Goal: Task Accomplishment & Management: Manage account settings

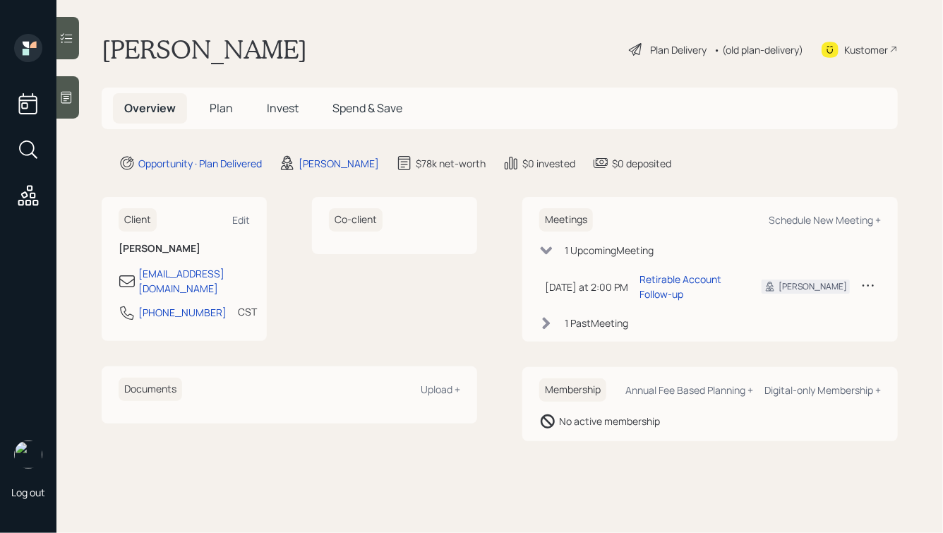
click at [650, 49] on div "Plan Delivery" at bounding box center [678, 49] width 56 height 15
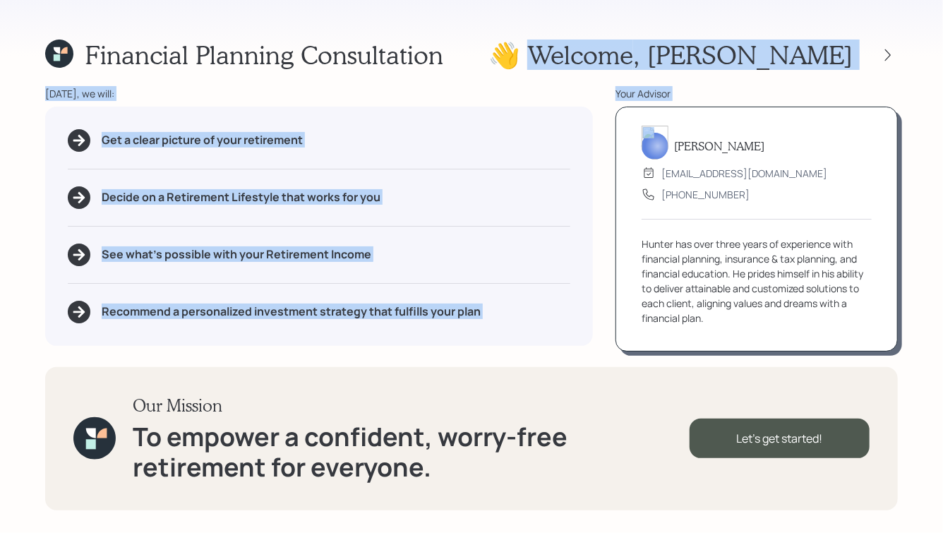
drag, startPoint x: 666, startPoint y: 52, endPoint x: 753, endPoint y: 134, distance: 119.8
click at [753, 133] on div "Financial Planning Consultation 👋 Welcome , Daniel Today, we will: Get a clear …" at bounding box center [471, 266] width 943 height 533
click at [753, 134] on div "[PERSON_NAME]" at bounding box center [756, 146] width 230 height 27
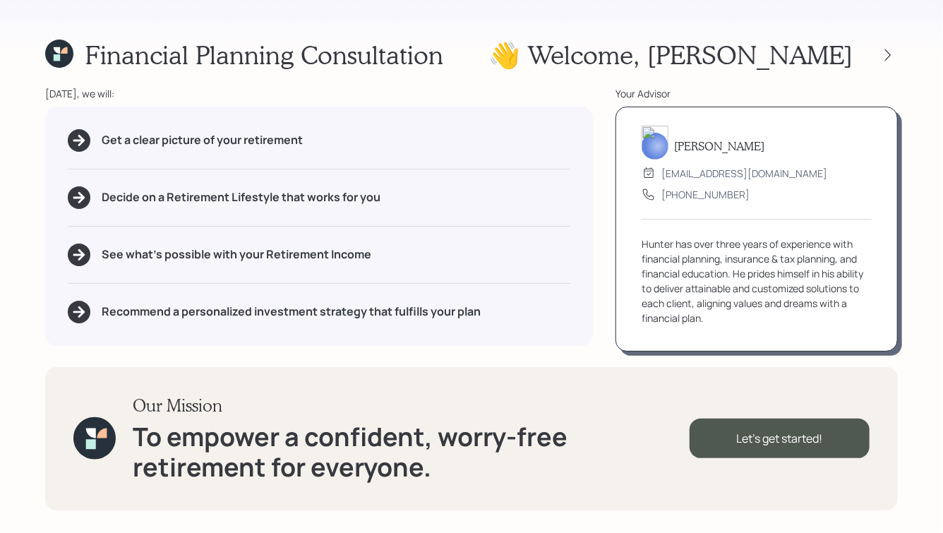
drag, startPoint x: 743, startPoint y: 199, endPoint x: 627, endPoint y: 69, distance: 174.4
click at [627, 68] on div "Financial Planning Consultation 👋 Welcome , Daniel Today, we will: Get a clear …" at bounding box center [471, 266] width 943 height 533
click at [623, 90] on div "Your Advisor" at bounding box center [756, 93] width 282 height 15
click at [892, 52] on icon at bounding box center [888, 55] width 14 height 14
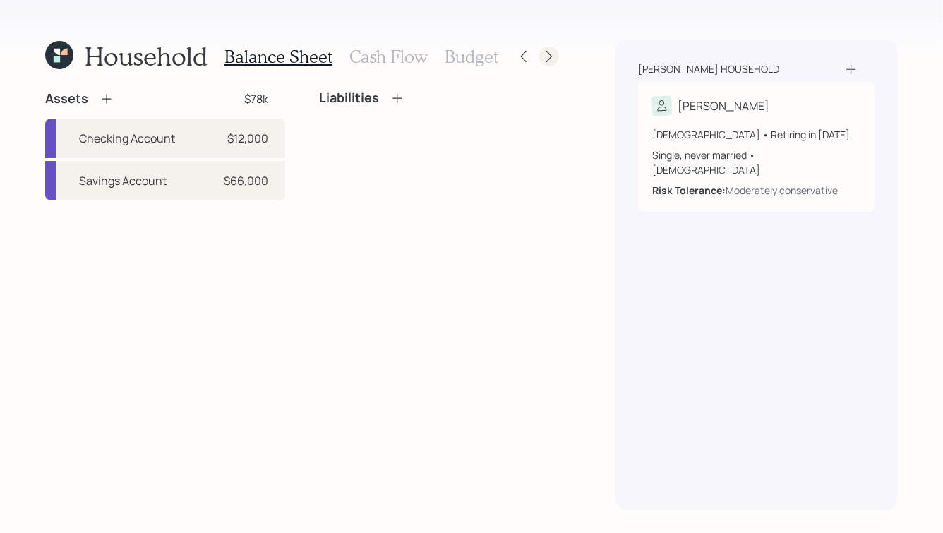
click at [554, 53] on icon at bounding box center [549, 56] width 14 height 14
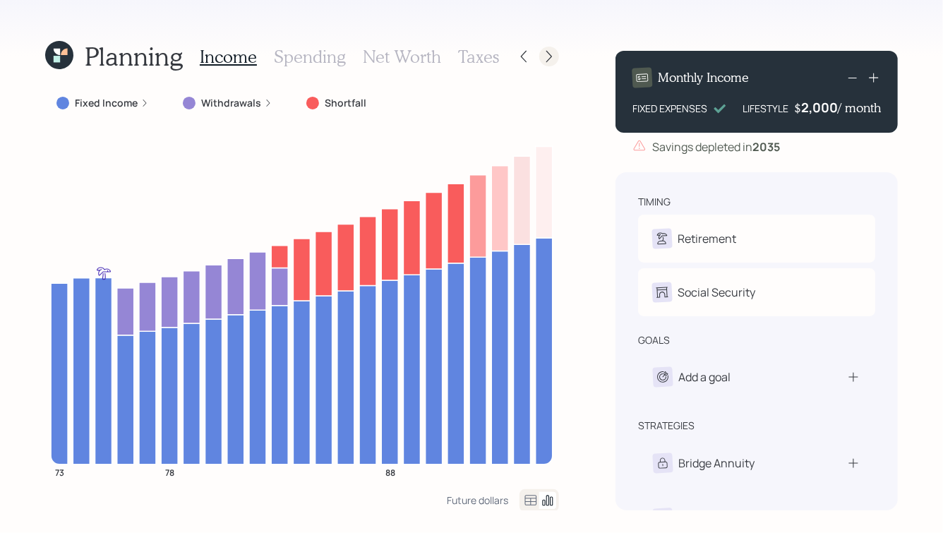
click at [554, 52] on icon at bounding box center [549, 56] width 14 height 14
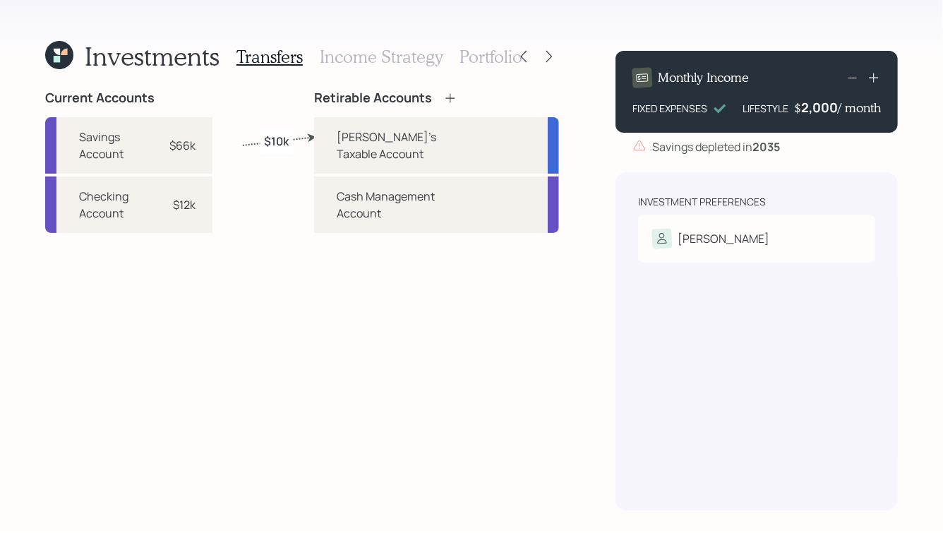
click at [488, 54] on h3 "Portfolio" at bounding box center [490, 57] width 63 height 20
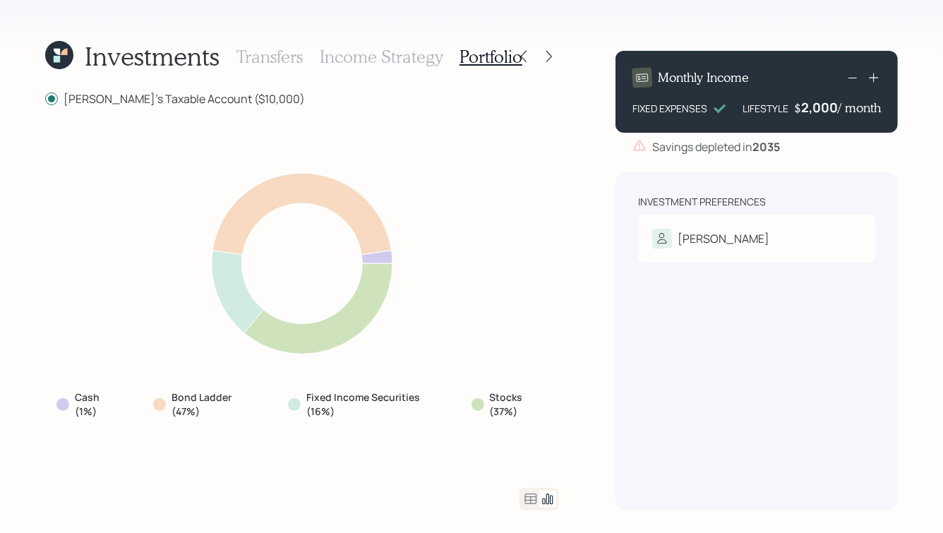
click at [261, 52] on h3 "Transfers" at bounding box center [269, 57] width 66 height 20
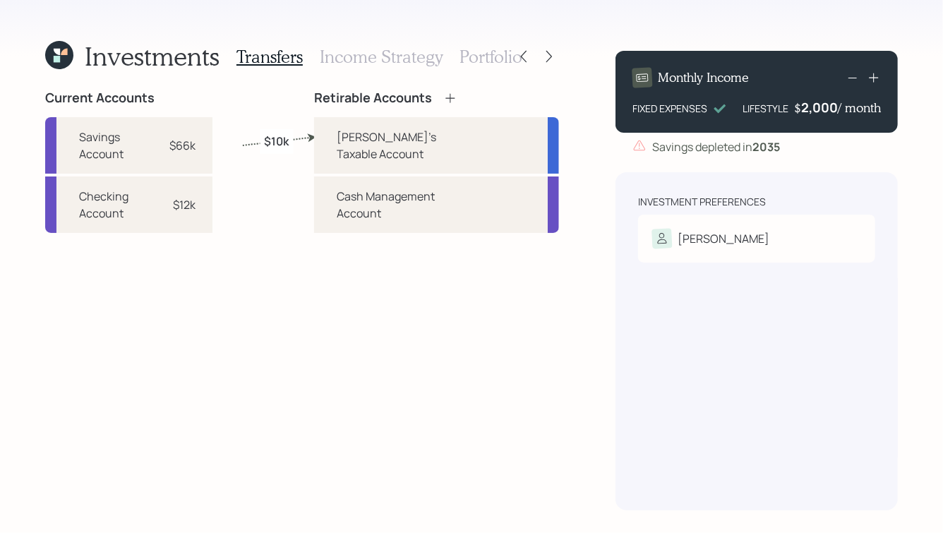
click at [399, 62] on h3 "Income Strategy" at bounding box center [381, 57] width 123 height 20
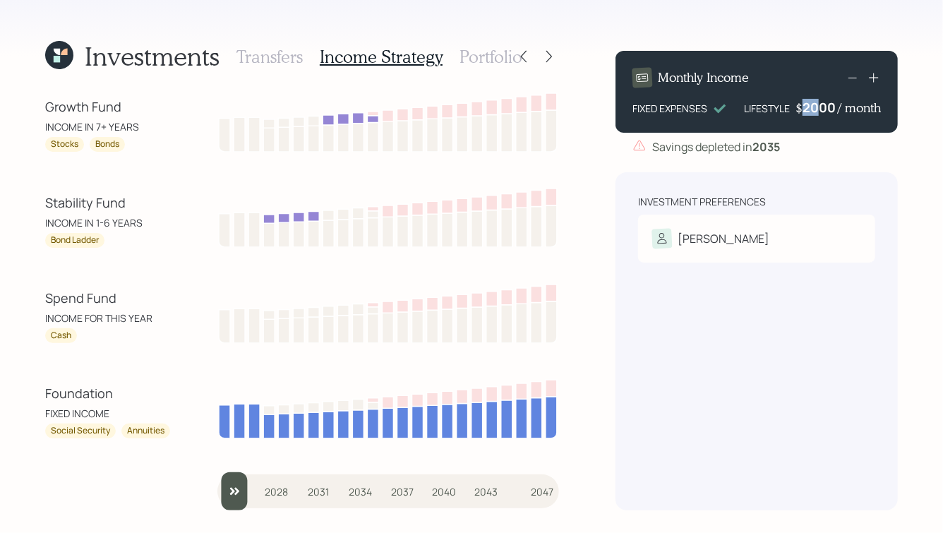
drag, startPoint x: 817, startPoint y: 103, endPoint x: 803, endPoint y: 104, distance: 14.1
click at [802, 104] on div "2000" at bounding box center [819, 107] width 35 height 17
click at [773, 190] on div "Investment Preferences [PERSON_NAME]: Moderately conservative" at bounding box center [756, 341] width 282 height 338
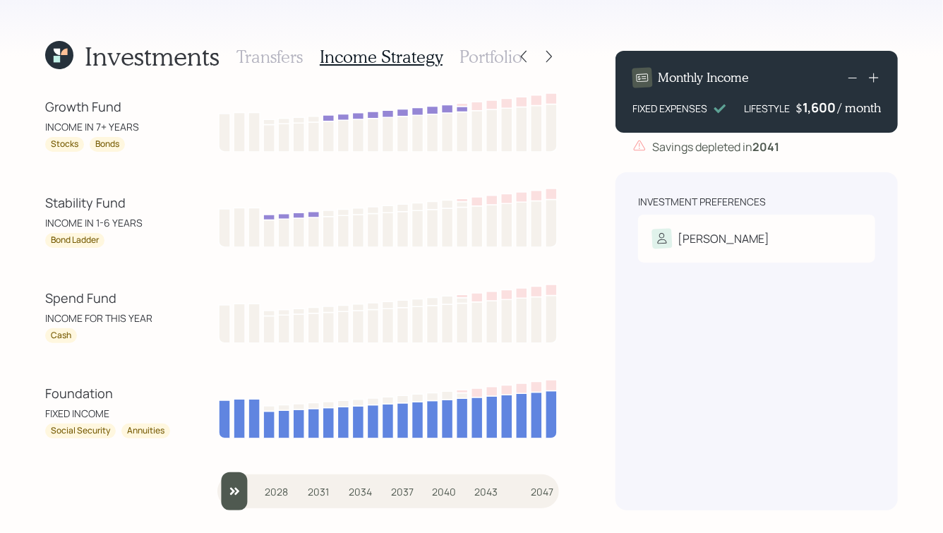
click at [263, 53] on h3 "Transfers" at bounding box center [269, 57] width 66 height 20
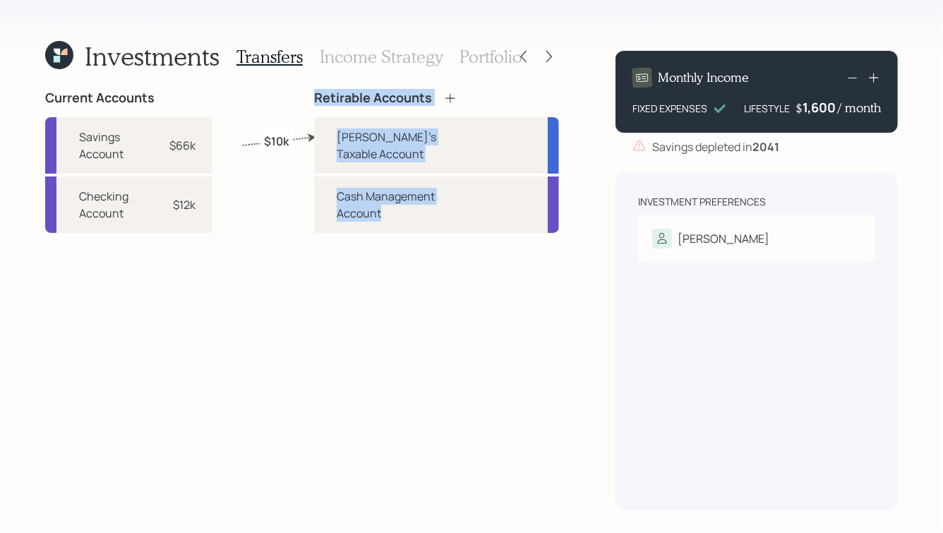
drag, startPoint x: 331, startPoint y: 96, endPoint x: 483, endPoint y: 244, distance: 212.1
click at [483, 244] on div "Retirable Accounts Dan's Taxable Account Cash Management Account" at bounding box center [436, 300] width 245 height 420
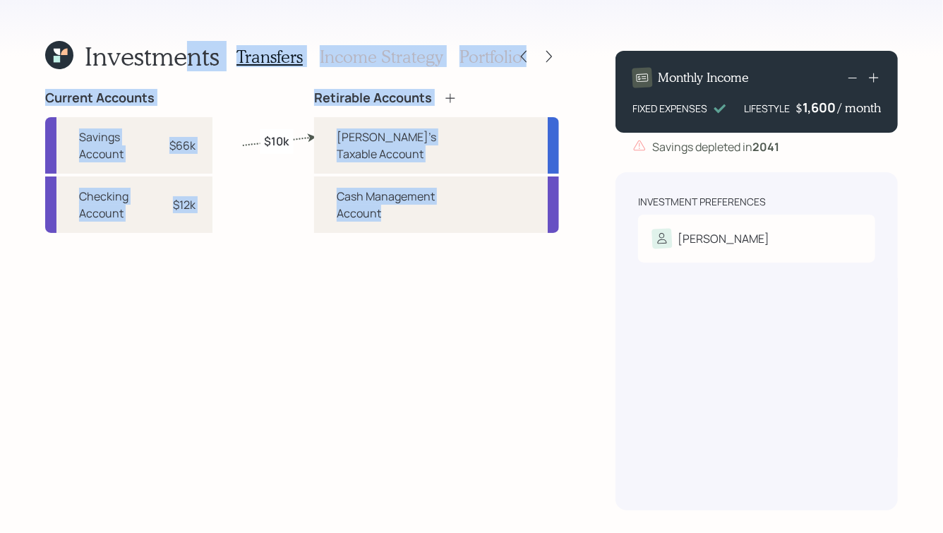
drag, startPoint x: 483, startPoint y: 244, endPoint x: 187, endPoint y: 56, distance: 350.6
click at [187, 56] on div "Investments Transfers Income Strategy Portfolio Current Accounts Savings Accoun…" at bounding box center [302, 275] width 514 height 471
click at [187, 56] on h1 "Investments" at bounding box center [152, 56] width 135 height 30
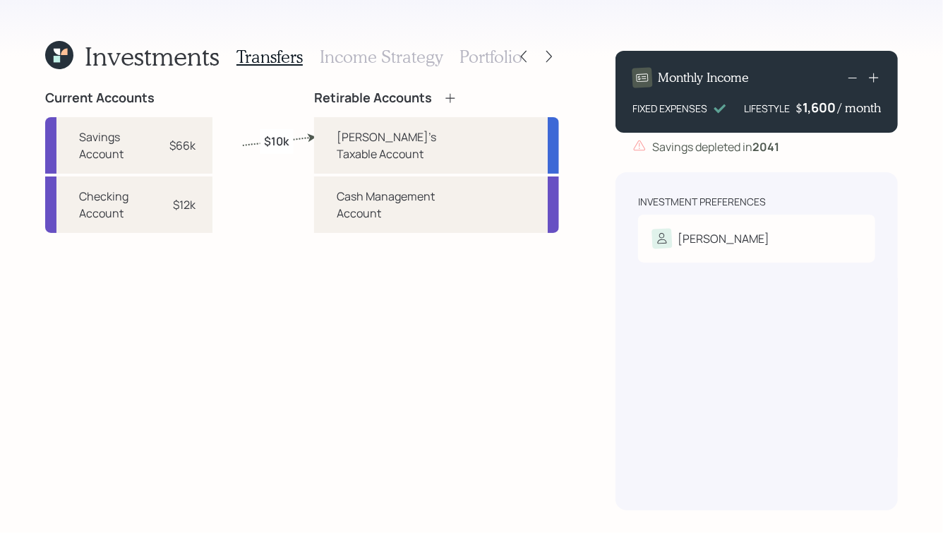
click at [392, 55] on h3 "Income Strategy" at bounding box center [381, 57] width 123 height 20
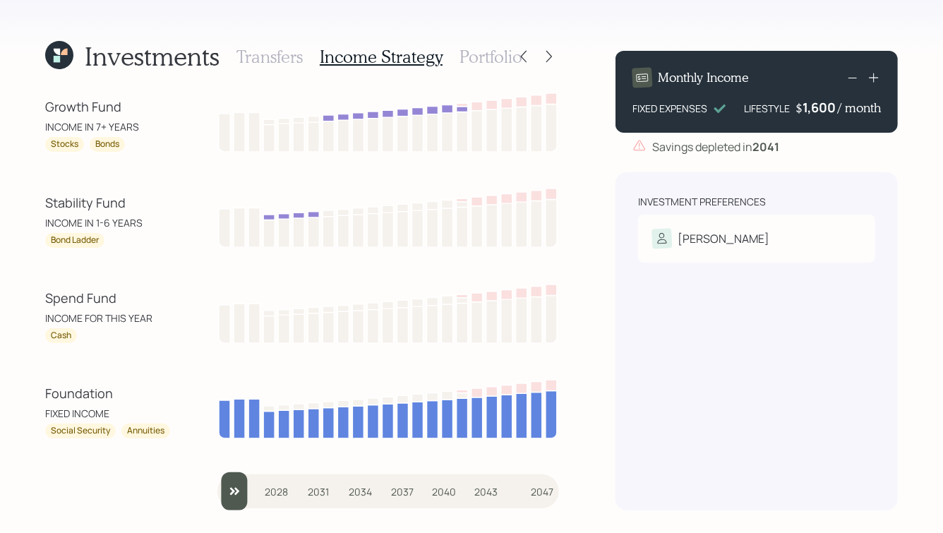
click at [496, 54] on h3 "Portfolio" at bounding box center [490, 57] width 63 height 20
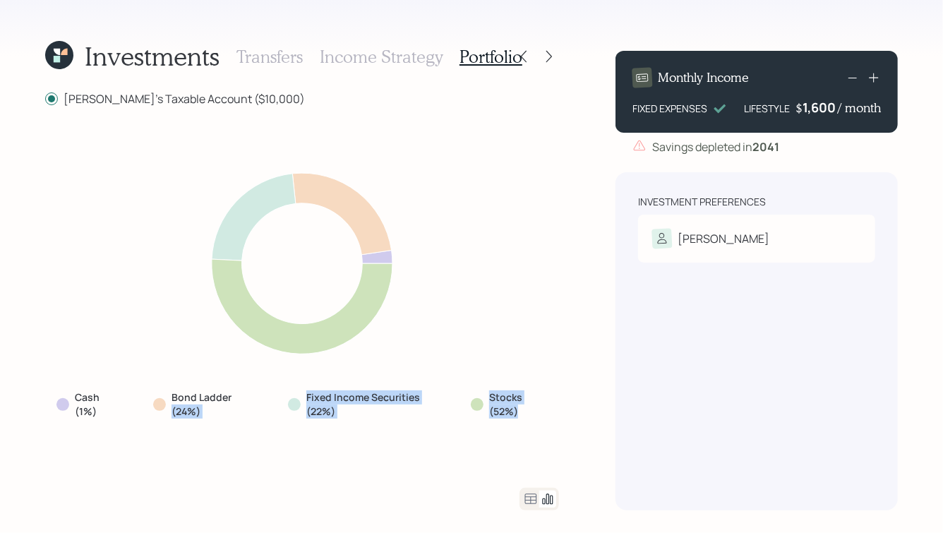
drag, startPoint x: 538, startPoint y: 418, endPoint x: 242, endPoint y: 391, distance: 296.8
click at [242, 391] on div "Cash (1%) Bond Ladder (24%) Fixed Income Securities (22%) Stocks (52%)" at bounding box center [302, 404] width 514 height 39
click at [242, 391] on label "Bond Ladder (24%)" at bounding box center [211, 404] width 80 height 28
click at [534, 501] on icon at bounding box center [530, 498] width 17 height 17
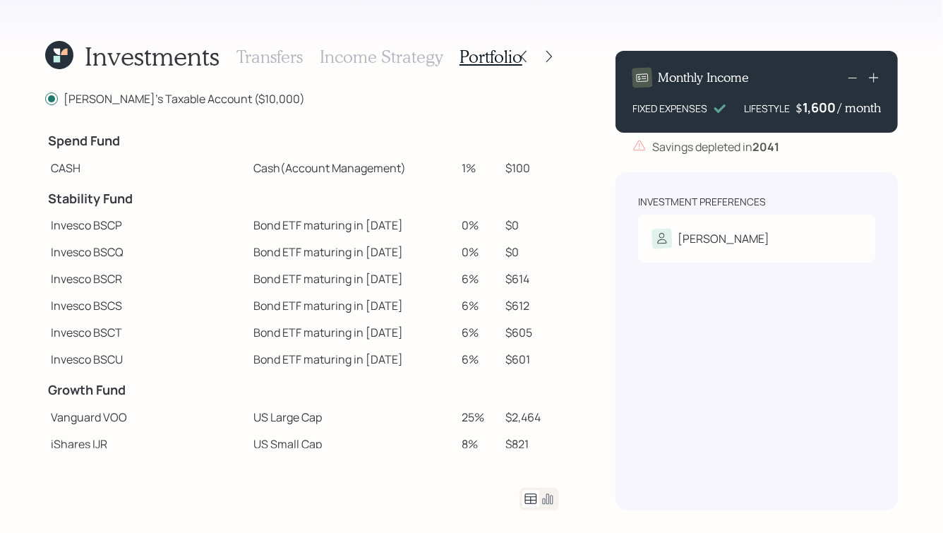
scroll to position [35, 0]
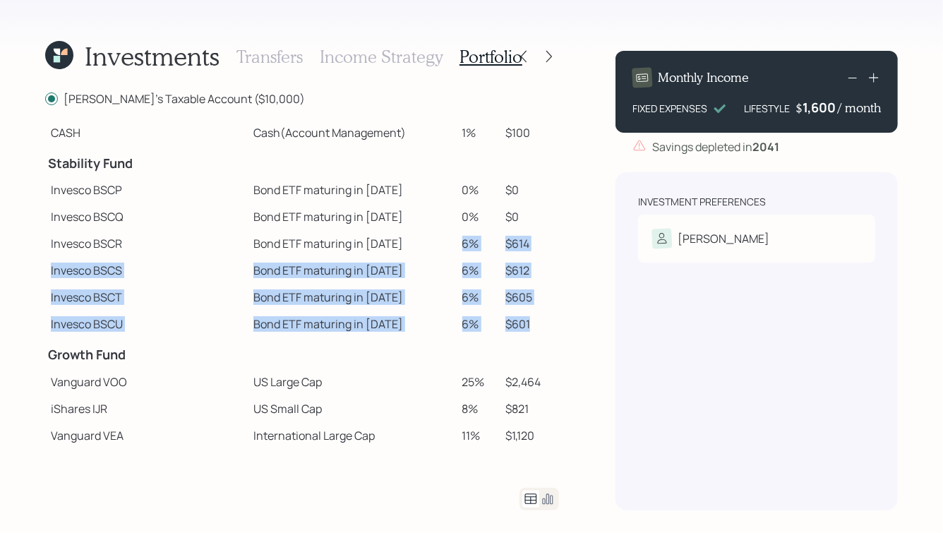
drag, startPoint x: 442, startPoint y: 242, endPoint x: 526, endPoint y: 325, distance: 118.2
click at [526, 325] on tbody "Spend Fund CASH Cash (Account Management) 1% $100 Stability Fund Invesco BSCP B…" at bounding box center [302, 402] width 514 height 629
click at [526, 325] on td "$601" at bounding box center [529, 323] width 59 height 27
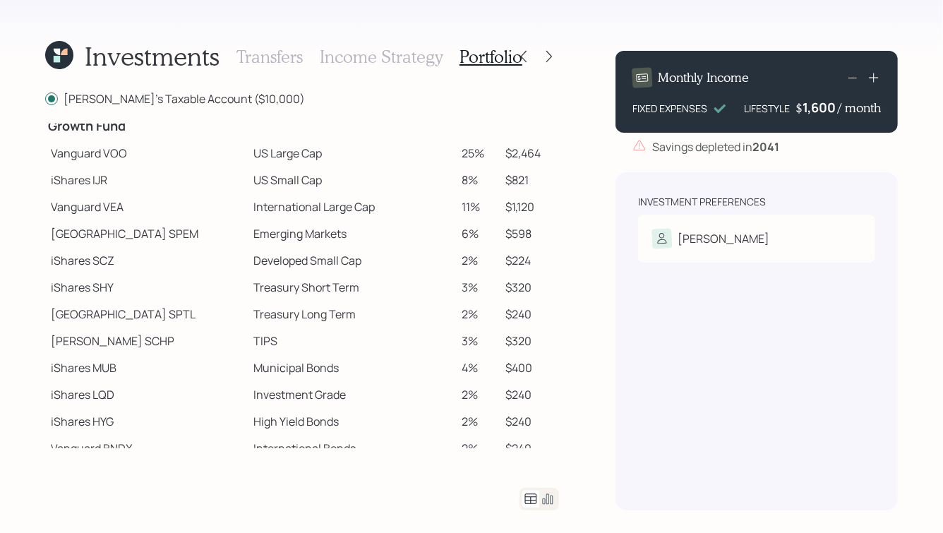
scroll to position [265, 0]
drag, startPoint x: 208, startPoint y: 155, endPoint x: 277, endPoint y: 154, distance: 68.4
click at [274, 155] on td "US Large Cap" at bounding box center [352, 151] width 209 height 27
click at [277, 154] on td "US Large Cap" at bounding box center [352, 151] width 209 height 27
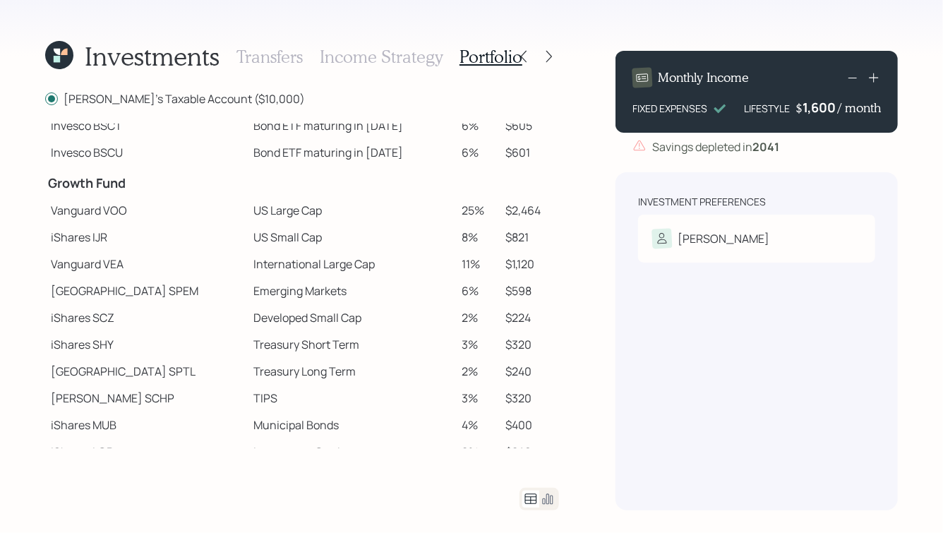
scroll to position [210, 0]
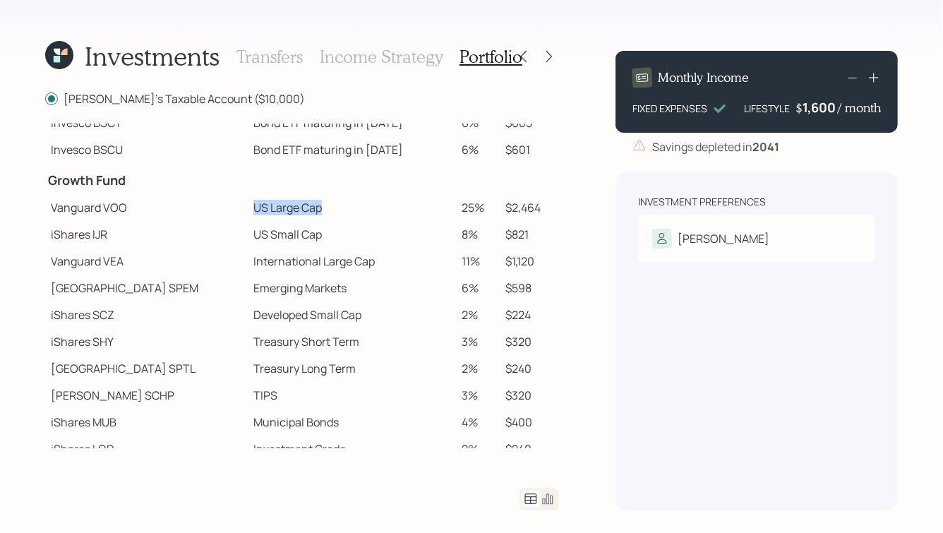
drag, startPoint x: 206, startPoint y: 209, endPoint x: 282, endPoint y: 211, distance: 75.5
click at [282, 211] on td "US Large Cap" at bounding box center [352, 207] width 209 height 27
click at [124, 207] on td "Vanguard VOO" at bounding box center [146, 207] width 202 height 27
drag, startPoint x: 125, startPoint y: 209, endPoint x: 103, endPoint y: 213, distance: 22.3
click at [103, 213] on td "Vanguard VOO" at bounding box center [146, 207] width 202 height 27
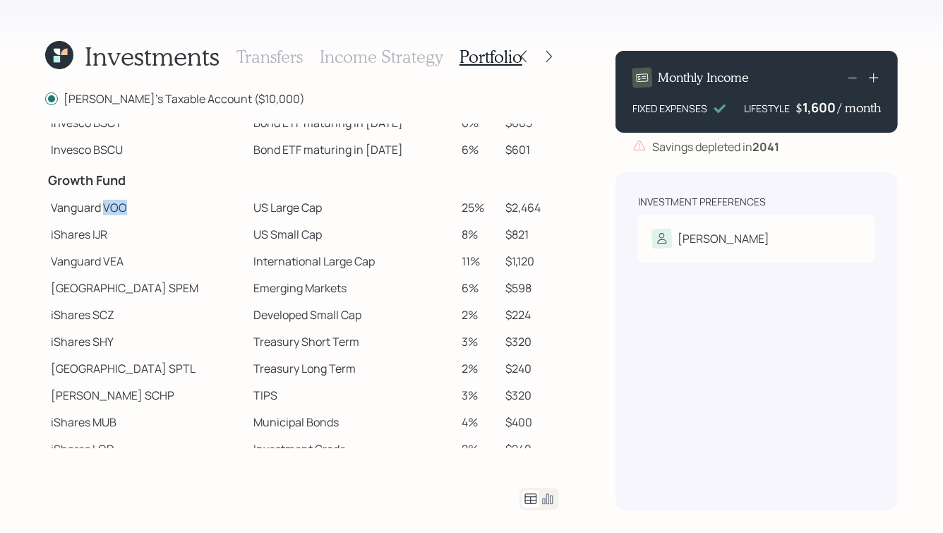
click at [121, 207] on td "Vanguard VOO" at bounding box center [146, 207] width 202 height 27
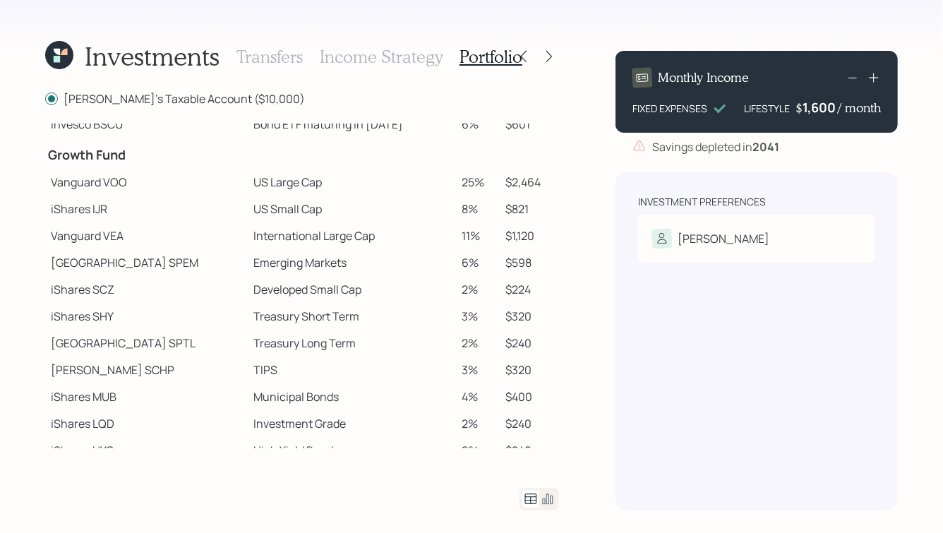
scroll to position [238, 0]
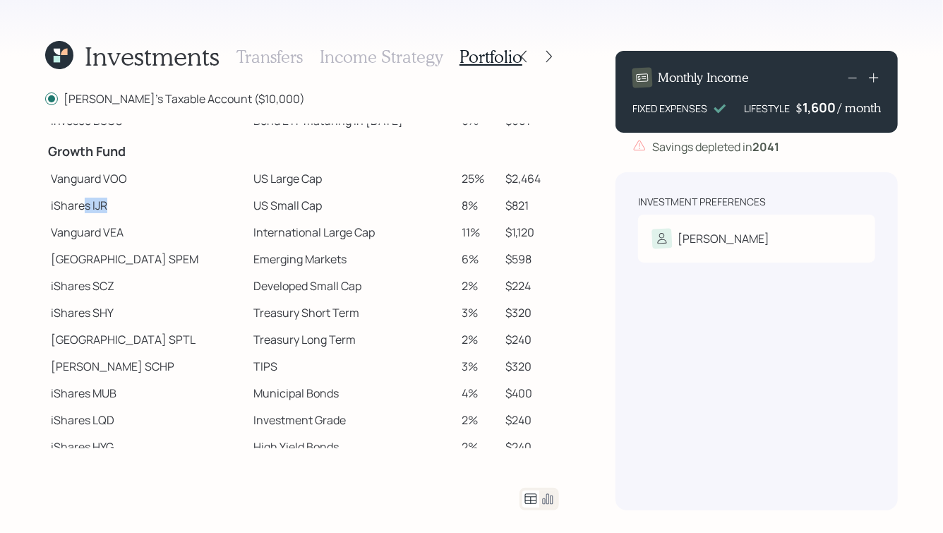
drag, startPoint x: 106, startPoint y: 210, endPoint x: 87, endPoint y: 210, distance: 18.3
click at [87, 210] on td "iShares IJR" at bounding box center [146, 205] width 202 height 27
drag, startPoint x: 274, startPoint y: 204, endPoint x: 213, endPoint y: 201, distance: 61.4
click at [248, 201] on td "US Small Cap" at bounding box center [352, 205] width 209 height 27
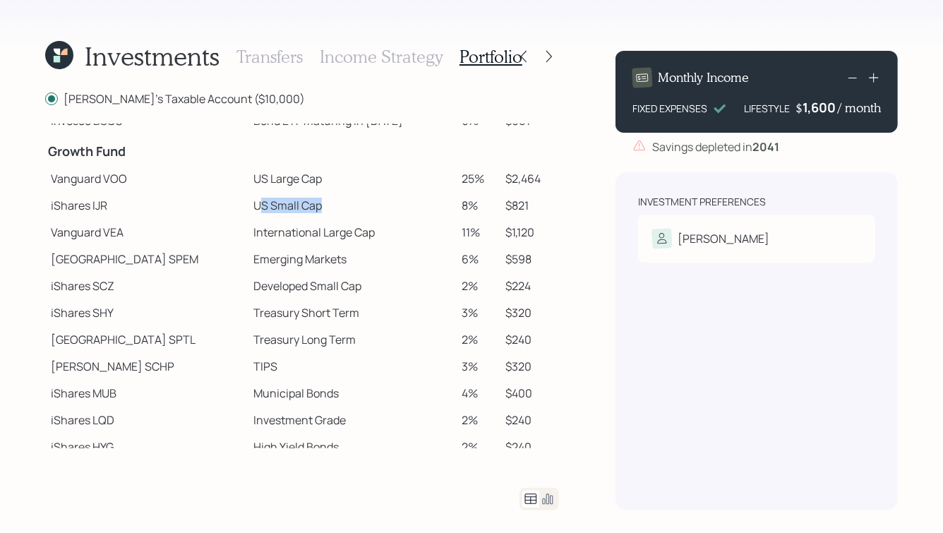
click at [248, 201] on td "US Small Cap" at bounding box center [352, 205] width 209 height 27
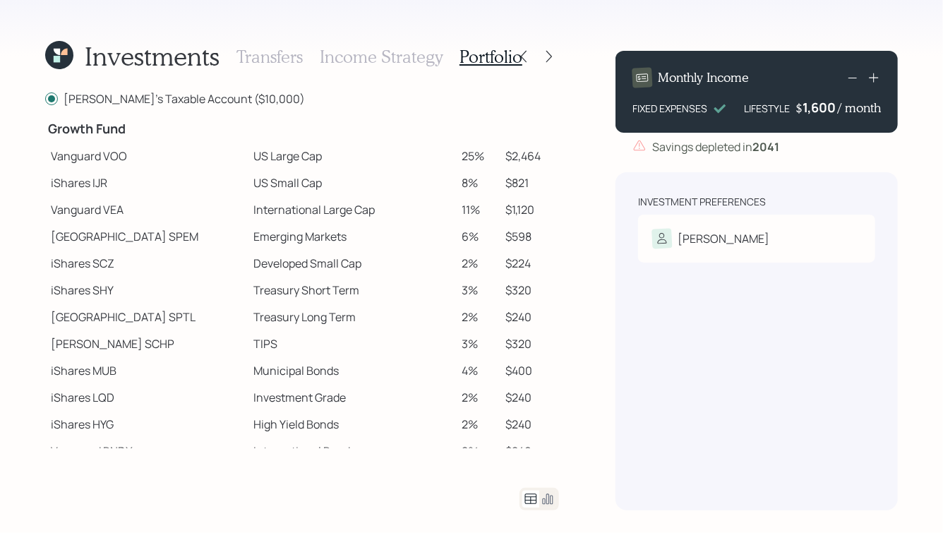
scroll to position [265, 0]
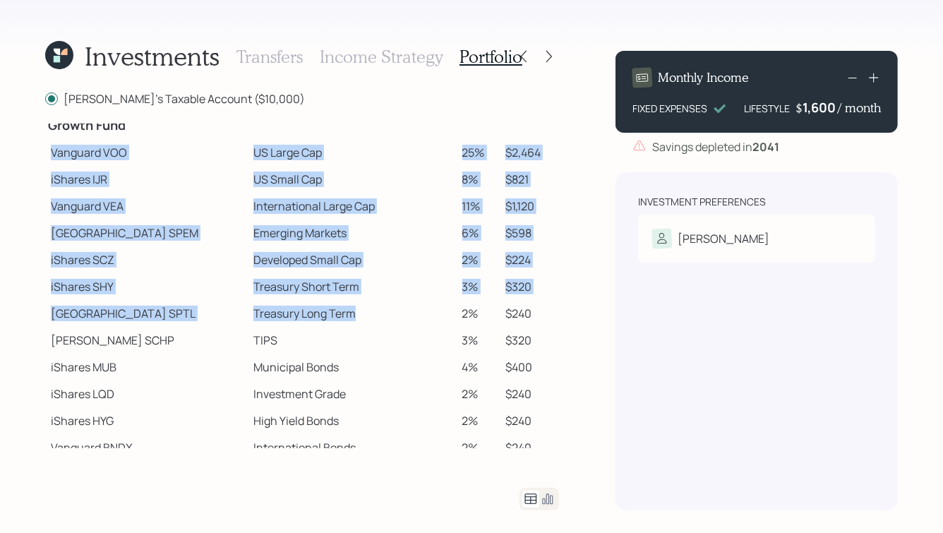
drag, startPoint x: 52, startPoint y: 154, endPoint x: 364, endPoint y: 328, distance: 357.3
click at [363, 329] on tbody "Spend Fund CASH Cash (Account Management) 1% $100 Stability Fund Invesco BSCP B…" at bounding box center [302, 173] width 514 height 629
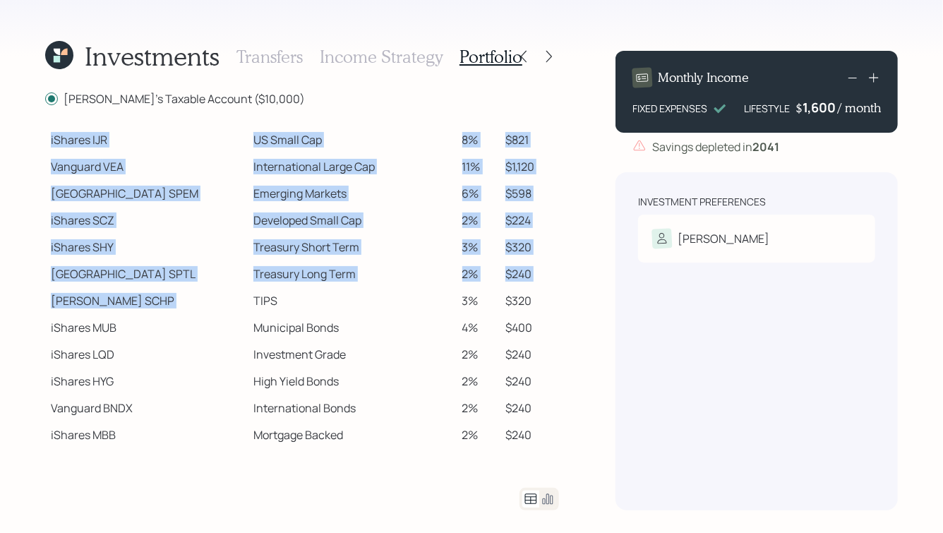
scroll to position [306, 0]
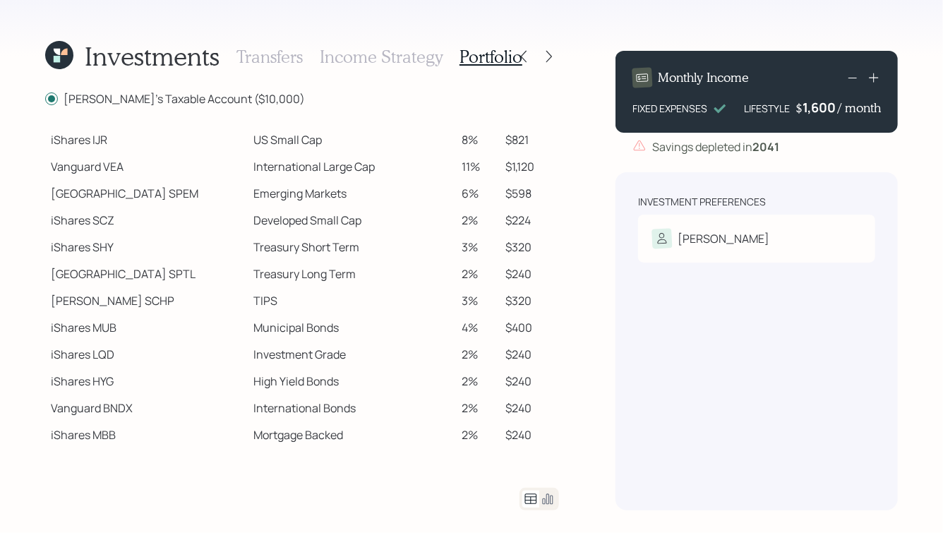
click at [486, 325] on td "4%" at bounding box center [478, 327] width 43 height 27
click at [339, 291] on td "TIPS" at bounding box center [352, 300] width 209 height 27
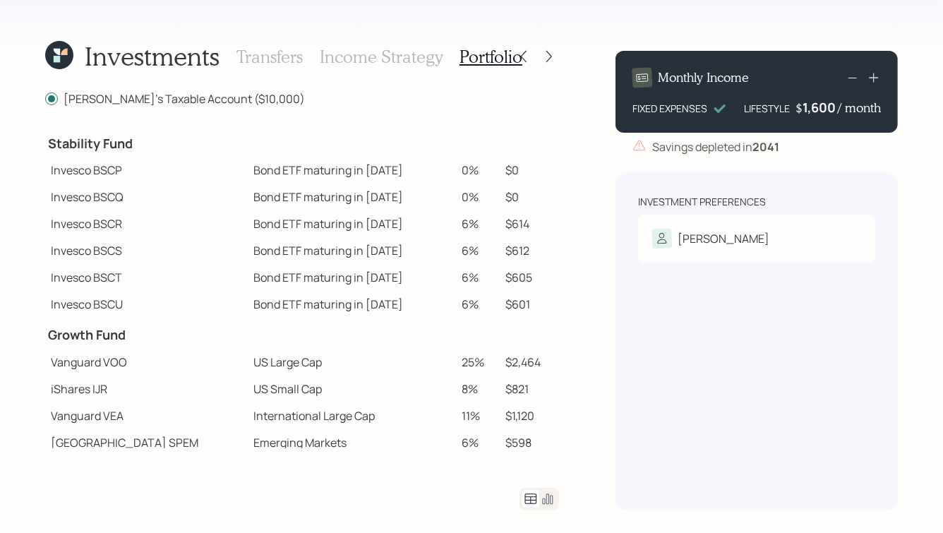
scroll to position [56, 0]
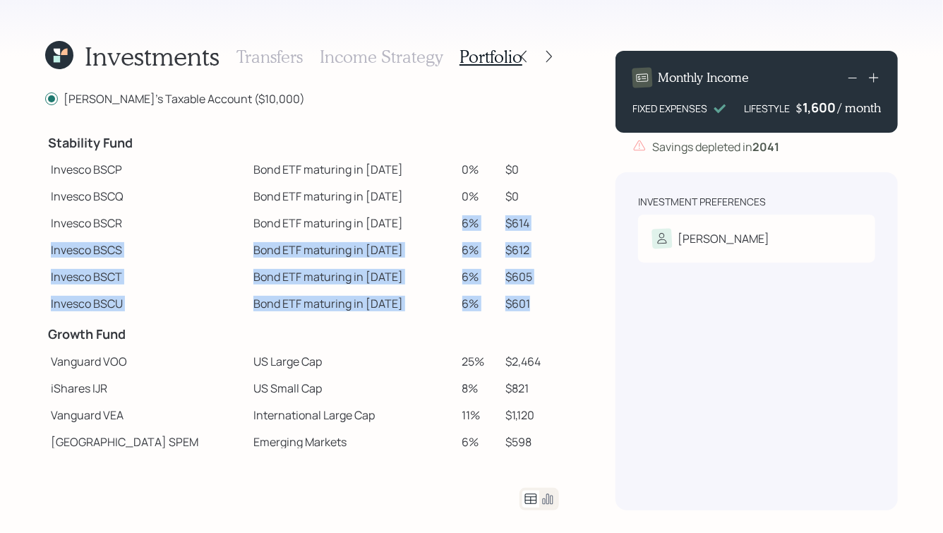
drag, startPoint x: 445, startPoint y: 221, endPoint x: 533, endPoint y: 308, distance: 123.7
click at [533, 308] on tbody "Spend Fund CASH Cash (Account Management) 1% $100 Stability Fund Invesco BSCP B…" at bounding box center [302, 382] width 514 height 629
click at [533, 308] on td "$601" at bounding box center [529, 303] width 59 height 27
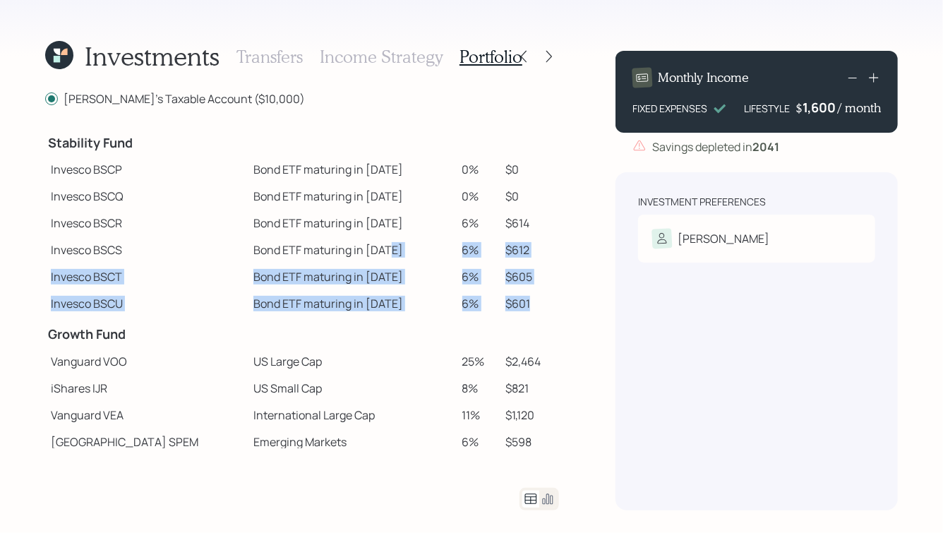
drag, startPoint x: 533, startPoint y: 308, endPoint x: 428, endPoint y: 241, distance: 124.3
click at [428, 241] on tbody "Spend Fund CASH Cash (Account Management) 1% $100 Stability Fund Invesco BSCP B…" at bounding box center [302, 382] width 514 height 629
click at [428, 241] on td "Bond ETF maturing in 2028" at bounding box center [352, 249] width 209 height 27
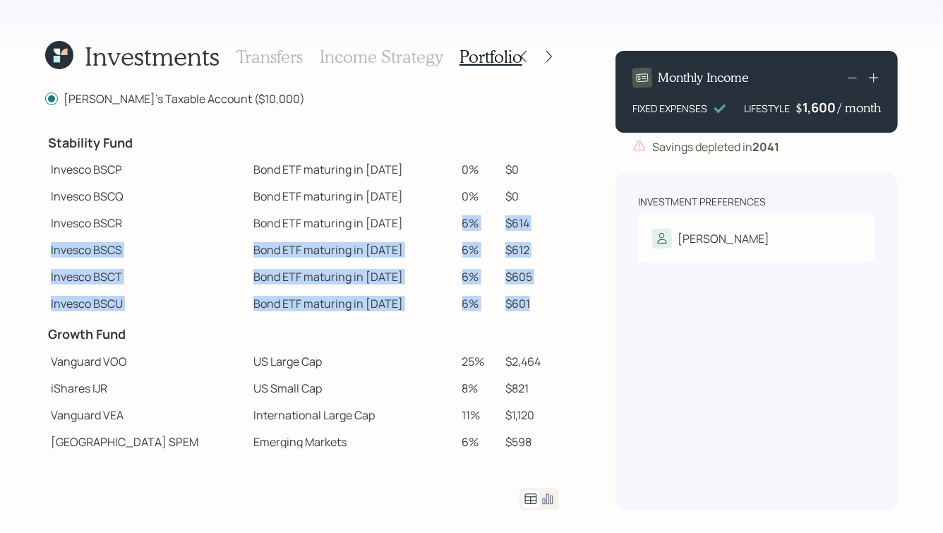
drag, startPoint x: 446, startPoint y: 221, endPoint x: 530, endPoint y: 313, distance: 124.4
click at [530, 313] on tbody "Spend Fund CASH Cash (Account Management) 1% $100 Stability Fund Invesco BSCP B…" at bounding box center [302, 382] width 514 height 629
click at [530, 313] on td "$601" at bounding box center [529, 303] width 59 height 27
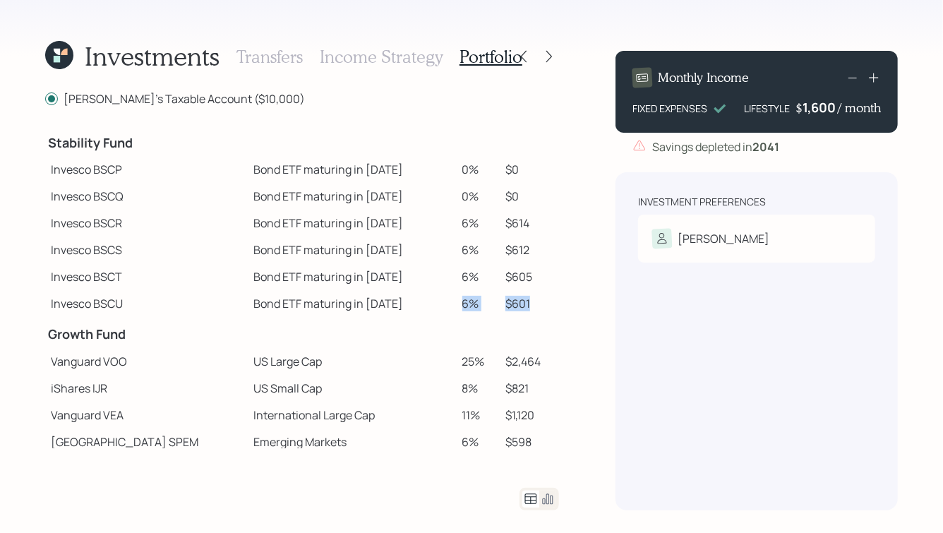
drag, startPoint x: 524, startPoint y: 305, endPoint x: 452, endPoint y: 292, distance: 73.1
click at [452, 292] on tr "Invesco BSCU Bond ETF maturing in 2030 6% $601" at bounding box center [302, 303] width 514 height 27
click at [457, 292] on td "6%" at bounding box center [478, 303] width 43 height 27
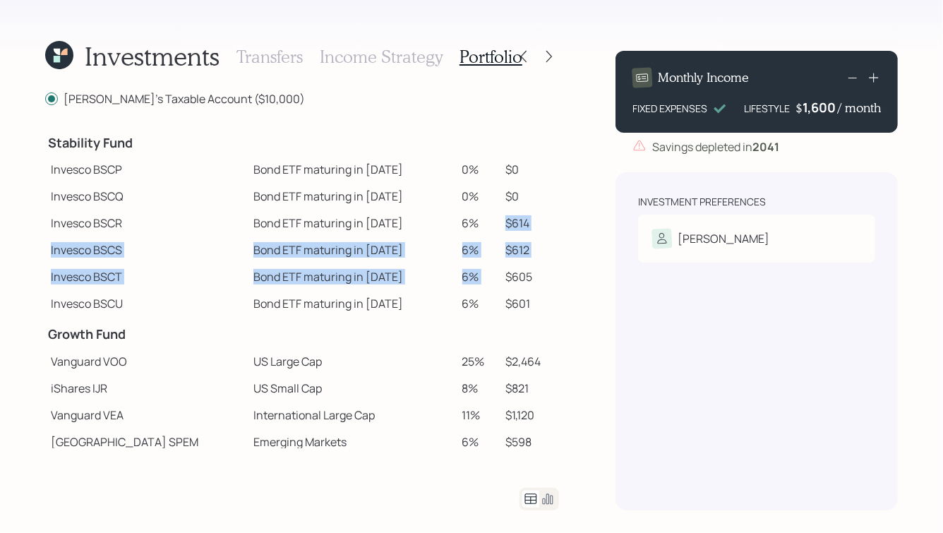
drag, startPoint x: 496, startPoint y: 223, endPoint x: 525, endPoint y: 267, distance: 52.4
click at [525, 267] on tbody "Spend Fund CASH Cash (Account Management) 1% $100 Stability Fund Invesco BSCP B…" at bounding box center [302, 382] width 514 height 629
click at [525, 267] on td "$605" at bounding box center [529, 276] width 59 height 27
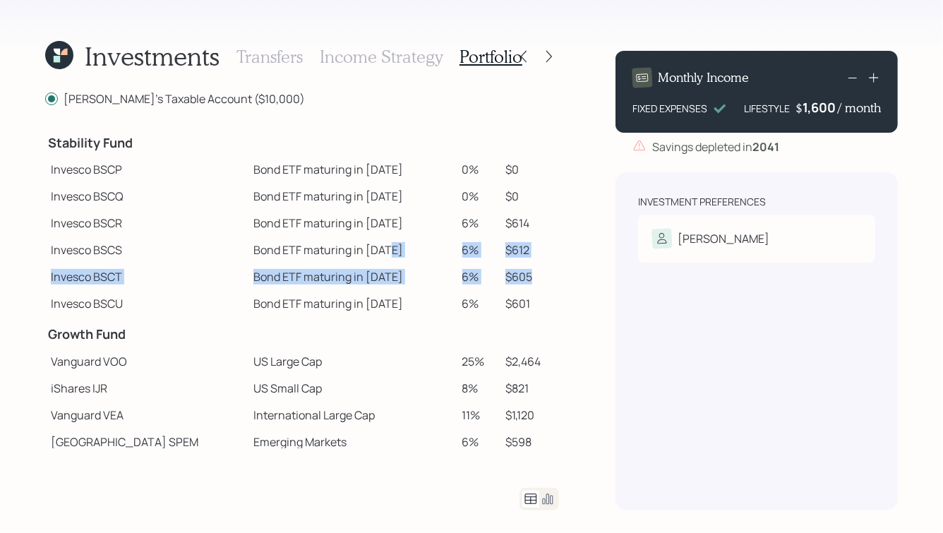
drag, startPoint x: 524, startPoint y: 280, endPoint x: 392, endPoint y: 243, distance: 137.8
click at [392, 243] on tbody "Spend Fund CASH Cash (Account Management) 1% $100 Stability Fund Invesco BSCP B…" at bounding box center [302, 382] width 514 height 629
click at [392, 243] on td "Bond ETF maturing in 2028" at bounding box center [352, 249] width 209 height 27
drag, startPoint x: 524, startPoint y: 276, endPoint x: 463, endPoint y: 276, distance: 60.7
click at [463, 276] on tr "Invesco BSCT Bond ETF maturing in 2029 6% $605" at bounding box center [302, 276] width 514 height 27
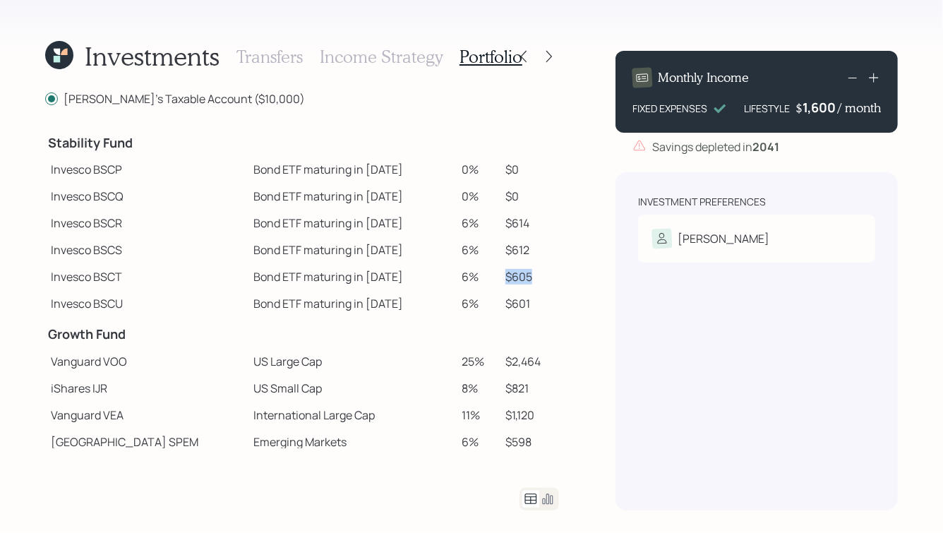
click at [463, 276] on td "6%" at bounding box center [478, 276] width 43 height 27
drag, startPoint x: 522, startPoint y: 277, endPoint x: 494, endPoint y: 282, distance: 28.7
click at [500, 282] on td "$605" at bounding box center [529, 276] width 59 height 27
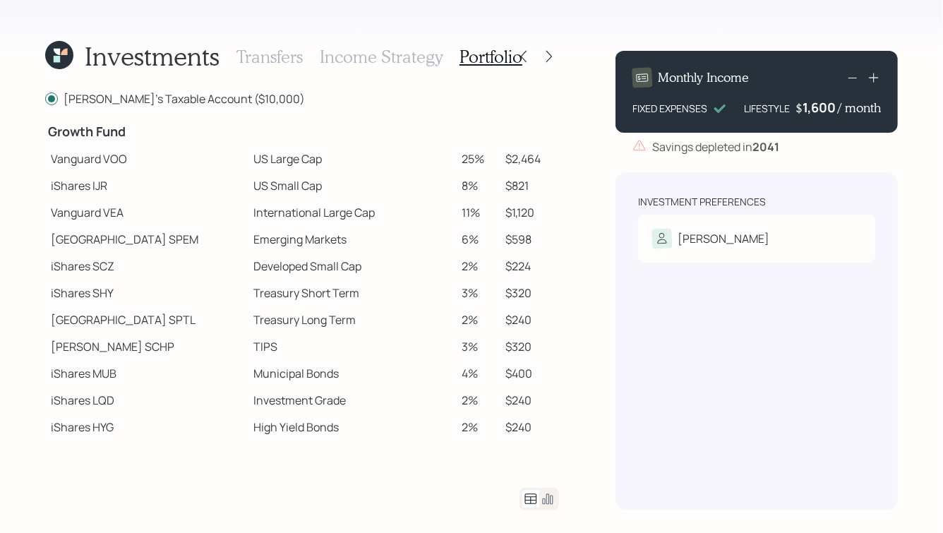
scroll to position [265, 0]
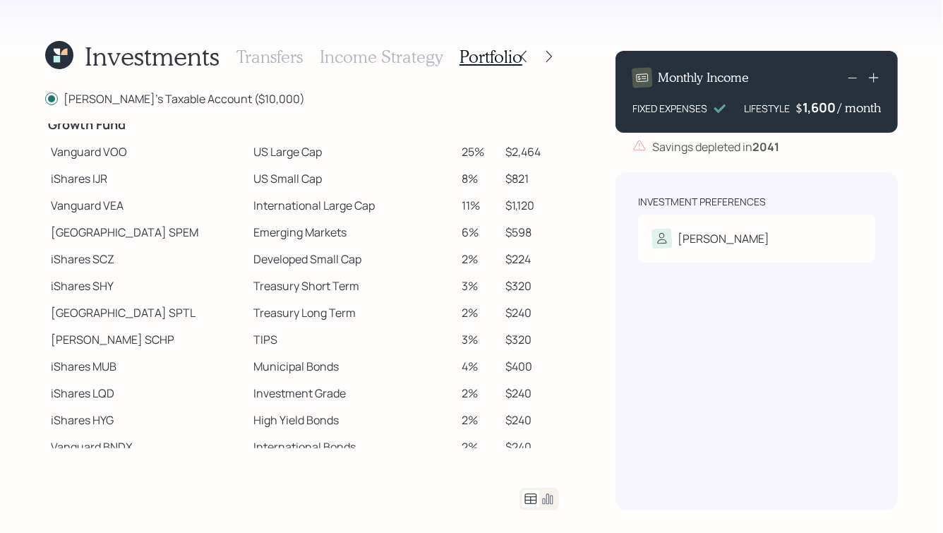
click at [552, 496] on icon at bounding box center [547, 498] width 17 height 17
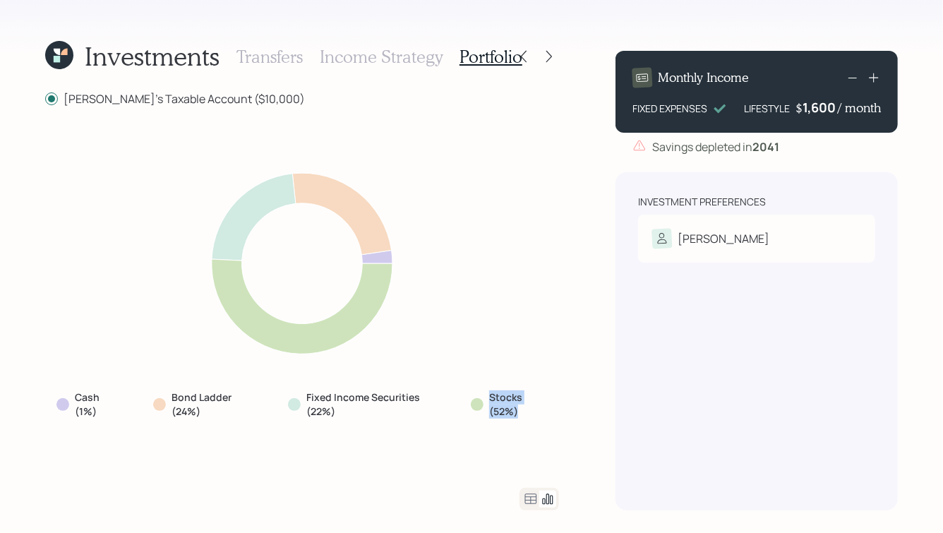
drag, startPoint x: 491, startPoint y: 395, endPoint x: 526, endPoint y: 433, distance: 51.4
click at [526, 433] on div "Cash (1%) Bond Ladder (24%) Fixed Income Securities (22%) Stocks (52%)" at bounding box center [302, 296] width 514 height 347
click at [537, 495] on icon at bounding box center [530, 498] width 17 height 17
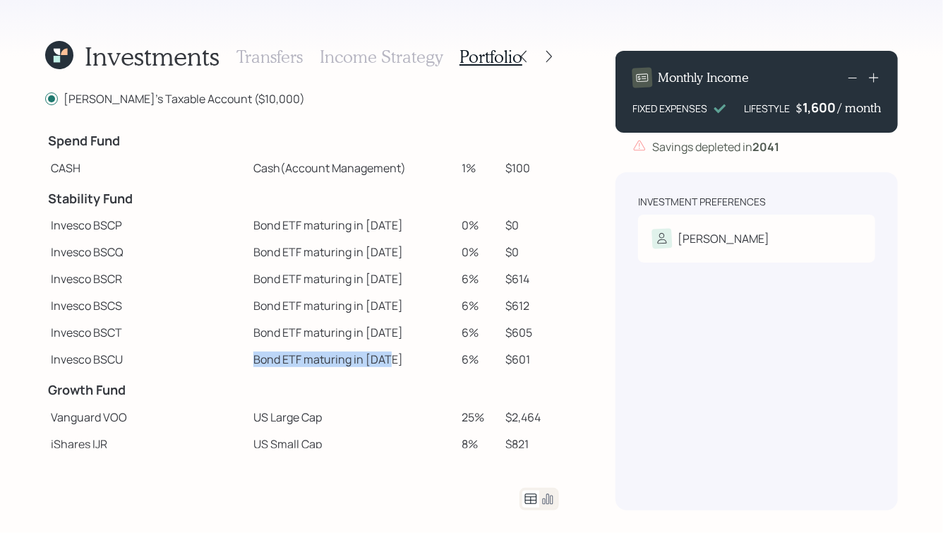
drag, startPoint x: 346, startPoint y: 360, endPoint x: 272, endPoint y: 345, distance: 75.6
click at [272, 345] on tbody "Spend Fund CASH Cash (Account Management) 1% $100 Stability Fund Invesco BSCP B…" at bounding box center [302, 437] width 514 height 629
click at [272, 345] on td "Bond ETF maturing in 2029" at bounding box center [352, 332] width 209 height 27
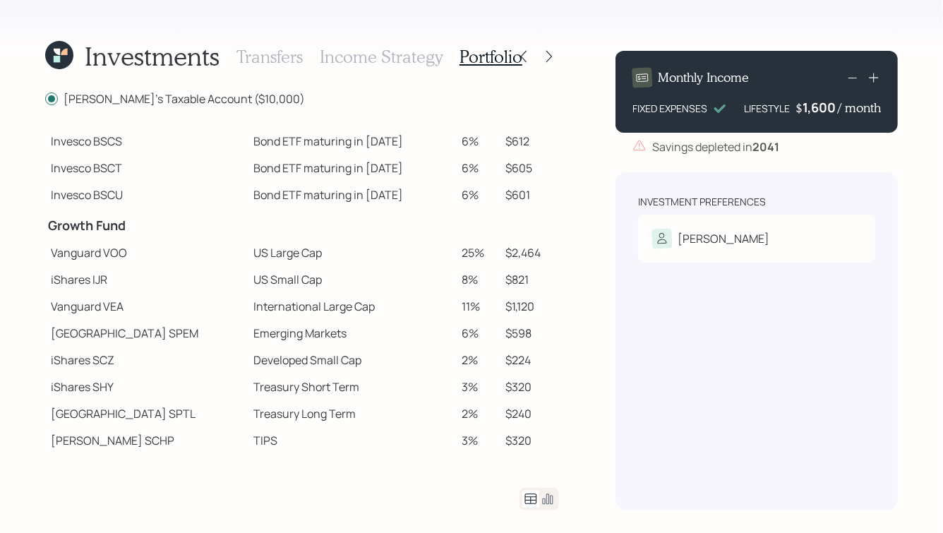
scroll to position [167, 0]
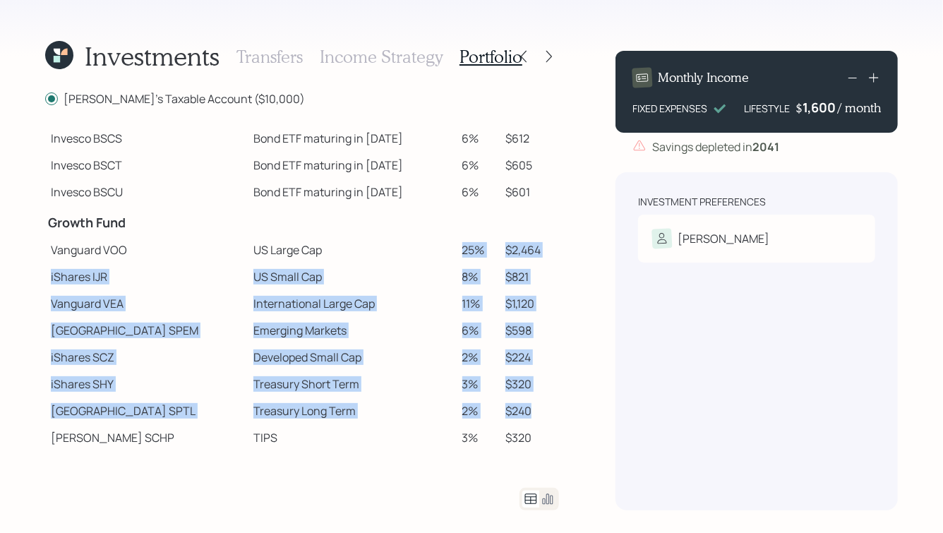
drag, startPoint x: 445, startPoint y: 248, endPoint x: 546, endPoint y: 413, distance: 193.9
click at [546, 413] on tbody "Spend Fund CASH Cash (Account Management) 1% $100 Stability Fund Invesco BSCP B…" at bounding box center [302, 270] width 514 height 629
click at [521, 414] on td "$240" at bounding box center [529, 410] width 59 height 27
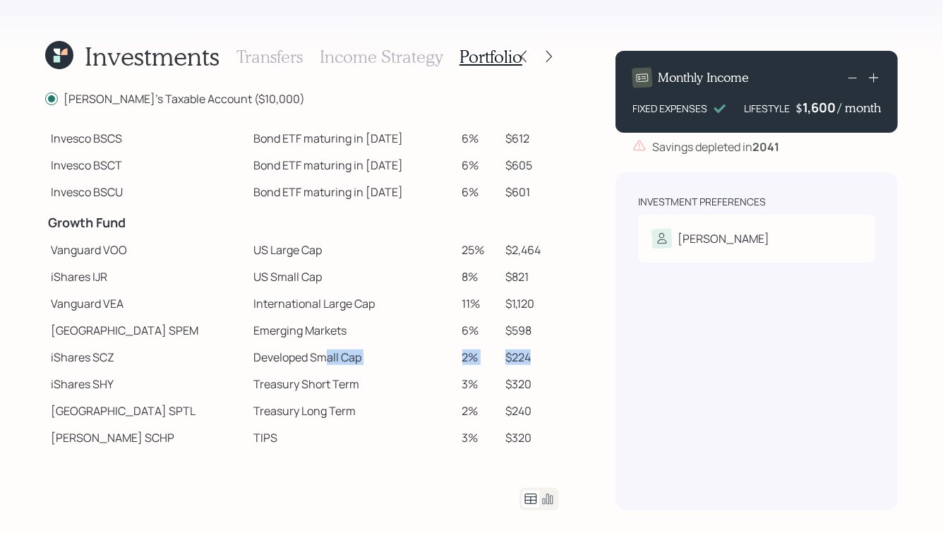
drag, startPoint x: 529, startPoint y: 361, endPoint x: 276, endPoint y: 347, distance: 253.7
click at [276, 347] on tr "iShares SCZ Developed Small Cap 2% $224" at bounding box center [302, 357] width 514 height 27
click at [276, 347] on td "Developed Small Cap" at bounding box center [352, 357] width 209 height 27
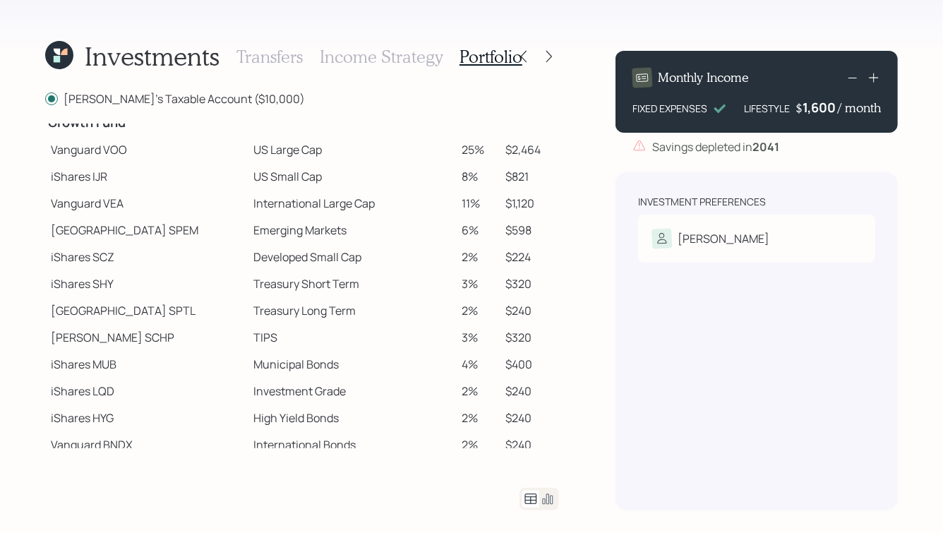
scroll to position [0, 0]
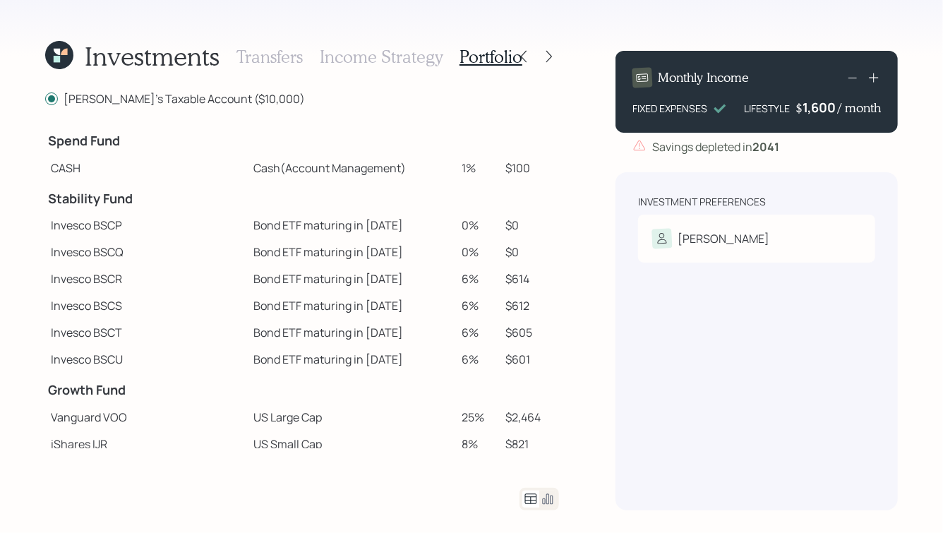
click at [536, 500] on icon at bounding box center [531, 498] width 12 height 11
click at [546, 500] on icon at bounding box center [548, 499] width 11 height 11
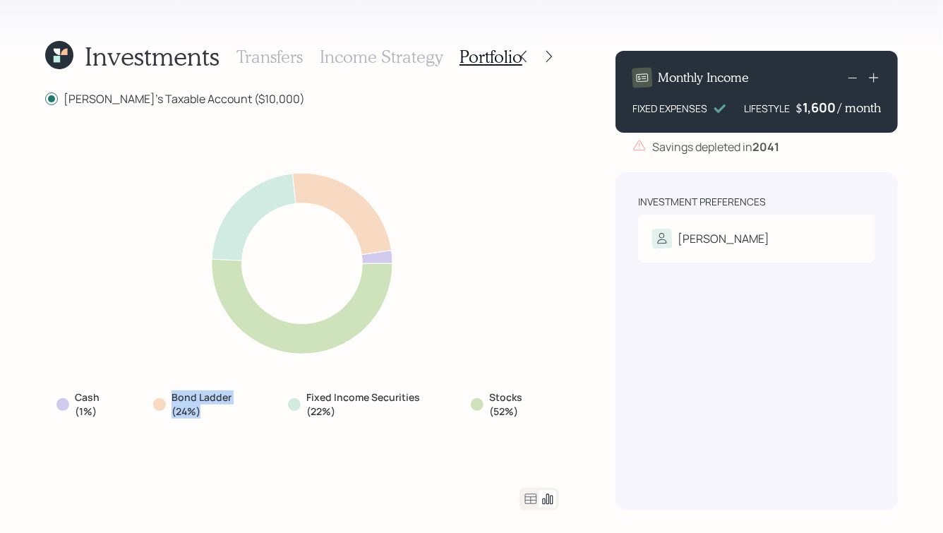
drag, startPoint x: 170, startPoint y: 394, endPoint x: 227, endPoint y: 427, distance: 65.7
click at [227, 427] on div "Cash (1%) Bond Ladder (24%) Fixed Income Securities (22%) Stocks (52%)" at bounding box center [302, 296] width 514 height 347
click at [533, 497] on icon at bounding box center [530, 498] width 17 height 17
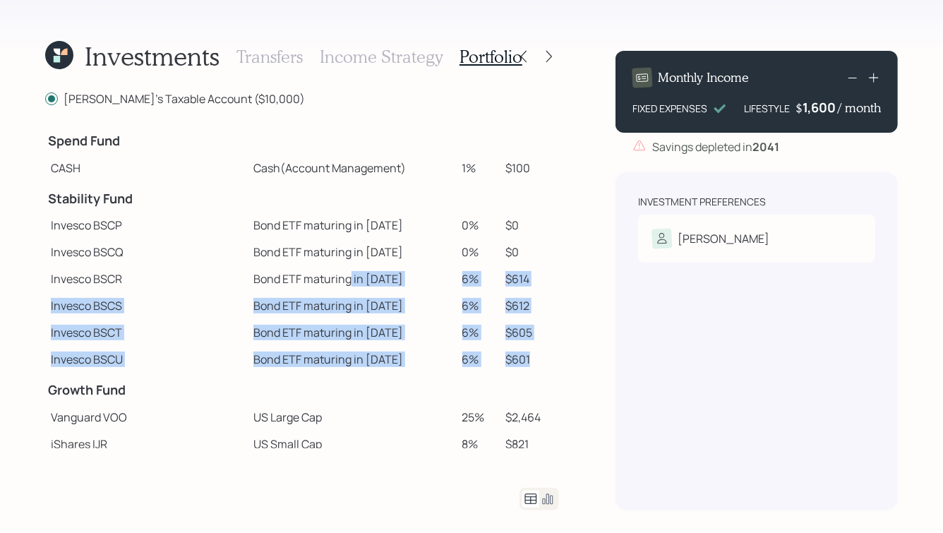
drag, startPoint x: 527, startPoint y: 367, endPoint x: 303, endPoint y: 285, distance: 238.8
click at [303, 285] on tbody "Spend Fund CASH Cash (Account Management) 1% $100 Stability Fund Invesco BSCP B…" at bounding box center [302, 437] width 514 height 629
click at [303, 285] on td "Bond ETF maturing in 2027" at bounding box center [352, 278] width 209 height 27
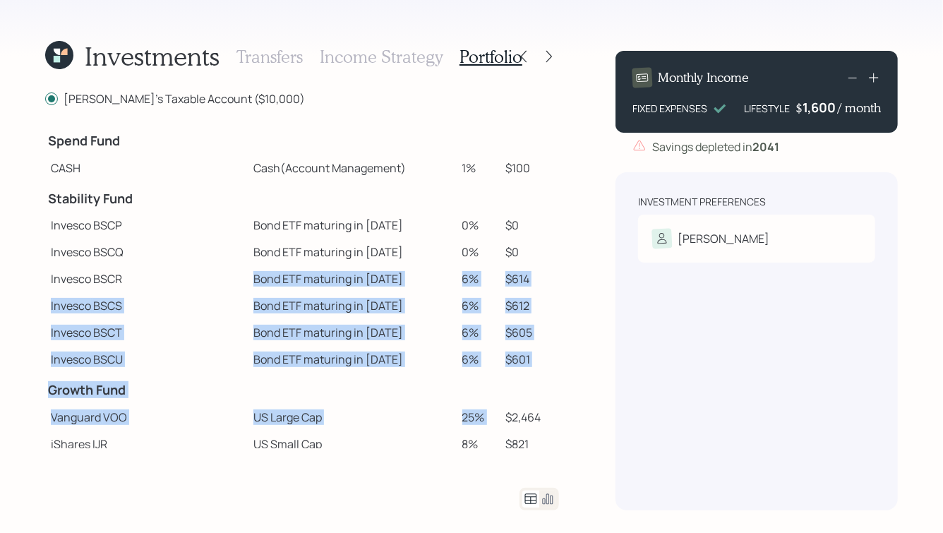
drag, startPoint x: 202, startPoint y: 278, endPoint x: 495, endPoint y: 413, distance: 322.6
click at [495, 413] on tbody "Spend Fund CASH Cash (Account Management) 1% $100 Stability Fund Invesco BSCP B…" at bounding box center [302, 437] width 514 height 629
click at [552, 403] on table "Spend Fund CASH Cash (Account Management) 1% $100 Stability Fund Invesco BSCP B…" at bounding box center [302, 437] width 514 height 629
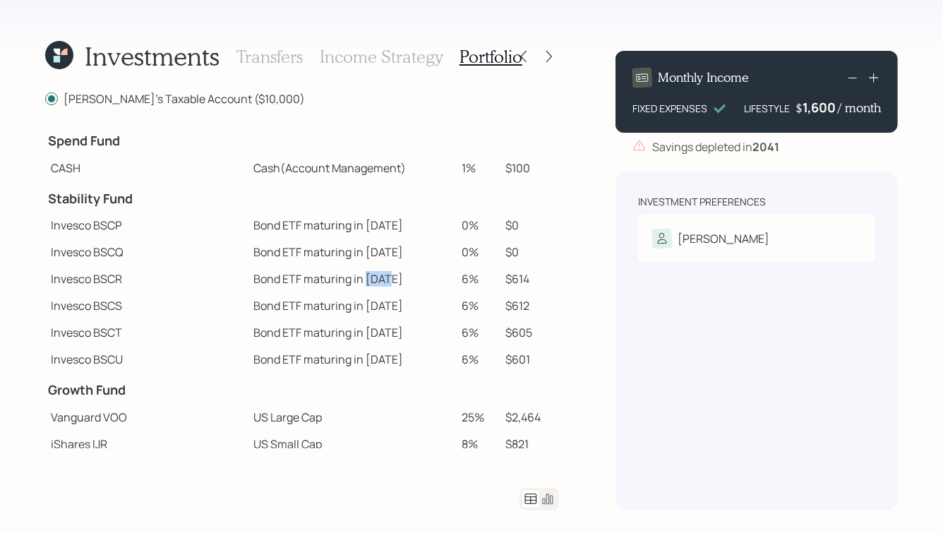
drag, startPoint x: 320, startPoint y: 278, endPoint x: 356, endPoint y: 278, distance: 36.7
click at [356, 278] on td "Bond ETF maturing in 2027" at bounding box center [352, 278] width 209 height 27
click at [500, 283] on td "$614" at bounding box center [529, 278] width 59 height 27
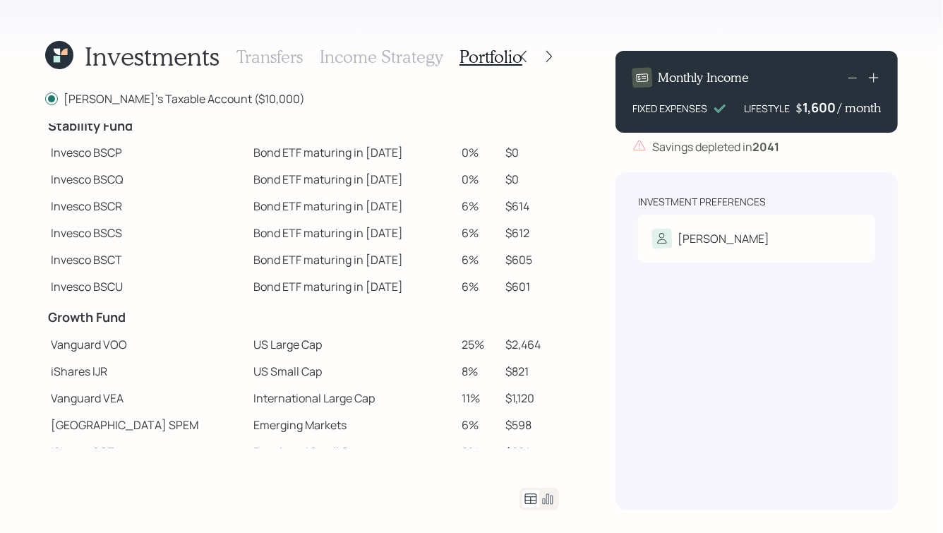
scroll to position [73, 0]
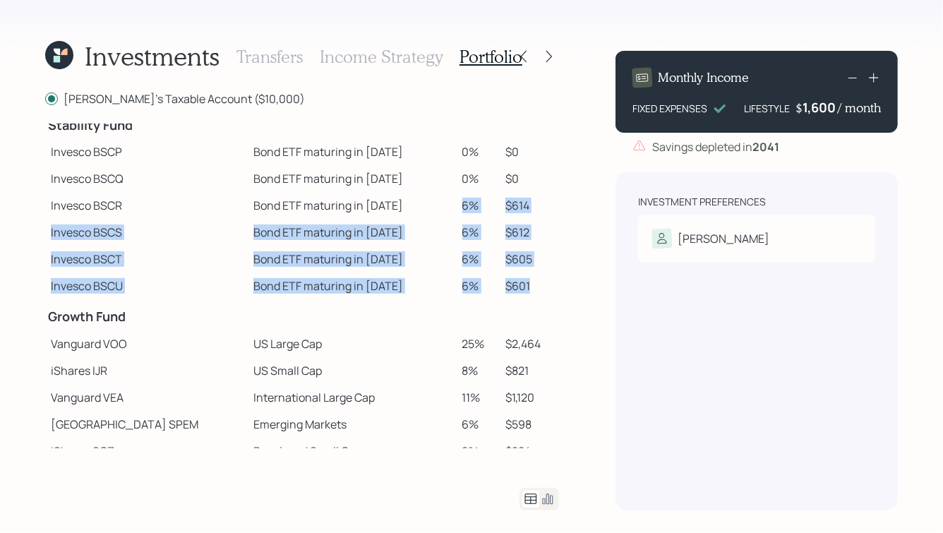
drag, startPoint x: 444, startPoint y: 205, endPoint x: 533, endPoint y: 289, distance: 122.8
click at [533, 289] on tbody "Spend Fund CASH Cash (Account Management) 1% $100 Stability Fund Invesco BSCP B…" at bounding box center [302, 364] width 514 height 629
click at [533, 289] on td "$601" at bounding box center [529, 285] width 59 height 27
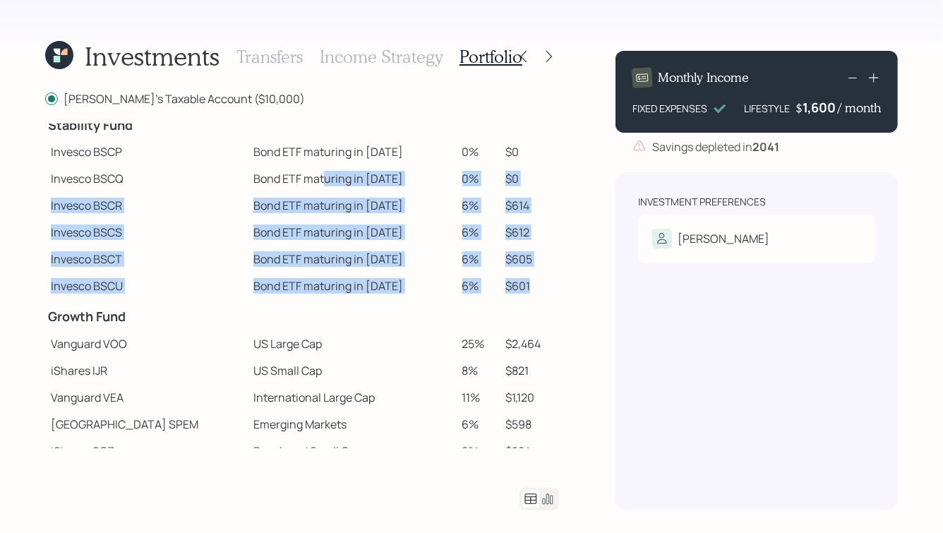
drag, startPoint x: 525, startPoint y: 288, endPoint x: 278, endPoint y: 185, distance: 267.6
click at [278, 185] on tbody "Spend Fund CASH Cash (Account Management) 1% $100 Stability Fund Invesco BSCP B…" at bounding box center [302, 364] width 514 height 629
click at [274, 207] on td "Bond ETF maturing in 2027" at bounding box center [352, 205] width 209 height 27
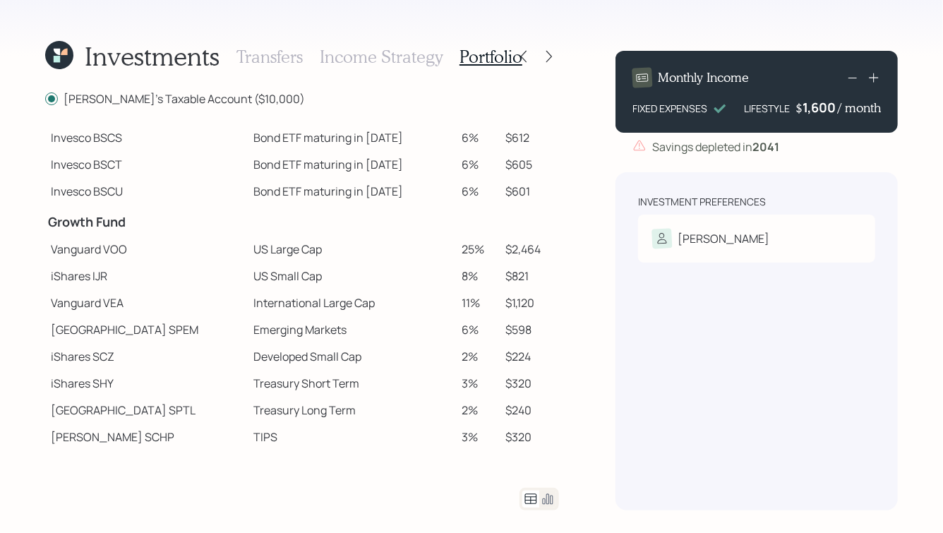
scroll to position [171, 0]
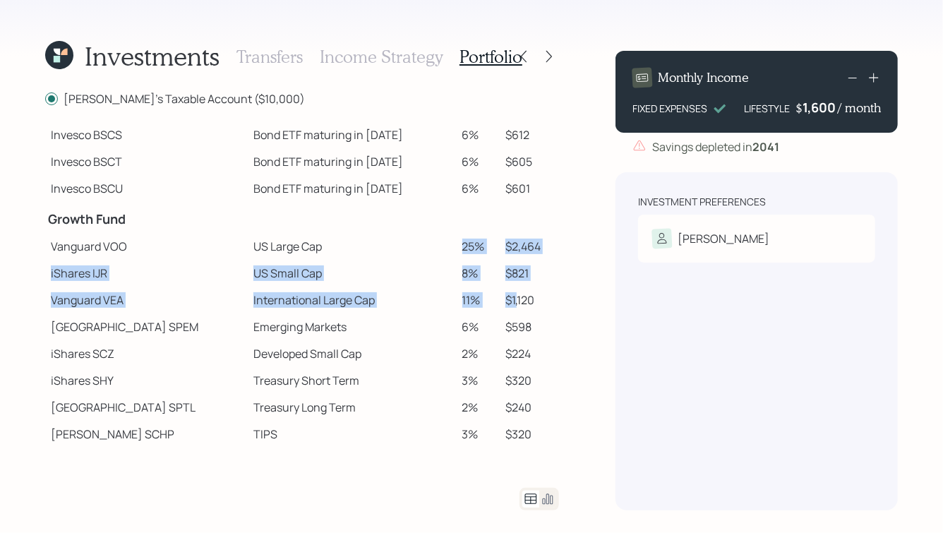
drag, startPoint x: 444, startPoint y: 245, endPoint x: 509, endPoint y: 300, distance: 85.1
click at [509, 300] on tbody "Spend Fund CASH Cash (Account Management) 1% $100 Stability Fund Invesco BSCP B…" at bounding box center [302, 267] width 514 height 629
click at [509, 300] on td "$1,120" at bounding box center [529, 299] width 59 height 27
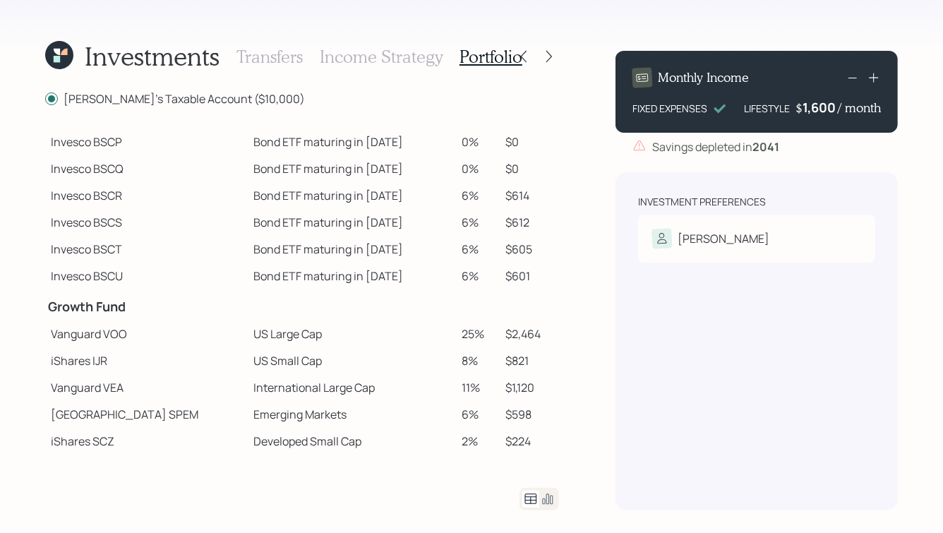
scroll to position [85, 0]
drag, startPoint x: 496, startPoint y: 193, endPoint x: 522, endPoint y: 197, distance: 26.3
click at [522, 197] on td "$614" at bounding box center [529, 194] width 59 height 27
drag, startPoint x: 345, startPoint y: 195, endPoint x: 248, endPoint y: 195, distance: 97.4
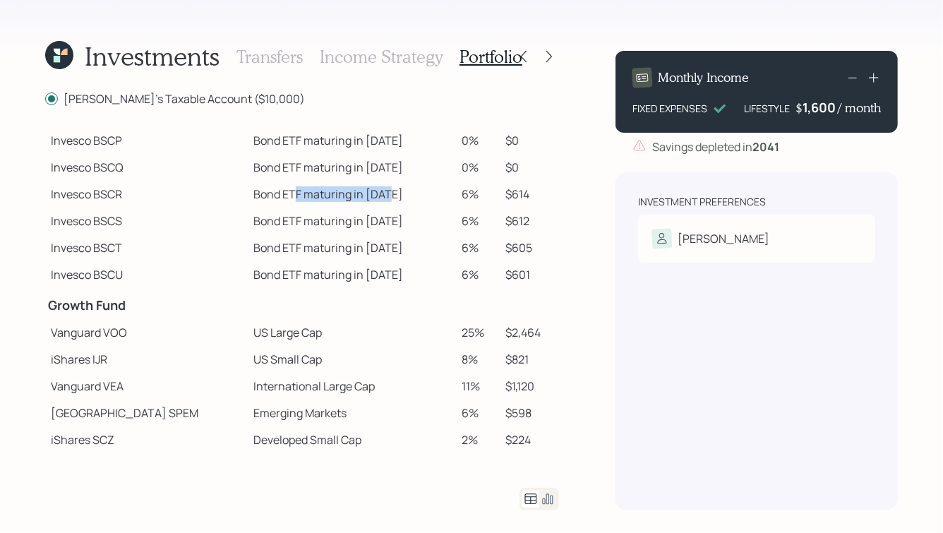
click at [248, 195] on td "Bond ETF maturing in 2027" at bounding box center [352, 194] width 209 height 27
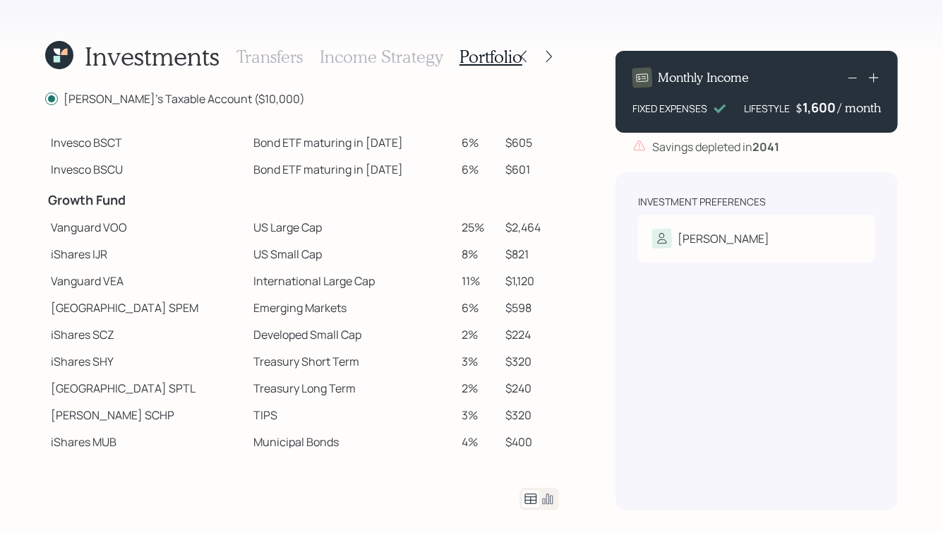
scroll to position [193, 0]
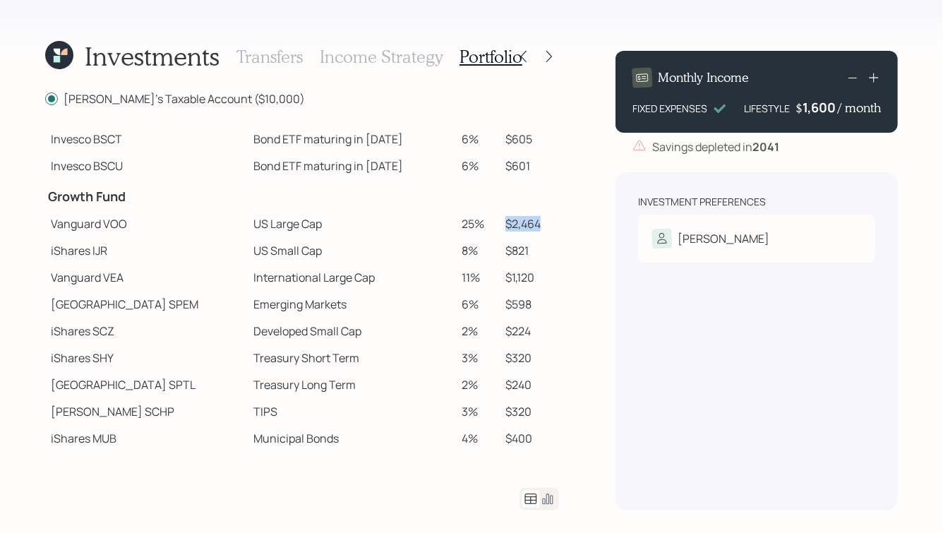
drag, startPoint x: 495, startPoint y: 222, endPoint x: 538, endPoint y: 224, distance: 42.4
click at [538, 224] on td "$2,464" at bounding box center [529, 223] width 59 height 27
drag, startPoint x: 126, startPoint y: 224, endPoint x: 78, endPoint y: 224, distance: 48.7
click at [78, 224] on td "Vanguard VOO" at bounding box center [146, 223] width 202 height 27
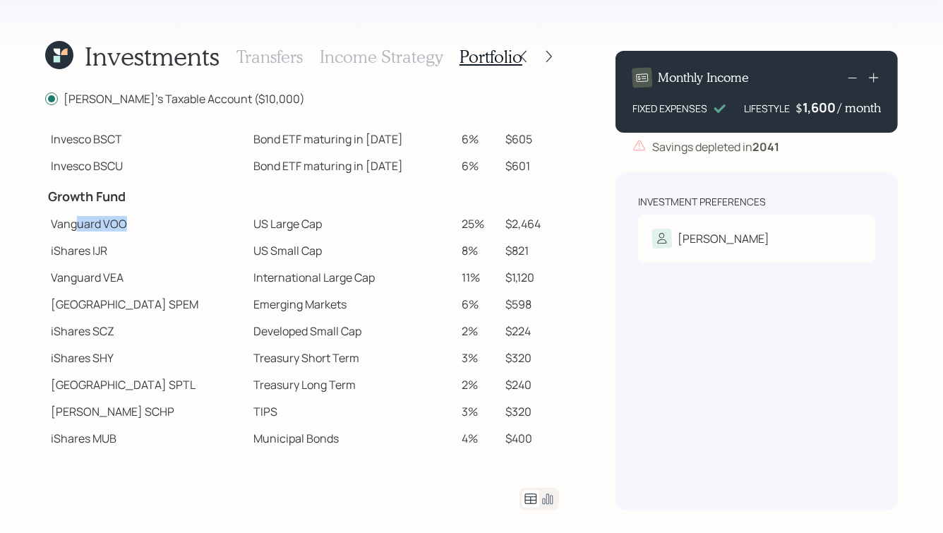
click at [78, 224] on td "Vanguard VOO" at bounding box center [146, 223] width 202 height 27
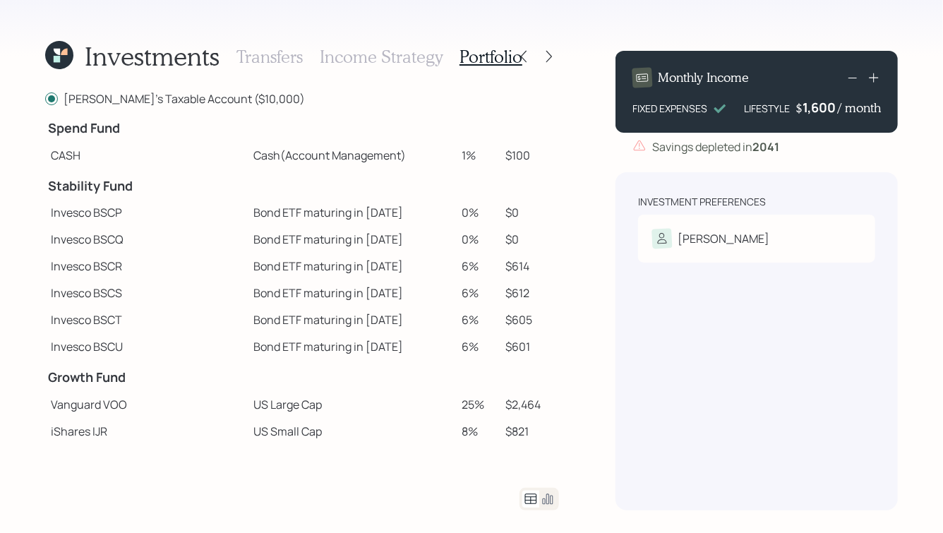
scroll to position [0, 0]
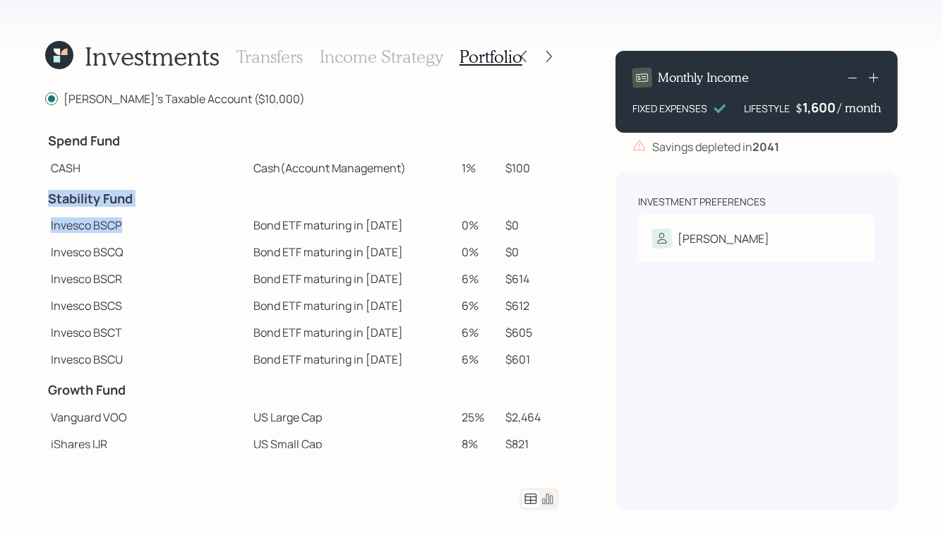
drag, startPoint x: 48, startPoint y: 199, endPoint x: 176, endPoint y: 229, distance: 131.8
click at [176, 229] on tbody "Spend Fund CASH Cash (Account Management) 1% $100 Stability Fund Invesco BSCP B…" at bounding box center [302, 437] width 514 height 629
click at [176, 229] on td "Invesco BSCP" at bounding box center [146, 225] width 202 height 27
click at [270, 62] on h3 "Transfers" at bounding box center [269, 57] width 66 height 20
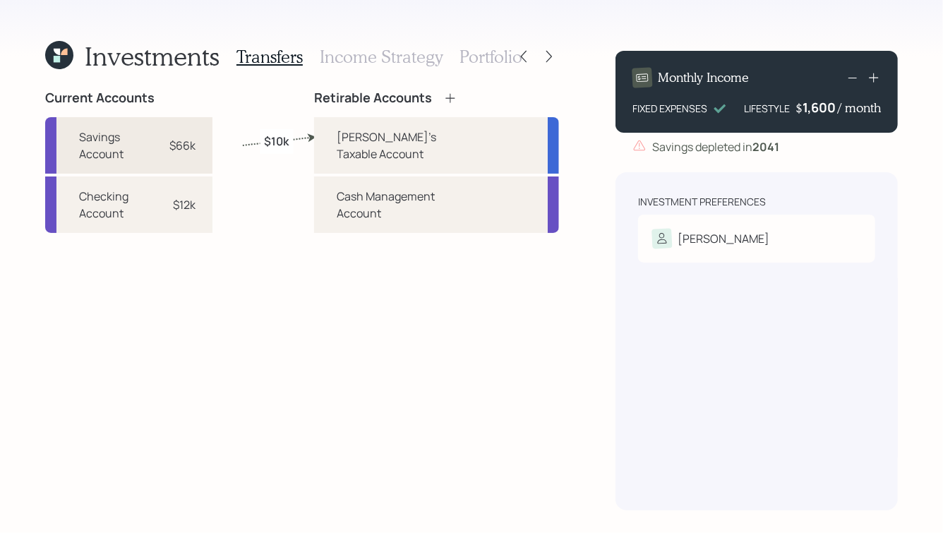
click at [179, 152] on div "$66k" at bounding box center [174, 145] width 42 height 17
click at [352, 135] on div "Dan's Taxable Account" at bounding box center [436, 145] width 245 height 56
select select "92696b8f-bbfd-4c0b-88d7-d52b37133d6d"
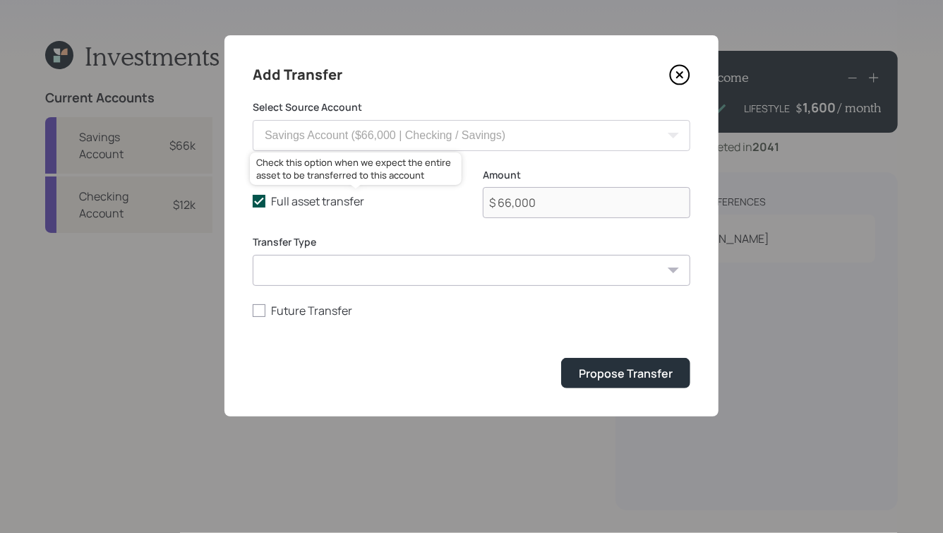
click at [306, 203] on label "Full asset transfer" at bounding box center [356, 201] width 207 height 16
click at [253, 202] on input "Full asset transfer" at bounding box center [252, 201] width 1 height 1
checkbox input "false"
click at [544, 204] on input "$ 66,000" at bounding box center [586, 202] width 207 height 31
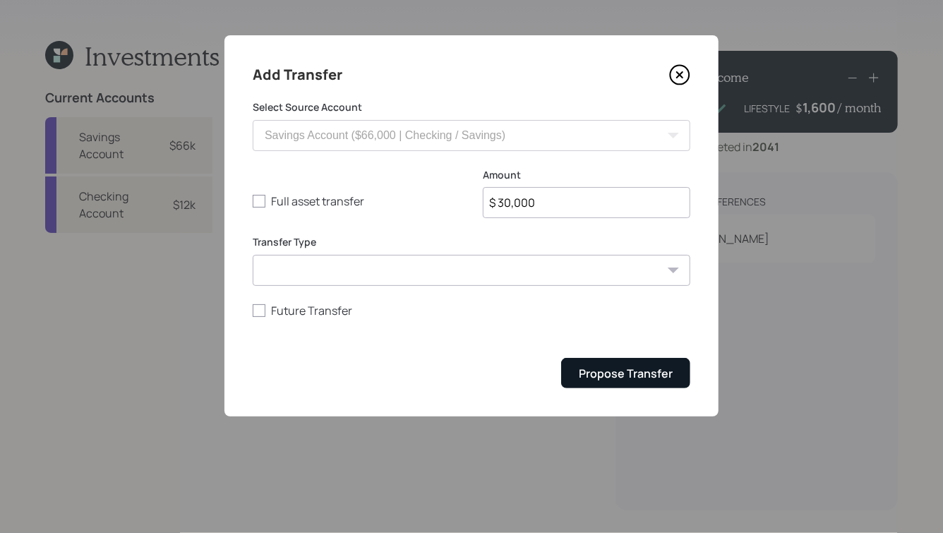
type input "$ 30,000"
click at [609, 371] on div "Propose Transfer" at bounding box center [626, 373] width 94 height 16
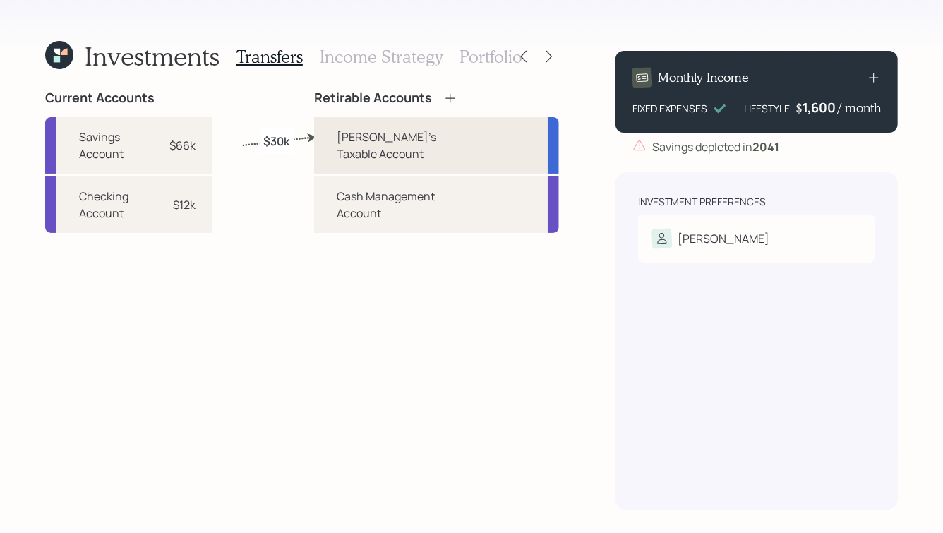
click at [365, 140] on div "Dan's Taxable Account" at bounding box center [407, 145] width 140 height 34
select select "taxable"
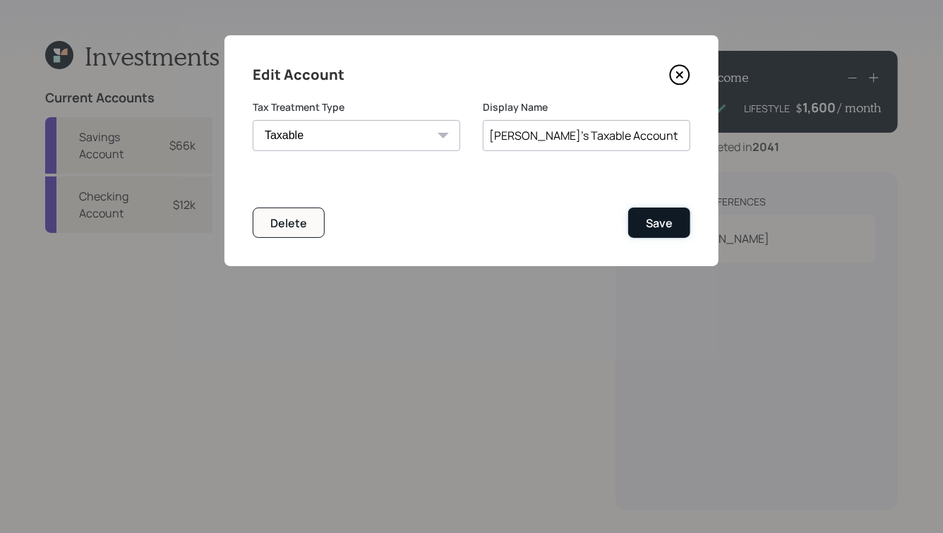
click at [640, 229] on button "Save" at bounding box center [659, 222] width 62 height 30
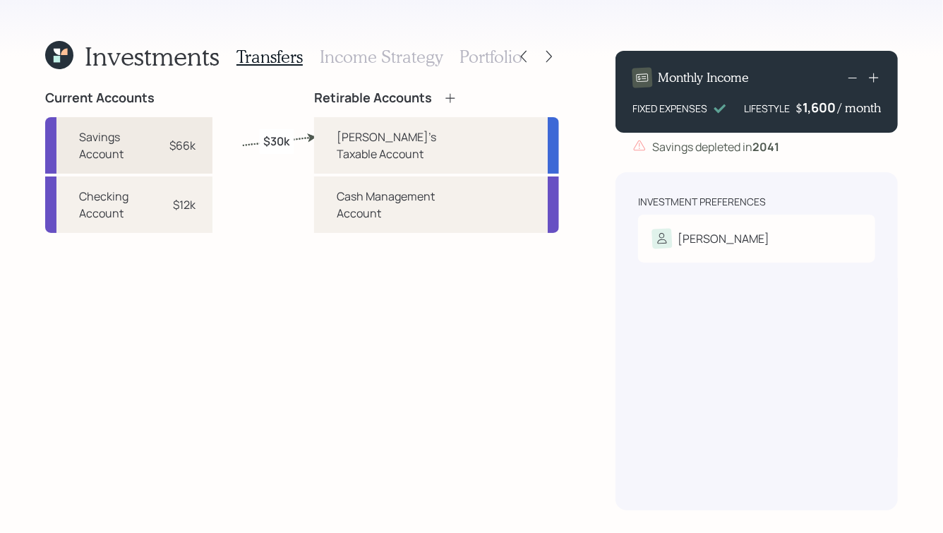
click at [188, 147] on div "$66k" at bounding box center [182, 145] width 26 height 17
click at [412, 131] on div "Dan's Taxable Account" at bounding box center [407, 145] width 140 height 34
select select "92696b8f-bbfd-4c0b-88d7-d52b37133d6d"
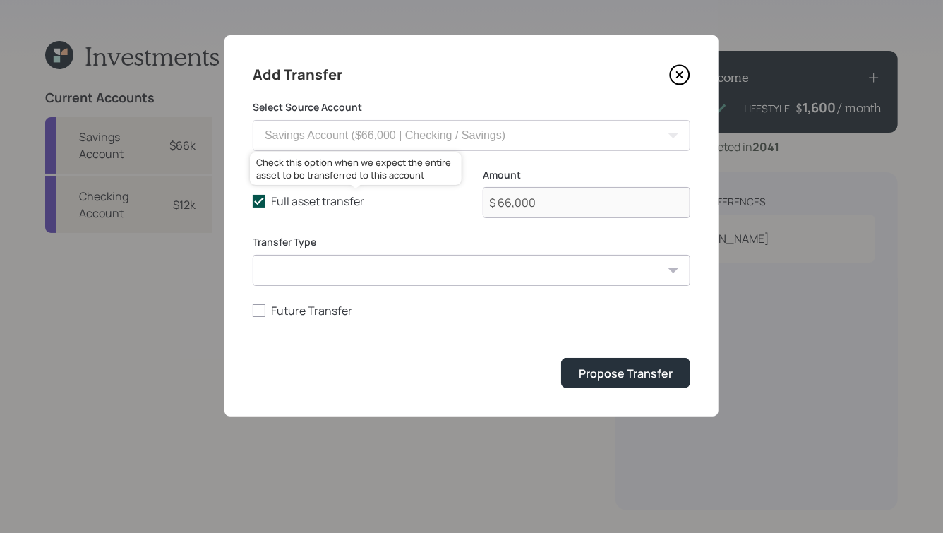
click at [265, 200] on icon at bounding box center [259, 201] width 13 height 13
click at [253, 201] on input "Full asset transfer" at bounding box center [252, 201] width 1 height 1
checkbox input "false"
click at [543, 198] on input "$ 66,000" at bounding box center [586, 202] width 207 height 31
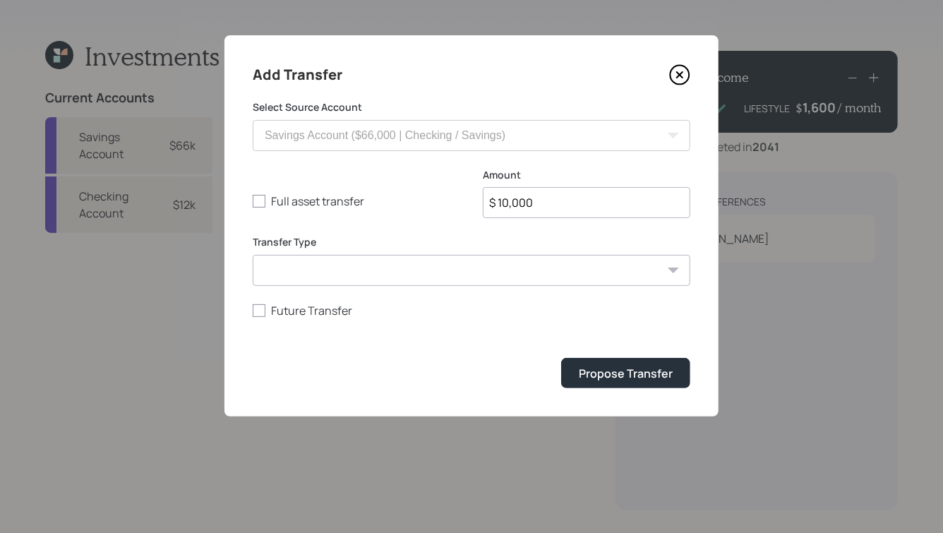
click at [521, 202] on input "$ 10,000" at bounding box center [586, 202] width 207 height 31
type input "$ 5,000"
click at [637, 379] on div "Propose Transfer" at bounding box center [626, 373] width 94 height 16
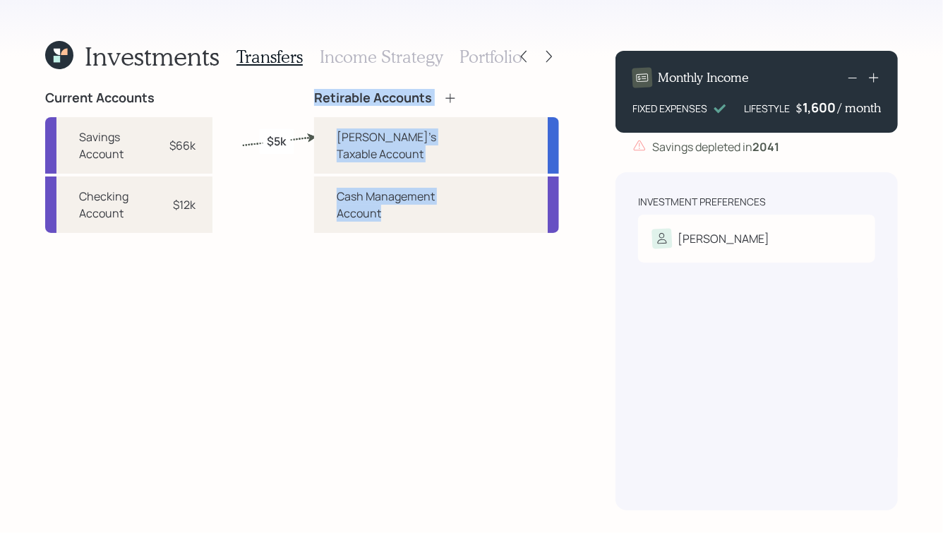
drag, startPoint x: 327, startPoint y: 91, endPoint x: 442, endPoint y: 226, distance: 178.2
click at [442, 226] on div "Current Accounts Savings Account $66k Checking Account $12k Retirable Accounts …" at bounding box center [302, 300] width 514 height 420
click at [442, 226] on div "Retirable Accounts Dan's Taxable Account Cash Management Account" at bounding box center [436, 300] width 245 height 420
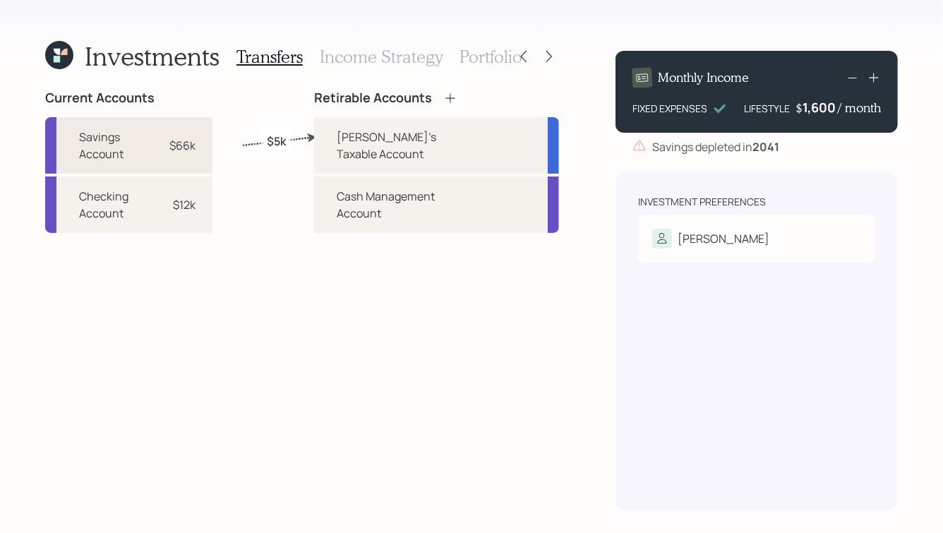
click at [195, 148] on div "$66k" at bounding box center [182, 145] width 26 height 17
click at [404, 132] on div "Dan's Taxable Account" at bounding box center [407, 145] width 140 height 34
select select "92696b8f-bbfd-4c0b-88d7-d52b37133d6d"
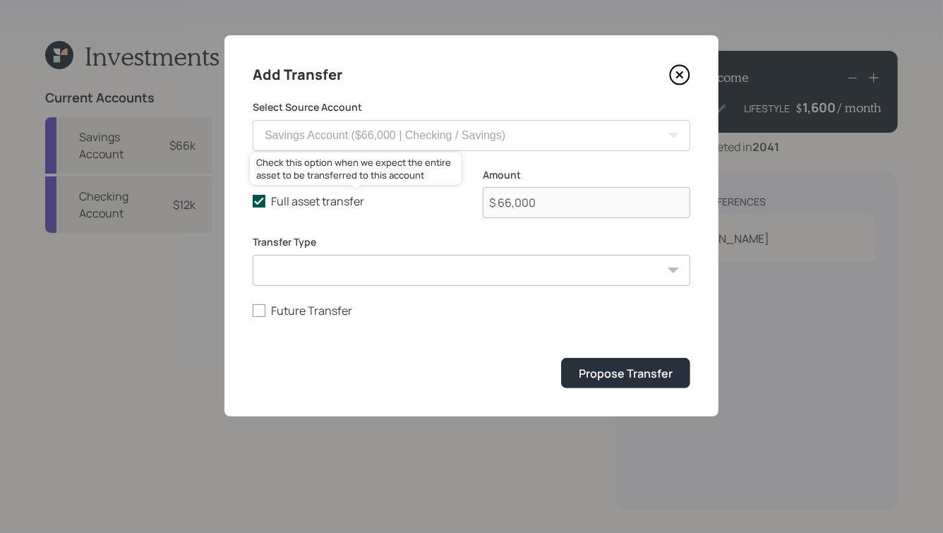
click at [327, 203] on label "Full asset transfer" at bounding box center [356, 201] width 207 height 16
click at [253, 202] on input "Full asset transfer" at bounding box center [252, 201] width 1 height 1
checkbox input "false"
click at [545, 201] on input "$ 66,000" at bounding box center [586, 202] width 207 height 31
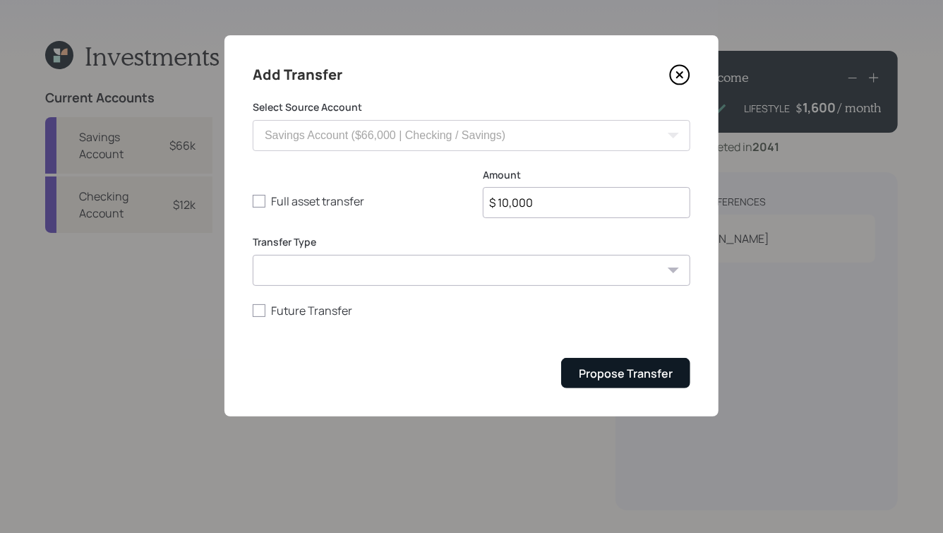
type input "$ 10,000"
click at [600, 366] on div "Propose Transfer" at bounding box center [626, 373] width 94 height 16
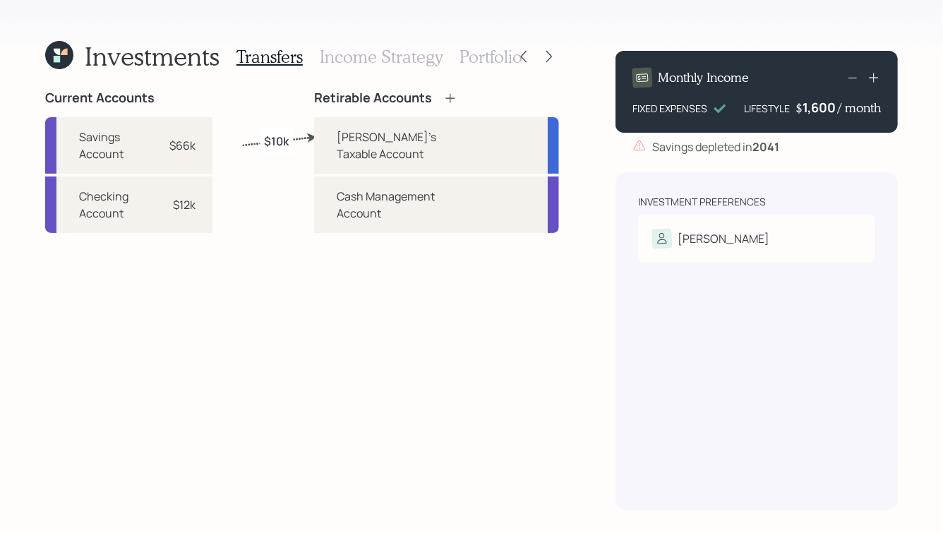
click at [483, 54] on h3 "Portfolio" at bounding box center [490, 57] width 63 height 20
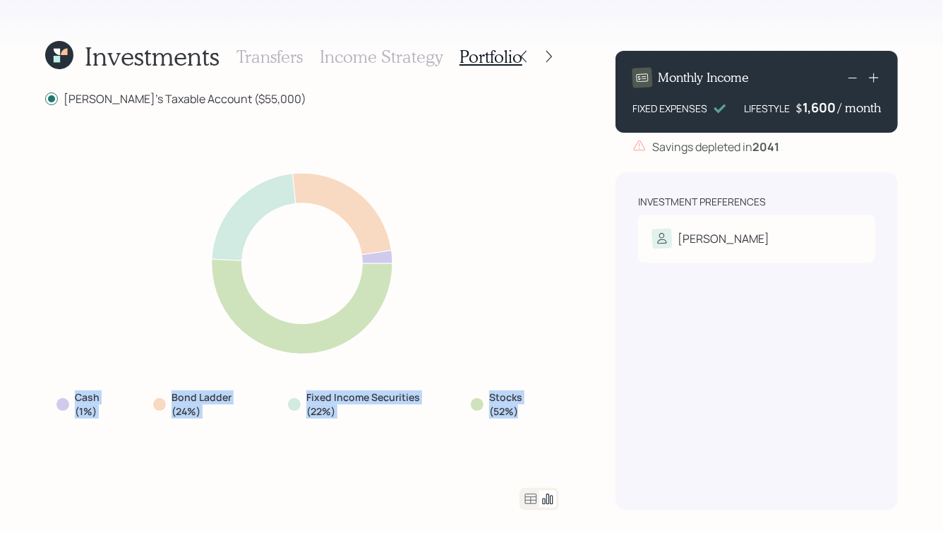
drag, startPoint x: 523, startPoint y: 420, endPoint x: 336, endPoint y: 258, distance: 247.1
click at [336, 259] on div "Cash (1%) Bond Ladder (24%) Fixed Income Securities (22%) Stocks (52%)" at bounding box center [302, 296] width 514 height 347
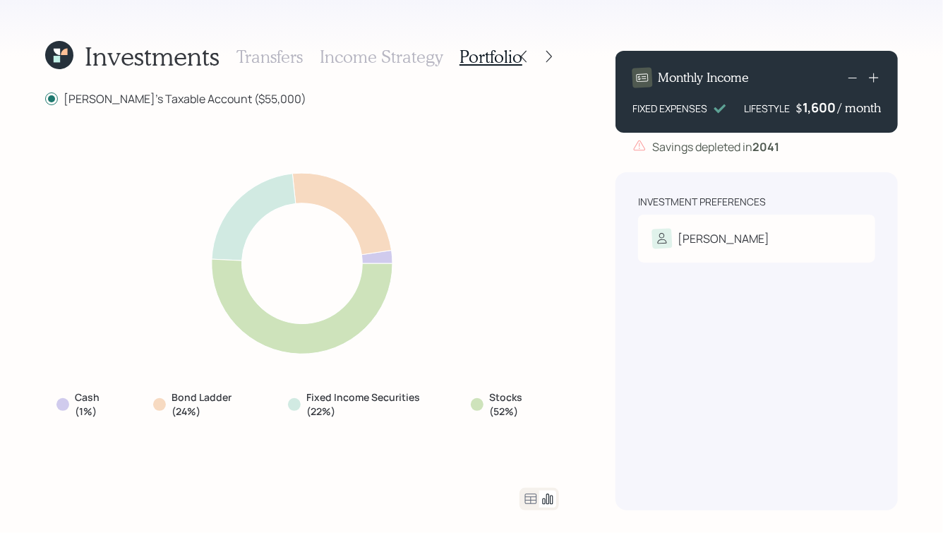
click at [454, 326] on icon at bounding box center [302, 263] width 308 height 208
click at [545, 63] on icon at bounding box center [549, 56] width 14 height 14
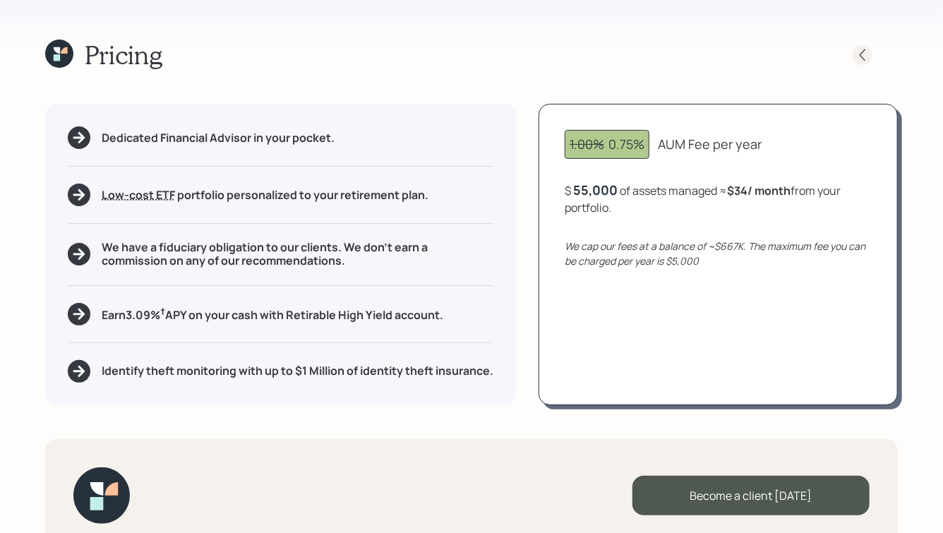
click at [865, 53] on icon at bounding box center [862, 55] width 14 height 14
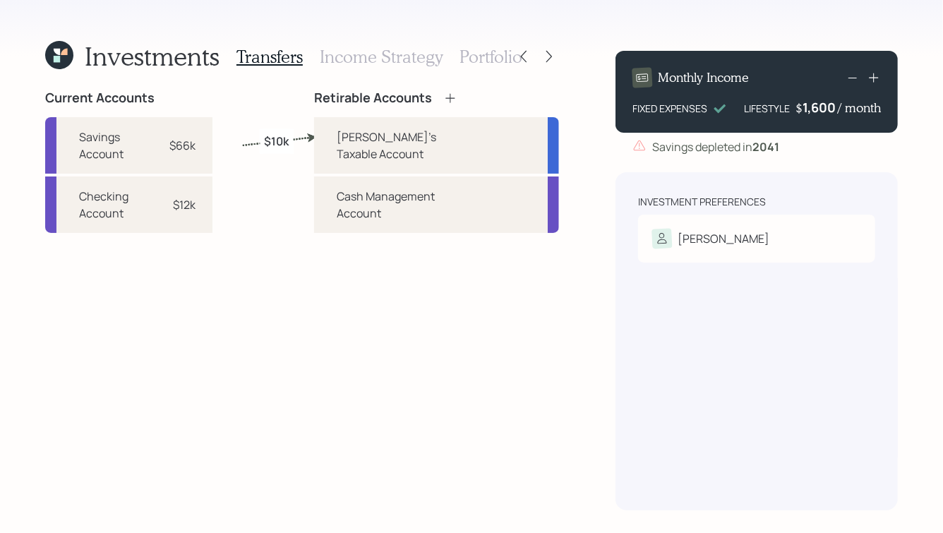
click at [368, 57] on h3 "Income Strategy" at bounding box center [381, 57] width 123 height 20
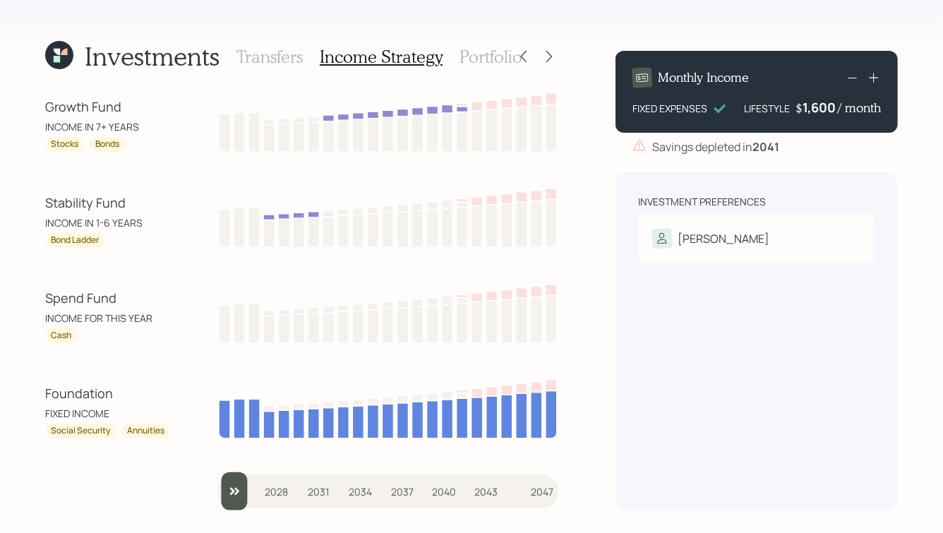
click at [485, 55] on h3 "Portfolio" at bounding box center [490, 57] width 63 height 20
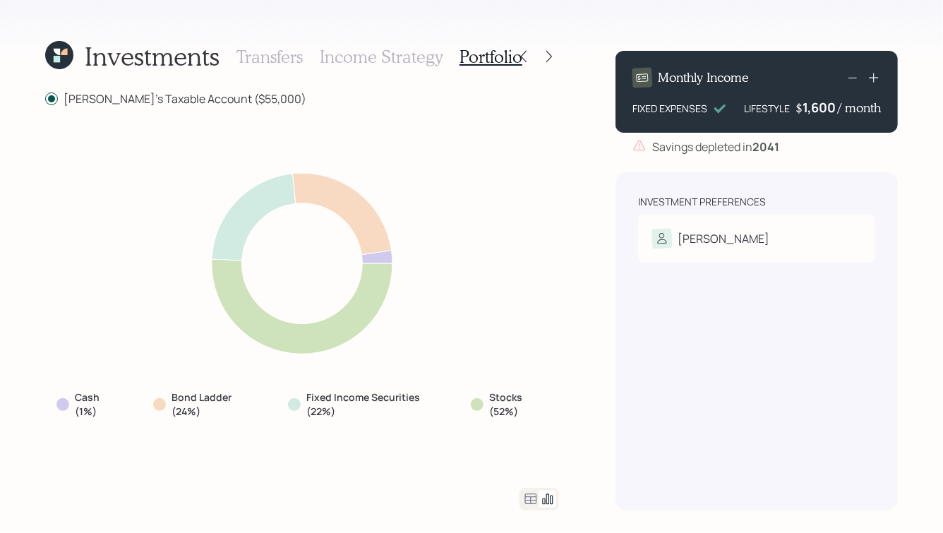
click at [194, 97] on label "Dan's Taxable Account ($55,000)" at bounding box center [175, 99] width 261 height 16
click at [45, 99] on input "Dan's Taxable Account ($55,000)" at bounding box center [44, 99] width 1 height 1
click at [272, 55] on h3 "Transfers" at bounding box center [269, 57] width 66 height 20
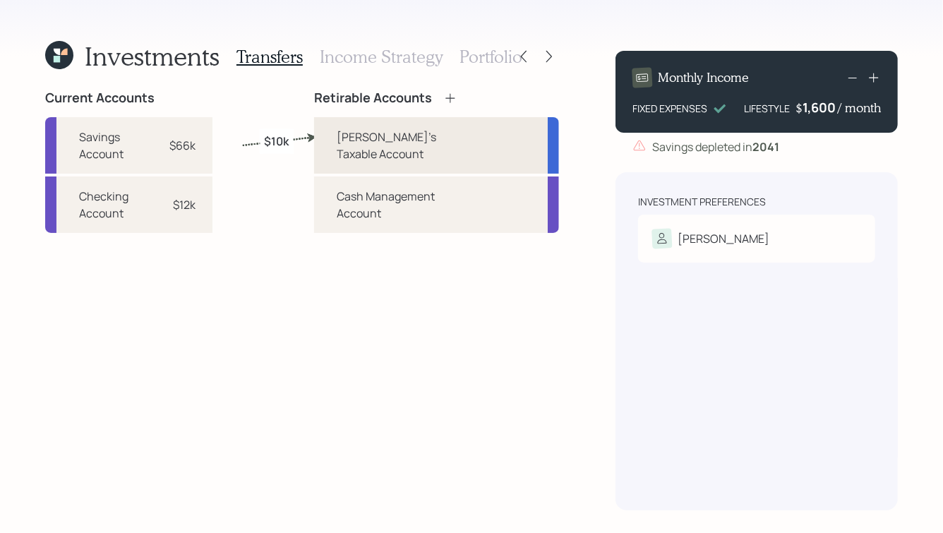
click at [399, 135] on div "Dan's Taxable Account" at bounding box center [407, 145] width 140 height 34
select select "taxable"
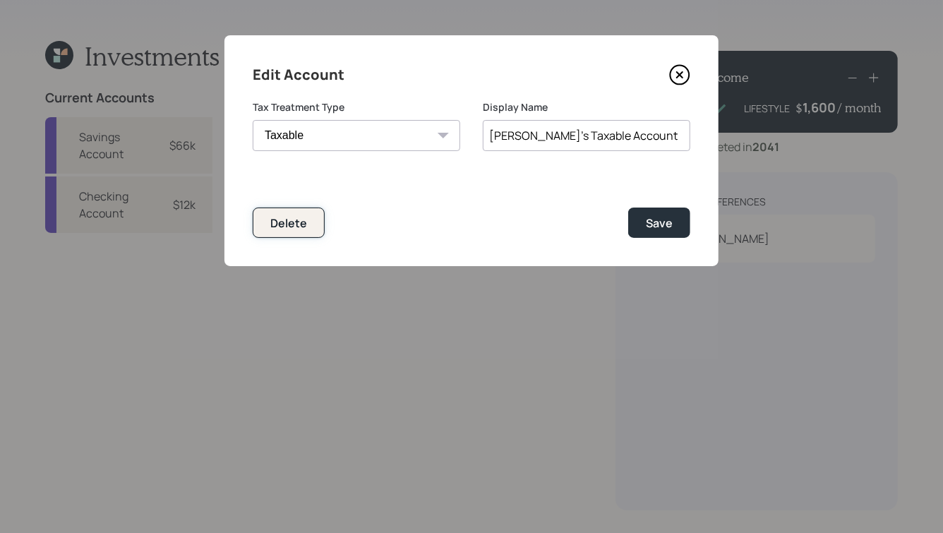
click at [289, 224] on div "Delete" at bounding box center [288, 223] width 37 height 16
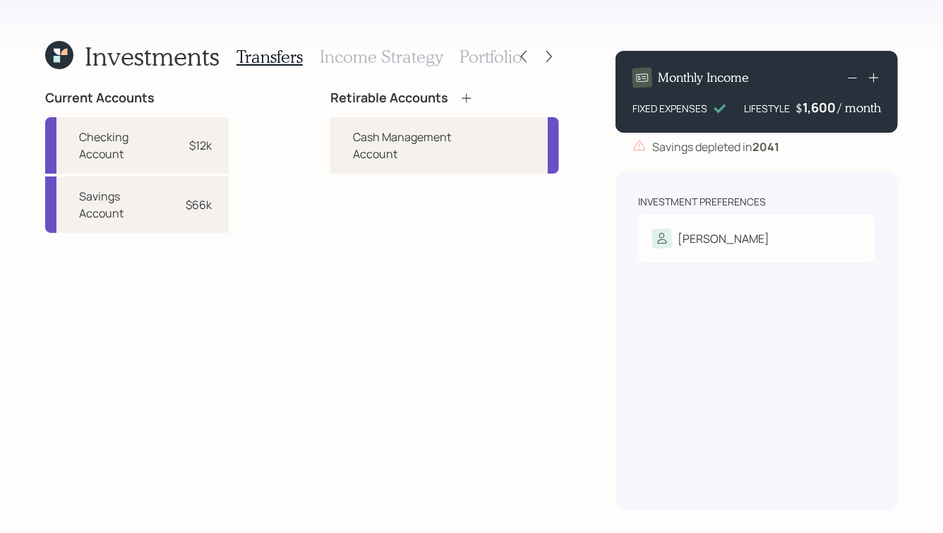
click at [468, 94] on icon at bounding box center [466, 98] width 14 height 14
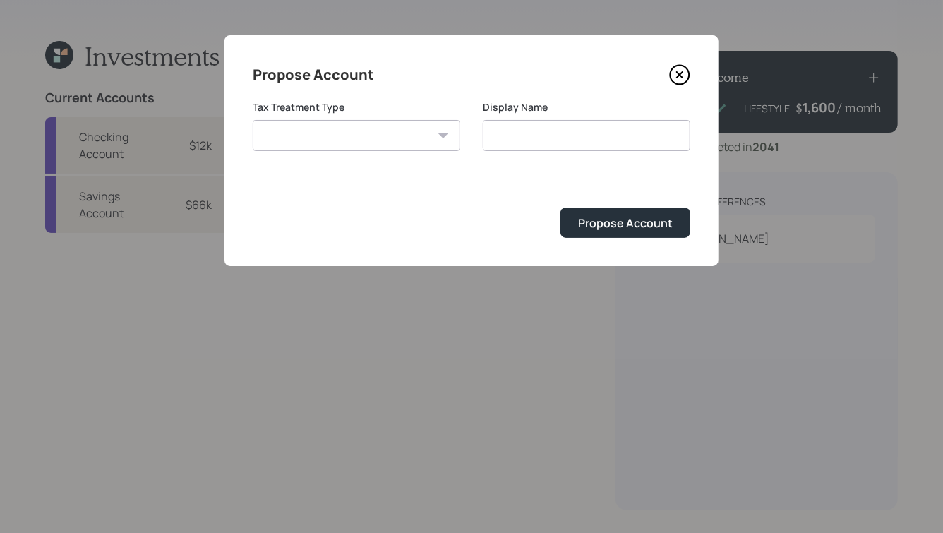
click at [430, 131] on select "[PERSON_NAME] Taxable Traditional" at bounding box center [356, 135] width 207 height 31
select select "traditional"
click at [253, 120] on select "[PERSON_NAME] Taxable Traditional" at bounding box center [356, 135] width 207 height 31
click at [531, 129] on input "Traditional" at bounding box center [586, 135] width 207 height 31
click at [545, 134] on input "Traditional" at bounding box center [586, 135] width 207 height 31
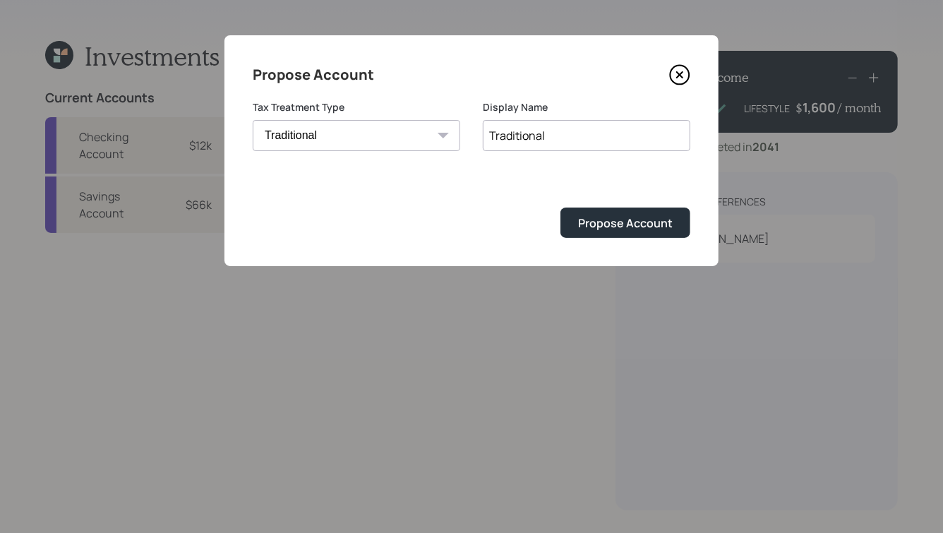
click at [545, 134] on input "Traditional" at bounding box center [586, 135] width 207 height 31
type input "[PERSON_NAME]'s Brokerage Account"
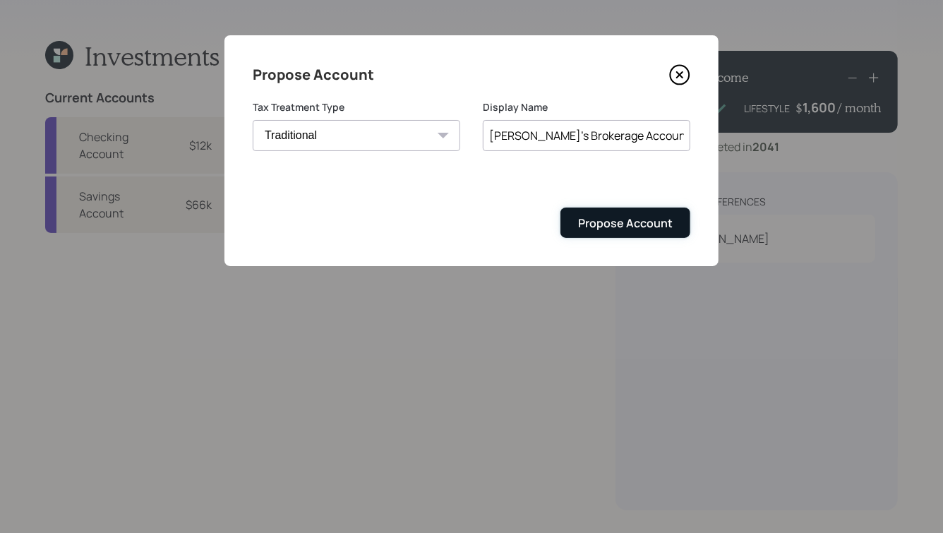
click at [620, 225] on div "Propose Account" at bounding box center [625, 223] width 95 height 16
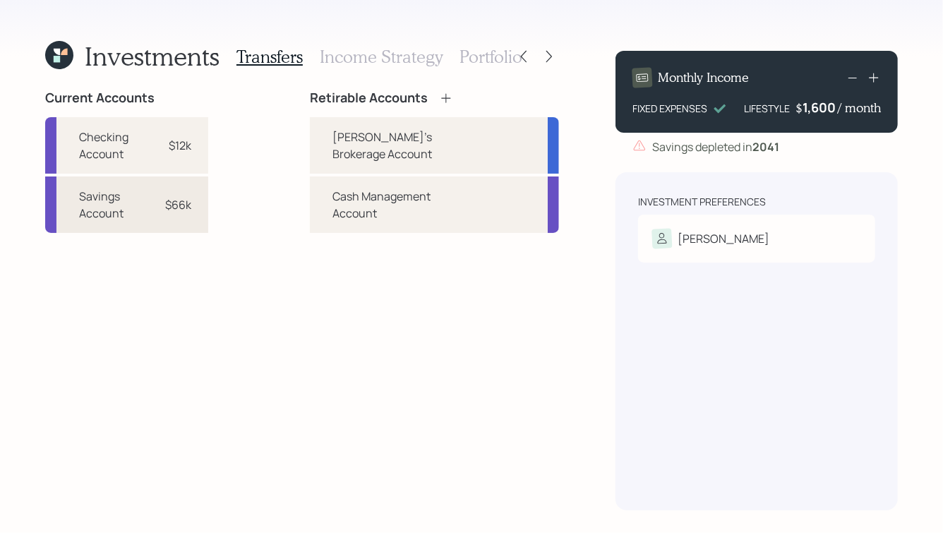
click at [201, 217] on div "Savings Account $66k" at bounding box center [126, 204] width 163 height 56
click at [373, 144] on div "[PERSON_NAME]'s Brokerage Account" at bounding box center [404, 145] width 145 height 34
select select "92696b8f-bbfd-4c0b-88d7-d52b37133d6d"
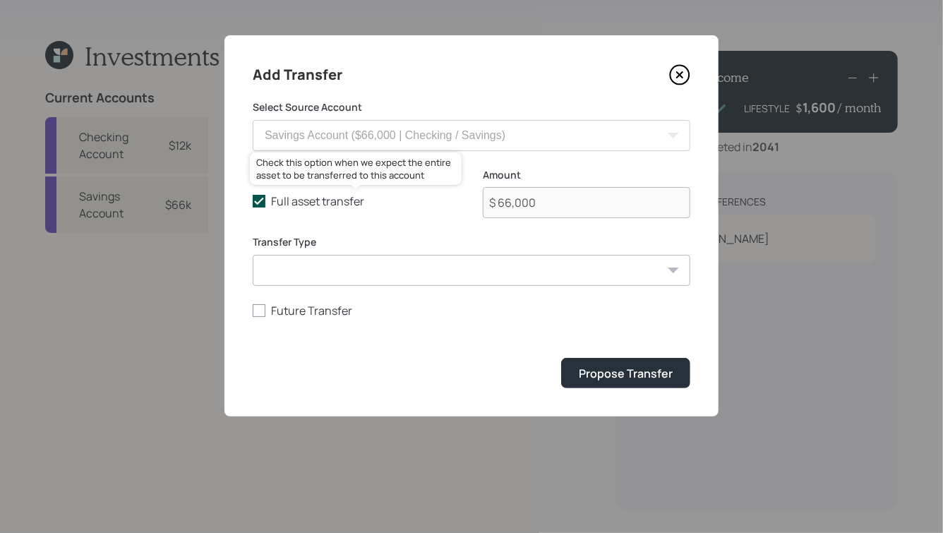
click at [291, 198] on label "Full asset transfer" at bounding box center [356, 201] width 207 height 16
click at [253, 201] on input "Full asset transfer" at bounding box center [252, 201] width 1 height 1
checkbox input "false"
click at [543, 206] on input "$ 66,000" at bounding box center [586, 202] width 207 height 31
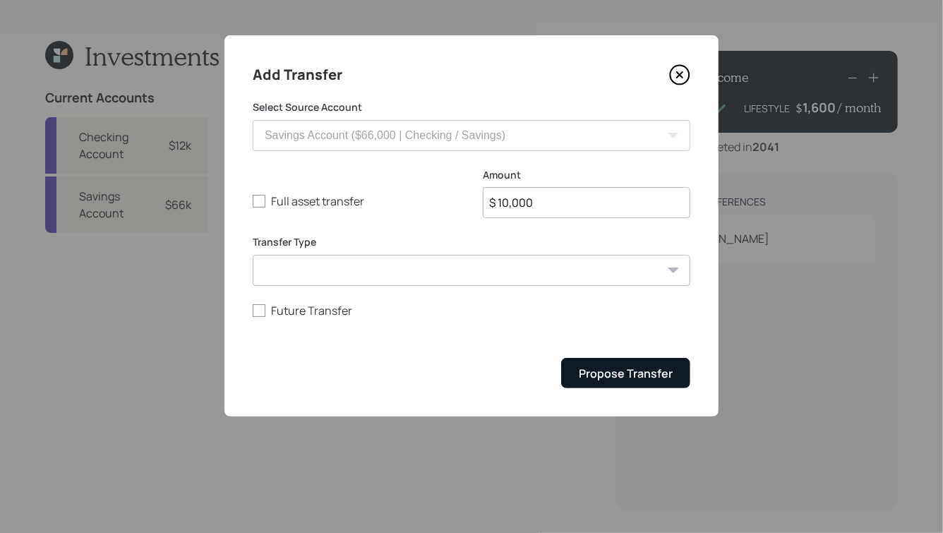
type input "$ 10,000"
click at [635, 365] on button "Propose Transfer" at bounding box center [625, 373] width 129 height 30
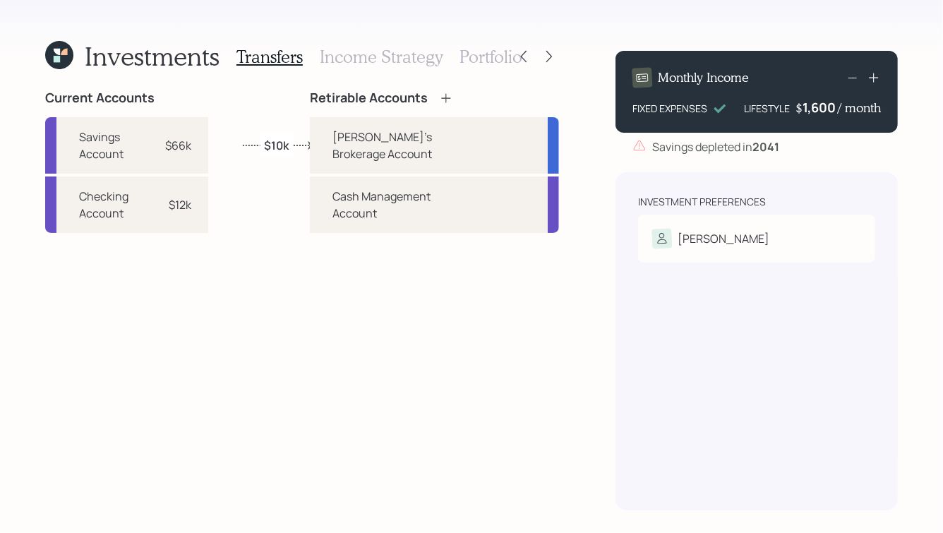
click at [496, 64] on h3 "Portfolio" at bounding box center [490, 57] width 63 height 20
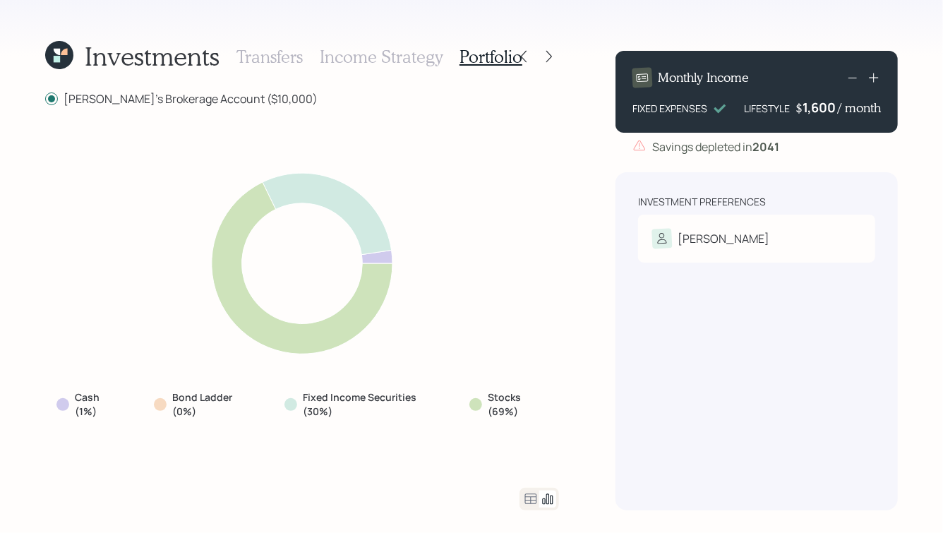
click at [274, 52] on h3 "Transfers" at bounding box center [269, 57] width 66 height 20
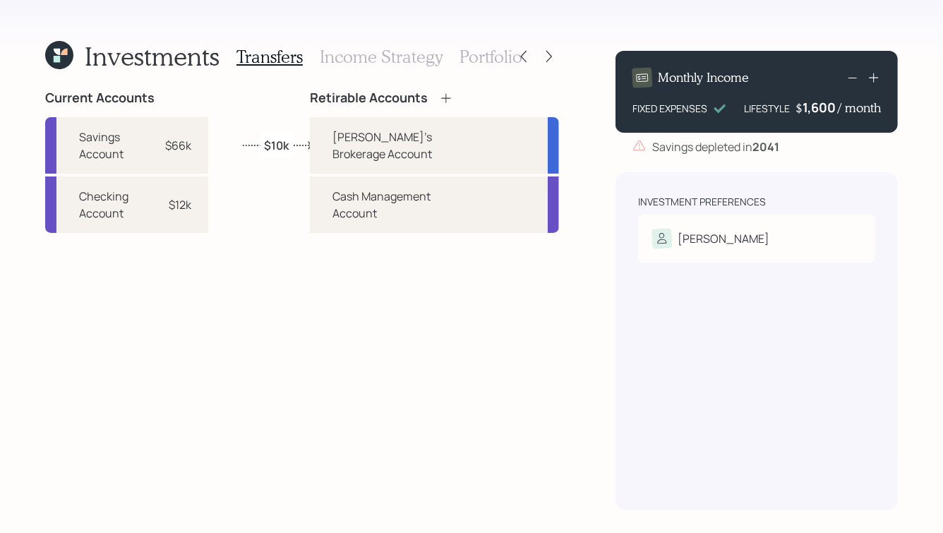
click at [372, 60] on h3 "Income Strategy" at bounding box center [381, 57] width 123 height 20
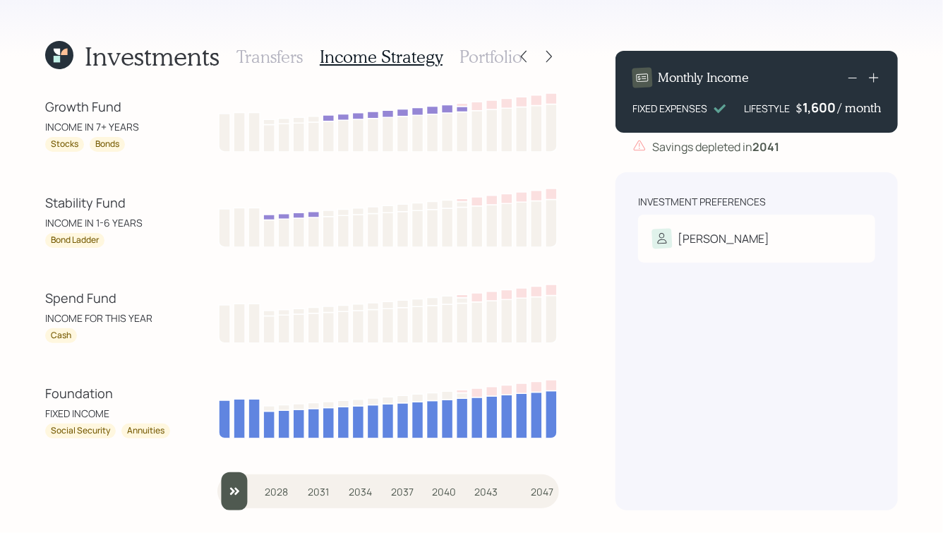
click at [488, 60] on h3 "Portfolio" at bounding box center [490, 57] width 63 height 20
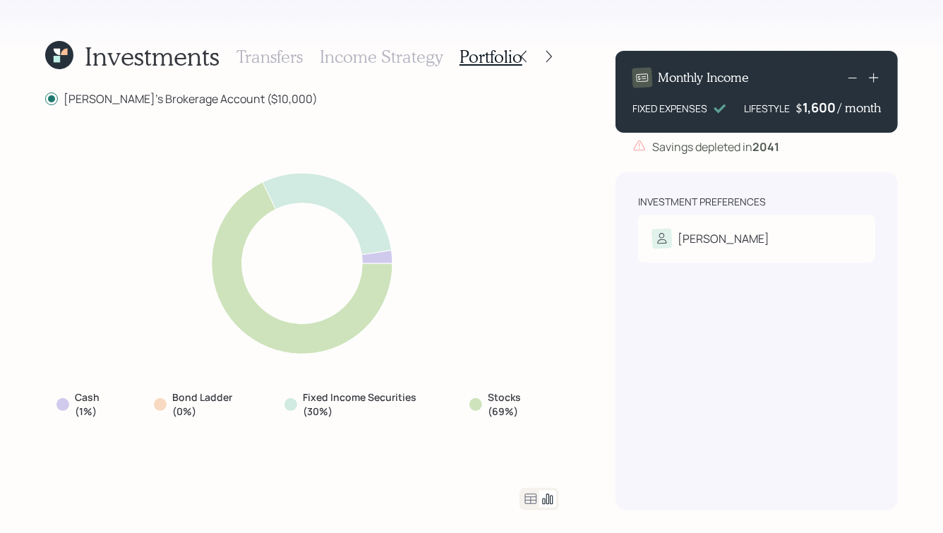
click at [255, 47] on h3 "Transfers" at bounding box center [269, 57] width 66 height 20
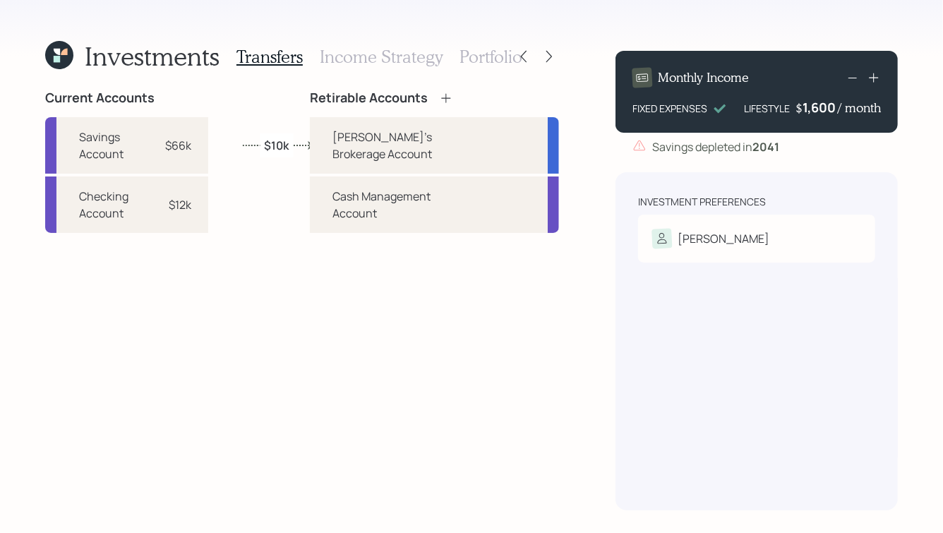
click at [479, 61] on h3 "Portfolio" at bounding box center [490, 57] width 63 height 20
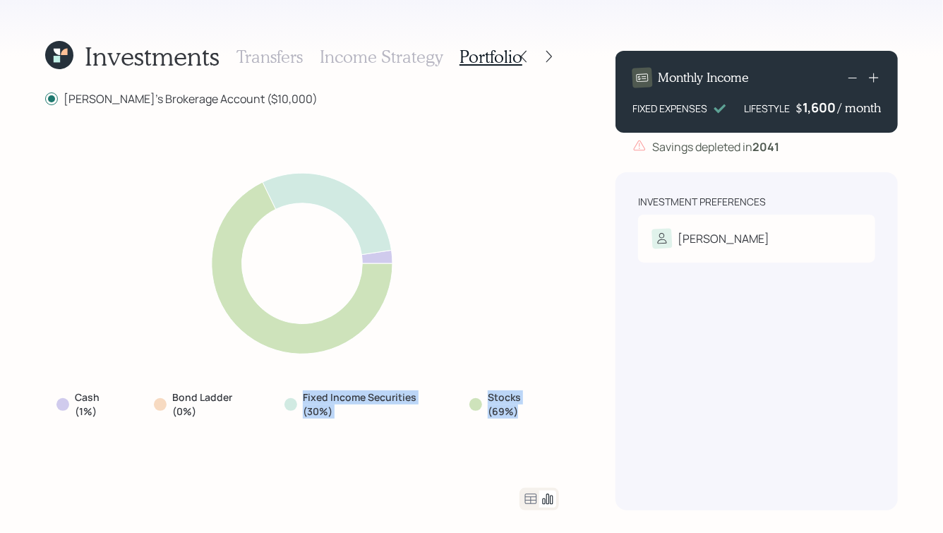
drag, startPoint x: 528, startPoint y: 411, endPoint x: 440, endPoint y: 385, distance: 91.8
click at [440, 385] on div "Cash (1%) Bond Ladder (0%) Fixed Income Securities (30%) Stocks (69%)" at bounding box center [302, 404] width 514 height 39
click at [550, 46] on div "Investments Transfers Income Strategy Portfolio" at bounding box center [302, 57] width 514 height 34
click at [553, 59] on icon at bounding box center [549, 56] width 14 height 14
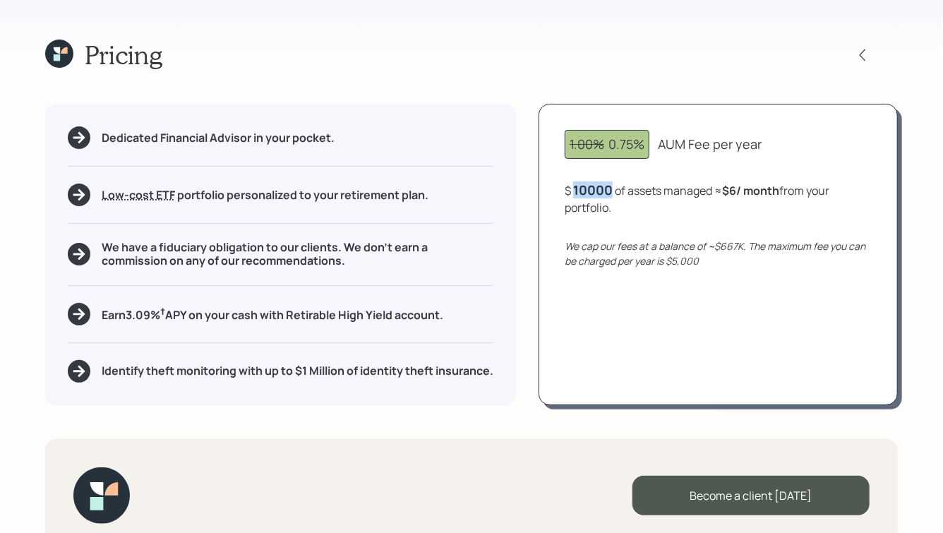
drag, startPoint x: 575, startPoint y: 185, endPoint x: 629, endPoint y: 233, distance: 72.5
click at [629, 233] on div "1.00% 0.75% AUM Fee per year $ 10000 of assets managed ≈ $6 / month from your p…" at bounding box center [717, 254] width 359 height 301
click at [629, 233] on div "1.00% 0.75% AUM Fee per year $ 10,000 of assets managed ≈ $6 / month from your …" at bounding box center [717, 254] width 359 height 301
drag, startPoint x: 730, startPoint y: 188, endPoint x: 755, endPoint y: 198, distance: 26.3
click at [755, 198] on div "$ 10,000 of assets managed ≈ $6 / month from your portfolio ." at bounding box center [717, 198] width 307 height 35
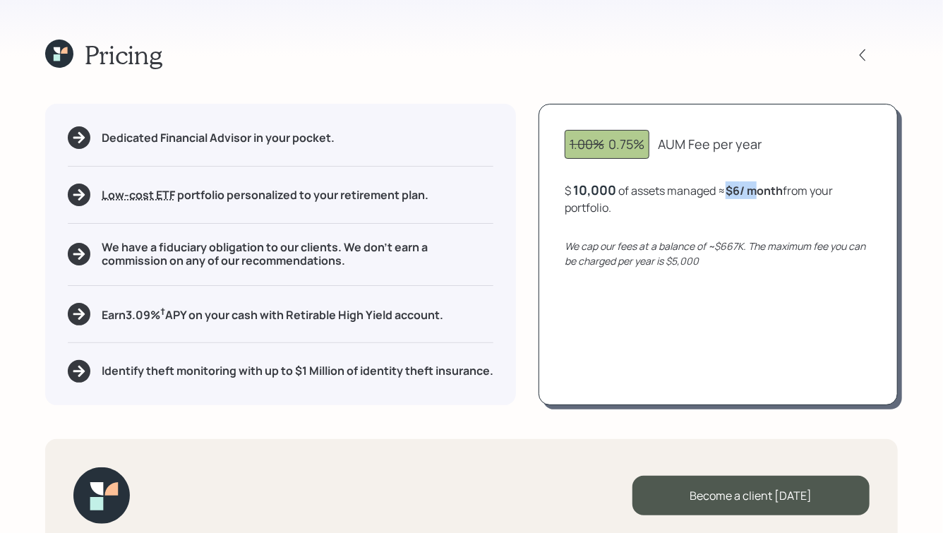
click at [755, 198] on div "$ 10,000 of assets managed ≈ $6 / month from your portfolio ." at bounding box center [717, 198] width 307 height 35
drag, startPoint x: 581, startPoint y: 188, endPoint x: 570, endPoint y: 188, distance: 10.6
click at [570, 188] on div "$ 10000 of assets managed ≈ $6 / month from your portfolio ." at bounding box center [717, 198] width 307 height 35
click at [617, 219] on div "1.00% 0.75% AUM Fee per year $ 30000 of assets managed ≈ $6 / month from your p…" at bounding box center [717, 254] width 359 height 301
drag, startPoint x: 581, startPoint y: 189, endPoint x: 569, endPoint y: 191, distance: 12.9
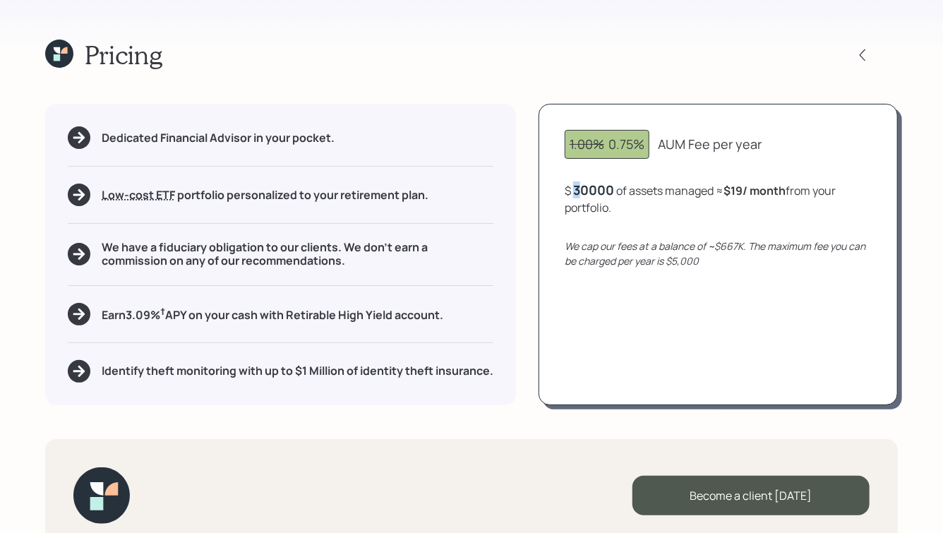
click at [569, 191] on div "$ 30000 of assets managed ≈ $19 / month from your portfolio ." at bounding box center [717, 198] width 307 height 35
click at [646, 252] on icon "We cap our fees at a balance of ~$667K. The maximum fee you can be charged per …" at bounding box center [714, 253] width 301 height 28
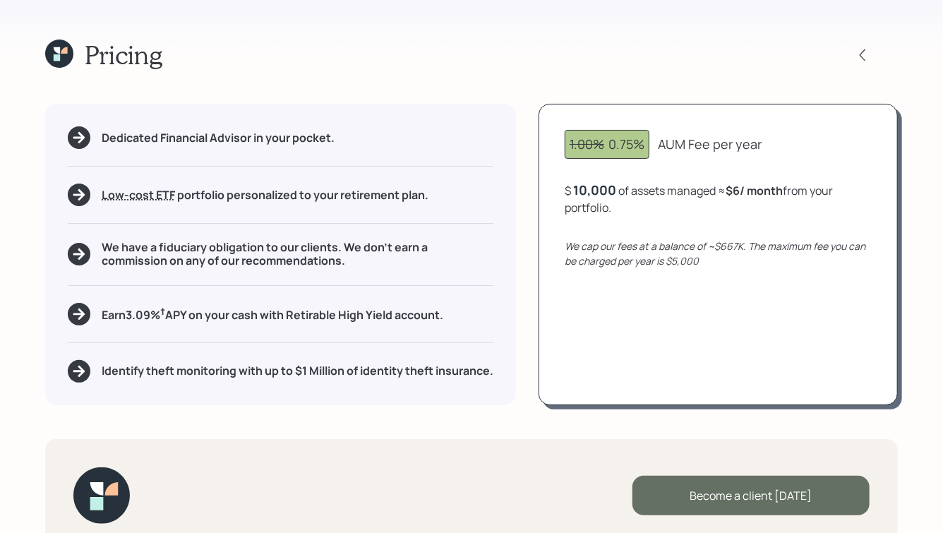
click at [694, 502] on div "Become a client today" at bounding box center [750, 496] width 237 height 40
click at [700, 495] on div "Go to Altruist" at bounding box center [750, 496] width 237 height 40
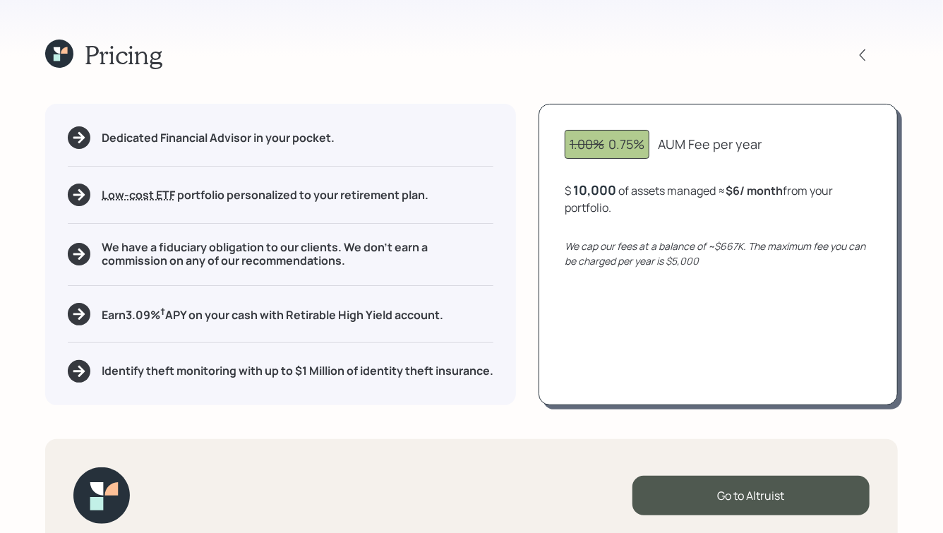
click at [64, 48] on icon at bounding box center [64, 50] width 6 height 6
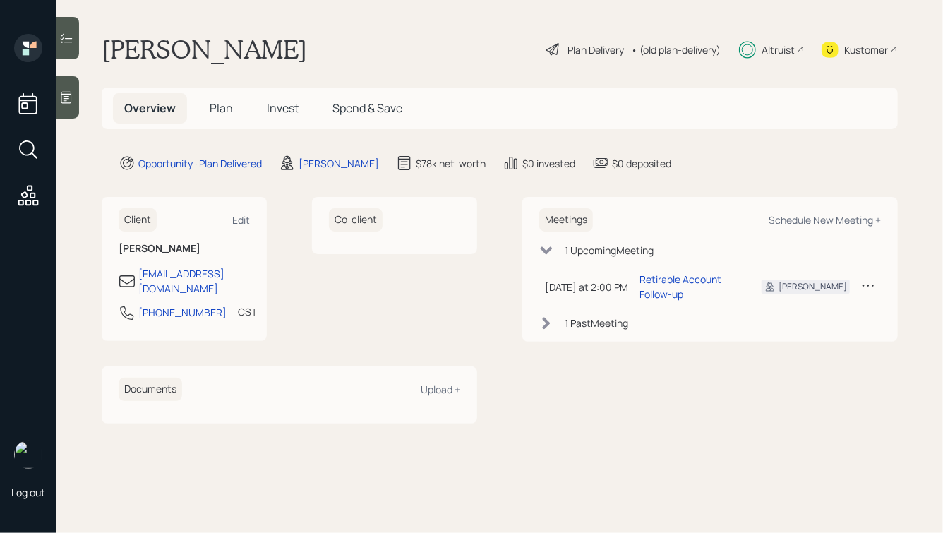
click at [259, 284] on div "Client Edit [PERSON_NAME] [EMAIL_ADDRESS][DOMAIN_NAME] [PHONE_NUMBER] CST Curre…" at bounding box center [184, 269] width 165 height 144
drag, startPoint x: 247, startPoint y: 274, endPoint x: 142, endPoint y: 274, distance: 105.1
click at [142, 274] on div "[EMAIL_ADDRESS][DOMAIN_NAME]" at bounding box center [184, 281] width 131 height 30
click at [142, 248] on h6 "[PERSON_NAME]" at bounding box center [184, 249] width 131 height 12
drag, startPoint x: 135, startPoint y: 272, endPoint x: 255, endPoint y: 275, distance: 120.0
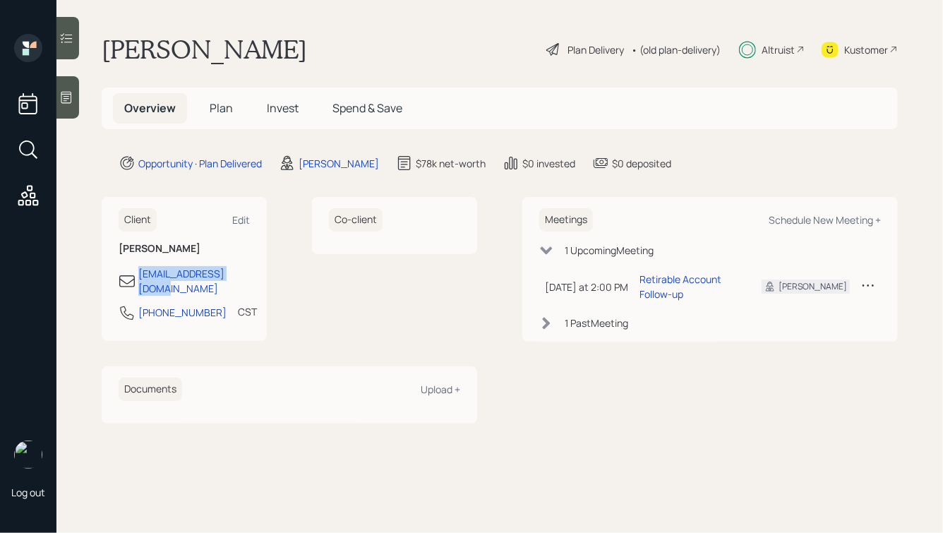
click at [255, 275] on div "Client Edit [PERSON_NAME] [EMAIL_ADDRESS][DOMAIN_NAME] [PHONE_NUMBER] CST Curre…" at bounding box center [184, 269] width 165 height 144
copy div "danclyne12@gmail.com"
drag, startPoint x: 205, startPoint y: 298, endPoint x: 136, endPoint y: 298, distance: 68.4
click at [136, 304] on div "773-600-4555 CST Currently 1:18 PM" at bounding box center [184, 316] width 131 height 25
copy div "773-600-4555"
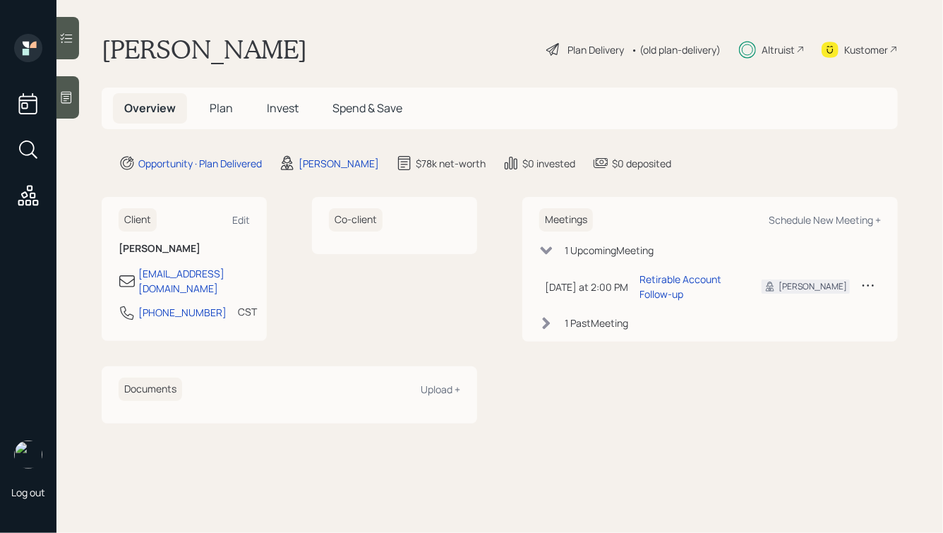
click at [219, 115] on span "Plan" at bounding box center [221, 108] width 23 height 16
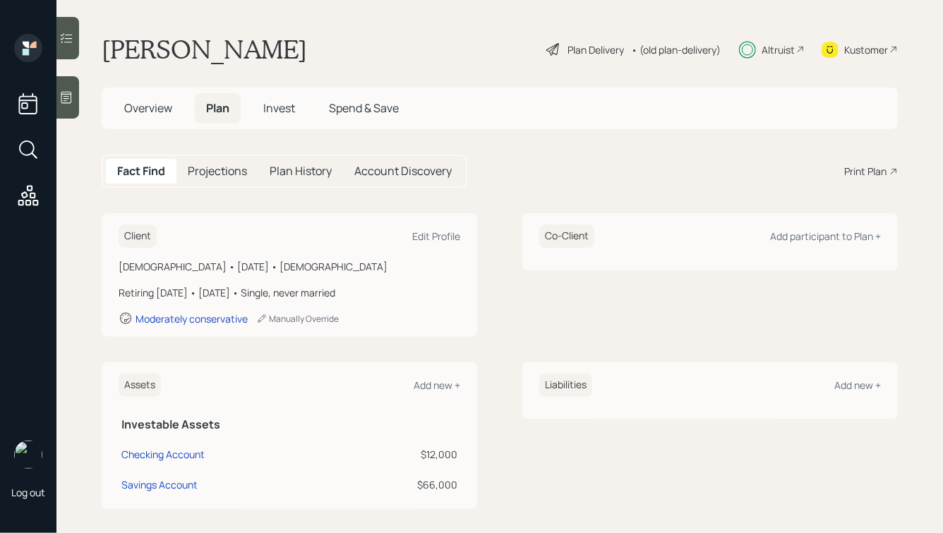
click at [592, 50] on div "Plan Delivery" at bounding box center [595, 49] width 56 height 15
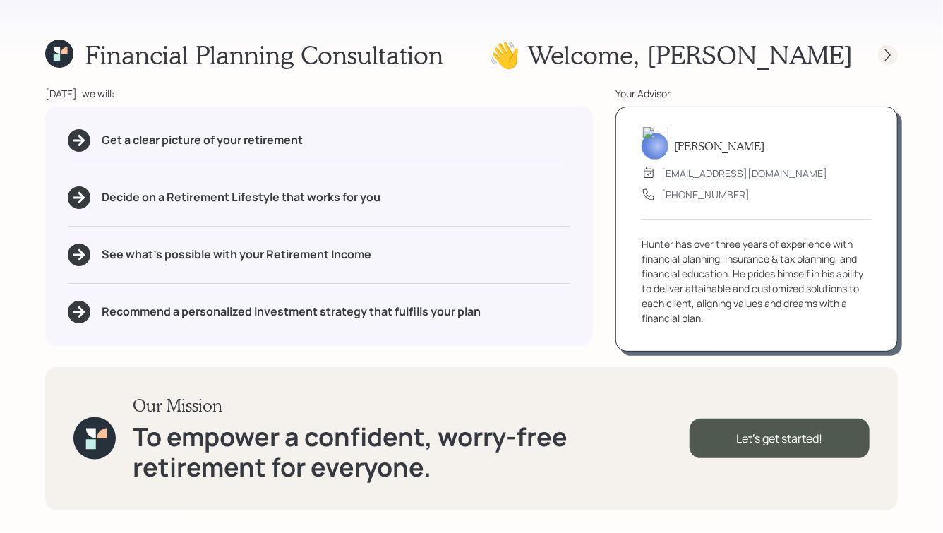
click at [888, 53] on icon at bounding box center [888, 55] width 6 height 12
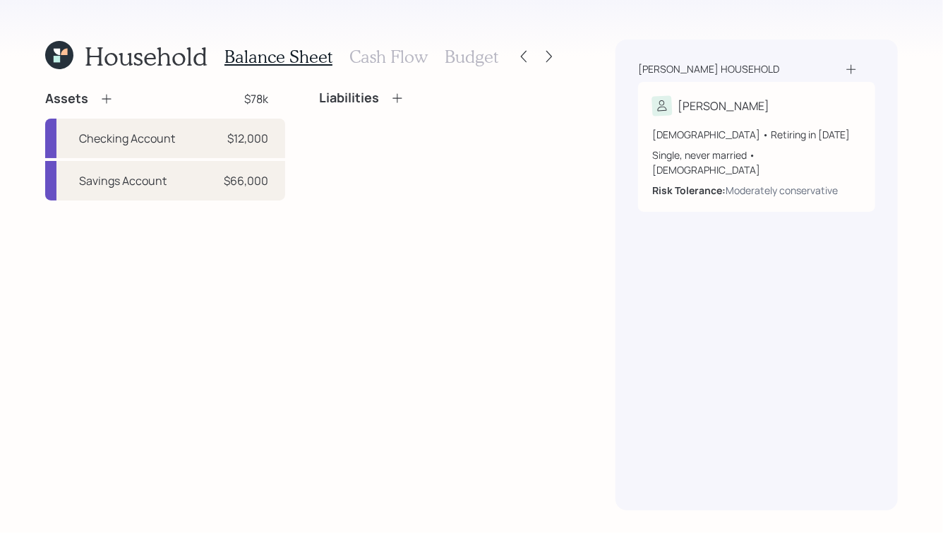
click at [387, 52] on h3 "Cash Flow" at bounding box center [388, 57] width 78 height 20
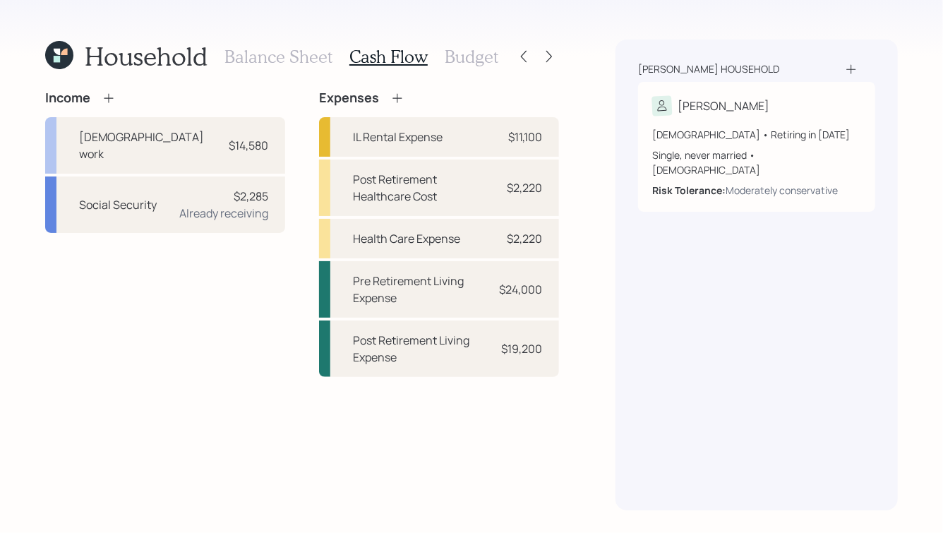
click at [259, 56] on h3 "Balance Sheet" at bounding box center [278, 57] width 108 height 20
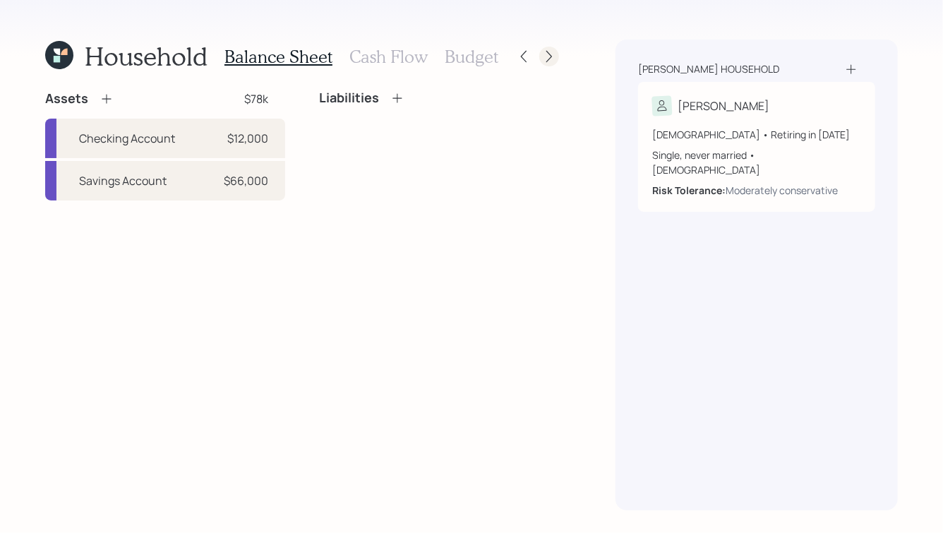
click at [552, 49] on icon at bounding box center [549, 56] width 14 height 14
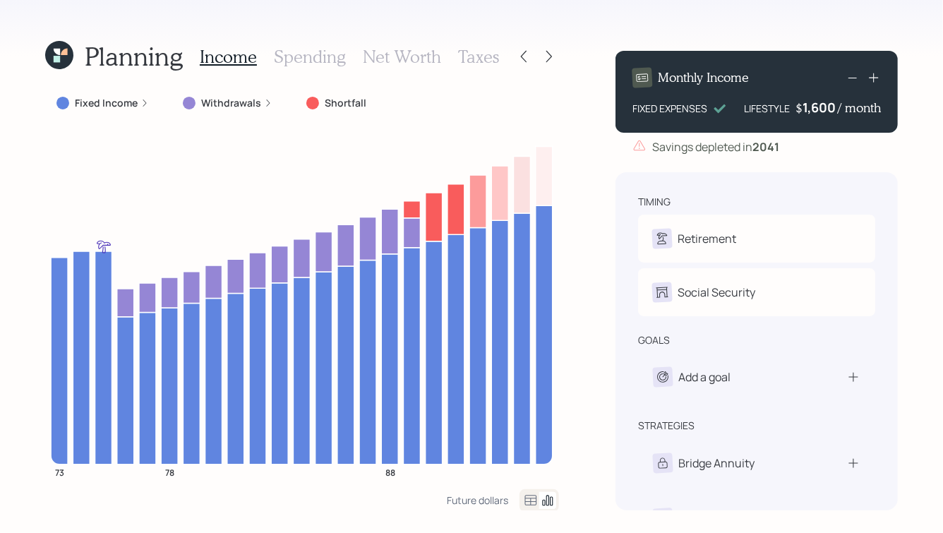
click at [552, 49] on icon at bounding box center [549, 56] width 14 height 14
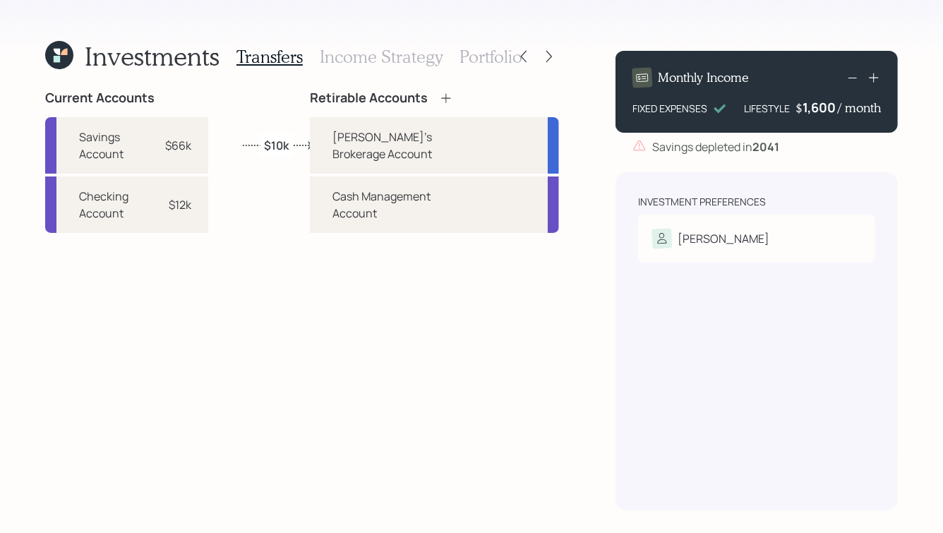
click at [552, 49] on icon at bounding box center [549, 56] width 14 height 14
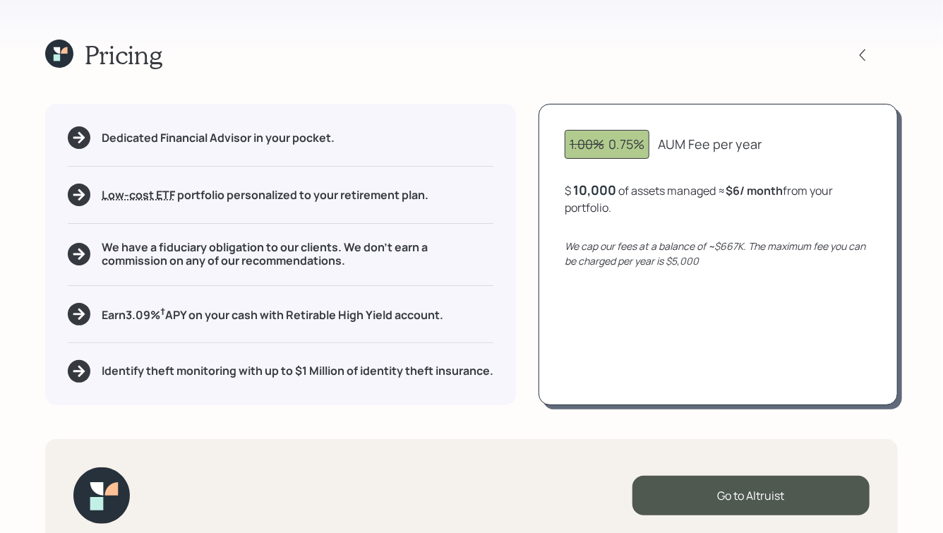
scroll to position [31, 0]
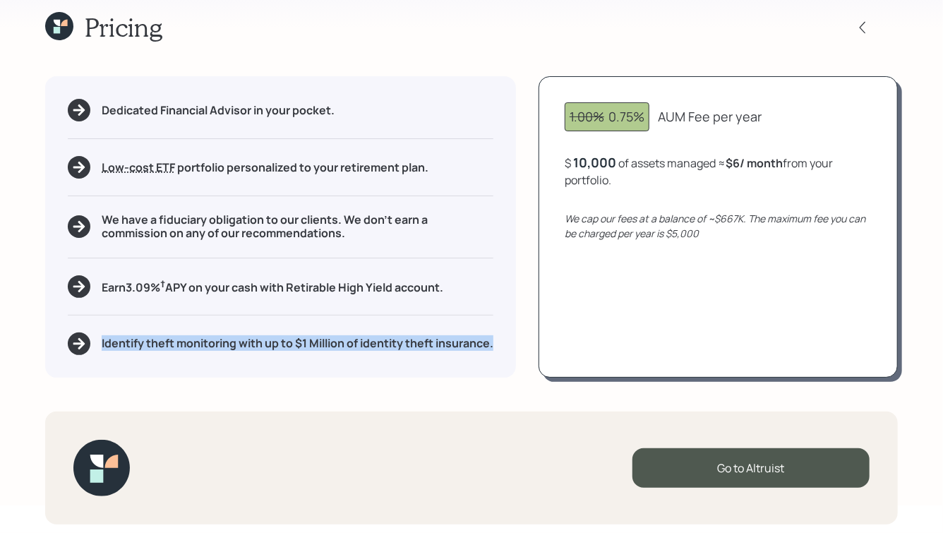
drag, startPoint x: 99, startPoint y: 332, endPoint x: 222, endPoint y: 355, distance: 125.0
click at [222, 355] on div "Dedicated Financial Advisor in your pocket. Low-cost ETF Retirable uses diversi…" at bounding box center [280, 226] width 471 height 301
drag, startPoint x: 265, startPoint y: 332, endPoint x: 319, endPoint y: 352, distance: 57.4
click at [319, 350] on h5 "Identify theft monitoring with up to $1 Million of identity theft insurance." at bounding box center [298, 343] width 392 height 13
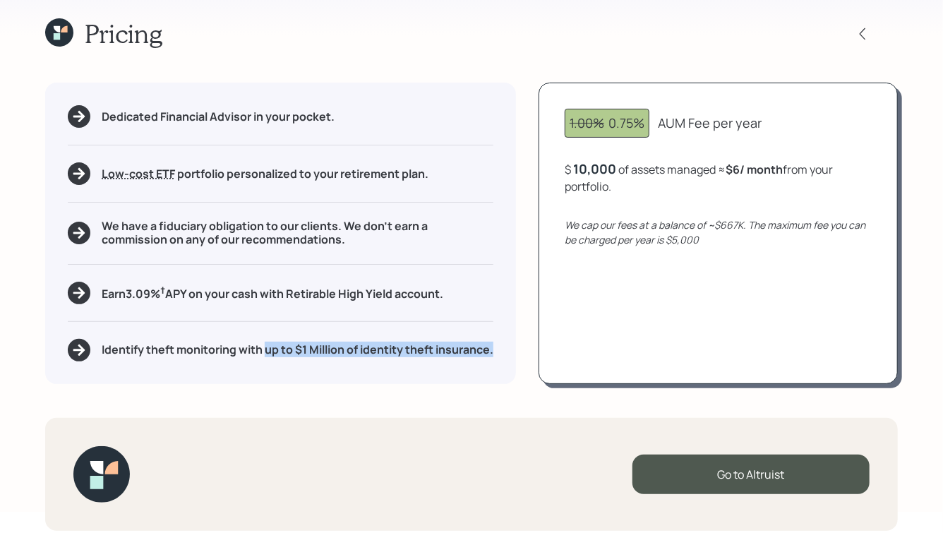
scroll to position [0, 0]
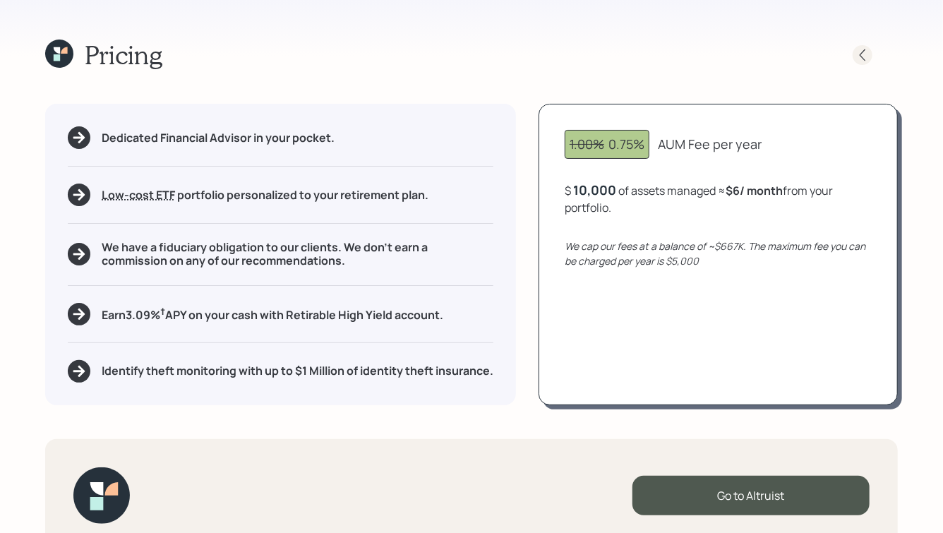
click at [864, 53] on icon at bounding box center [862, 55] width 14 height 14
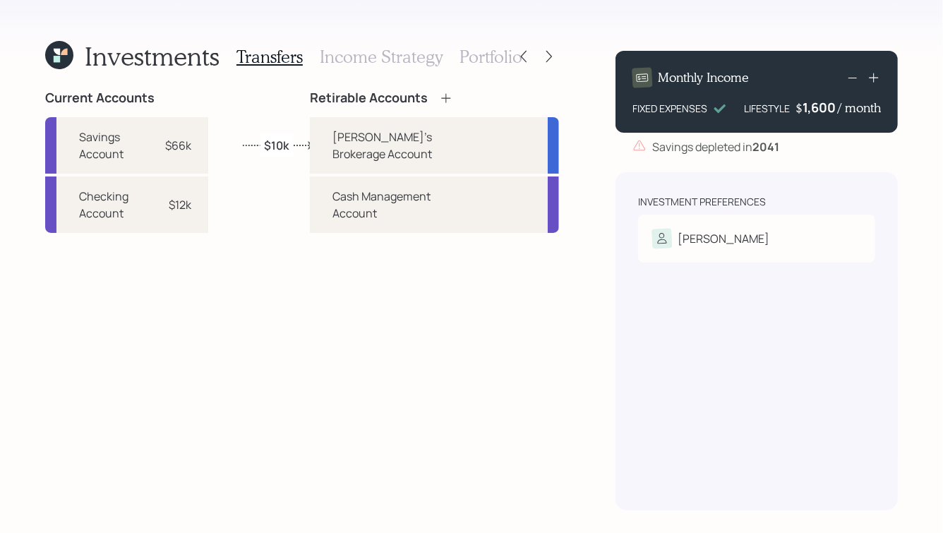
click at [392, 59] on h3 "Income Strategy" at bounding box center [381, 57] width 123 height 20
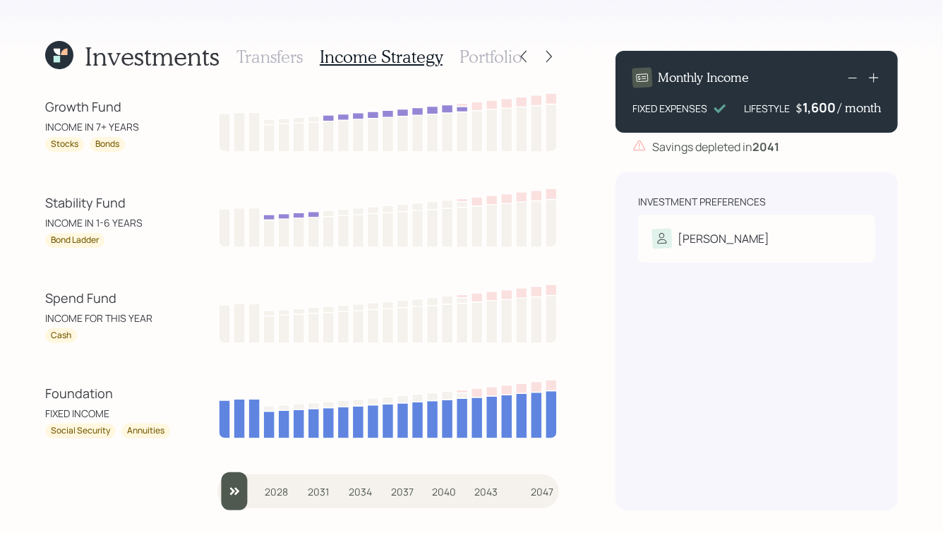
click at [493, 52] on h3 "Portfolio" at bounding box center [490, 57] width 63 height 20
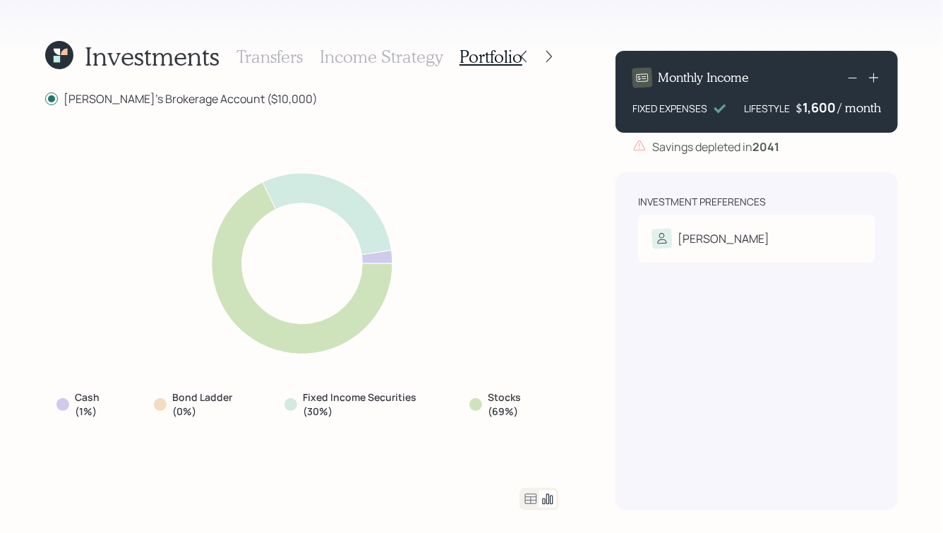
click at [286, 59] on h3 "Transfers" at bounding box center [269, 57] width 66 height 20
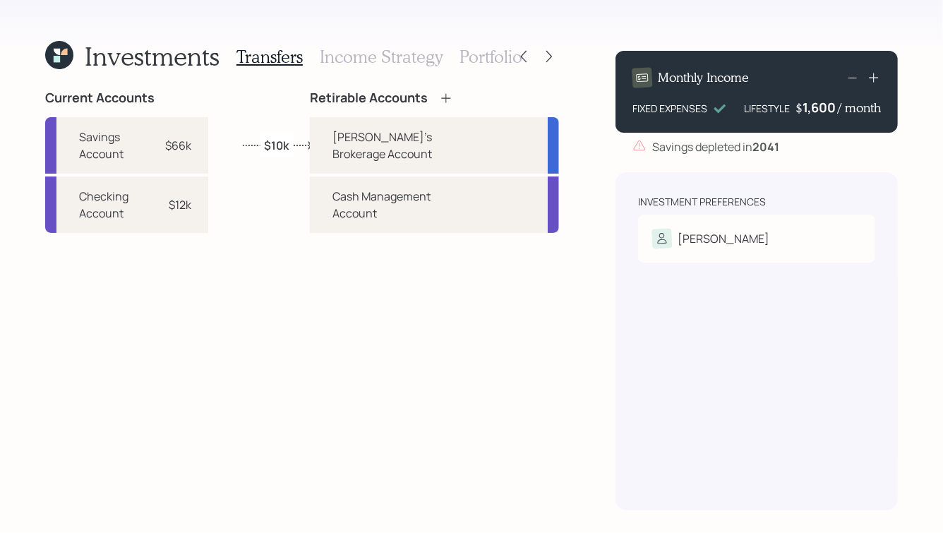
click at [365, 54] on h3 "Income Strategy" at bounding box center [381, 57] width 123 height 20
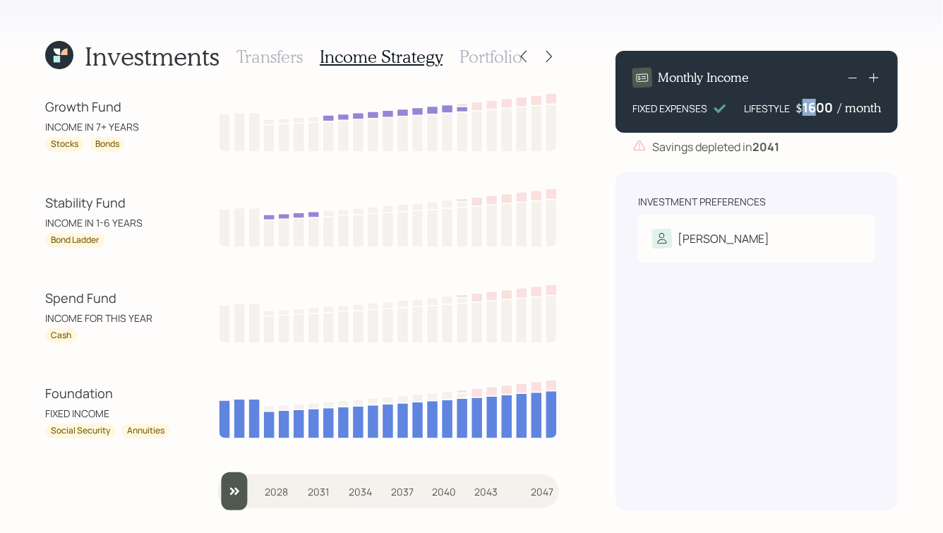
drag, startPoint x: 818, startPoint y: 111, endPoint x: 800, endPoint y: 111, distance: 18.3
click at [800, 111] on div "$ 1600 / month" at bounding box center [837, 107] width 85 height 17
click at [631, 150] on div "Savings depleted in 2041" at bounding box center [756, 146] width 282 height 17
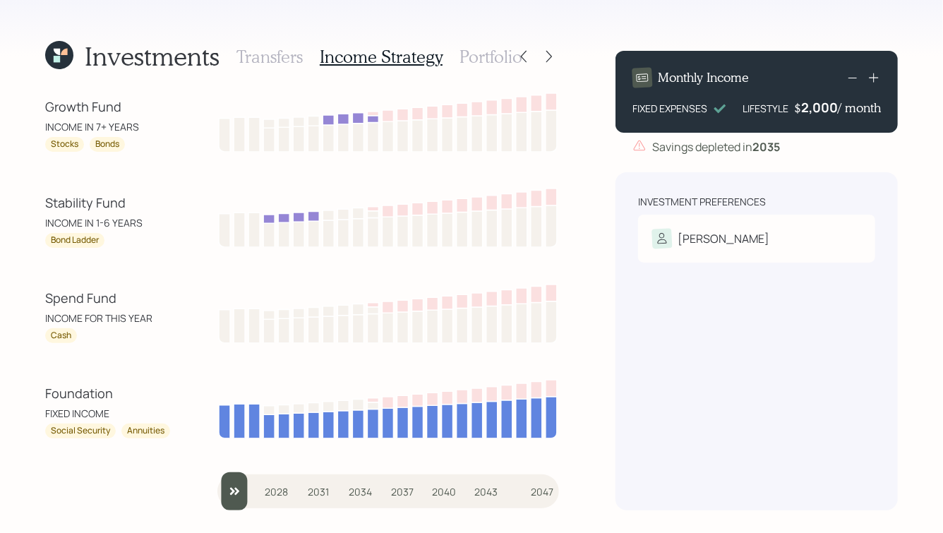
click at [496, 59] on h3 "Portfolio" at bounding box center [490, 57] width 63 height 20
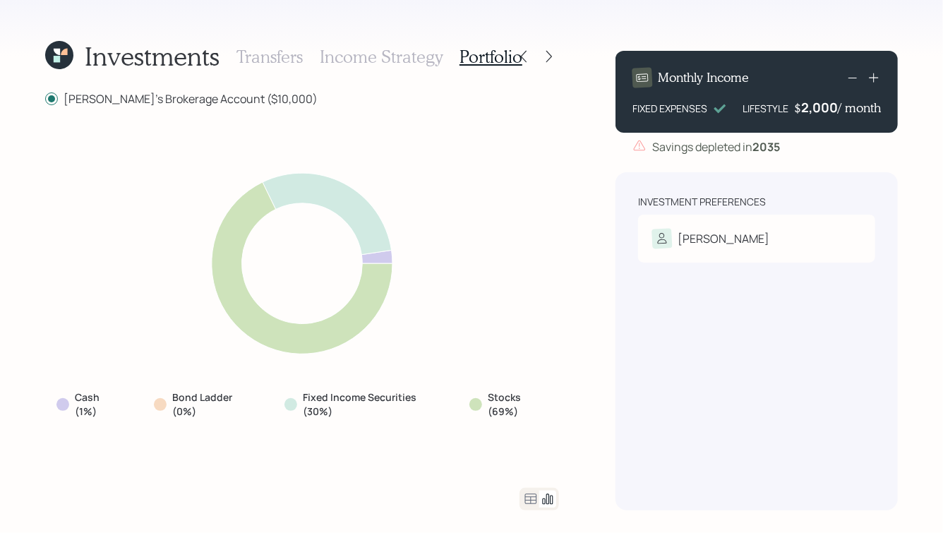
click at [375, 59] on h3 "Income Strategy" at bounding box center [381, 57] width 123 height 20
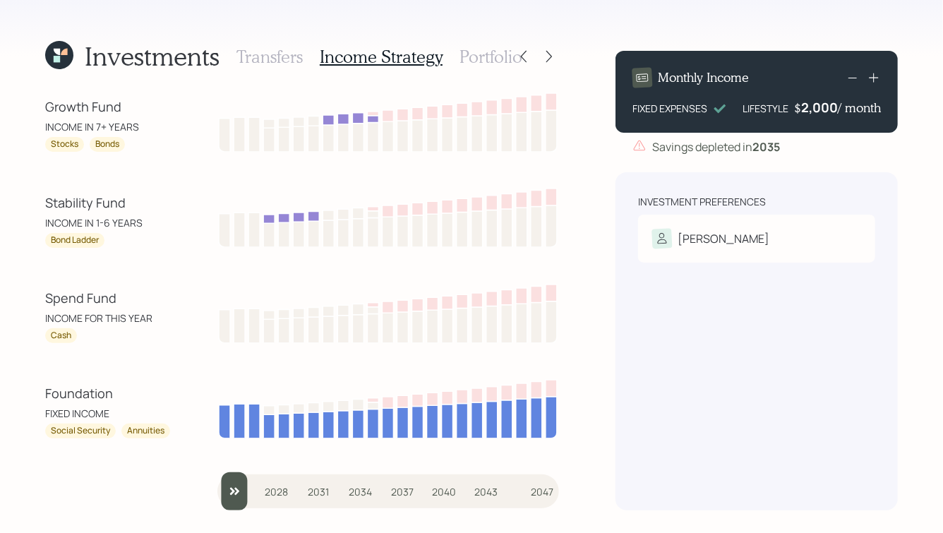
click at [272, 59] on h3 "Transfers" at bounding box center [269, 57] width 66 height 20
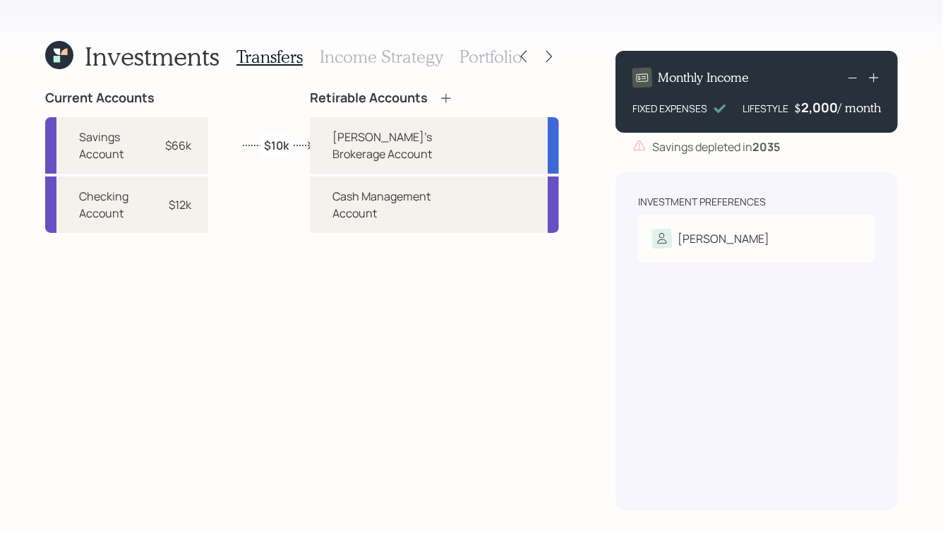
click at [385, 59] on h3 "Income Strategy" at bounding box center [381, 57] width 123 height 20
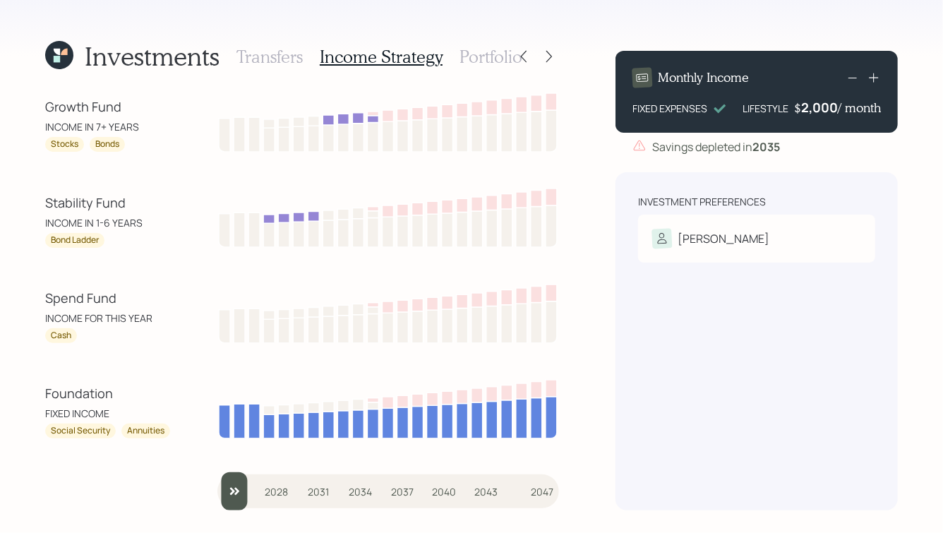
click at [500, 53] on h3 "Portfolio" at bounding box center [490, 57] width 63 height 20
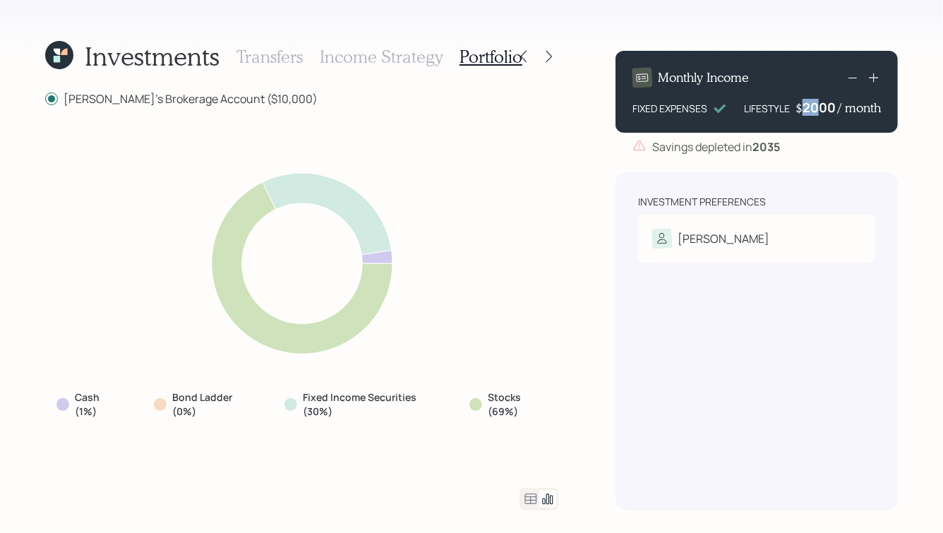
drag, startPoint x: 818, startPoint y: 108, endPoint x: 799, endPoint y: 109, distance: 19.1
click at [799, 109] on div "$ 2000 / month" at bounding box center [837, 107] width 85 height 17
click at [823, 210] on div "Investment Preferences Daniel Risk Tolerance: Moderately conservative" at bounding box center [756, 229] width 237 height 68
drag, startPoint x: 818, startPoint y: 104, endPoint x: 802, endPoint y: 107, distance: 17.1
click at [802, 107] on div "1600" at bounding box center [819, 107] width 35 height 17
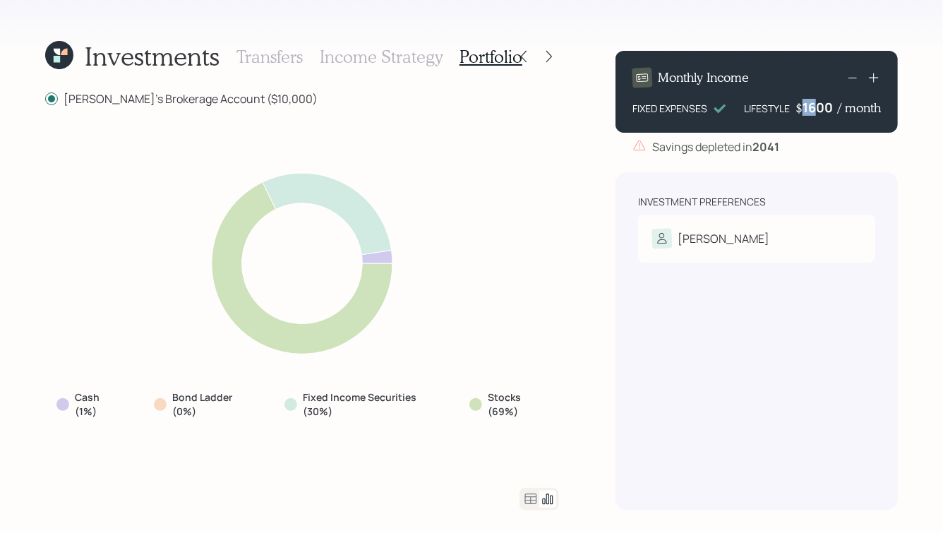
click at [802, 107] on div "1600" at bounding box center [819, 107] width 35 height 17
click at [704, 152] on div "Savings depleted in [DATE]" at bounding box center [715, 146] width 127 height 17
click at [282, 59] on h3 "Transfers" at bounding box center [269, 57] width 66 height 20
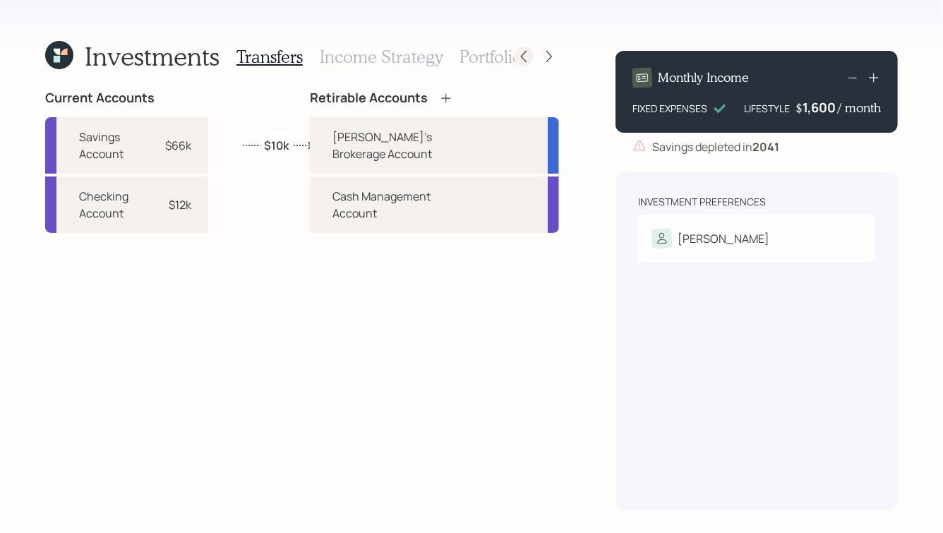
click at [525, 56] on icon at bounding box center [523, 56] width 14 height 14
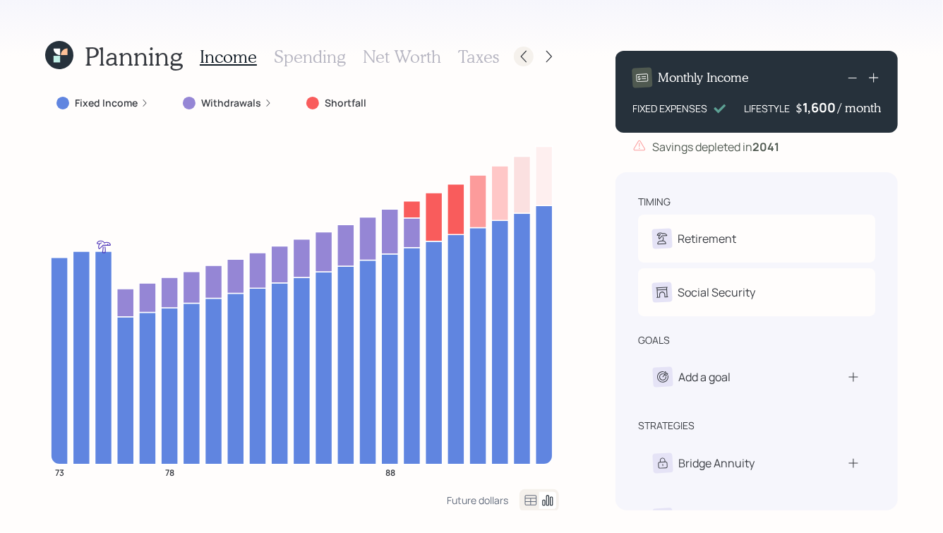
click at [525, 52] on icon at bounding box center [524, 57] width 6 height 12
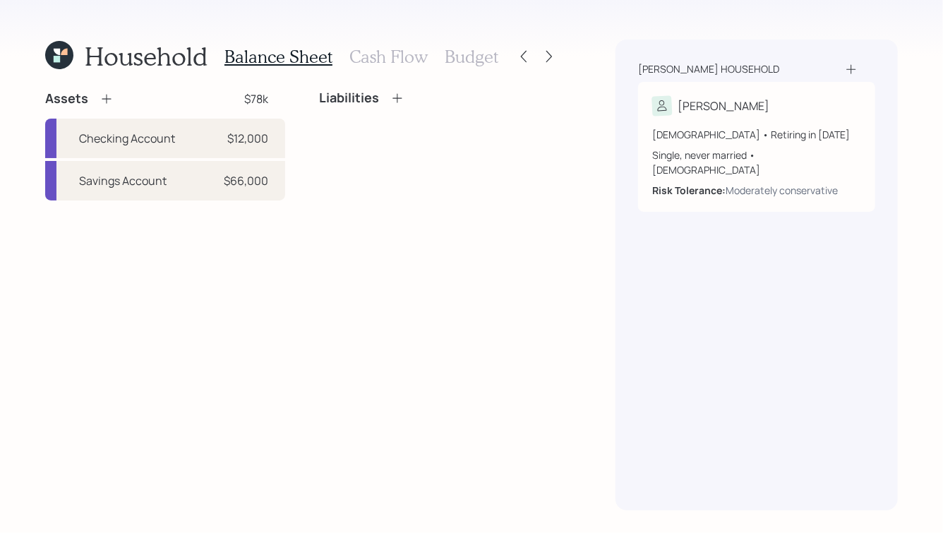
click at [525, 52] on icon at bounding box center [524, 57] width 6 height 12
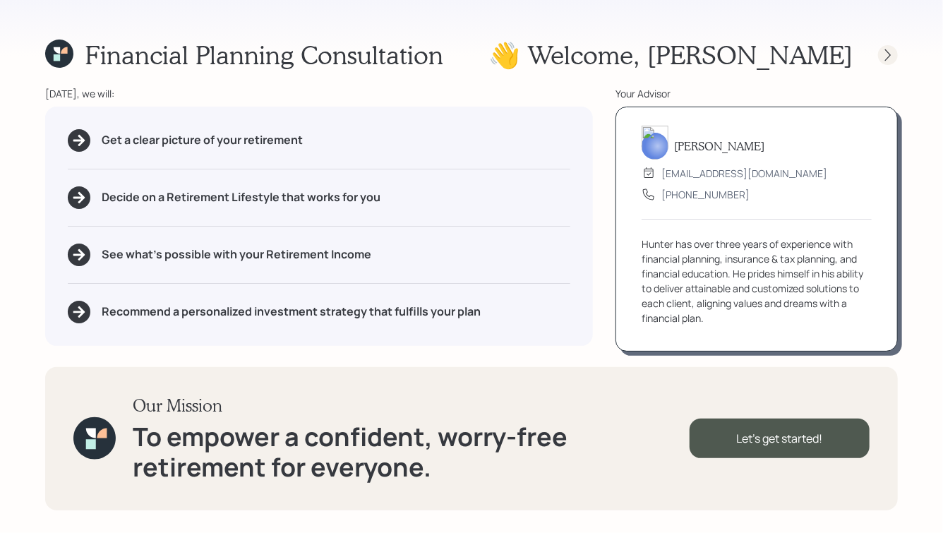
click at [887, 57] on icon at bounding box center [888, 55] width 6 height 12
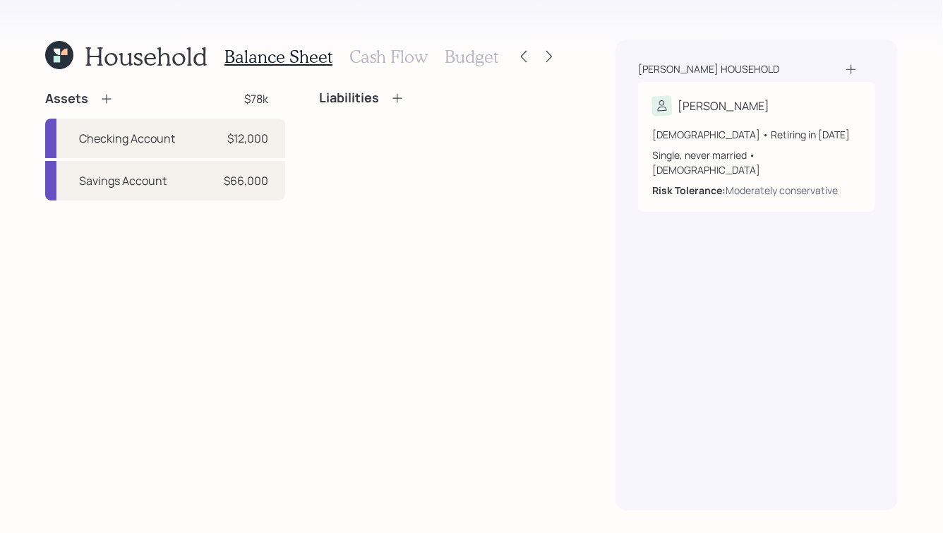
click at [464, 54] on h3 "Budget" at bounding box center [472, 57] width 54 height 20
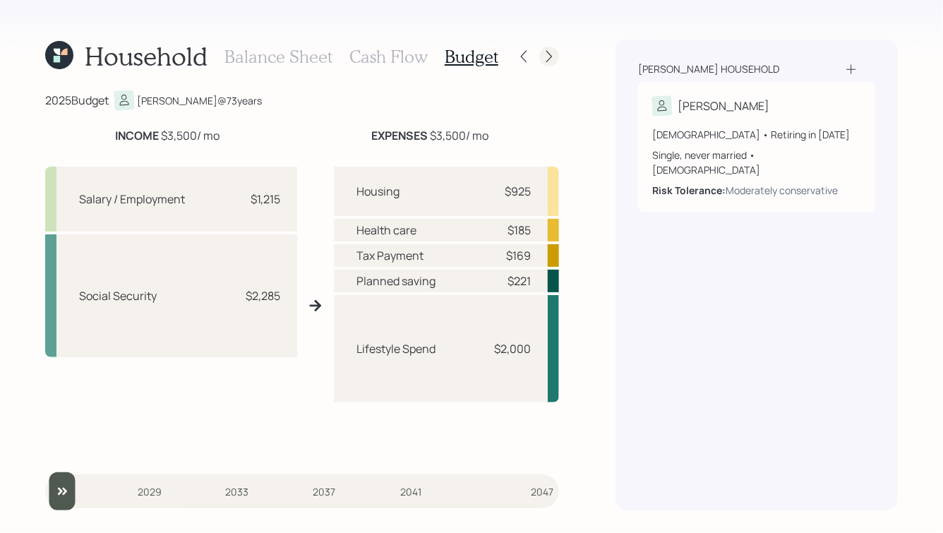
click at [544, 54] on icon at bounding box center [549, 56] width 14 height 14
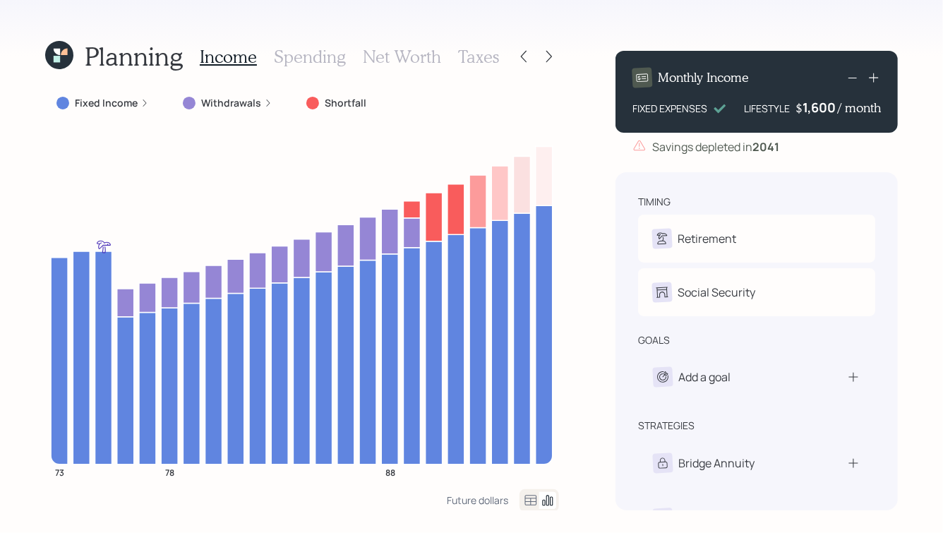
click at [437, 59] on h3 "Net Worth" at bounding box center [402, 57] width 78 height 20
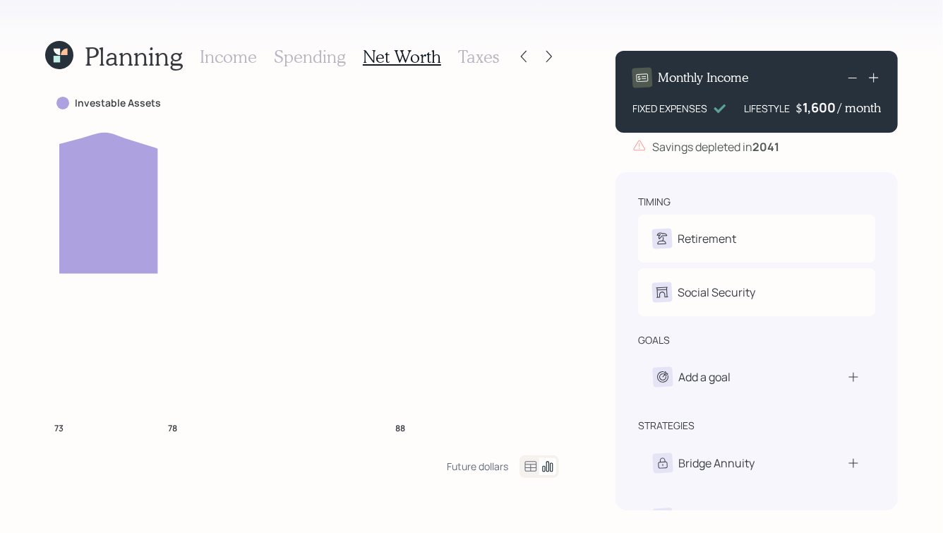
click at [481, 54] on h3 "Taxes" at bounding box center [478, 57] width 41 height 20
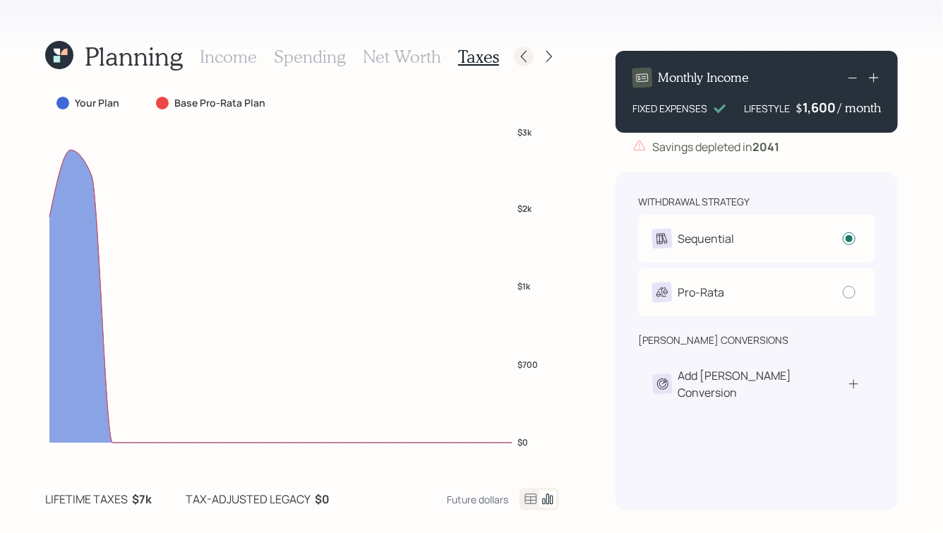
click at [528, 64] on div at bounding box center [524, 57] width 20 height 20
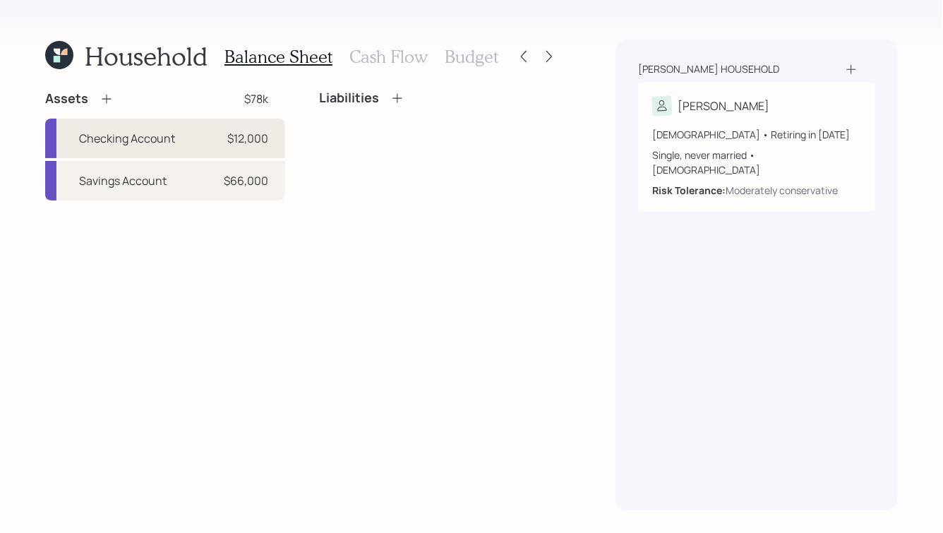
click at [273, 125] on div "Checking Account $12,000" at bounding box center [165, 139] width 240 height 40
select select "cash"
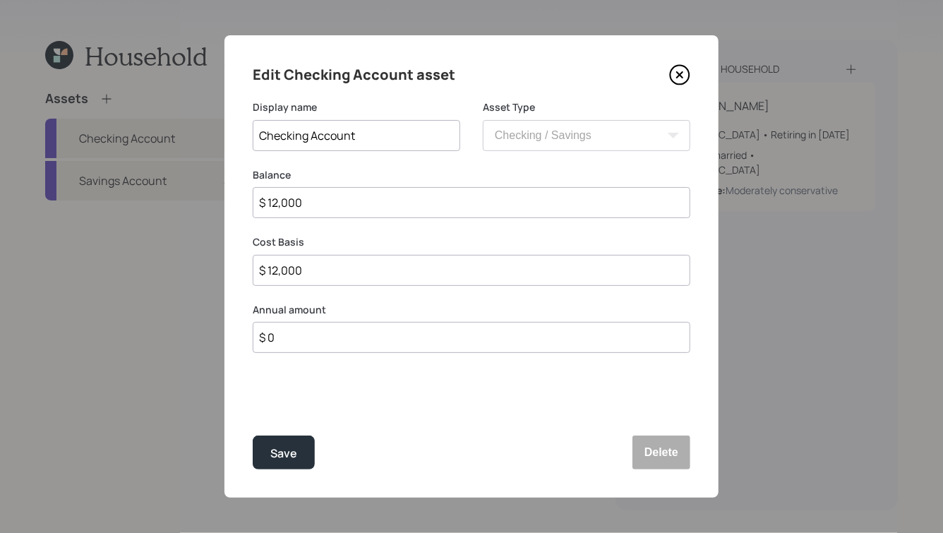
click at [677, 74] on icon at bounding box center [679, 74] width 21 height 21
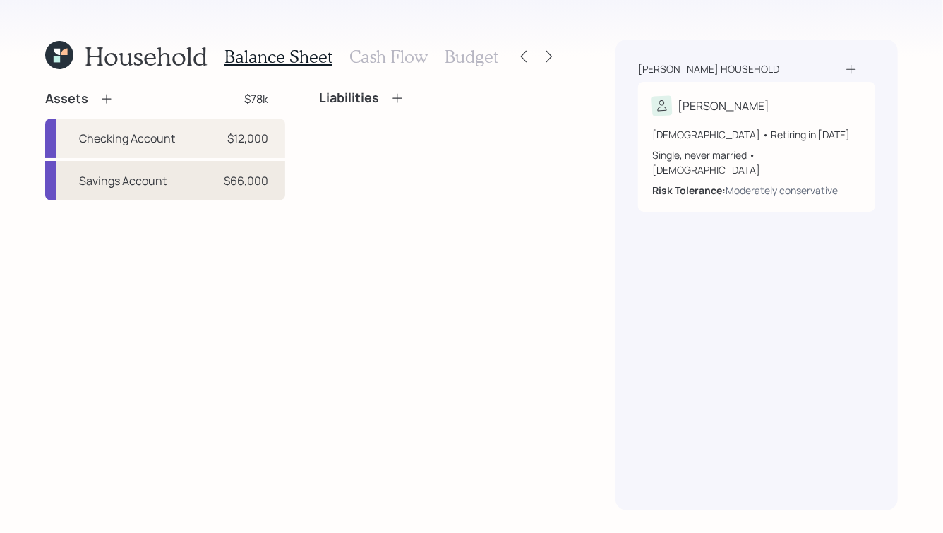
click at [163, 169] on div "Savings Account $66,000" at bounding box center [165, 181] width 240 height 40
select select "cash"
click at [169, 148] on div "Checking Account $12,000" at bounding box center [165, 139] width 240 height 40
select select "cash"
click at [548, 52] on icon at bounding box center [549, 56] width 14 height 14
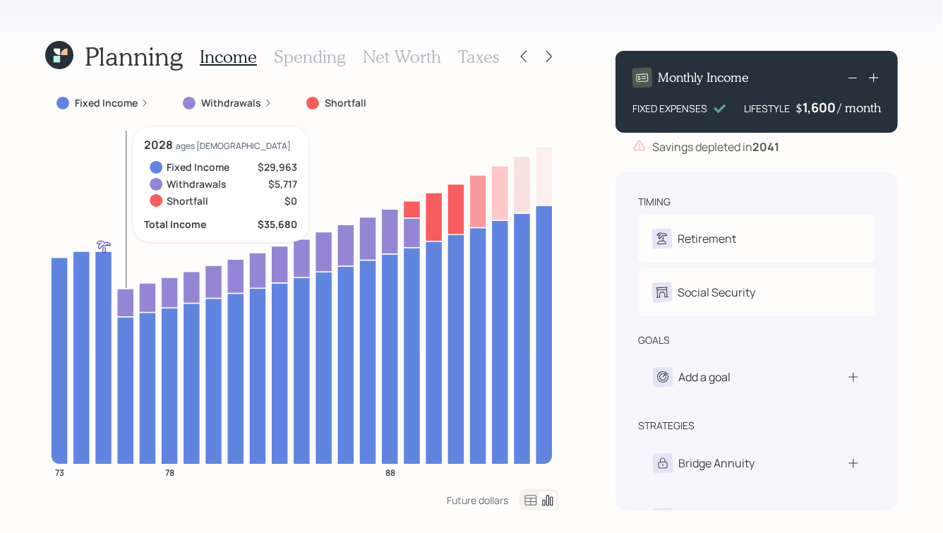
click at [128, 295] on icon at bounding box center [125, 303] width 17 height 28
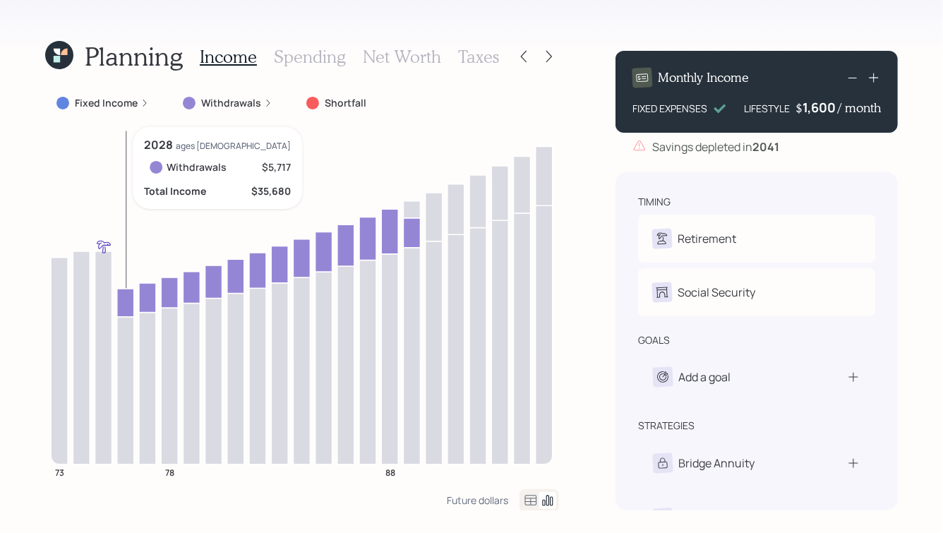
click at [128, 295] on icon at bounding box center [125, 303] width 17 height 28
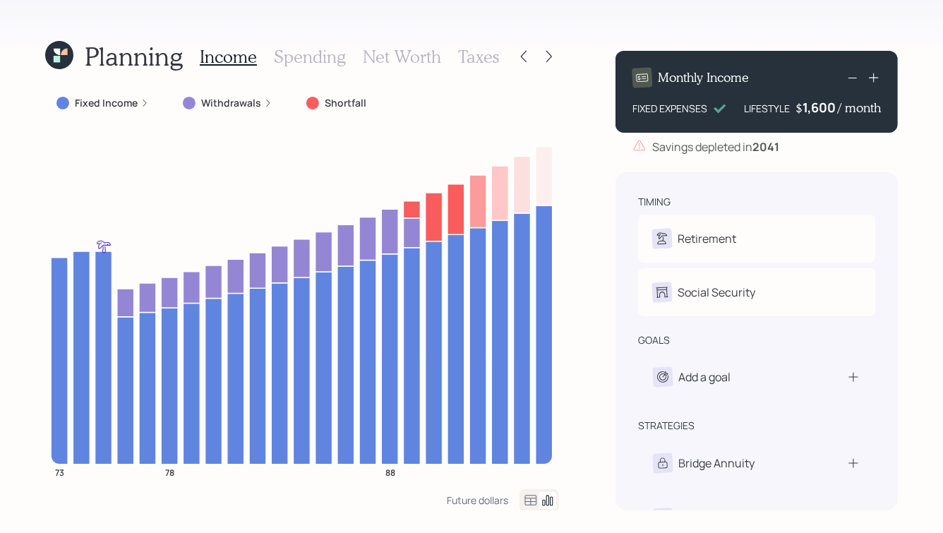
click at [488, 59] on h3 "Taxes" at bounding box center [478, 57] width 41 height 20
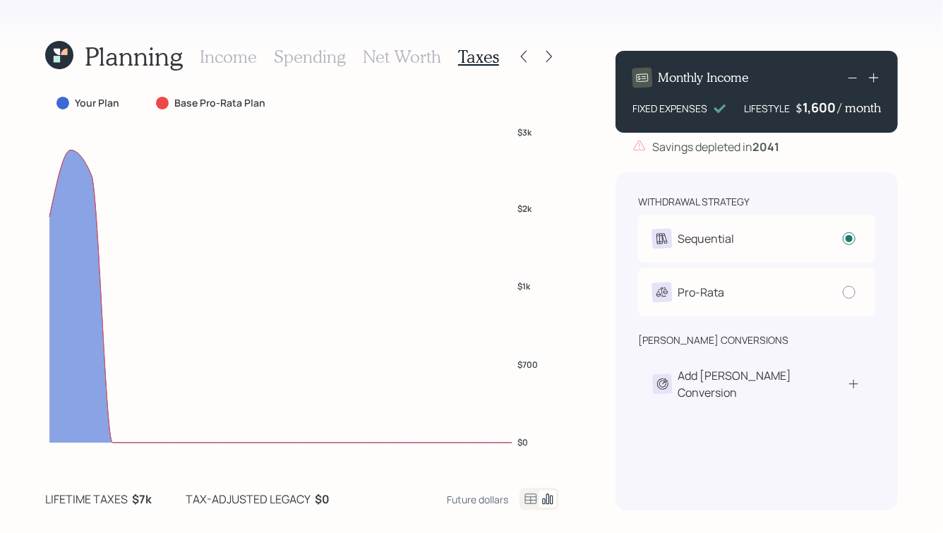
click at [528, 501] on icon at bounding box center [530, 498] width 17 height 17
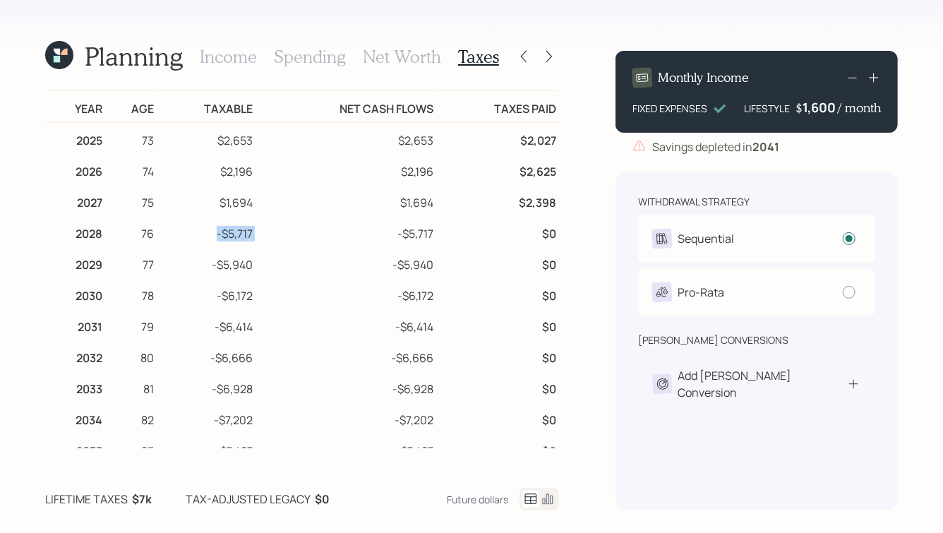
drag, startPoint x: 256, startPoint y: 236, endPoint x: 190, endPoint y: 237, distance: 66.3
click at [190, 237] on tr "2028 76 -$5,717 -$5,717 $0" at bounding box center [302, 231] width 514 height 31
click at [550, 56] on icon at bounding box center [549, 57] width 6 height 12
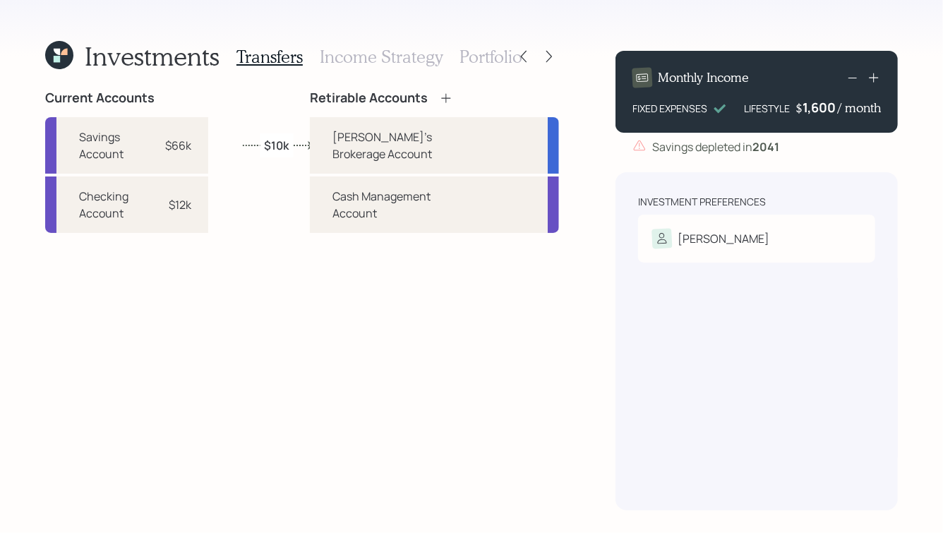
click at [426, 53] on h3 "Income Strategy" at bounding box center [381, 57] width 123 height 20
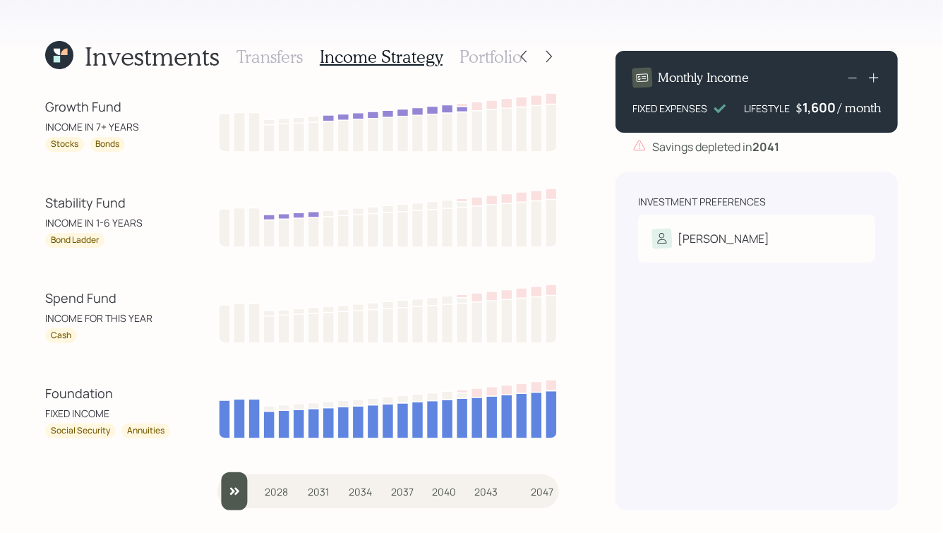
click at [477, 56] on h3 "Portfolio" at bounding box center [490, 57] width 63 height 20
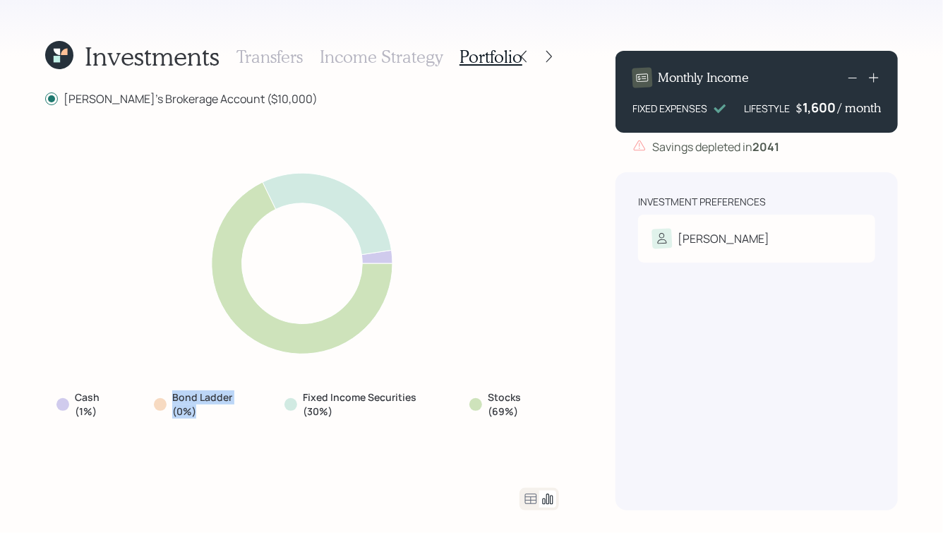
drag, startPoint x: 214, startPoint y: 413, endPoint x: 135, endPoint y: 407, distance: 80.0
click at [135, 407] on div "Cash (1%) Bond Ladder (0%) Fixed Income Securities (30%) Stocks (69%)" at bounding box center [302, 404] width 514 height 39
click at [531, 500] on icon at bounding box center [530, 498] width 17 height 17
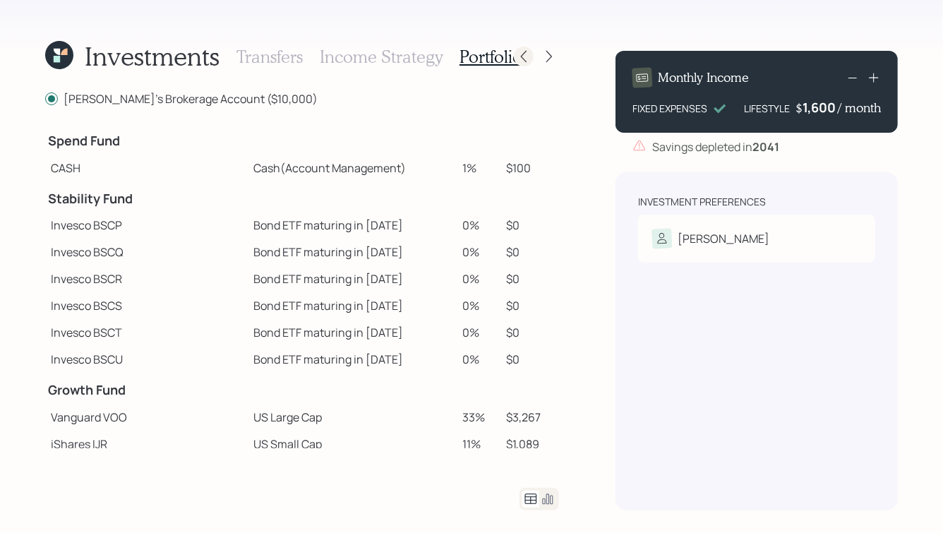
click at [528, 59] on icon at bounding box center [523, 56] width 14 height 14
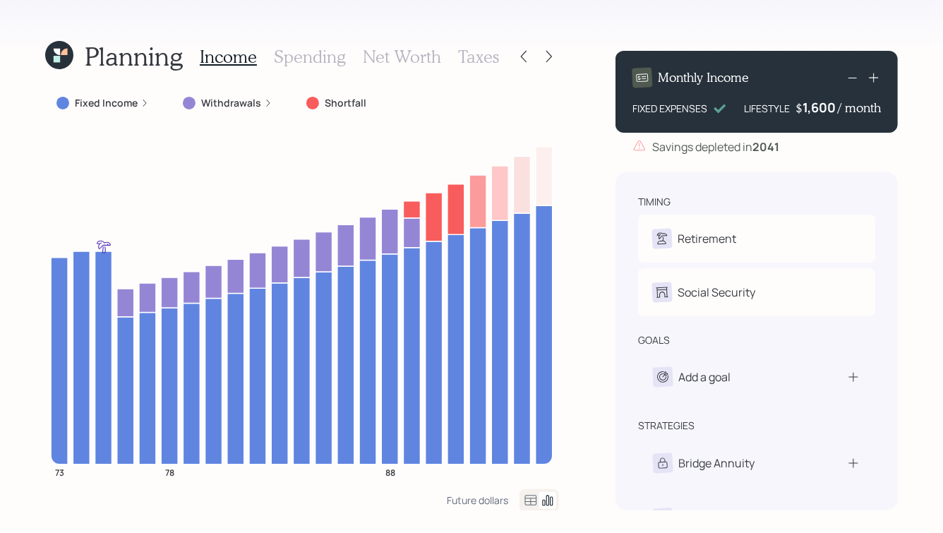
click at [528, 59] on icon at bounding box center [523, 56] width 14 height 14
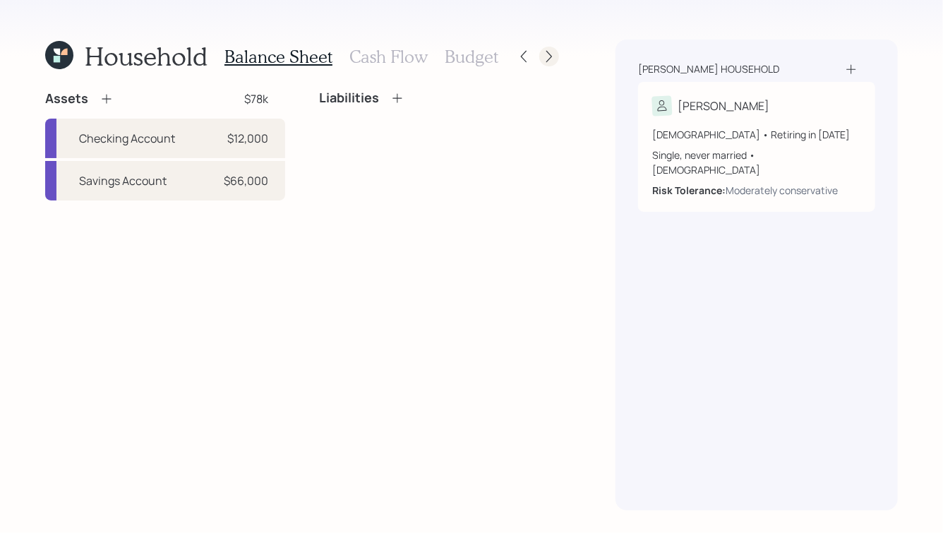
click at [556, 63] on div at bounding box center [549, 57] width 20 height 20
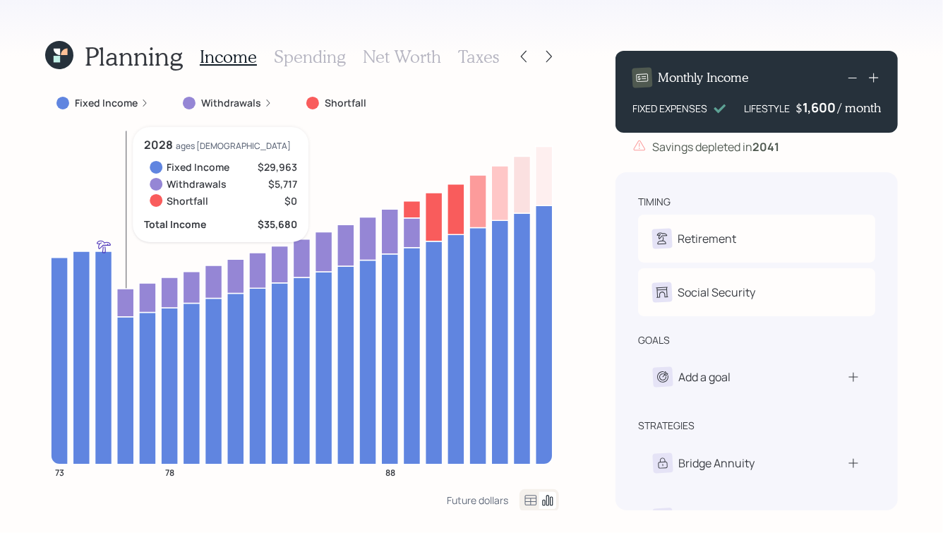
click at [127, 302] on icon at bounding box center [125, 303] width 17 height 28
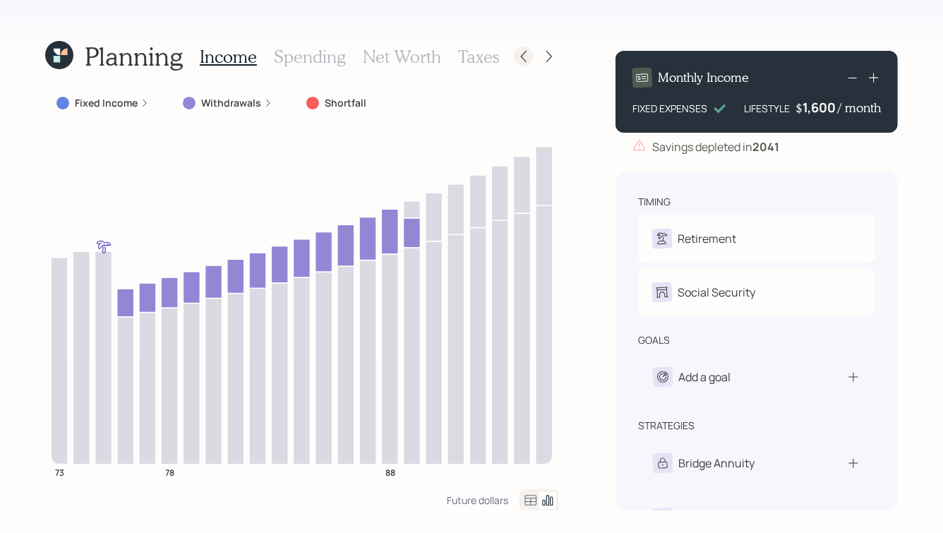
click at [526, 54] on icon at bounding box center [523, 56] width 14 height 14
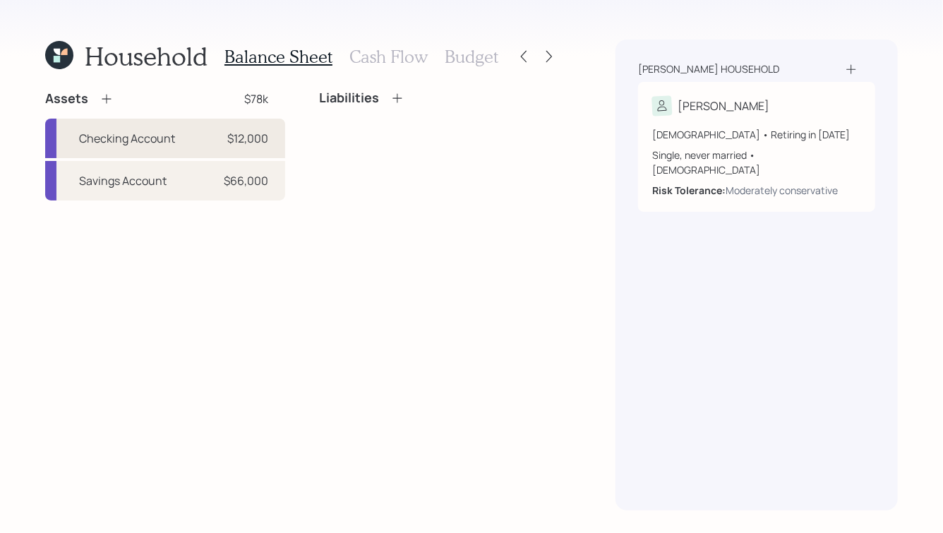
click at [159, 150] on div "Checking Account $12,000" at bounding box center [165, 139] width 240 height 40
select select "cash"
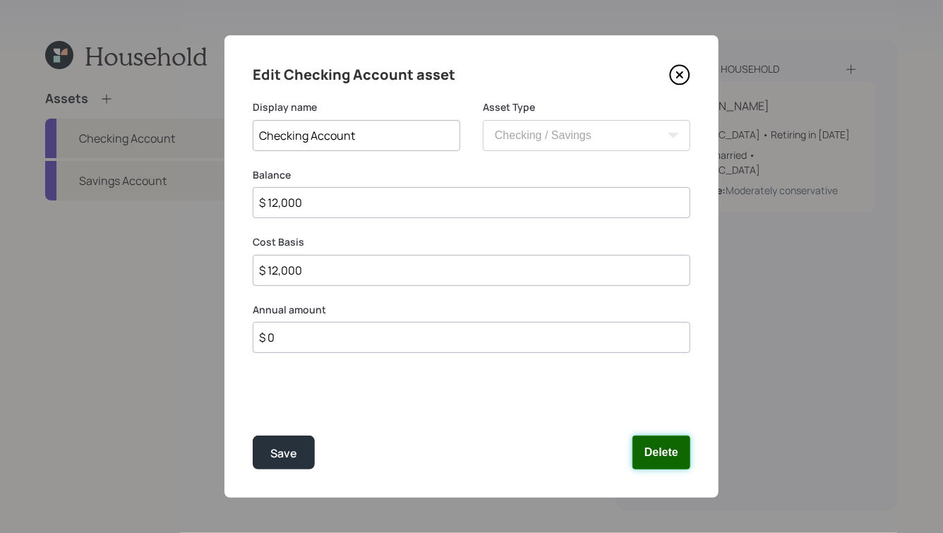
click at [679, 450] on button "Delete" at bounding box center [661, 452] width 58 height 34
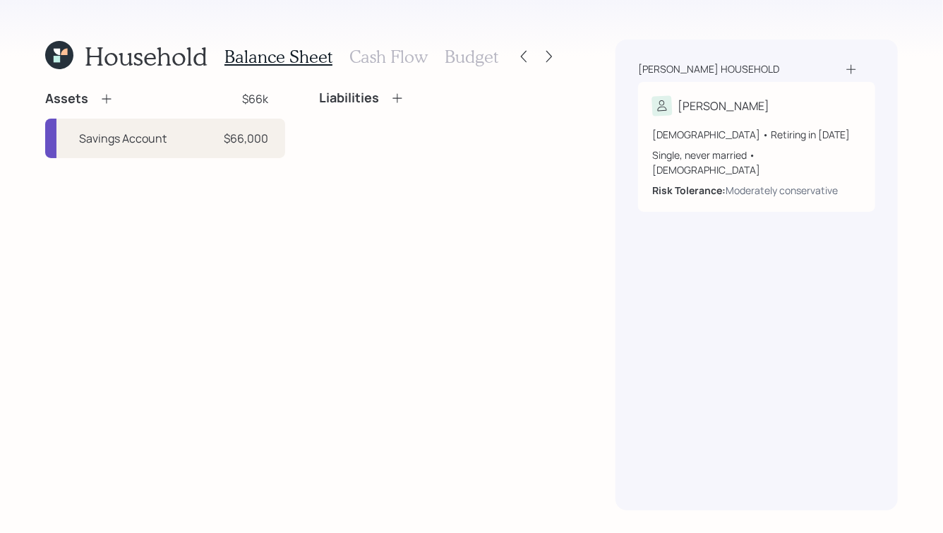
click at [111, 98] on icon at bounding box center [106, 99] width 14 height 14
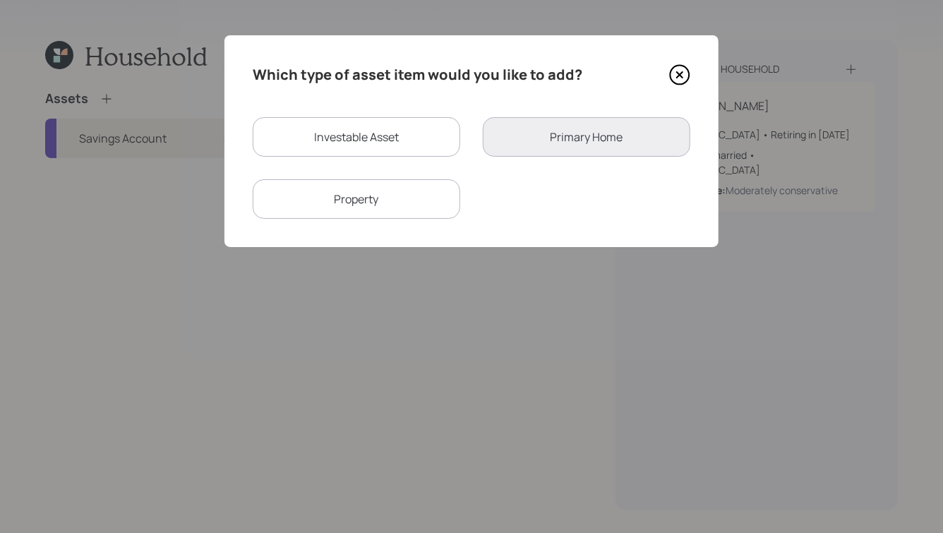
click at [368, 123] on div "Investable Asset" at bounding box center [356, 137] width 207 height 40
select select "taxable"
select select "balanced"
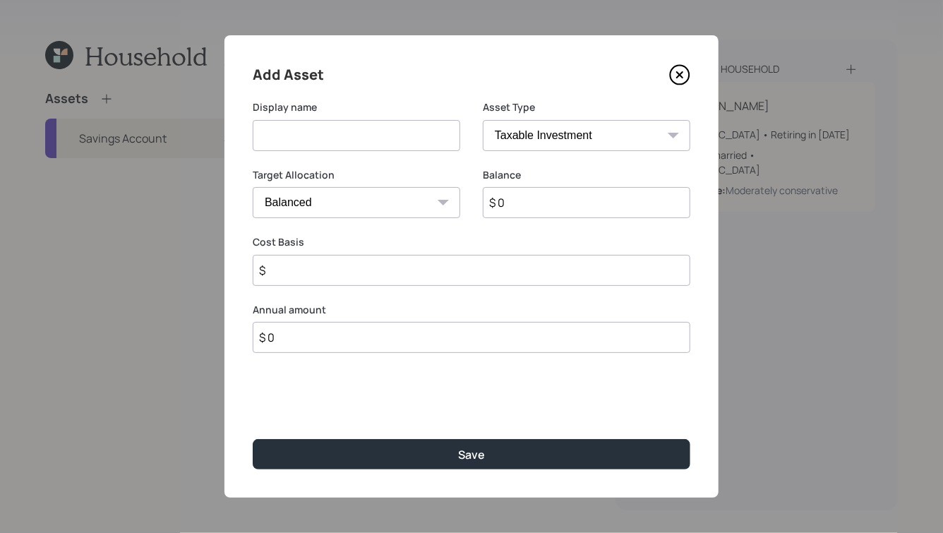
click at [554, 135] on select "SEP IRA IRA Roth IRA 401(k) Roth 401(k) 403(b) Roth 403(b) 457(b) Roth 457(b) H…" at bounding box center [586, 135] width 207 height 31
select select "cash"
click at [483, 120] on select "SEP IRA IRA Roth IRA 401(k) Roth 401(k) 403(b) Roth 403(b) 457(b) Roth 457(b) H…" at bounding box center [586, 135] width 207 height 31
type input "$"
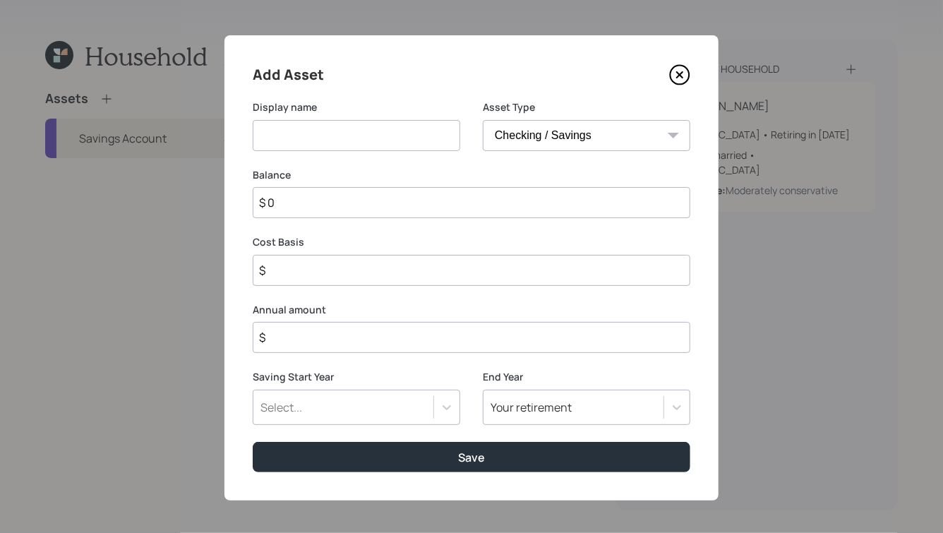
click at [591, 157] on div "Asset Type SEP IRA IRA Roth IRA 401(k) Roth 401(k) 403(b) Roth 403(b) 457(b) Ro…" at bounding box center [586, 134] width 207 height 68
click at [591, 132] on select "SEP IRA IRA Roth IRA 401(k) Roth 401(k) 403(b) Roth 403(b) 457(b) Roth 457(b) H…" at bounding box center [586, 135] width 207 height 31
select select "emergency_fund"
click at [483, 120] on select "SEP IRA IRA Roth IRA 401(k) Roth 401(k) 403(b) Roth 403(b) 457(b) Roth 457(b) H…" at bounding box center [586, 135] width 207 height 31
click at [392, 128] on input at bounding box center [356, 135] width 207 height 31
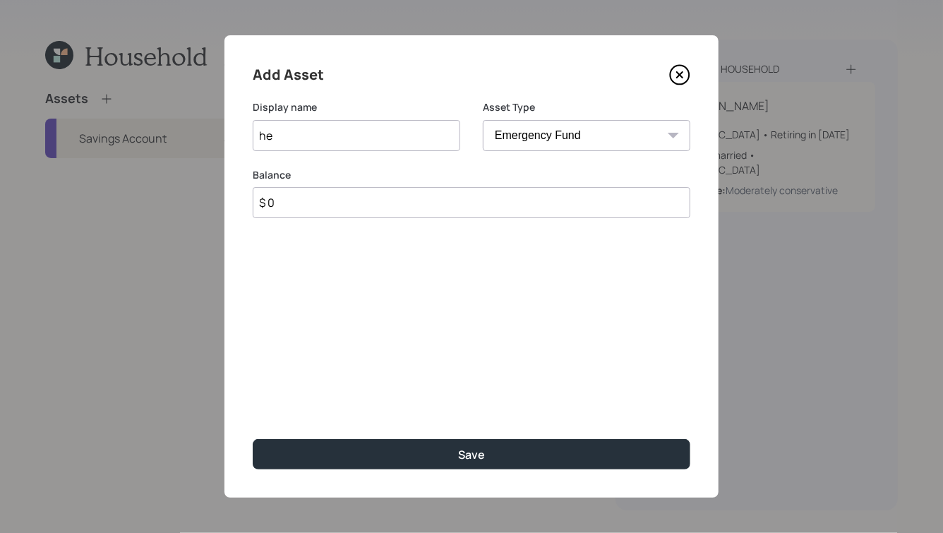
type input "h"
type input "Checking"
drag, startPoint x: 368, startPoint y: 224, endPoint x: 368, endPoint y: 211, distance: 12.7
click at [368, 223] on div "Balance $ 0" at bounding box center [471, 202] width 437 height 68
click at [368, 211] on input "$ 0" at bounding box center [471, 202] width 437 height 31
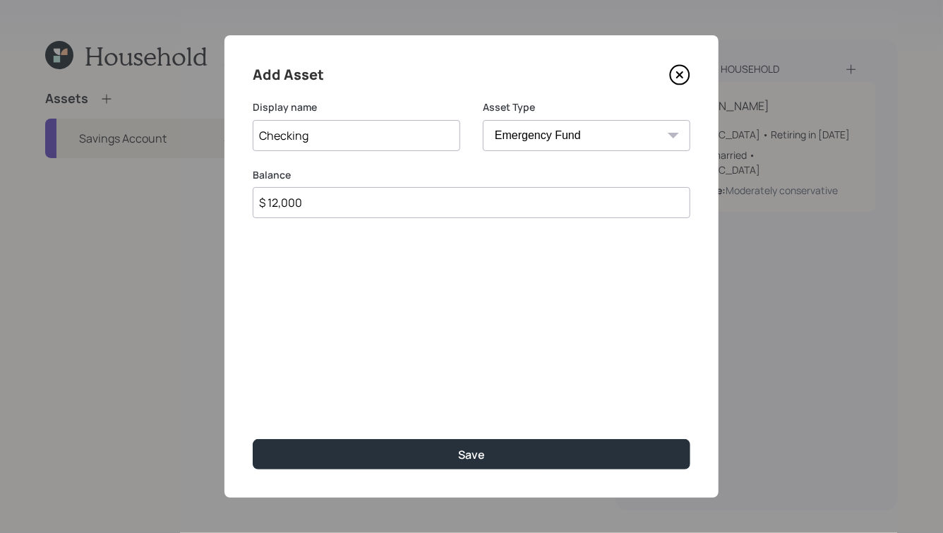
type input "$ 12,000"
click at [253, 439] on button "Save" at bounding box center [471, 454] width 437 height 30
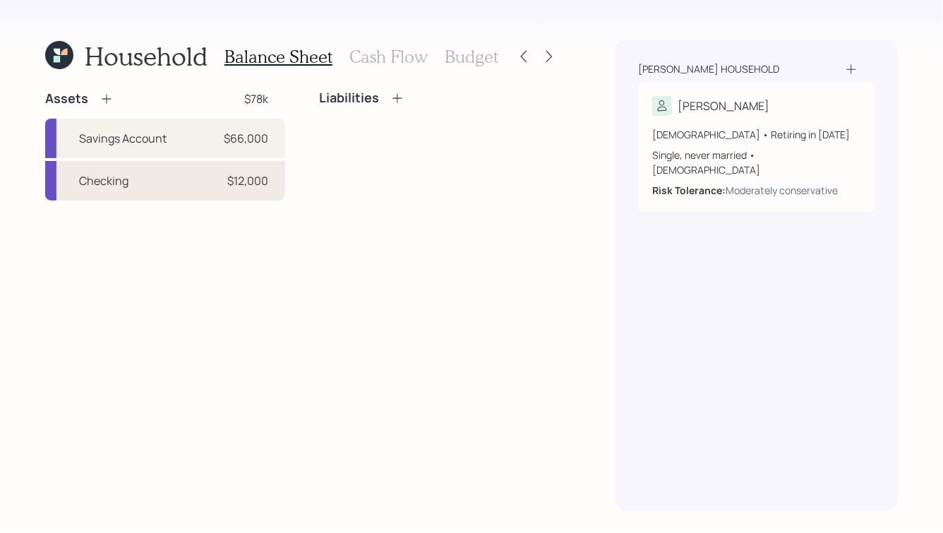
click at [146, 188] on div "Checking $12,000" at bounding box center [165, 181] width 240 height 40
select select "emergency_fund"
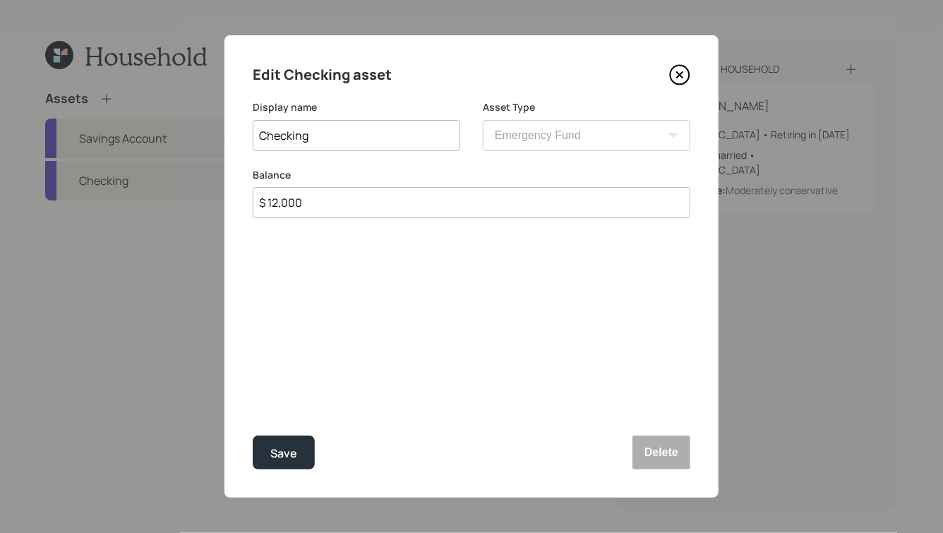
click at [318, 142] on input "Checking" at bounding box center [356, 135] width 207 height 31
type input "Checking Account"
click at [253, 435] on button "Save" at bounding box center [284, 452] width 62 height 34
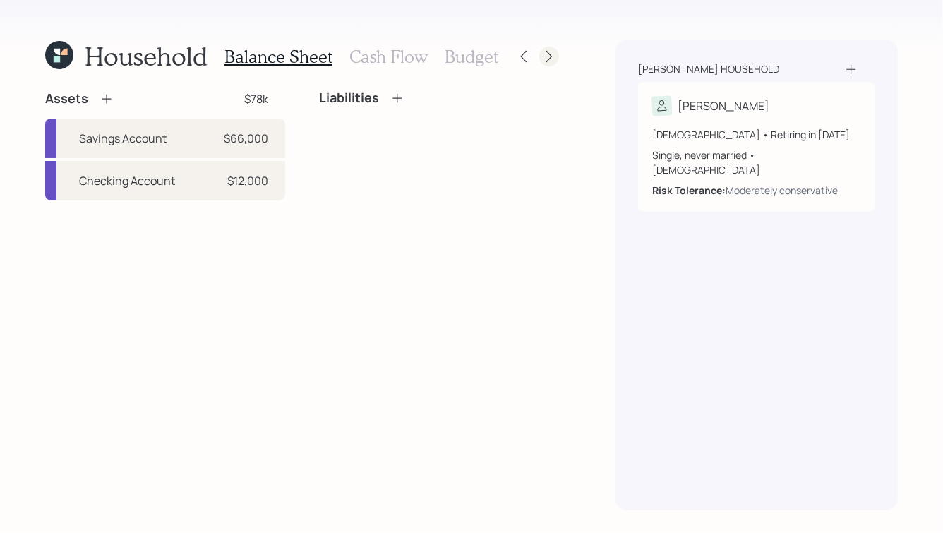
click at [555, 59] on icon at bounding box center [549, 56] width 14 height 14
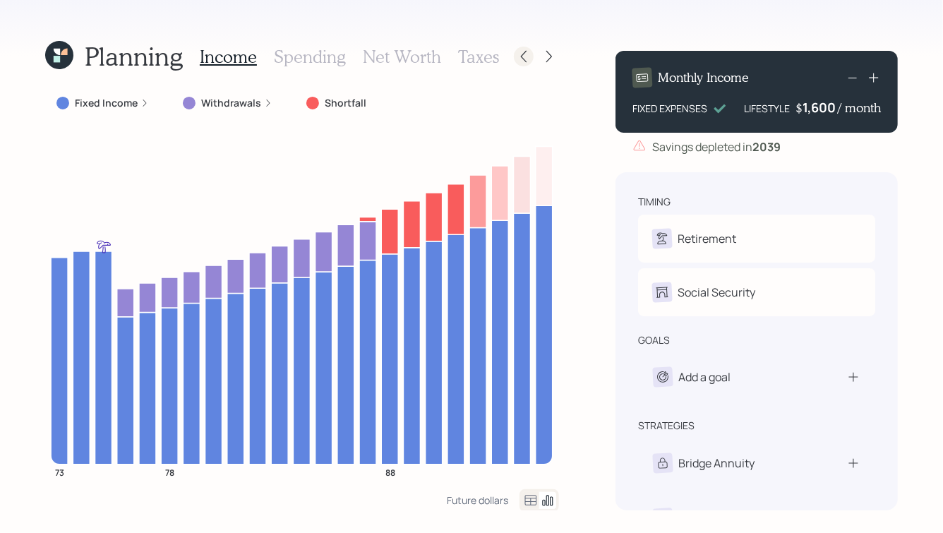
click at [521, 59] on icon at bounding box center [523, 56] width 14 height 14
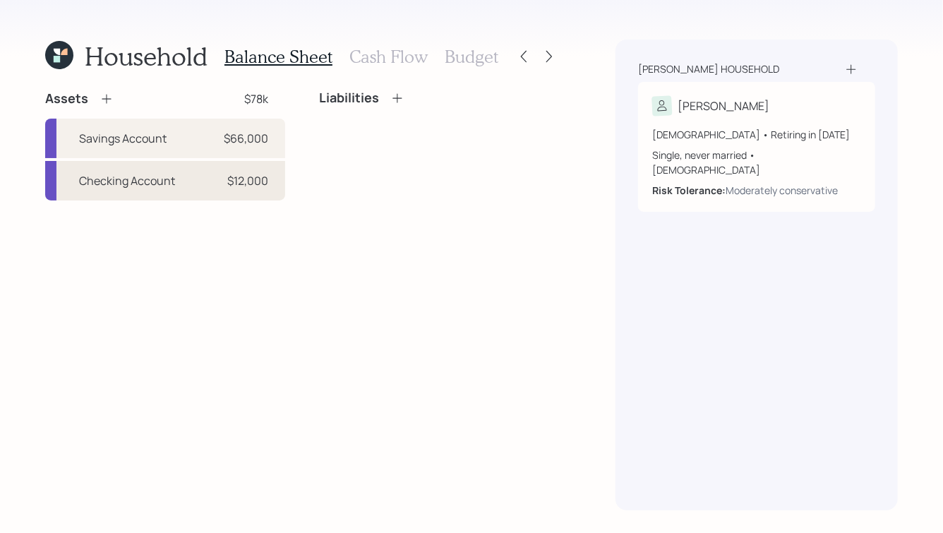
click at [126, 177] on div "Checking Account" at bounding box center [127, 180] width 96 height 17
select select "emergency_fund"
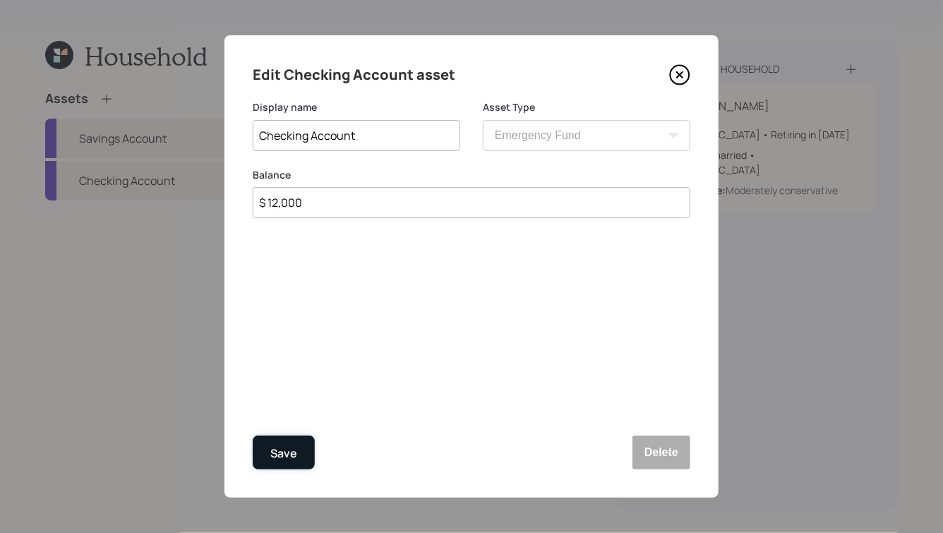
click at [301, 453] on button "Save" at bounding box center [284, 452] width 62 height 34
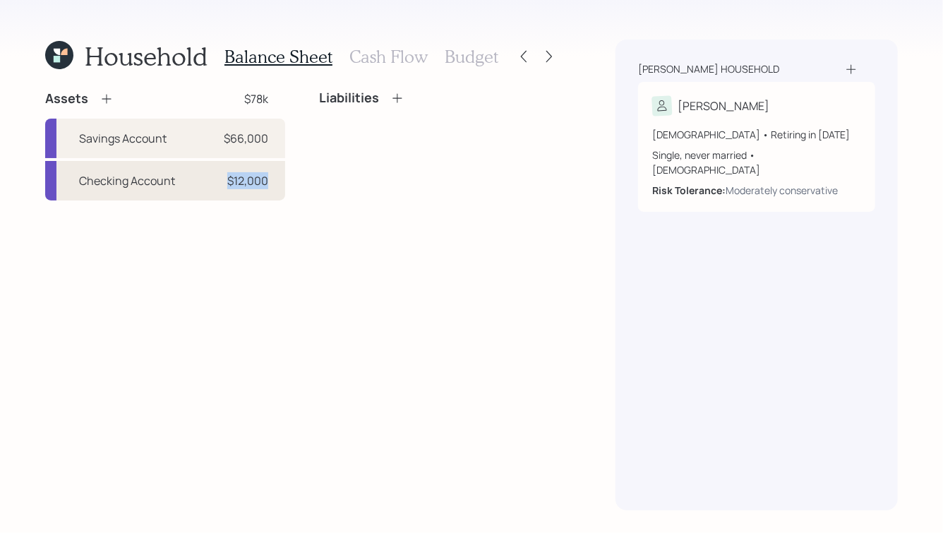
drag, startPoint x: 229, startPoint y: 188, endPoint x: 269, endPoint y: 188, distance: 40.2
click at [269, 188] on div "Checking Account $12,000" at bounding box center [165, 181] width 240 height 40
select select "emergency_fund"
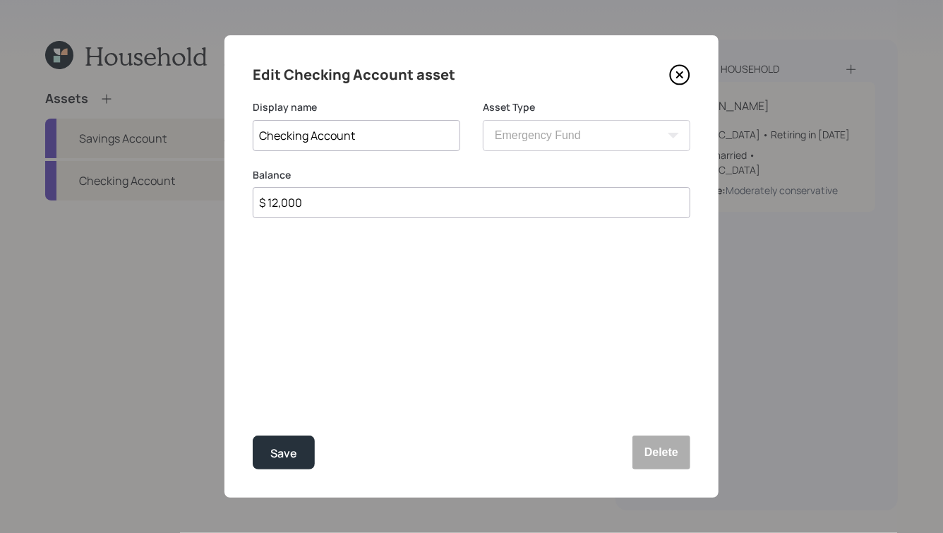
click at [269, 430] on div "Edit Checking Account asset Display name Checking Account Asset Type SEP IRA IR…" at bounding box center [471, 266] width 494 height 462
click at [269, 431] on div "Edit Checking Account asset Display name Checking Account Asset Type SEP IRA IR…" at bounding box center [471, 266] width 494 height 462
click at [272, 442] on button "Save" at bounding box center [284, 452] width 62 height 34
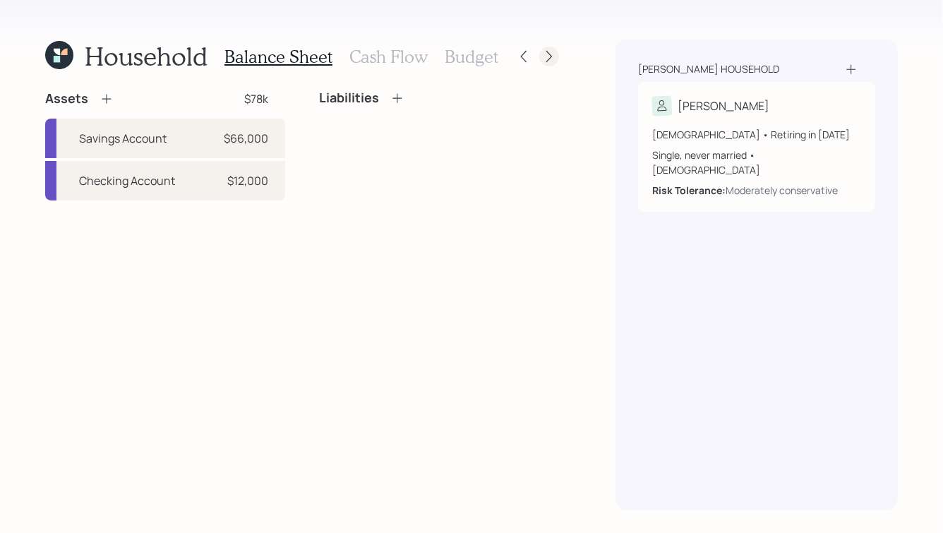
click at [555, 53] on icon at bounding box center [549, 56] width 14 height 14
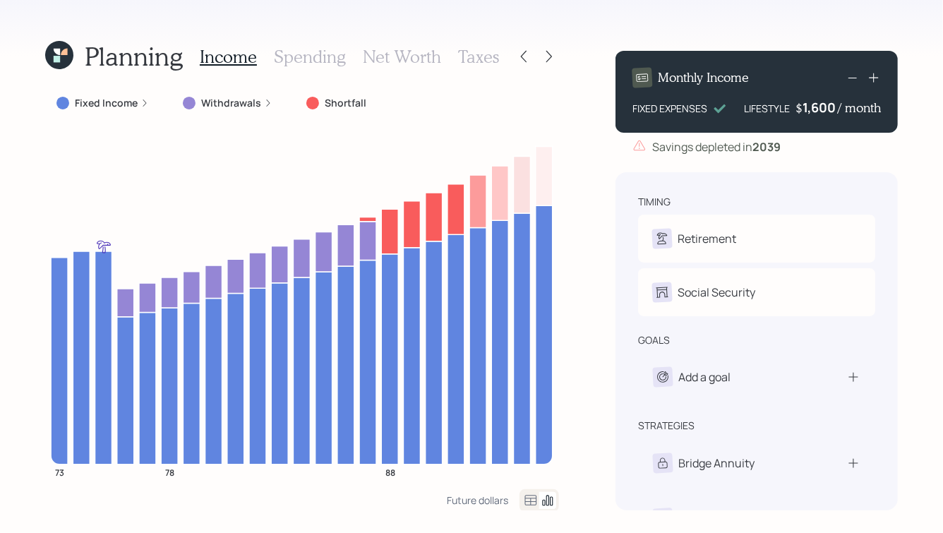
click at [555, 53] on icon at bounding box center [549, 56] width 14 height 14
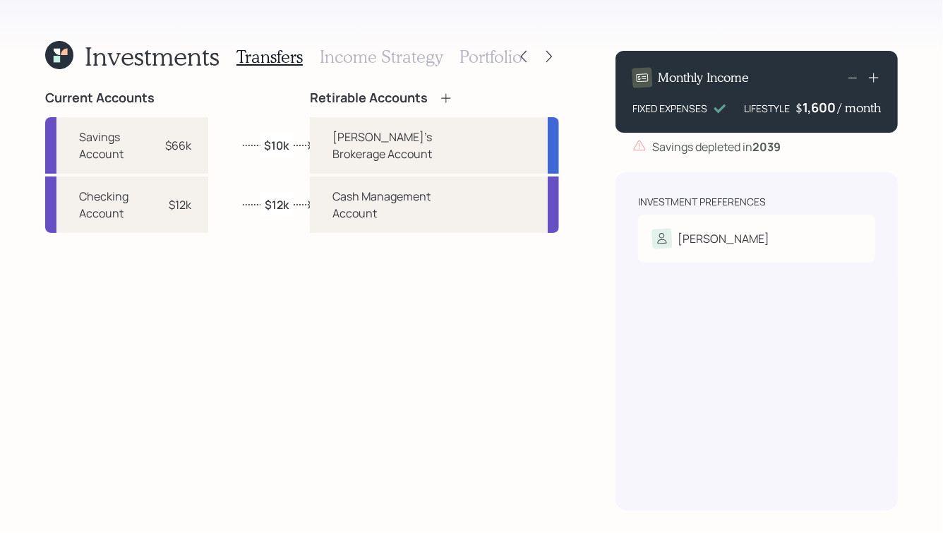
click at [472, 62] on h3 "Portfolio" at bounding box center [490, 57] width 63 height 20
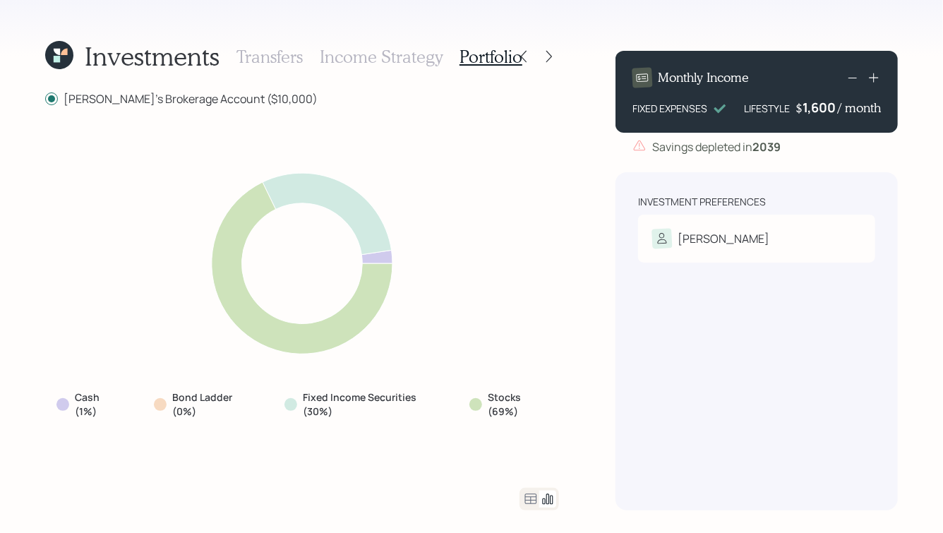
click at [531, 499] on icon at bounding box center [531, 498] width 12 height 11
click at [528, 54] on icon at bounding box center [523, 56] width 14 height 14
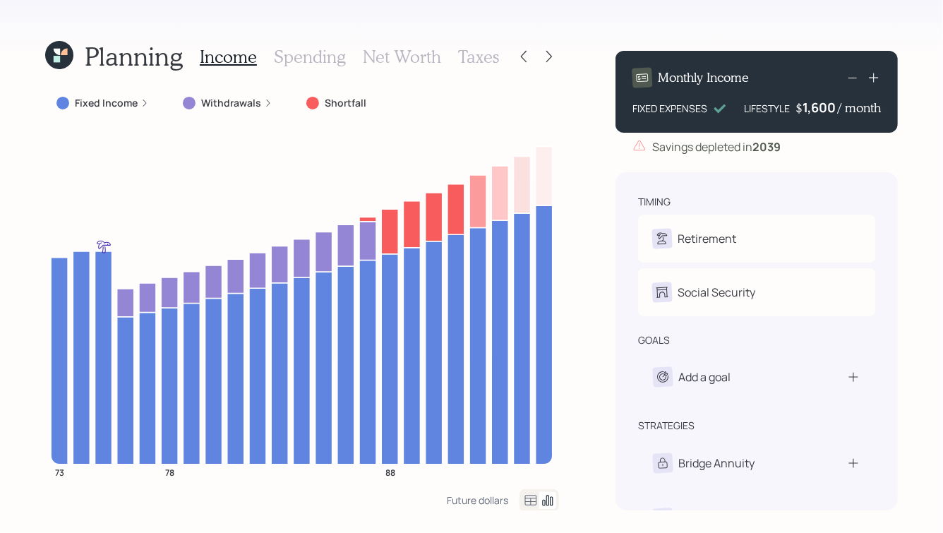
click at [528, 54] on icon at bounding box center [523, 56] width 14 height 14
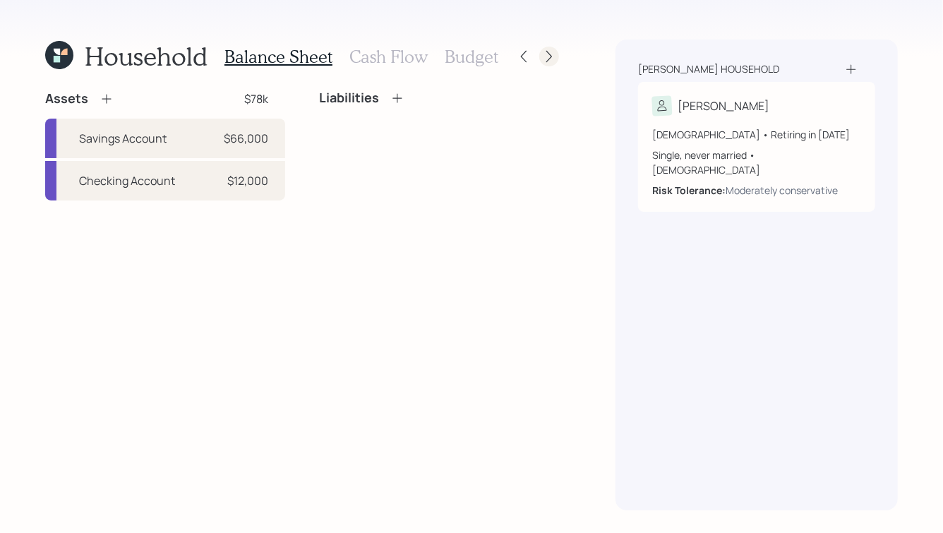
click at [551, 55] on icon at bounding box center [549, 56] width 14 height 14
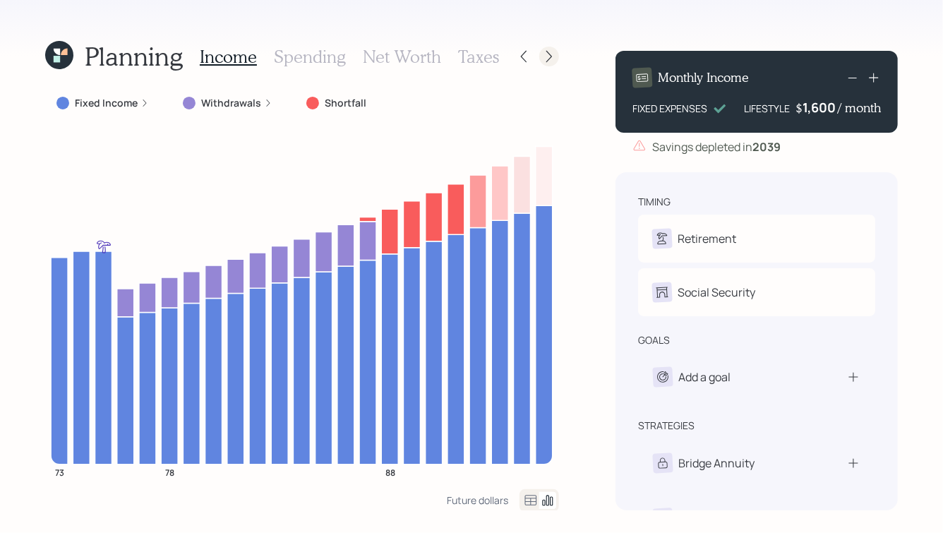
click at [553, 57] on icon at bounding box center [549, 56] width 14 height 14
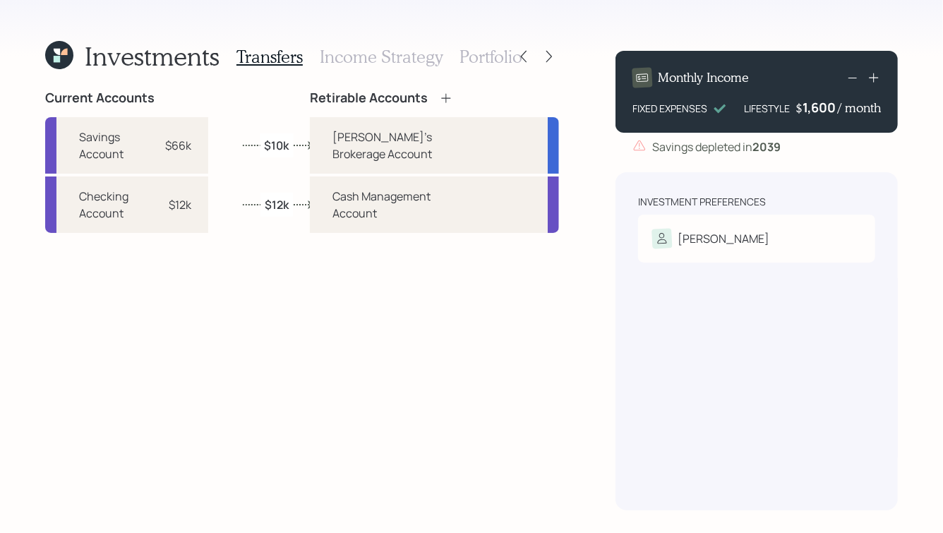
click at [553, 57] on icon at bounding box center [549, 56] width 14 height 14
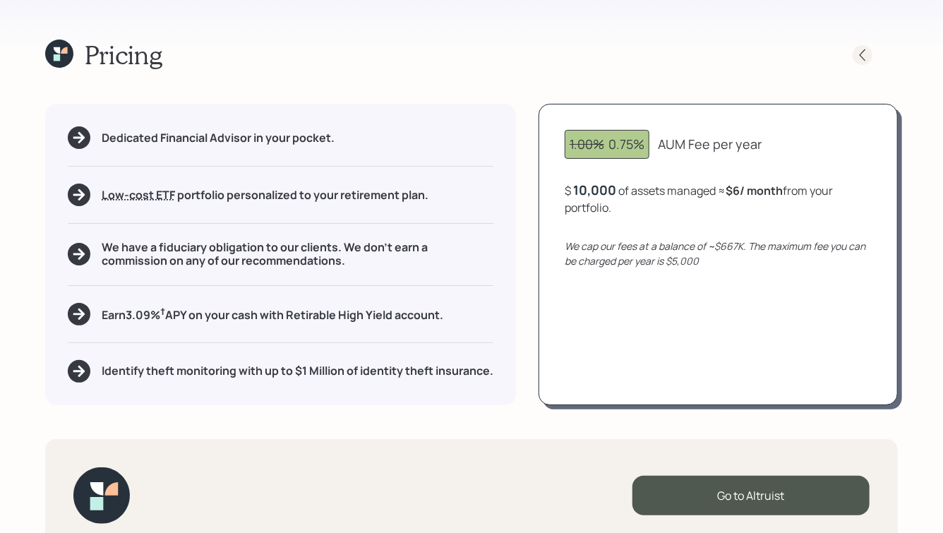
click at [865, 59] on icon at bounding box center [862, 55] width 14 height 14
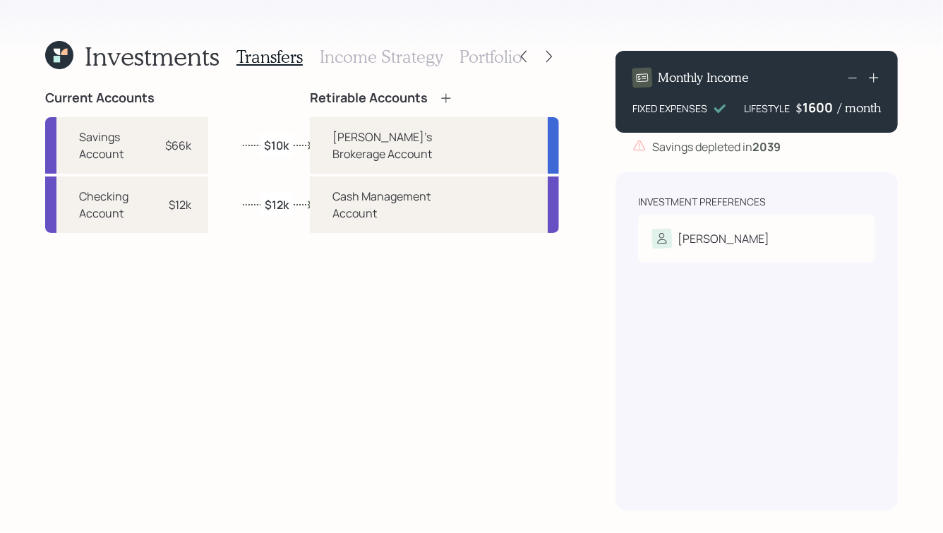
click at [811, 105] on div "1600" at bounding box center [819, 107] width 35 height 17
drag, startPoint x: 799, startPoint y: 107, endPoint x: 848, endPoint y: 107, distance: 48.7
click at [848, 107] on div "$ 1,600 / month" at bounding box center [837, 107] width 85 height 17
click at [834, 111] on div "1600" at bounding box center [819, 107] width 35 height 17
drag, startPoint x: 831, startPoint y: 111, endPoint x: 800, endPoint y: 111, distance: 31.0
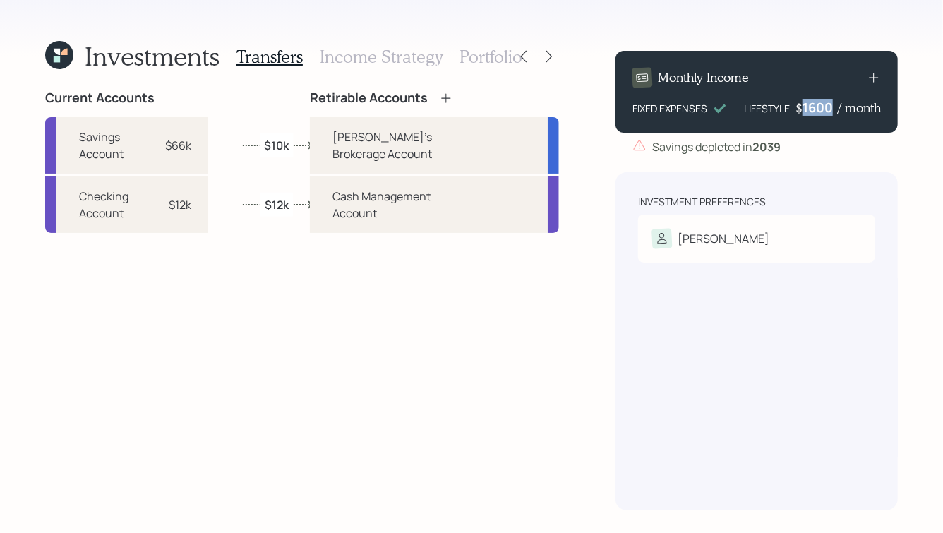
click at [799, 111] on div "$ 1600 / month" at bounding box center [837, 107] width 85 height 17
click at [802, 303] on div "Investment Preferences [PERSON_NAME]: Moderately conservative" at bounding box center [756, 341] width 282 height 338
click at [528, 62] on icon at bounding box center [523, 56] width 14 height 14
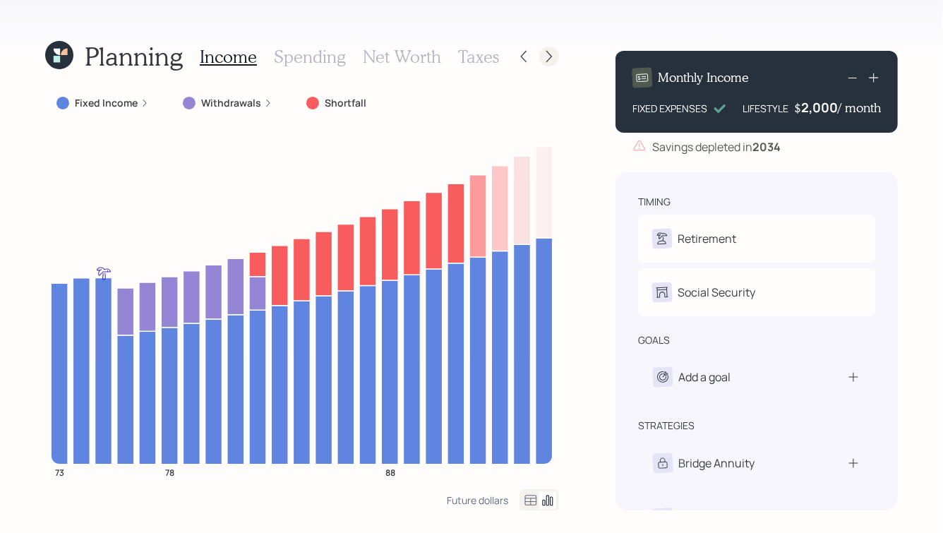
click at [557, 58] on div at bounding box center [549, 57] width 20 height 20
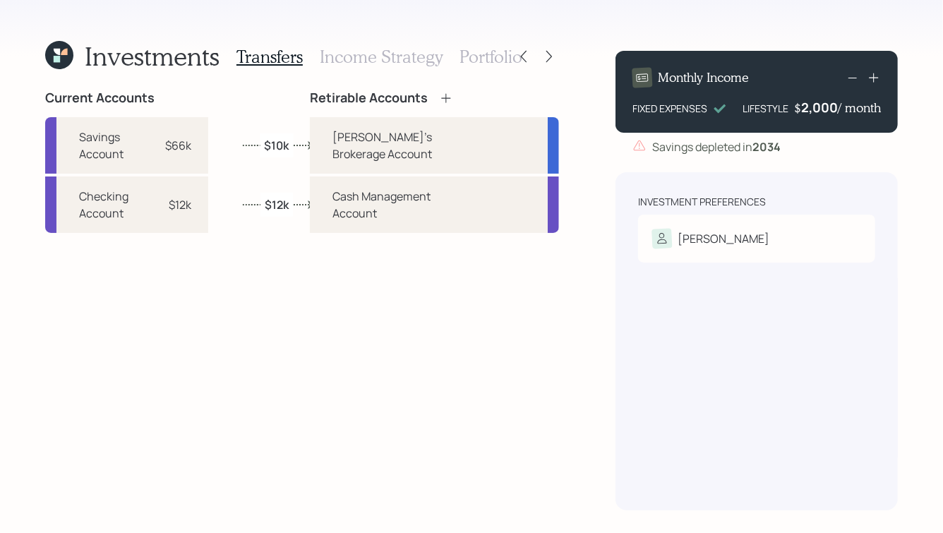
click at [274, 140] on label "$10k" at bounding box center [276, 145] width 25 height 16
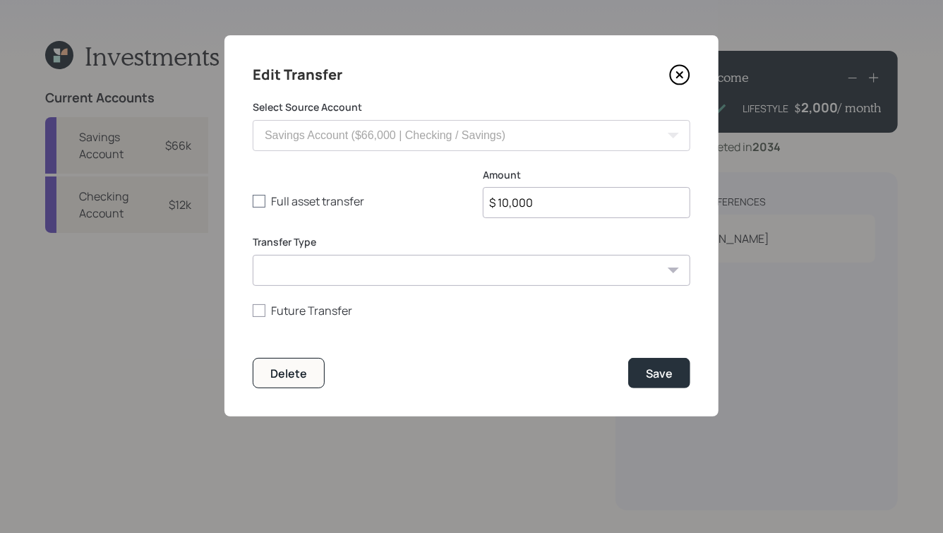
drag, startPoint x: 602, startPoint y: 204, endPoint x: 366, endPoint y: 204, distance: 235.7
click at [369, 204] on div "Full asset transfer Check this option when we expect the entire asset to be tra…" at bounding box center [471, 202] width 437 height 68
type input "$ 30,000"
click at [628, 358] on button "Save" at bounding box center [659, 373] width 62 height 30
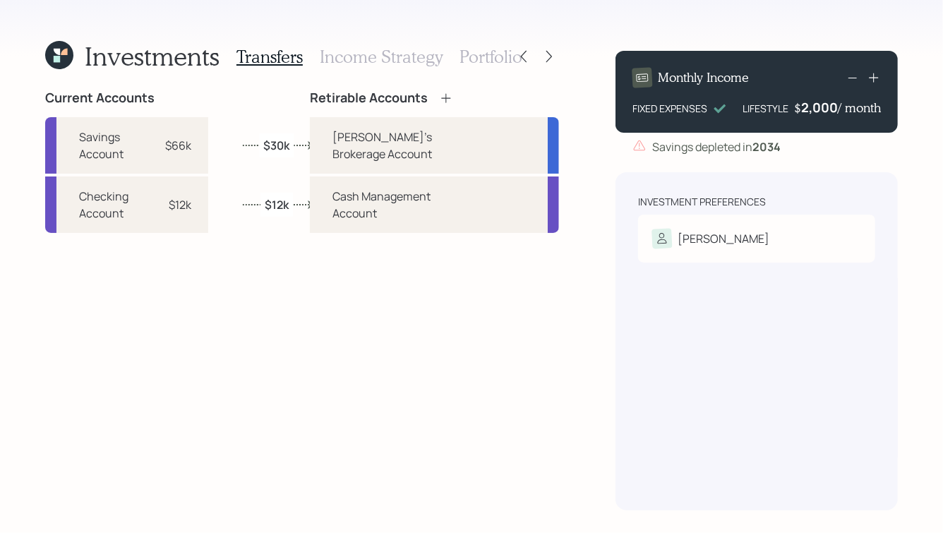
click at [493, 52] on h3 "Portfolio" at bounding box center [490, 57] width 63 height 20
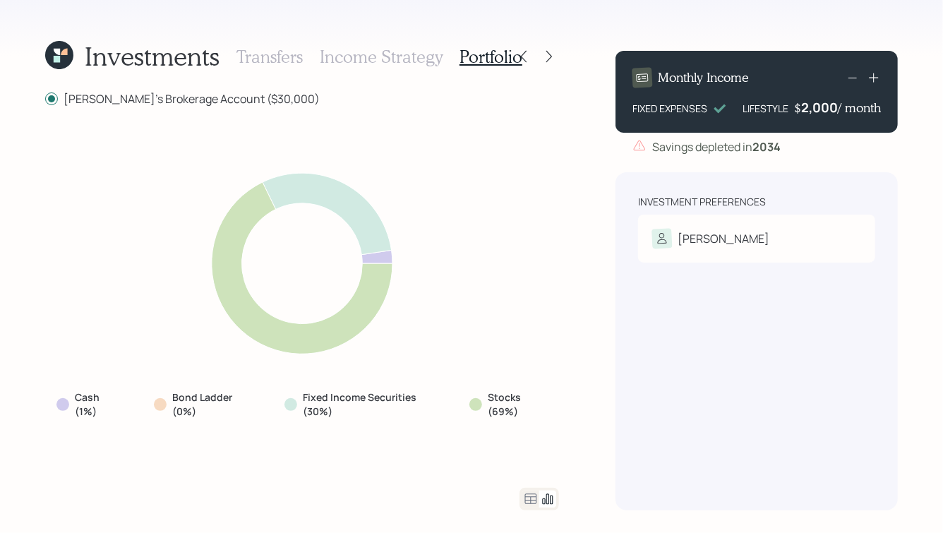
click at [385, 73] on div "Transfers Income Strategy Portfolio" at bounding box center [379, 57] width 286 height 34
click at [385, 62] on h3 "Income Strategy" at bounding box center [381, 57] width 123 height 20
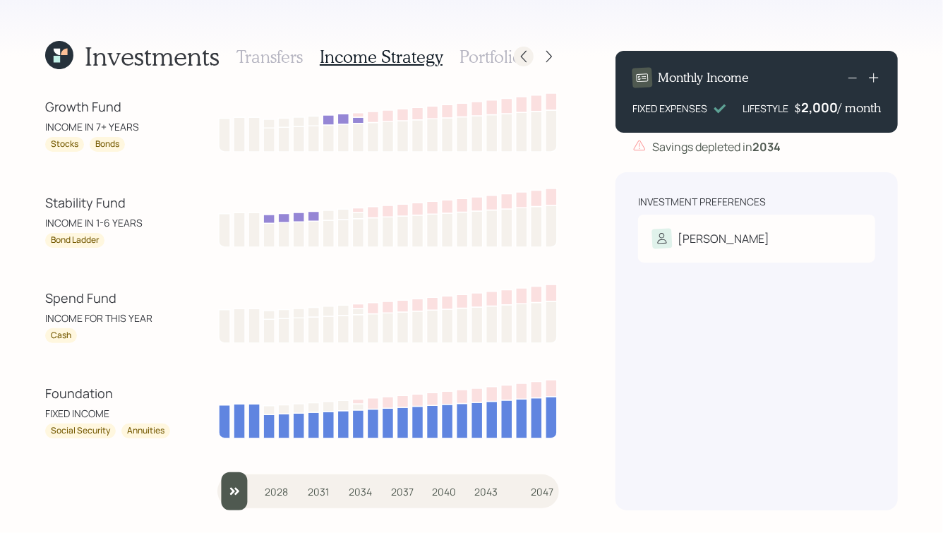
click at [528, 48] on div at bounding box center [524, 57] width 20 height 20
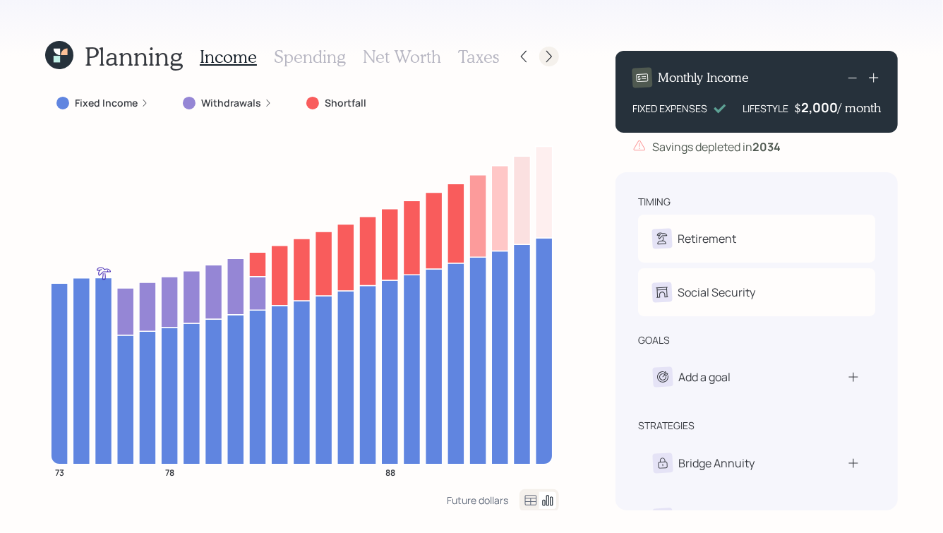
click at [547, 52] on icon at bounding box center [549, 57] width 6 height 12
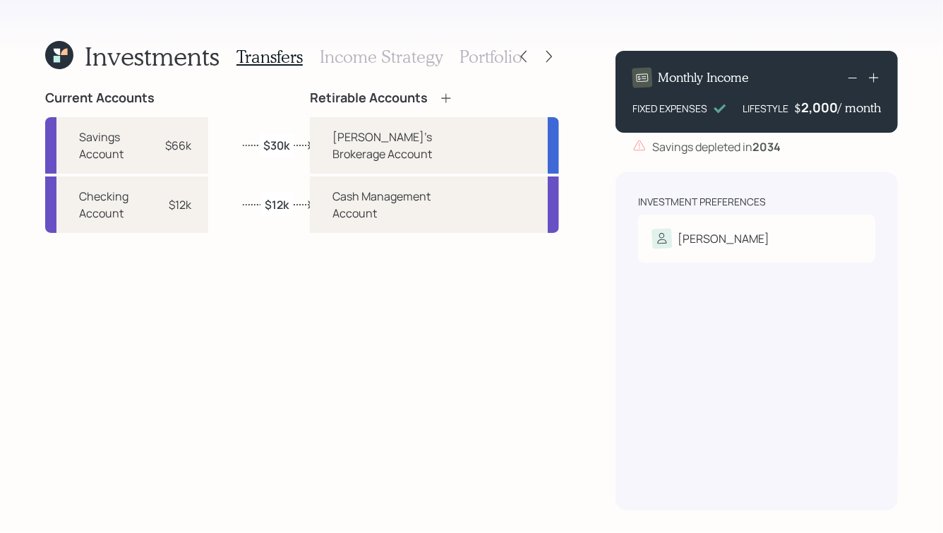
click at [267, 138] on label "$30k" at bounding box center [276, 145] width 26 height 16
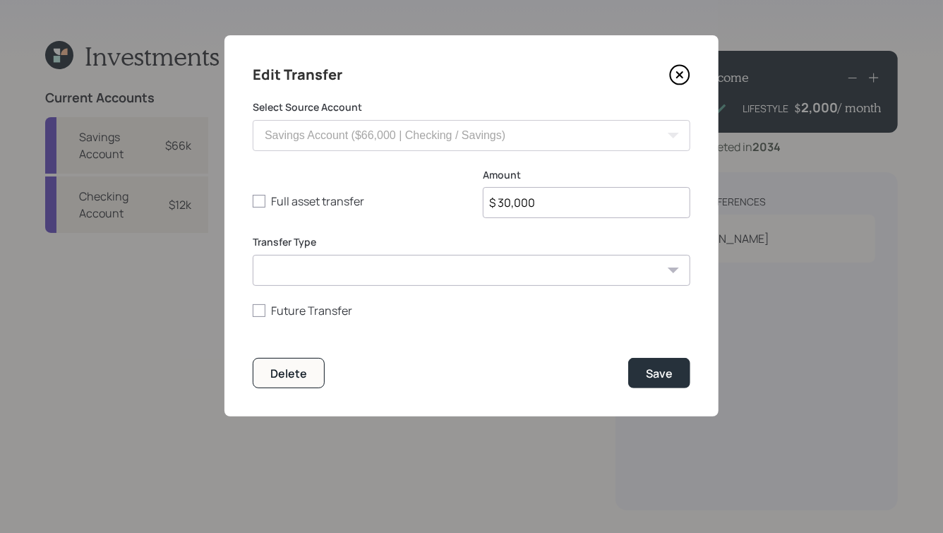
click at [327, 188] on div "Full asset transfer Check this option when we expect the entire asset to be tra…" at bounding box center [471, 202] width 437 height 68
click at [327, 205] on label "Full asset transfer" at bounding box center [356, 201] width 207 height 16
click at [253, 202] on input "Full asset transfer" at bounding box center [252, 201] width 1 height 1
checkbox input "true"
type input "$ 66,000"
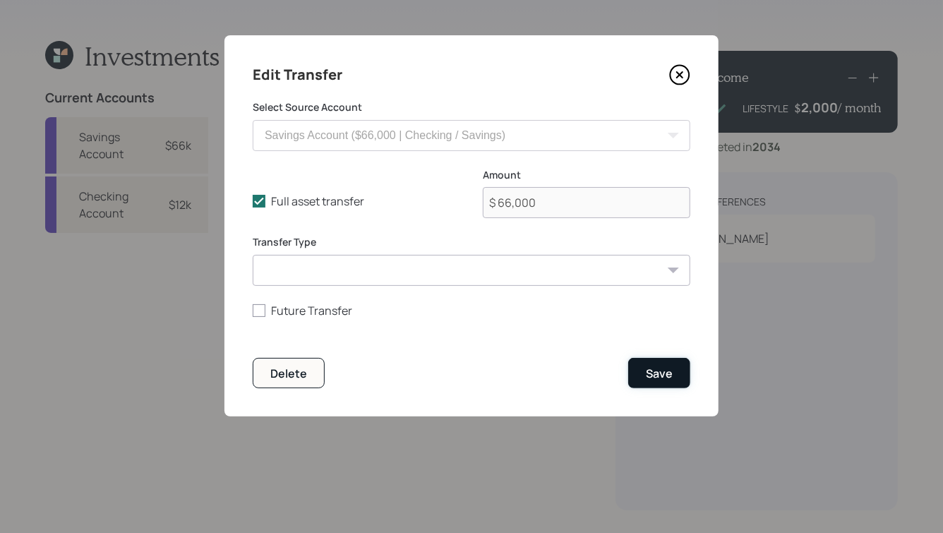
click at [653, 365] on button "Save" at bounding box center [659, 373] width 62 height 30
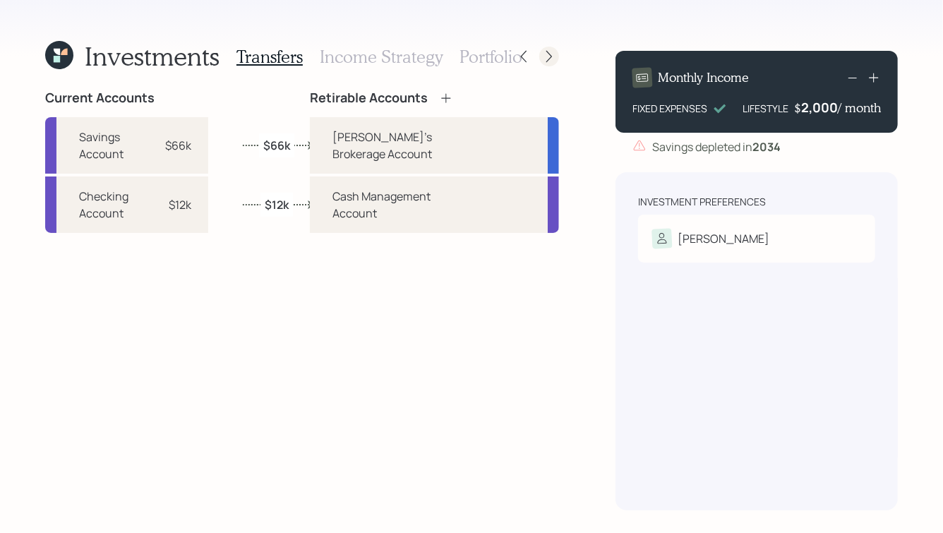
click at [550, 55] on icon at bounding box center [549, 57] width 6 height 12
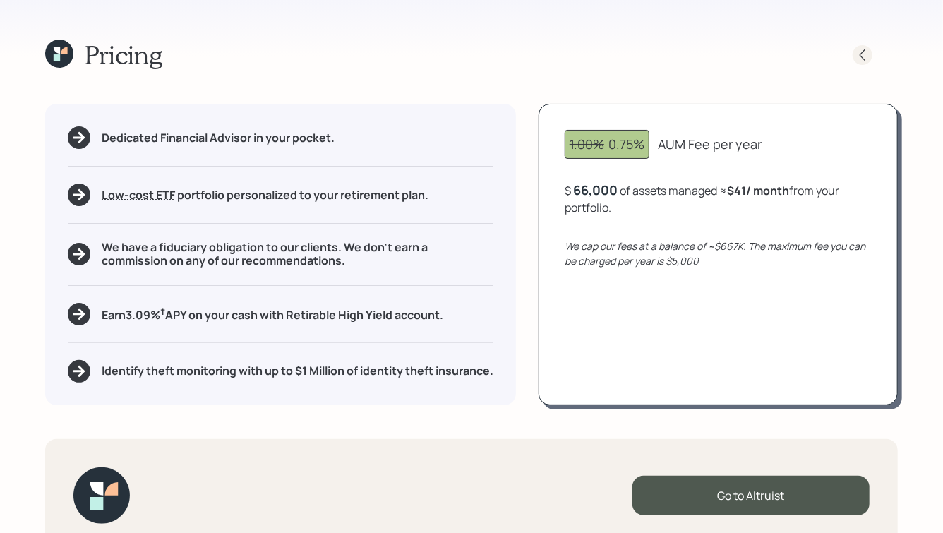
click at [859, 51] on icon at bounding box center [862, 55] width 14 height 14
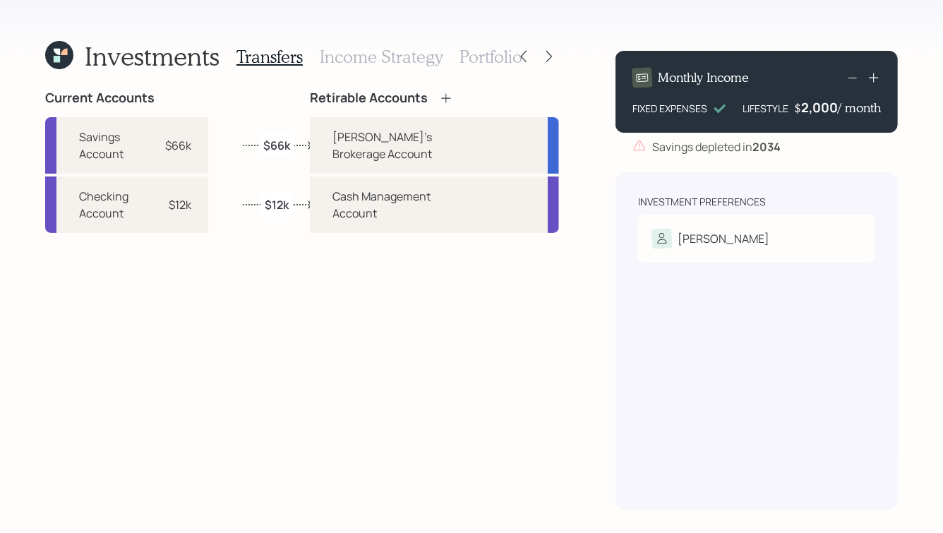
click at [468, 64] on h3 "Portfolio" at bounding box center [490, 57] width 63 height 20
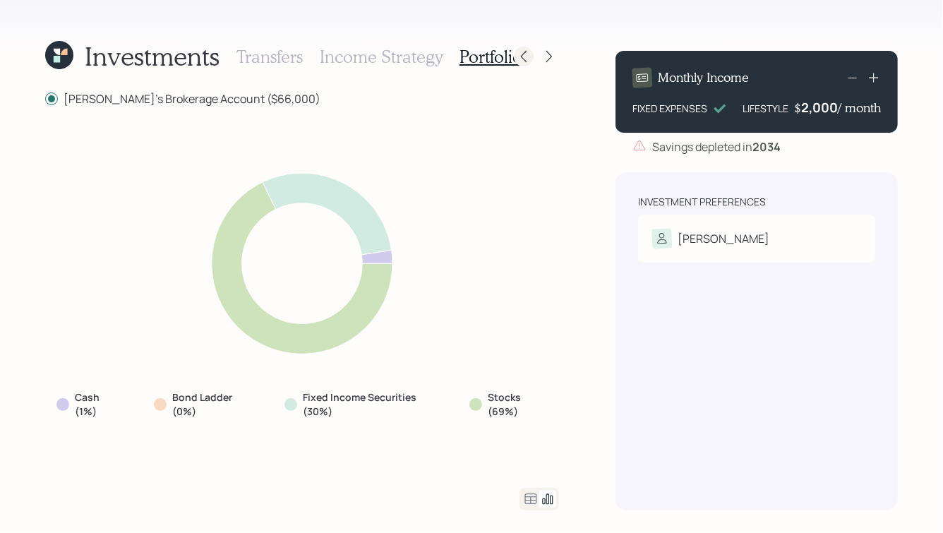
click at [524, 51] on icon at bounding box center [523, 56] width 14 height 14
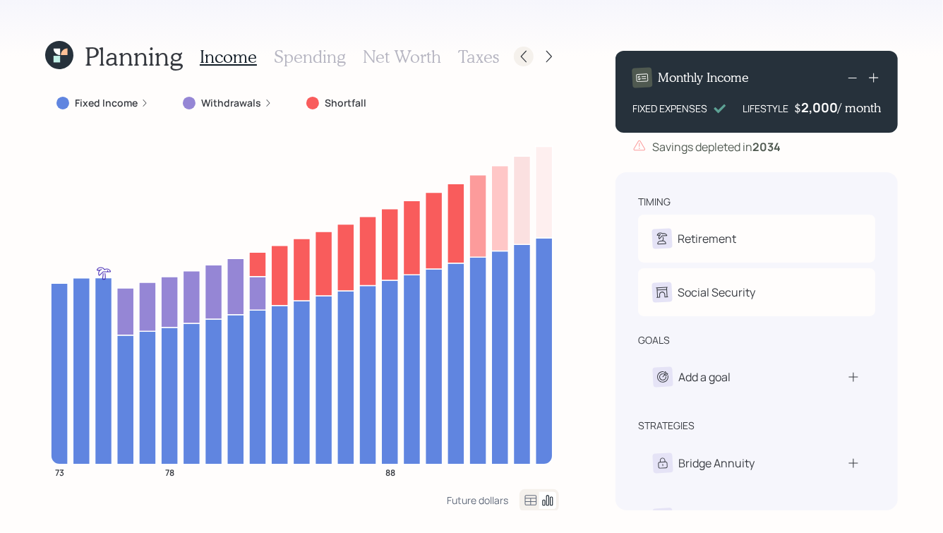
click at [528, 57] on icon at bounding box center [523, 56] width 14 height 14
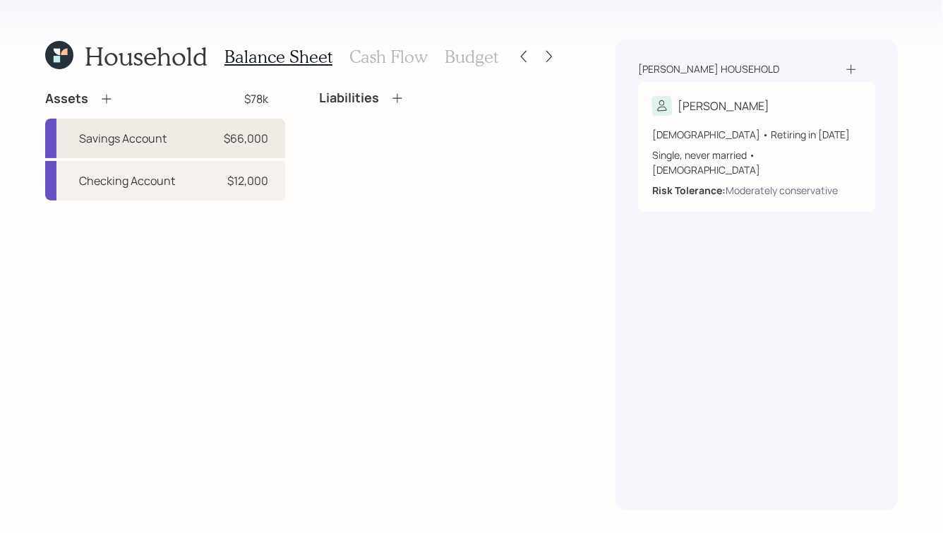
click at [147, 134] on div "Savings Account" at bounding box center [122, 138] width 87 height 17
select select "cash"
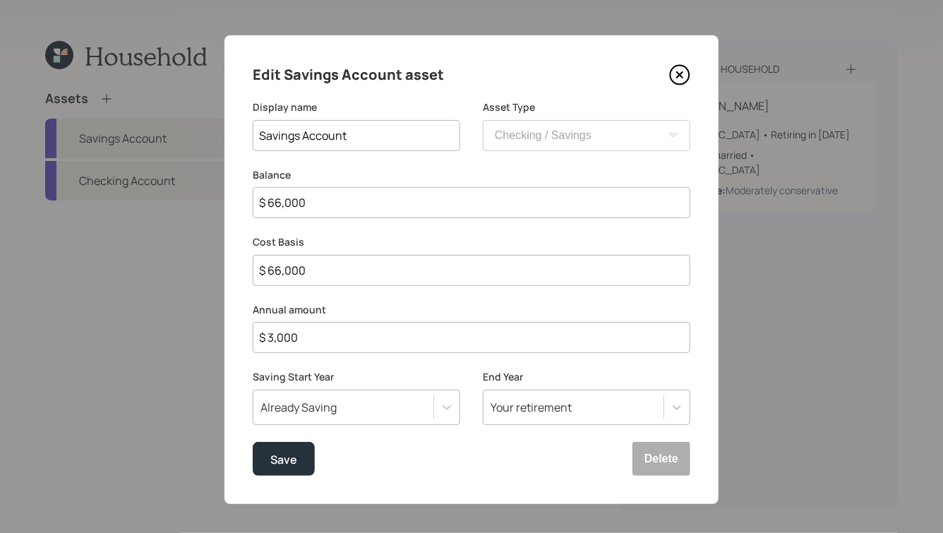
click at [674, 68] on icon at bounding box center [679, 74] width 21 height 21
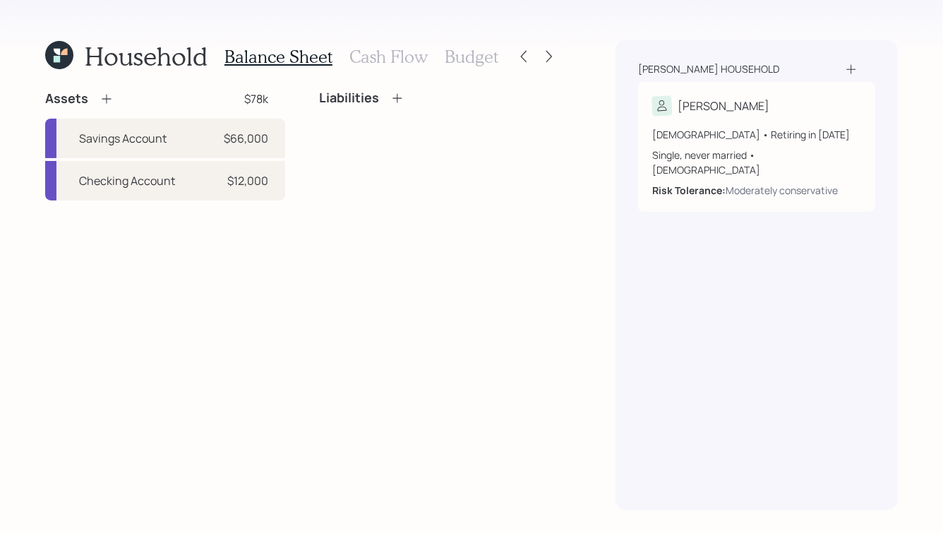
click at [480, 53] on h3 "Budget" at bounding box center [472, 57] width 54 height 20
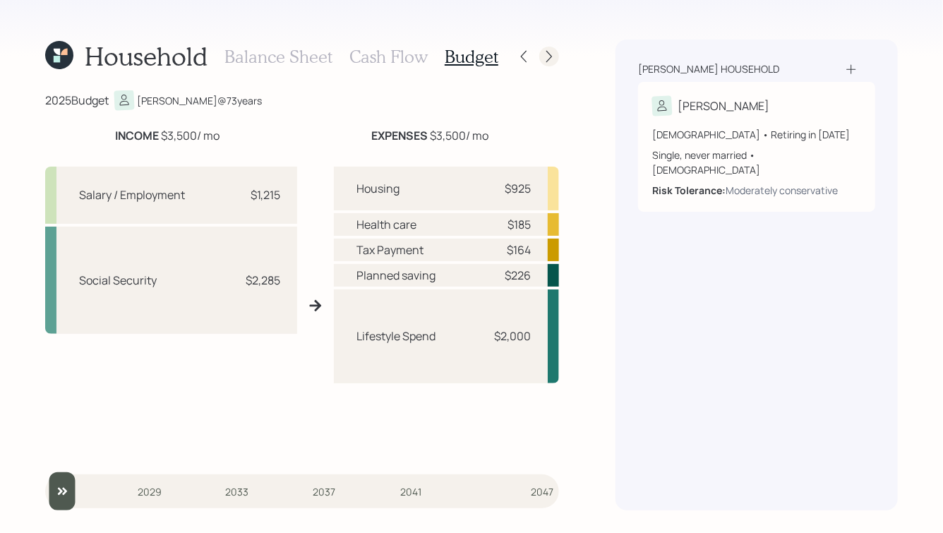
click at [543, 59] on icon at bounding box center [549, 56] width 14 height 14
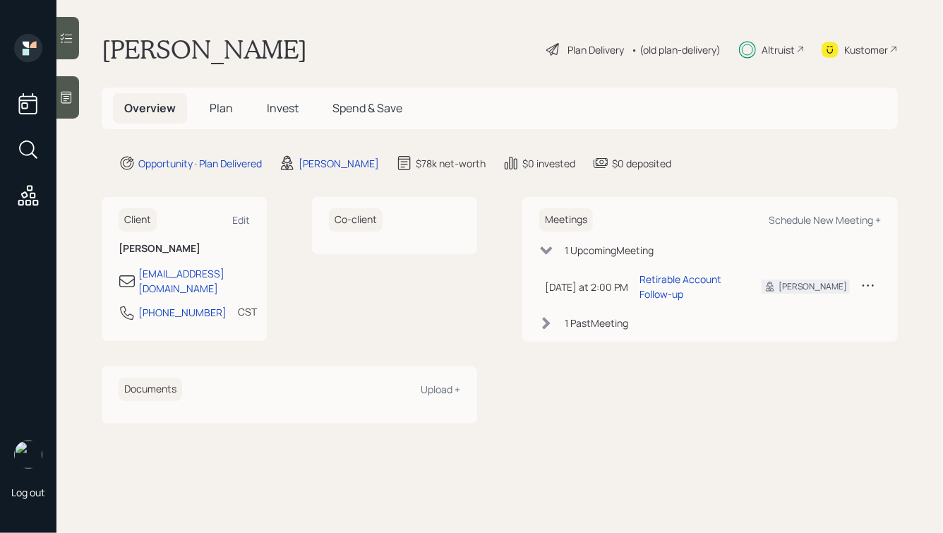
click at [222, 107] on span "Plan" at bounding box center [221, 108] width 23 height 16
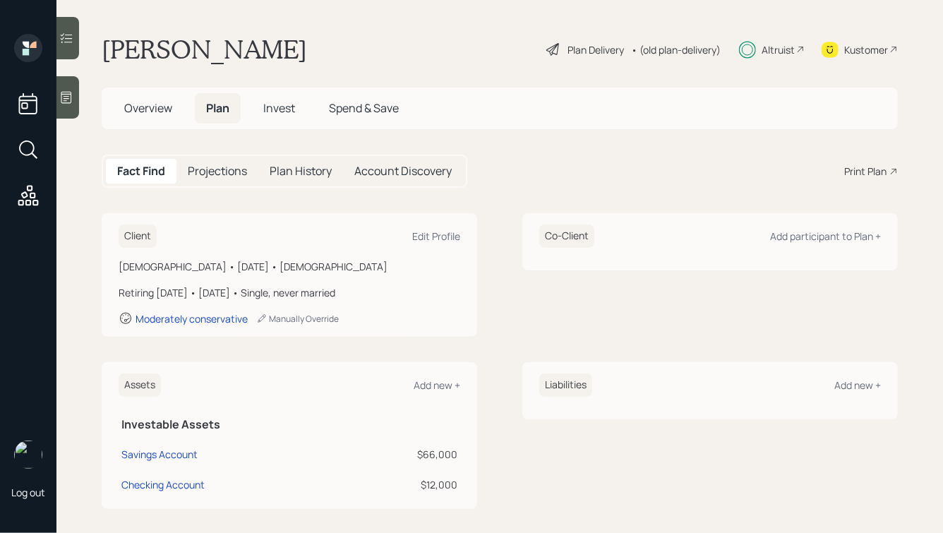
click at [597, 47] on div "Plan Delivery" at bounding box center [595, 49] width 56 height 15
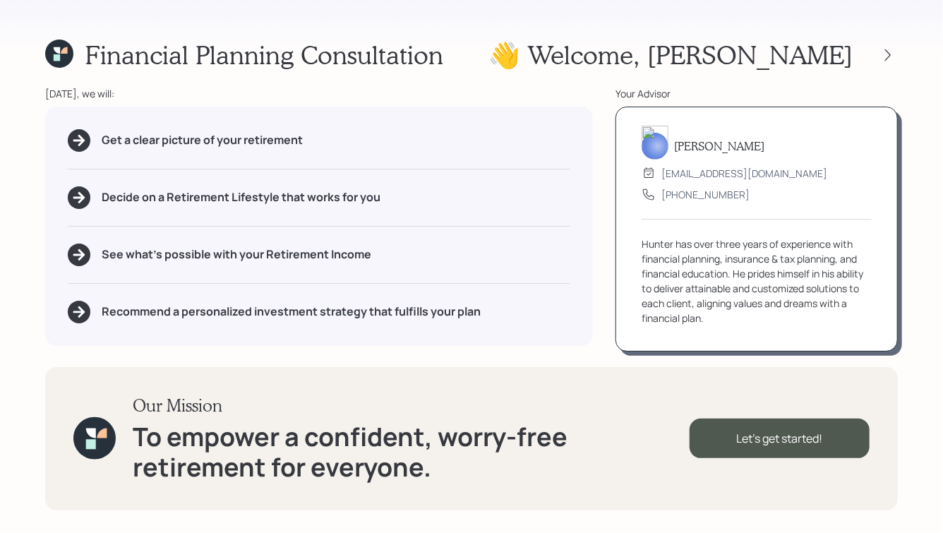
click at [886, 64] on div "👋 Welcome , [PERSON_NAME]" at bounding box center [692, 55] width 409 height 30
click at [890, 53] on icon at bounding box center [888, 55] width 14 height 14
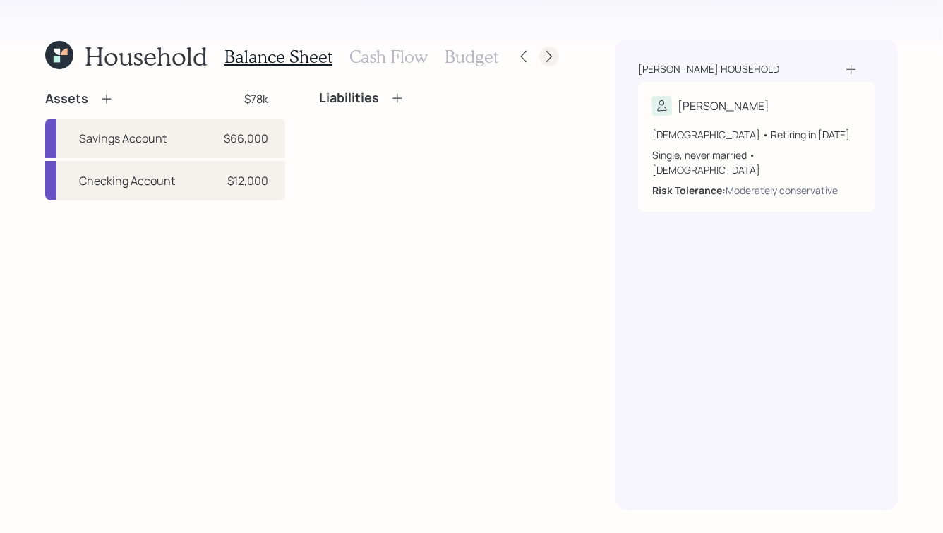
click at [550, 56] on icon at bounding box center [549, 56] width 14 height 14
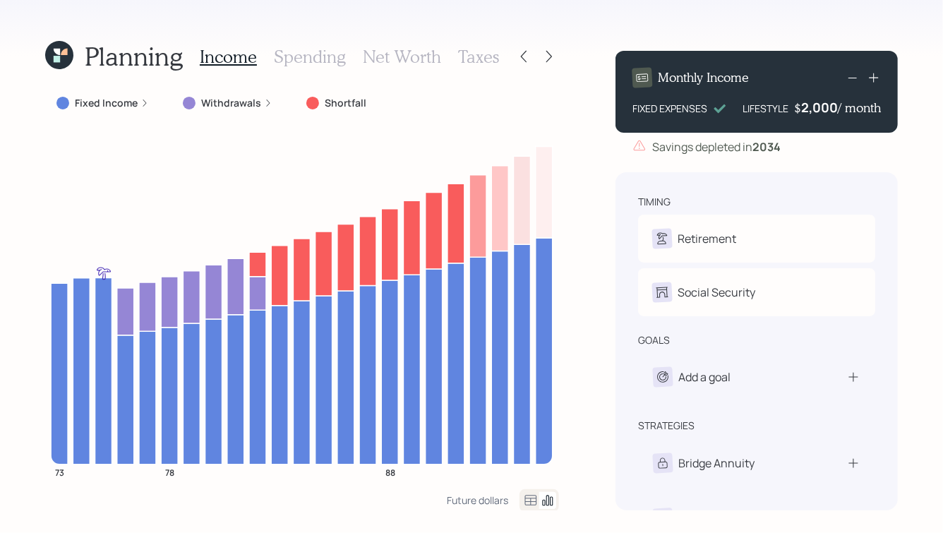
click at [550, 56] on icon at bounding box center [549, 56] width 14 height 14
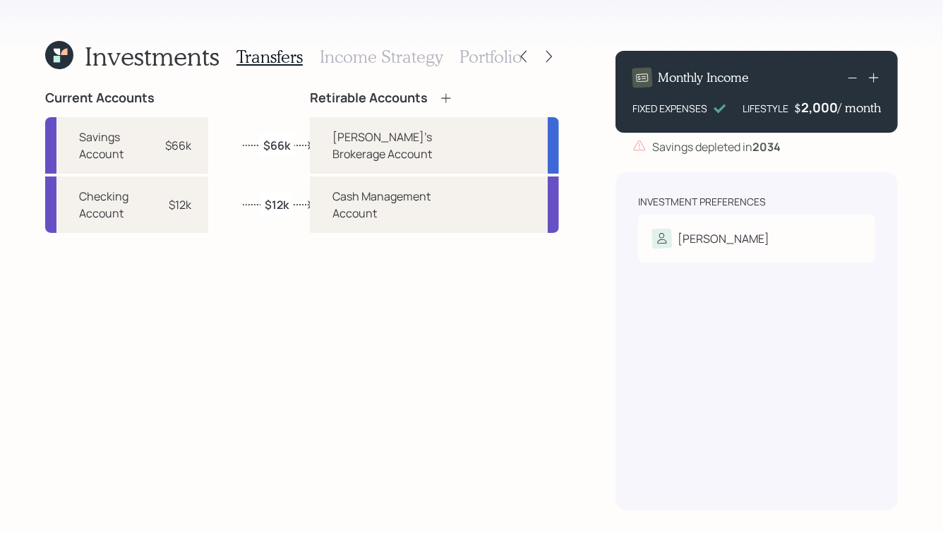
click at [478, 59] on h3 "Portfolio" at bounding box center [490, 57] width 63 height 20
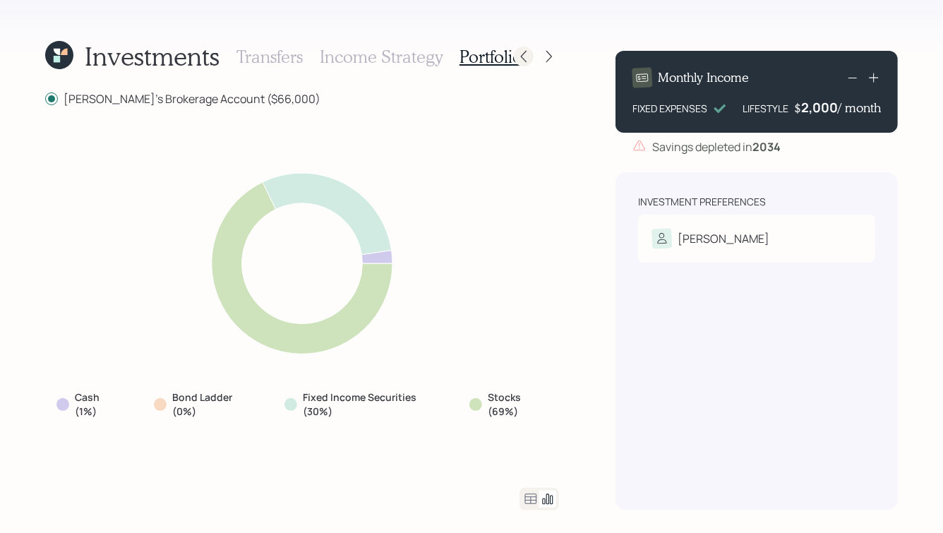
click at [526, 53] on icon at bounding box center [523, 56] width 14 height 14
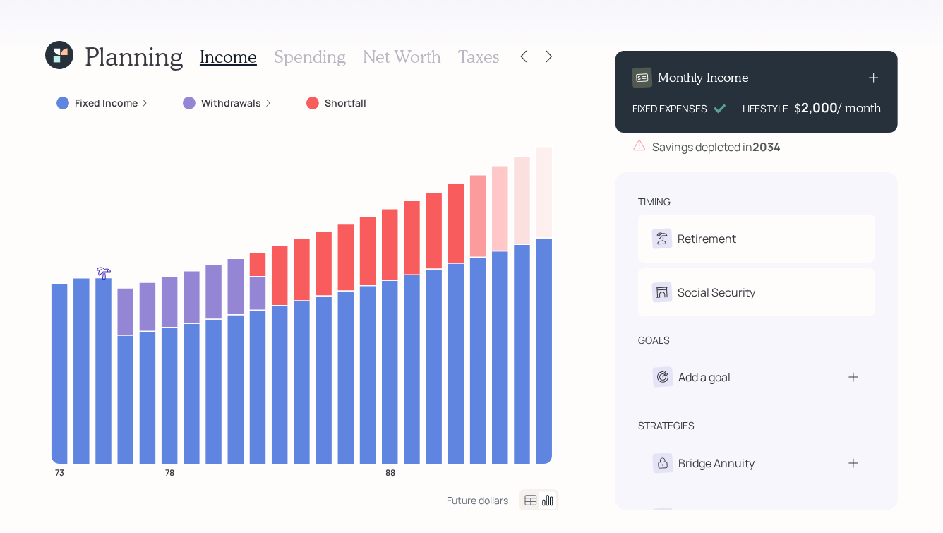
click at [526, 53] on icon at bounding box center [523, 56] width 14 height 14
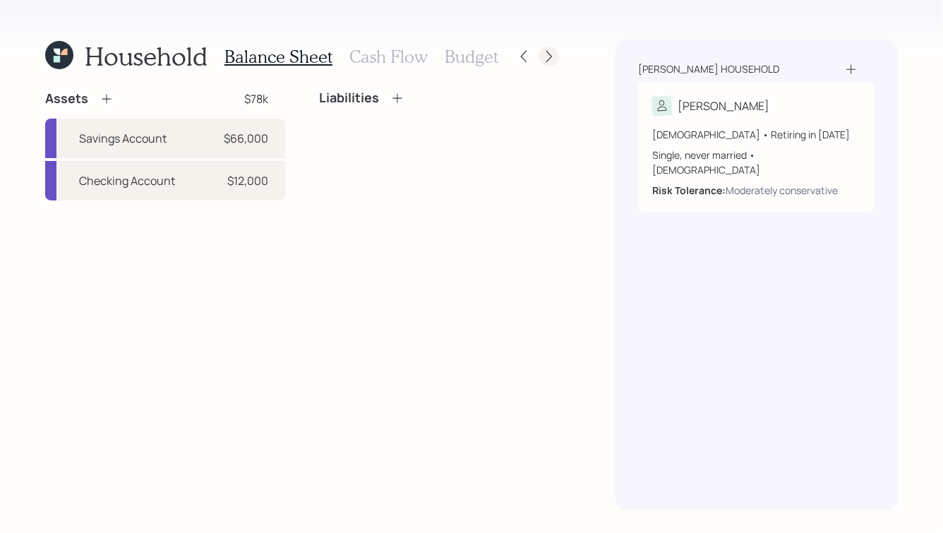
click at [548, 60] on icon at bounding box center [549, 57] width 6 height 12
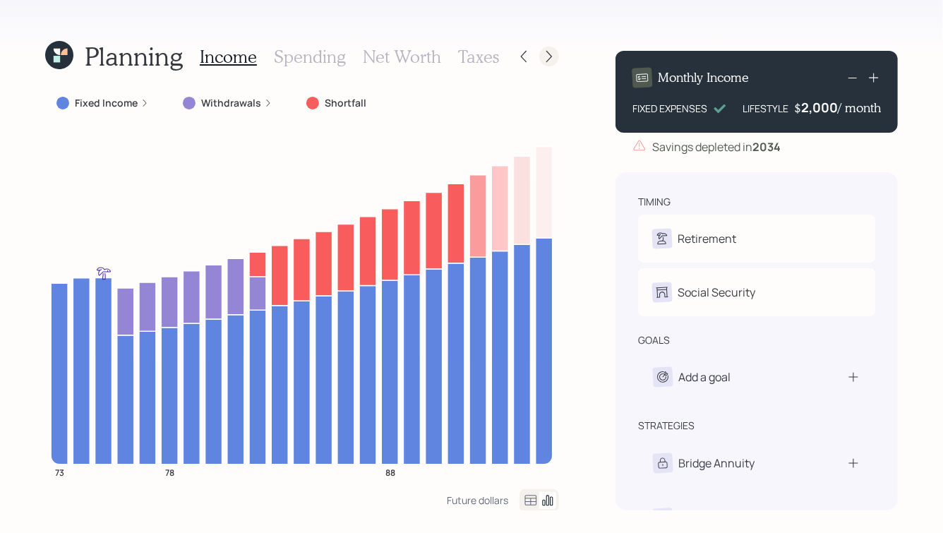
click at [545, 59] on icon at bounding box center [549, 56] width 14 height 14
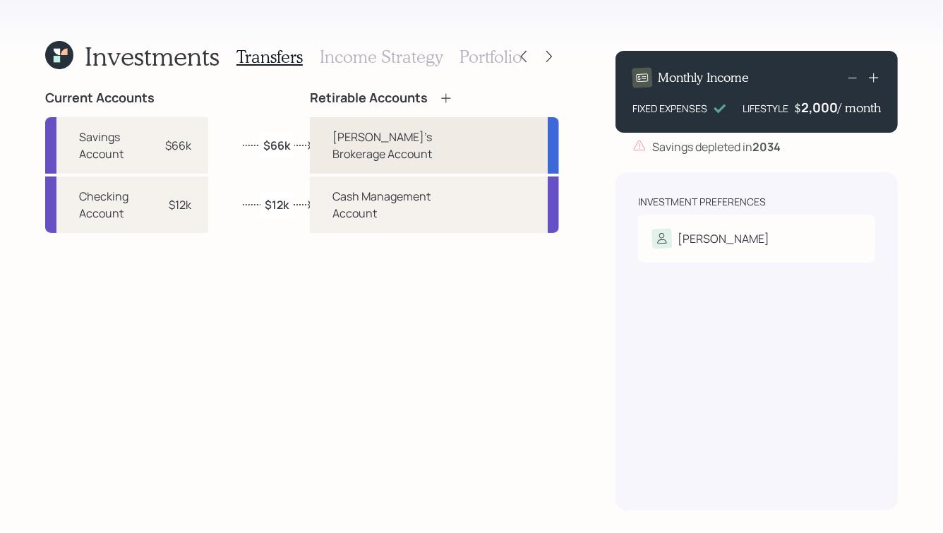
click at [414, 138] on div "[PERSON_NAME]'s Brokerage Account" at bounding box center [404, 145] width 145 height 34
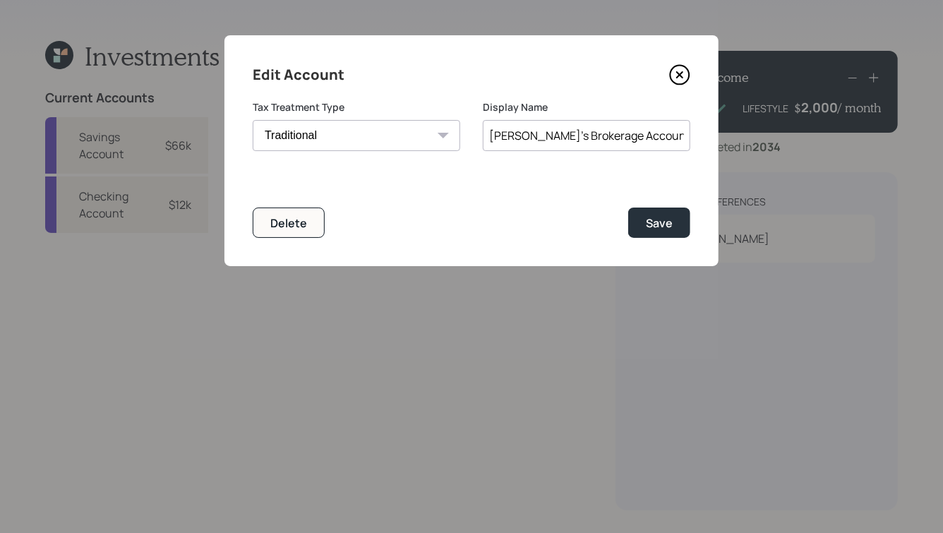
click at [330, 139] on select "Roth Taxable Traditional" at bounding box center [356, 135] width 207 height 31
select select "taxable"
click at [253, 120] on select "Roth Taxable Traditional" at bounding box center [356, 135] width 207 height 31
click at [661, 217] on div "Save" at bounding box center [659, 223] width 27 height 16
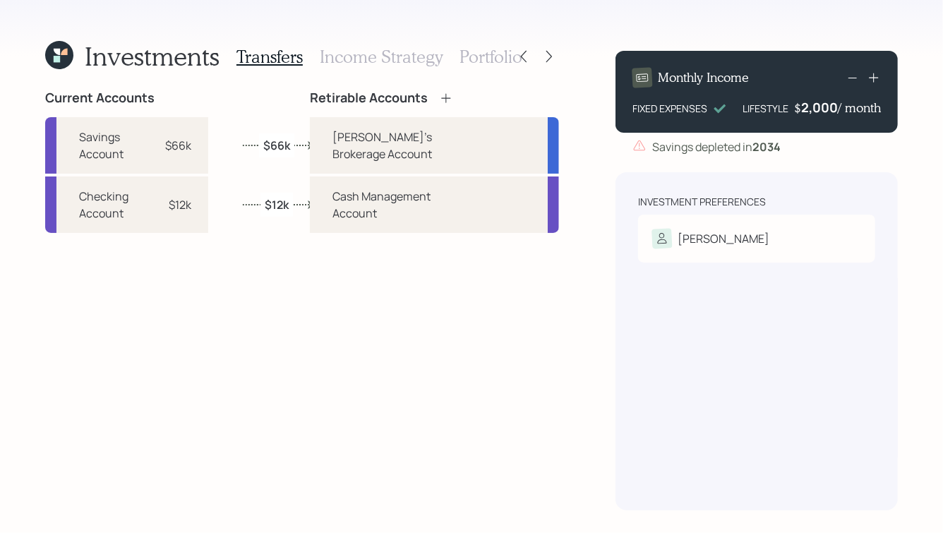
click at [488, 59] on h3 "Portfolio" at bounding box center [490, 57] width 63 height 20
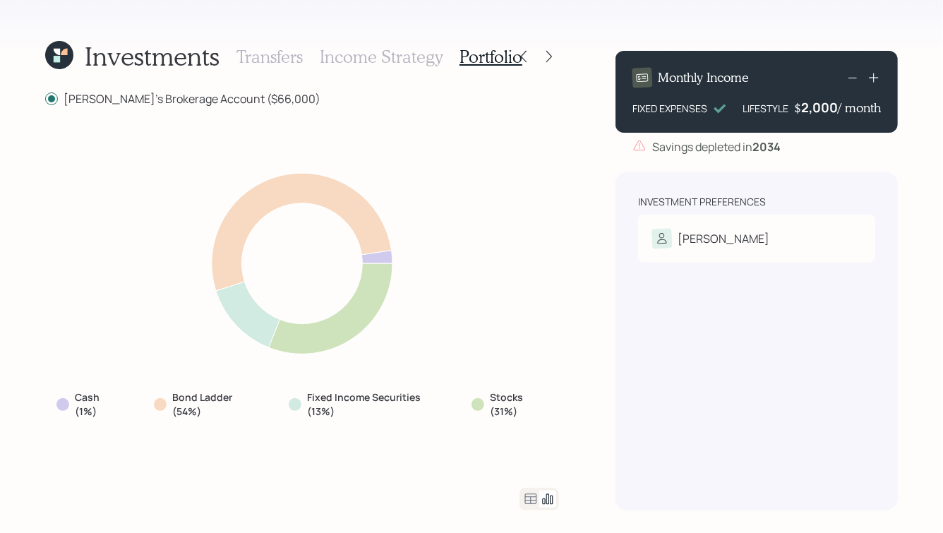
click at [261, 52] on h3 "Transfers" at bounding box center [269, 57] width 66 height 20
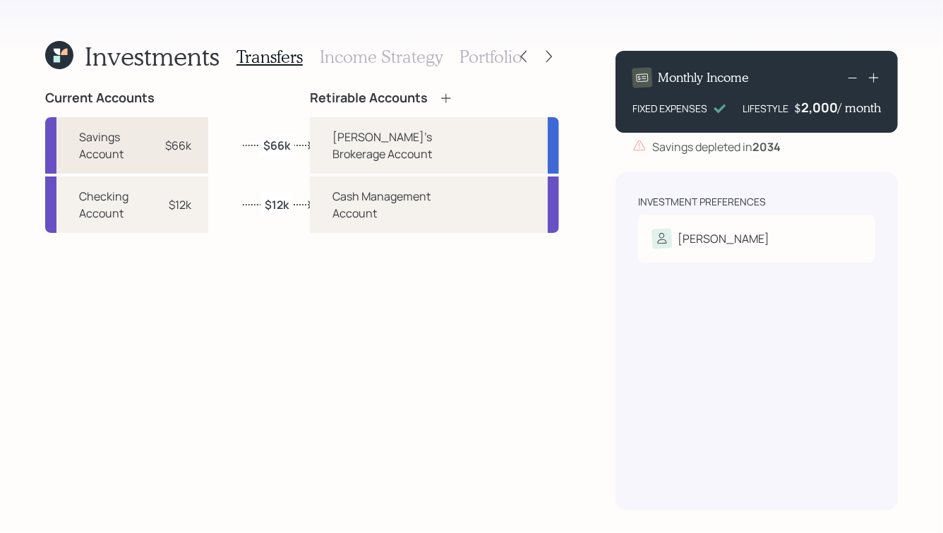
click at [177, 149] on div "$66k" at bounding box center [170, 145] width 42 height 17
click at [363, 155] on div "[PERSON_NAME]'s Brokerage Account" at bounding box center [404, 145] width 145 height 34
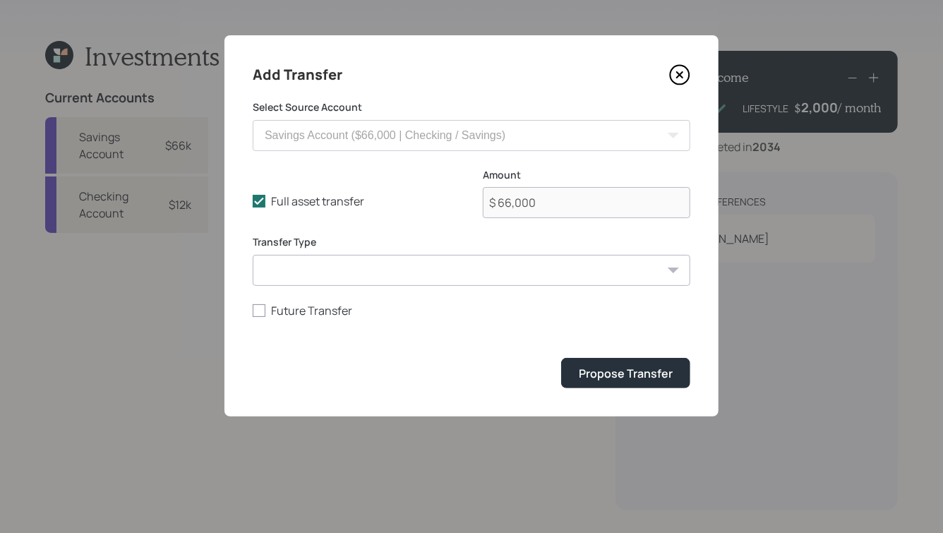
click at [671, 72] on icon at bounding box center [679, 74] width 21 height 21
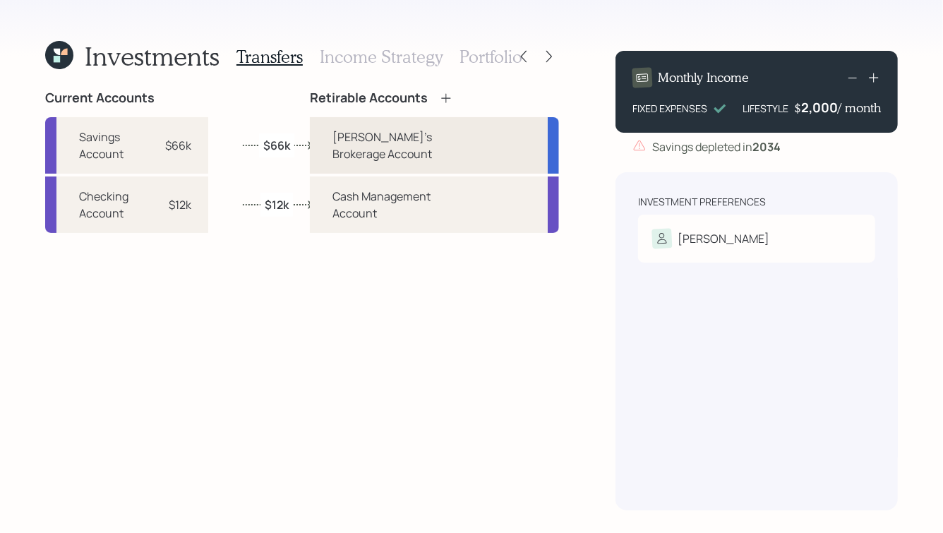
click at [409, 145] on div "[PERSON_NAME]'s Brokerage Account" at bounding box center [404, 145] width 145 height 34
select select "taxable"
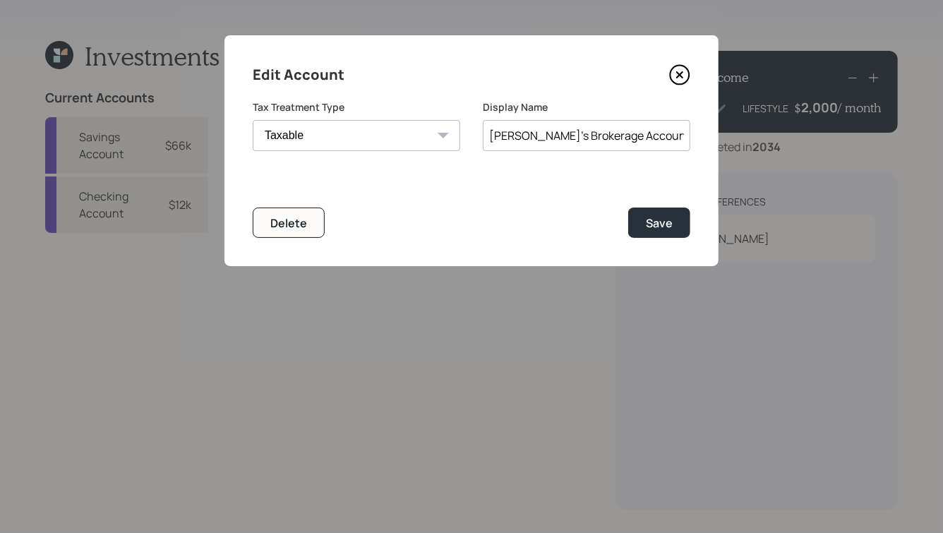
click at [681, 78] on icon at bounding box center [679, 74] width 21 height 21
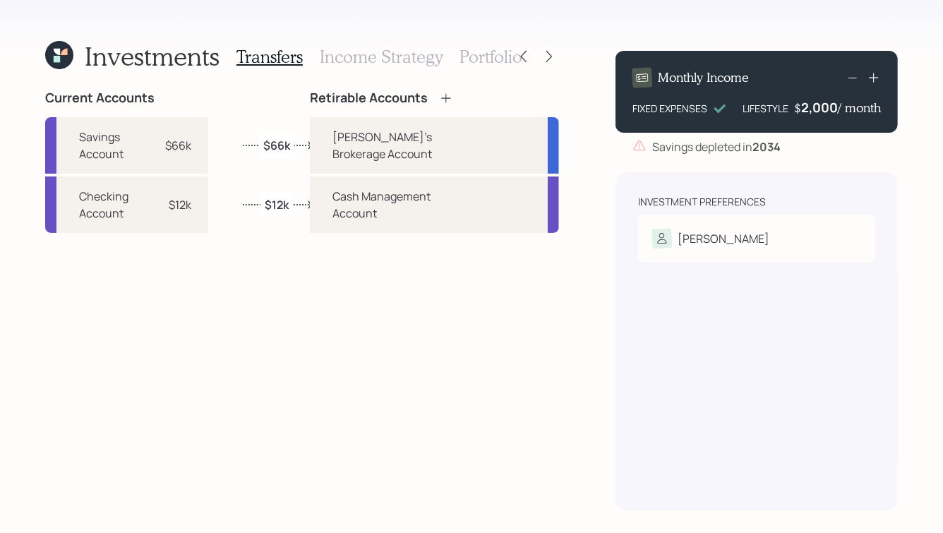
click at [272, 150] on label "$66k" at bounding box center [276, 145] width 27 height 16
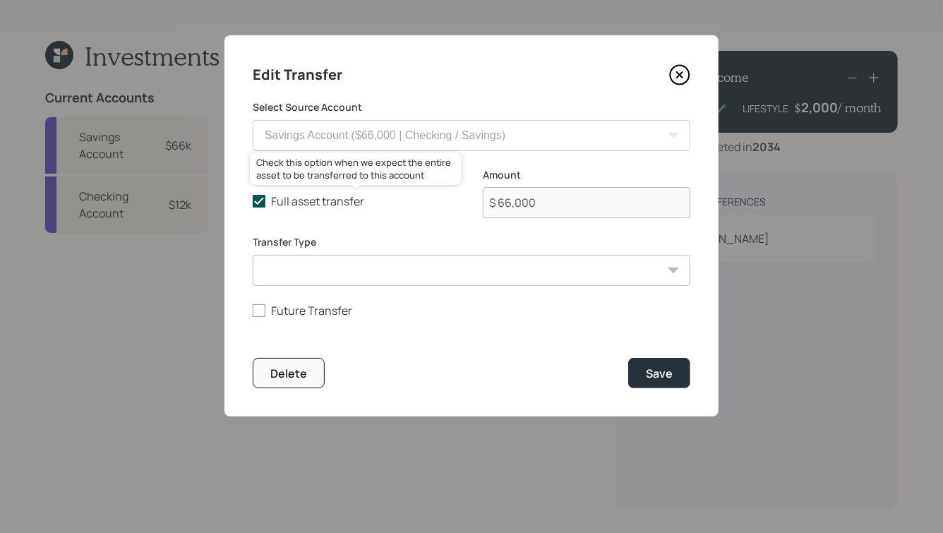
click at [264, 206] on icon at bounding box center [259, 201] width 13 height 13
click at [253, 202] on input "Full asset transfer" at bounding box center [252, 201] width 1 height 1
checkbox input "false"
drag, startPoint x: 562, startPoint y: 205, endPoint x: 368, endPoint y: 188, distance: 195.5
click at [368, 188] on div "Full asset transfer Check this option when we expect the entire asset to be tra…" at bounding box center [471, 202] width 437 height 68
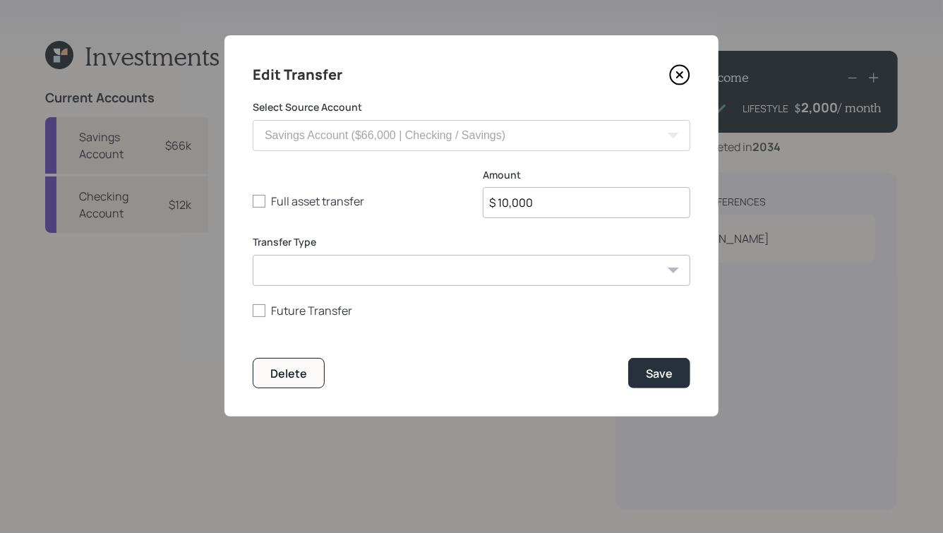
type input "$ 10,000"
click at [628, 358] on button "Save" at bounding box center [659, 373] width 62 height 30
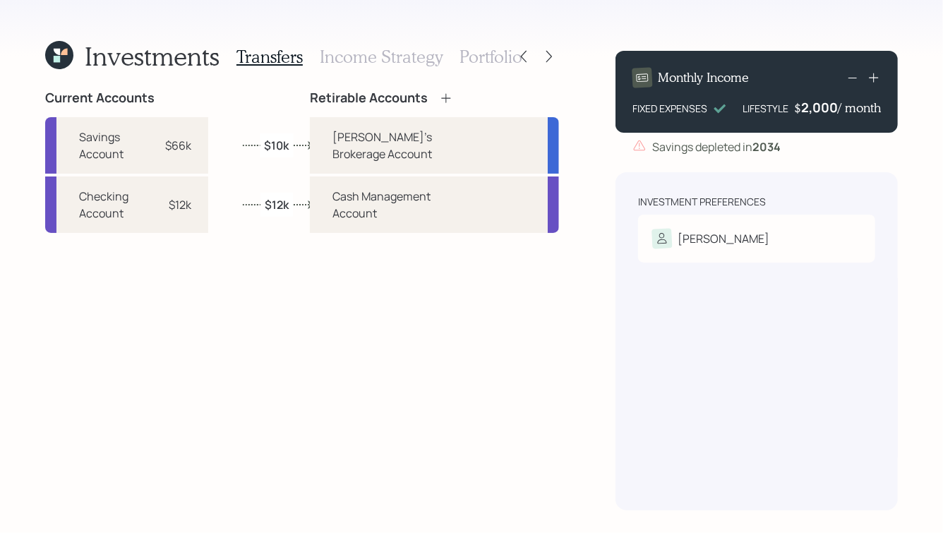
click at [509, 55] on h3 "Portfolio" at bounding box center [490, 57] width 63 height 20
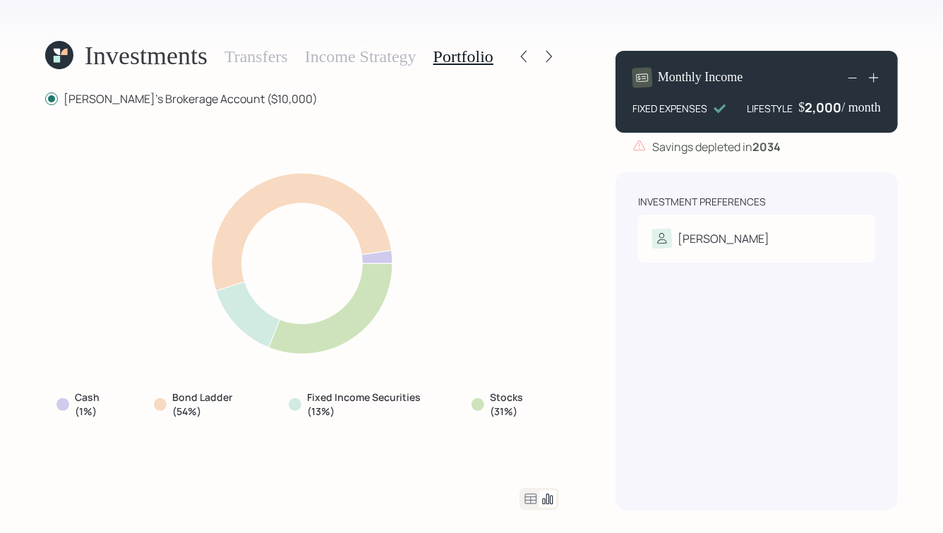
click at [528, 490] on div at bounding box center [539, 499] width 40 height 23
click at [528, 495] on icon at bounding box center [530, 498] width 17 height 17
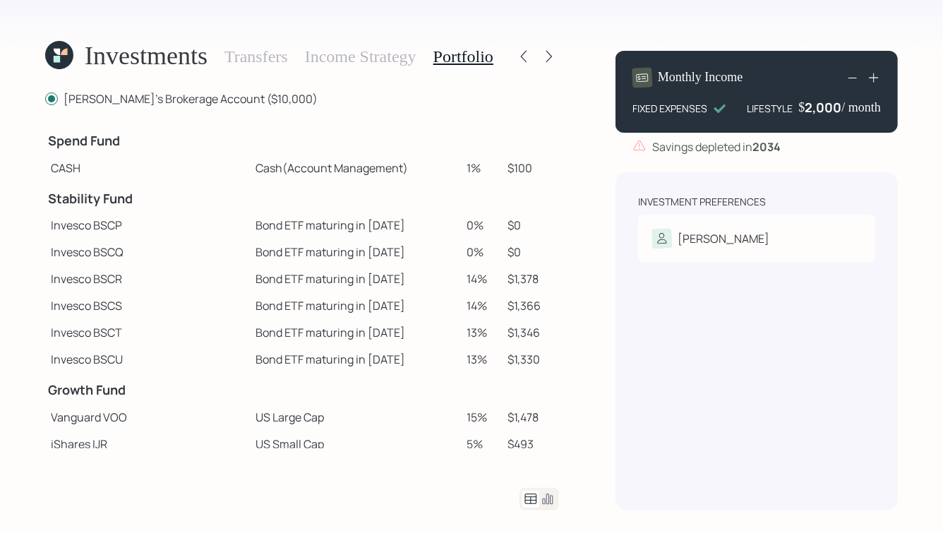
click at [416, 63] on h3 "Income Strategy" at bounding box center [360, 57] width 111 height 20
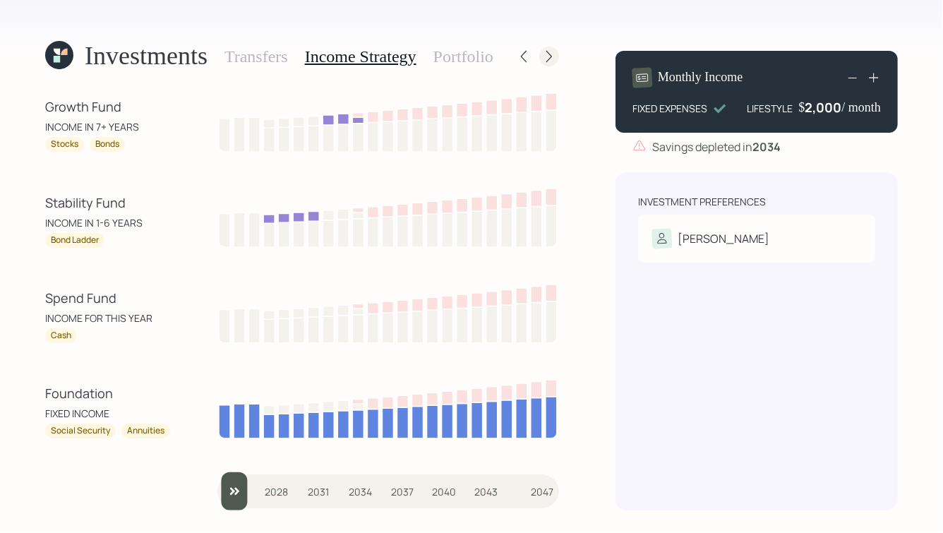
click at [546, 54] on icon at bounding box center [549, 56] width 14 height 14
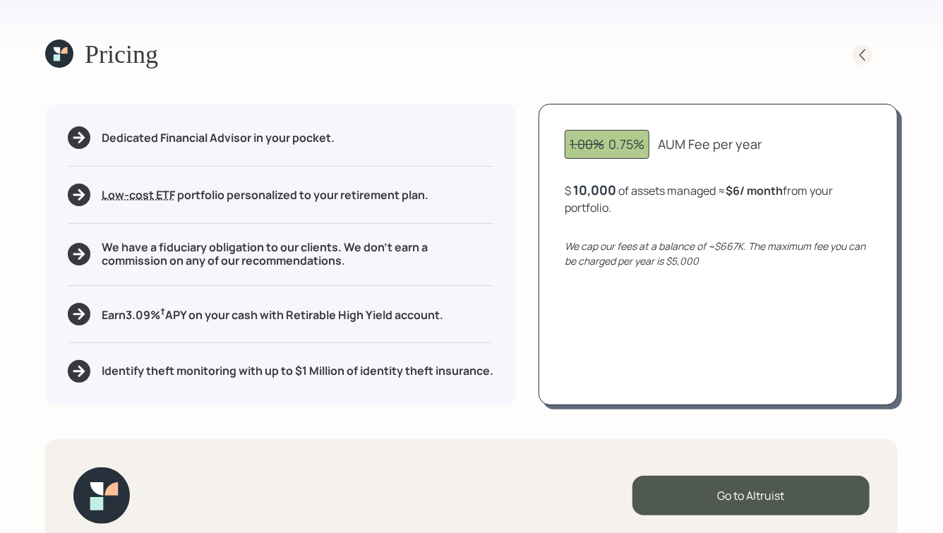
click at [861, 55] on icon at bounding box center [862, 55] width 14 height 14
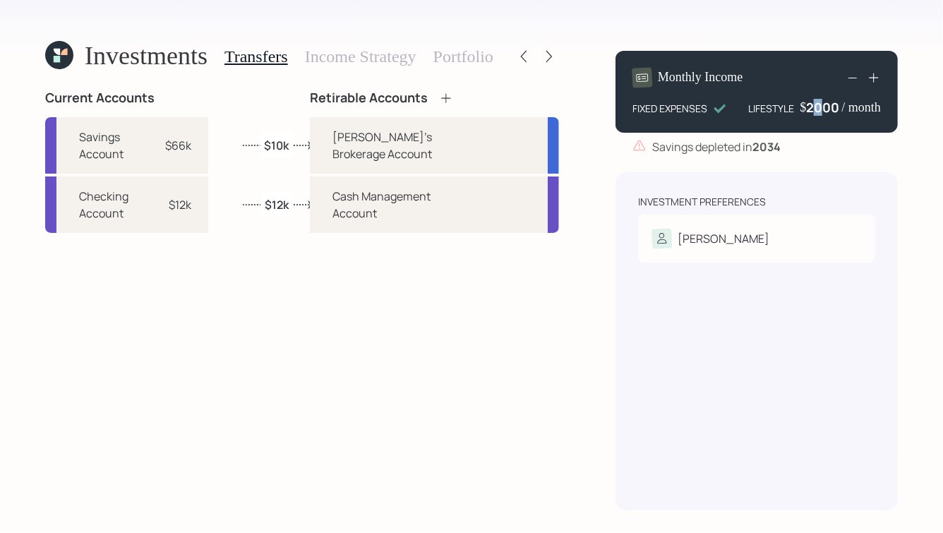
drag, startPoint x: 817, startPoint y: 105, endPoint x: 804, endPoint y: 107, distance: 13.6
click at [806, 107] on div "2000" at bounding box center [823, 107] width 35 height 17
click at [727, 145] on div "Savings depleted in [DATE]" at bounding box center [716, 146] width 128 height 17
click at [489, 57] on h3 "Portfolio" at bounding box center [463, 57] width 60 height 20
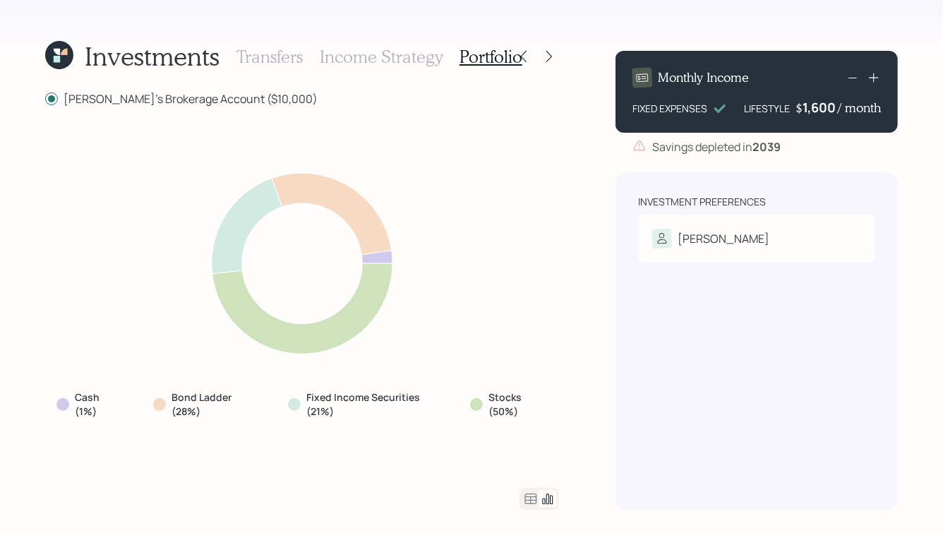
click at [531, 497] on icon at bounding box center [531, 498] width 12 height 11
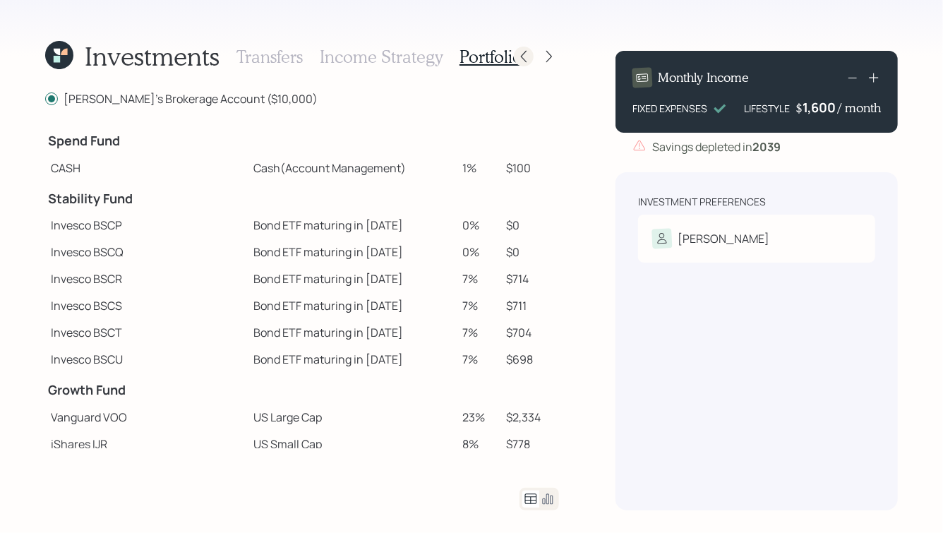
click at [530, 57] on icon at bounding box center [523, 56] width 14 height 14
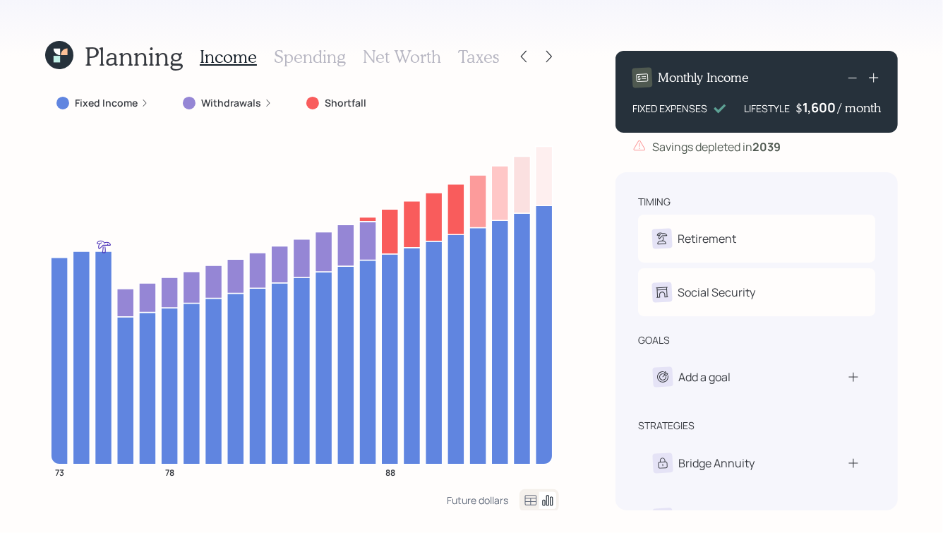
click at [530, 57] on icon at bounding box center [523, 56] width 14 height 14
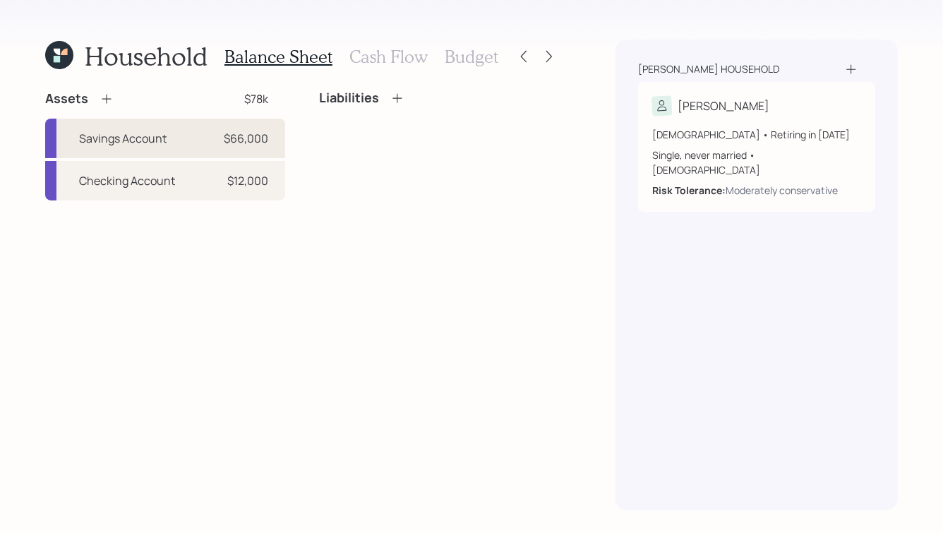
click at [225, 134] on div "$66,000" at bounding box center [246, 138] width 44 height 17
select select "cash"
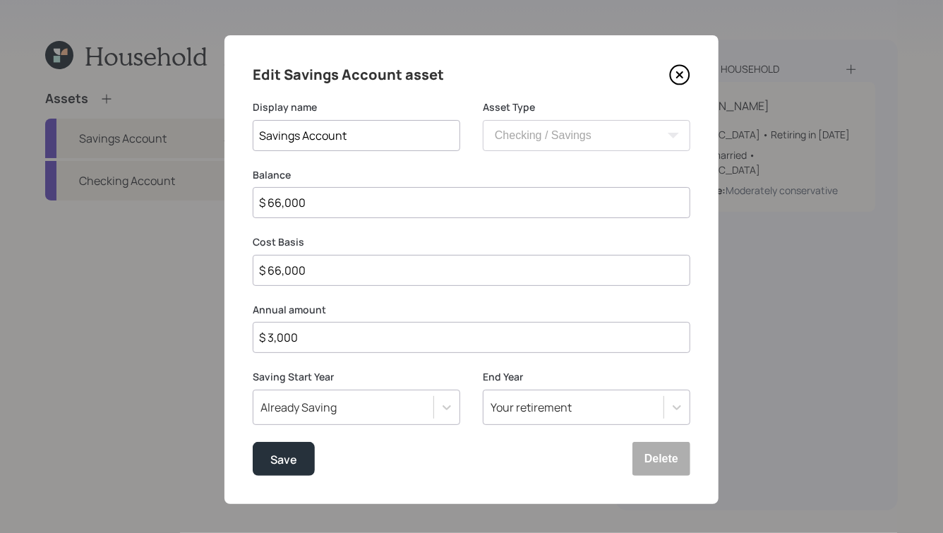
click at [672, 80] on icon at bounding box center [679, 74] width 21 height 21
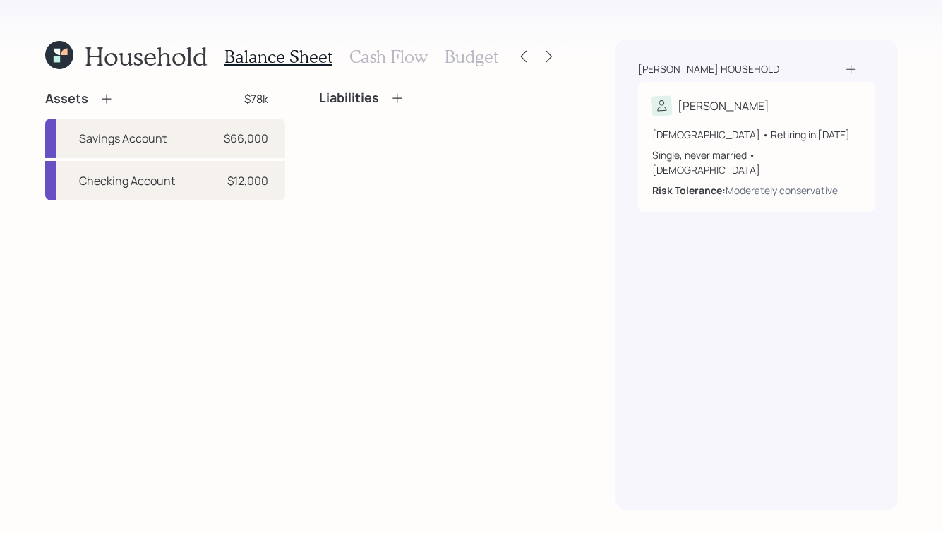
click at [401, 60] on h3 "Cash Flow" at bounding box center [388, 57] width 78 height 20
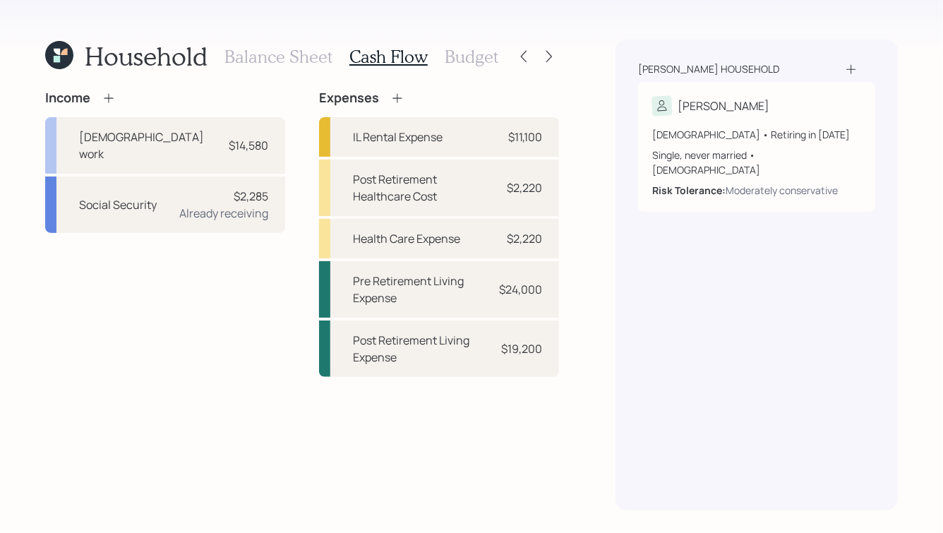
click at [473, 62] on h3 "Budget" at bounding box center [472, 57] width 54 height 20
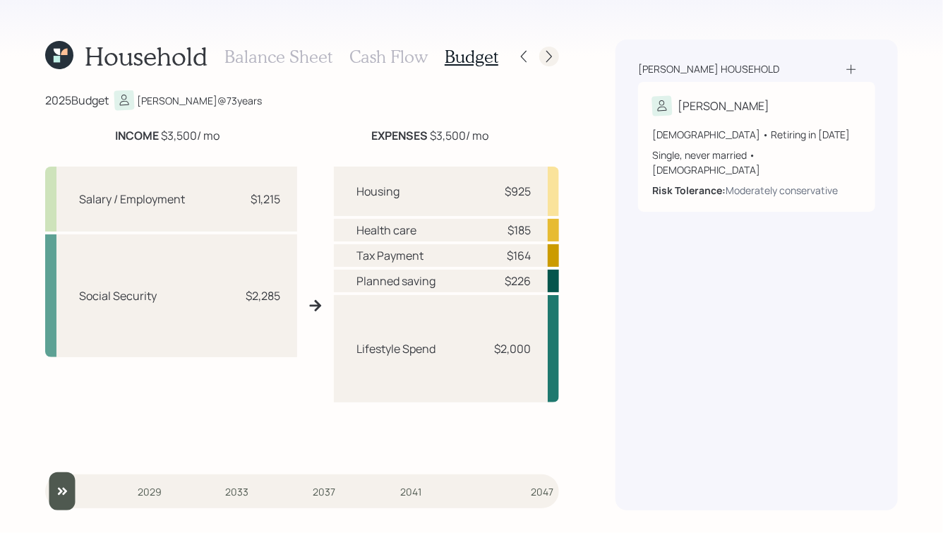
click at [552, 56] on icon at bounding box center [549, 56] width 14 height 14
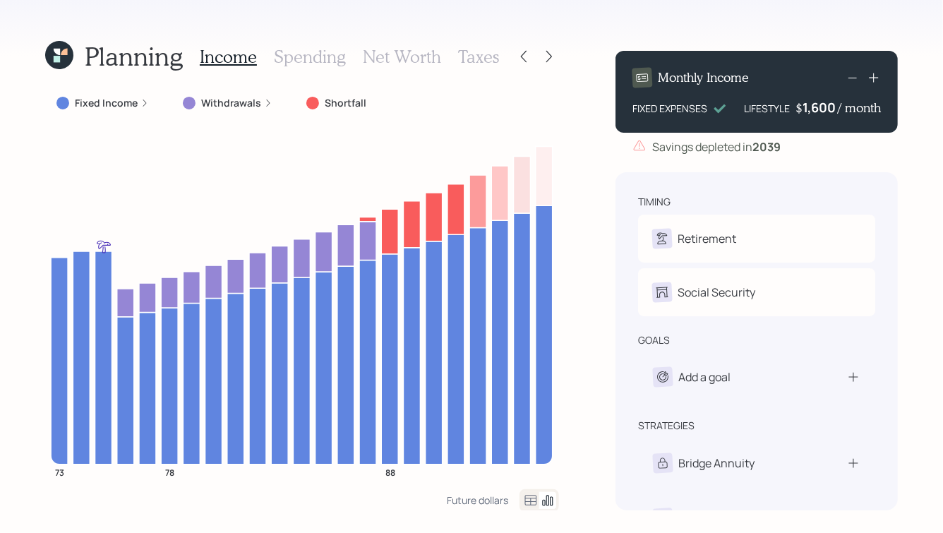
click at [460, 59] on h3 "Taxes" at bounding box center [478, 57] width 41 height 20
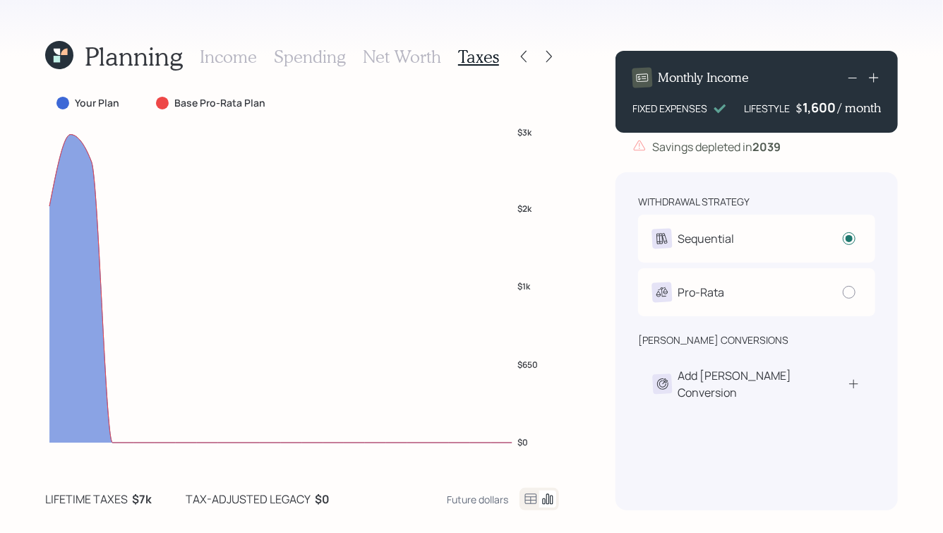
click at [398, 58] on h3 "Net Worth" at bounding box center [402, 57] width 78 height 20
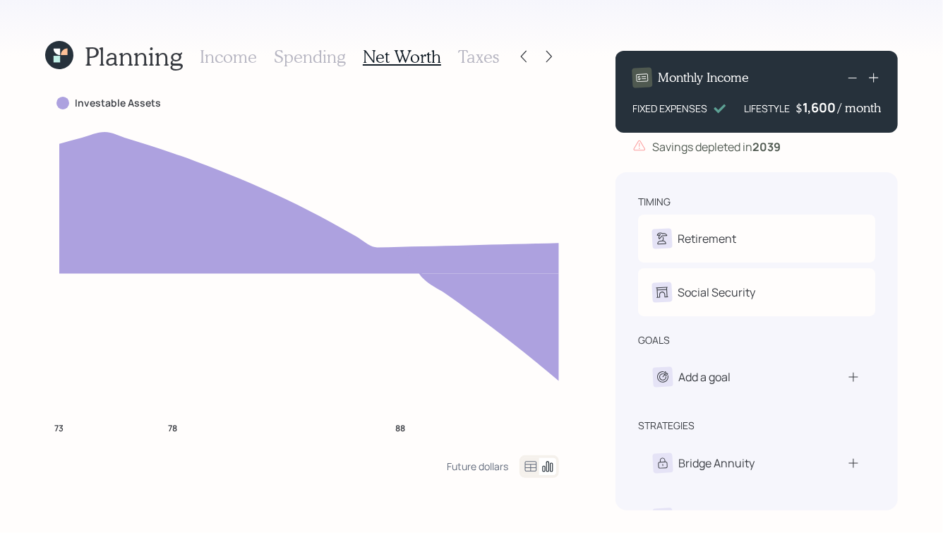
click at [295, 60] on h3 "Spending" at bounding box center [310, 57] width 72 height 20
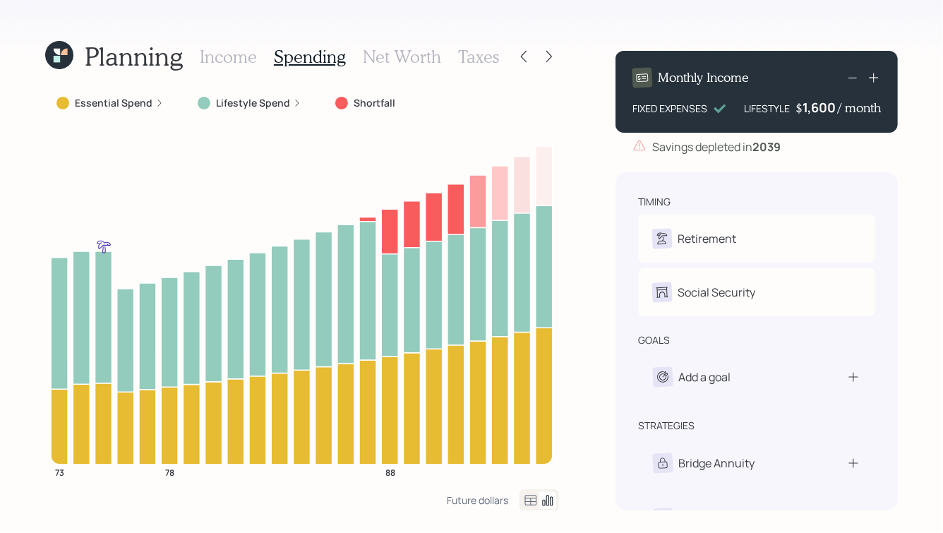
click at [241, 52] on h3 "Income" at bounding box center [228, 57] width 57 height 20
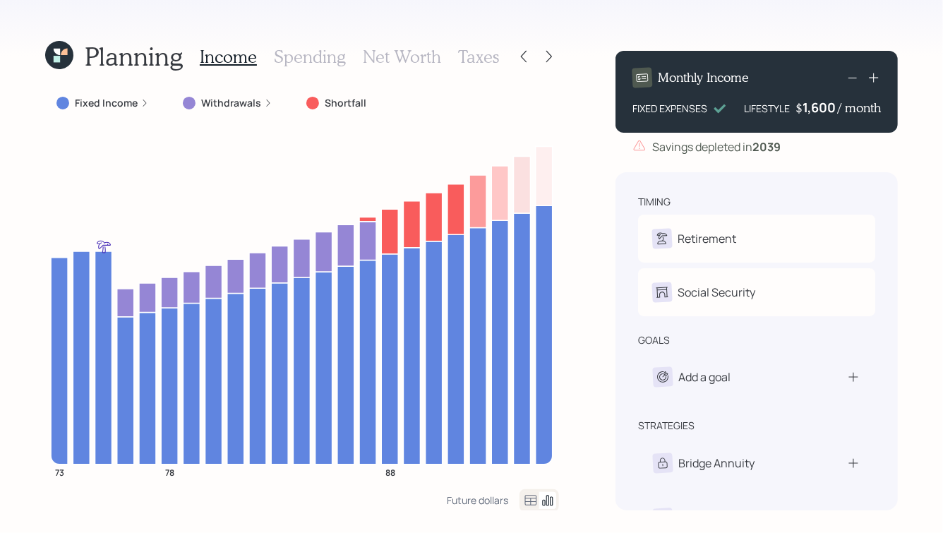
click at [484, 59] on h3 "Taxes" at bounding box center [478, 57] width 41 height 20
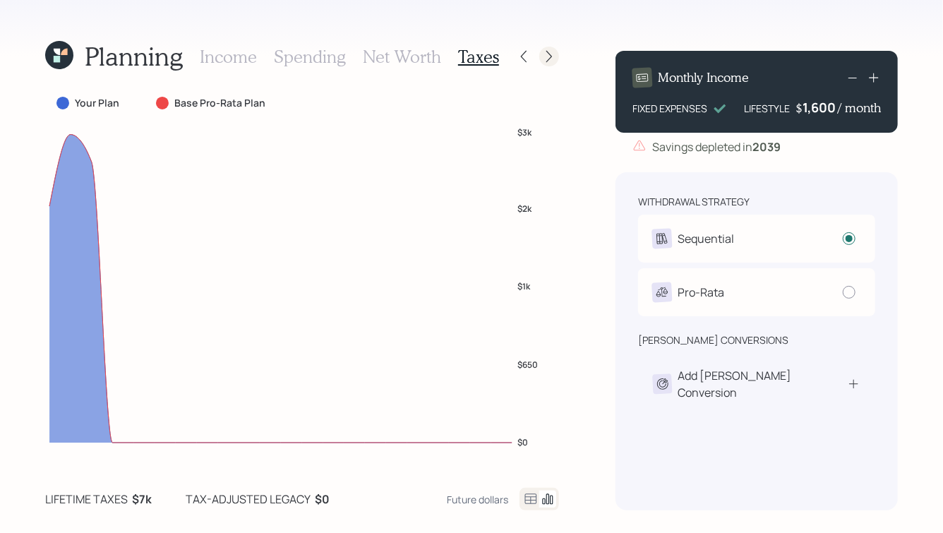
click at [547, 56] on icon at bounding box center [549, 56] width 14 height 14
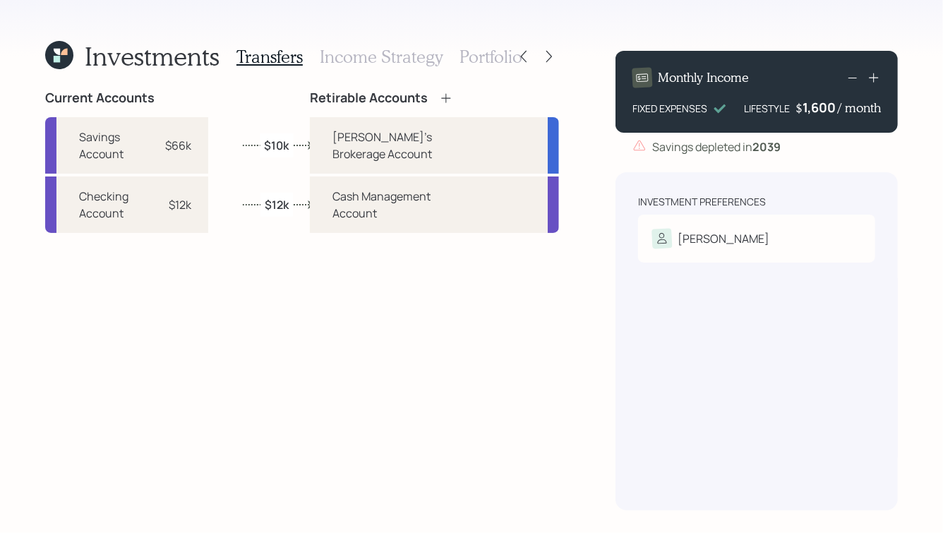
click at [547, 56] on icon at bounding box center [549, 56] width 14 height 14
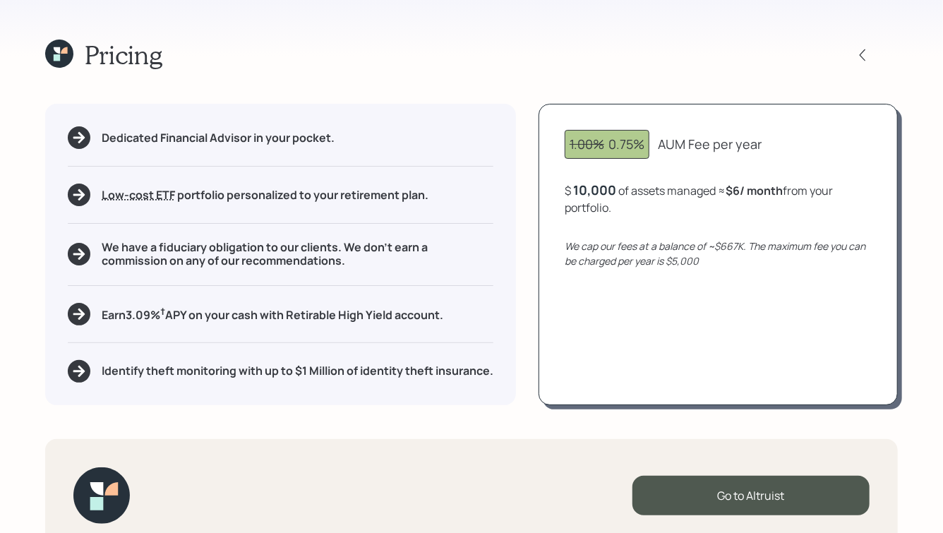
click at [49, 47] on icon at bounding box center [59, 54] width 28 height 28
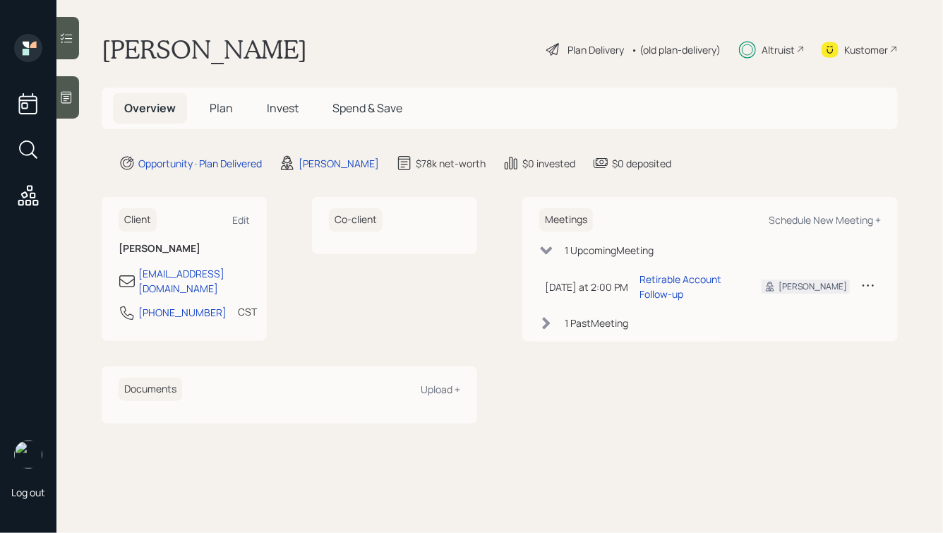
click at [219, 107] on span "Plan" at bounding box center [221, 108] width 23 height 16
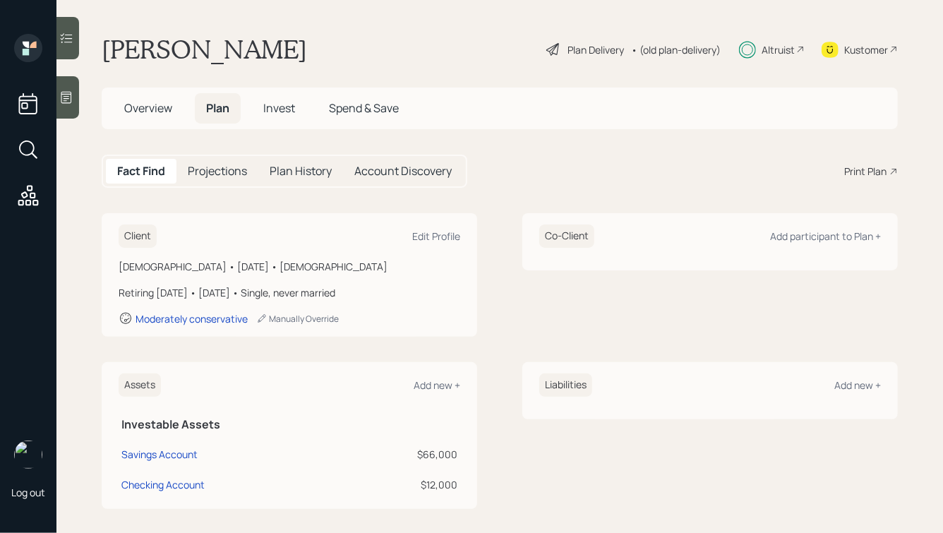
click at [279, 113] on span "Invest" at bounding box center [279, 108] width 32 height 16
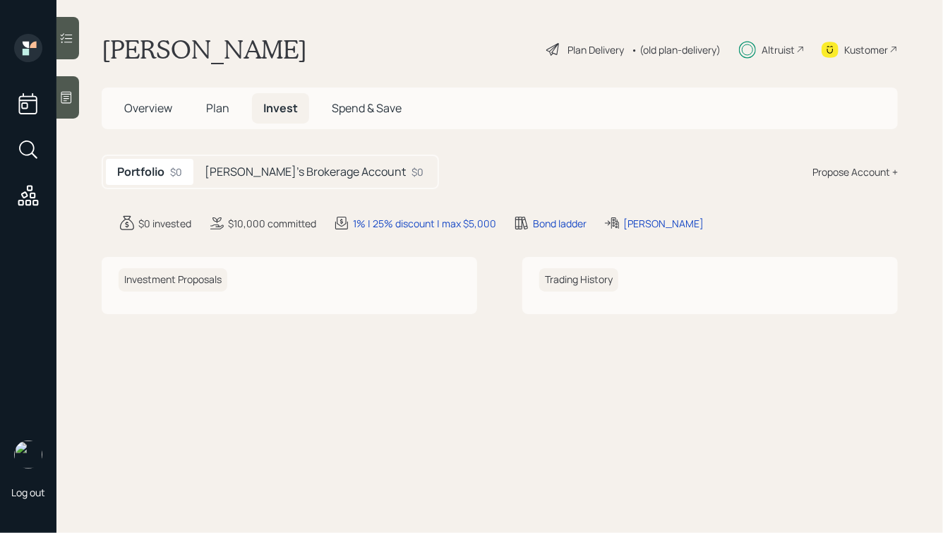
click at [262, 174] on h5 "Dan's Brokerage Account" at bounding box center [305, 171] width 201 height 13
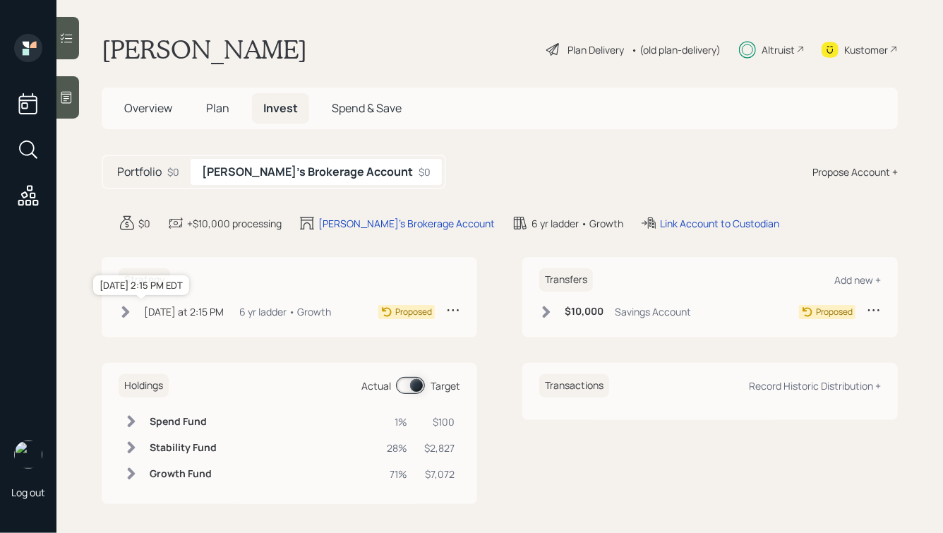
click at [145, 311] on div "Today at 2:15 PM" at bounding box center [184, 311] width 80 height 15
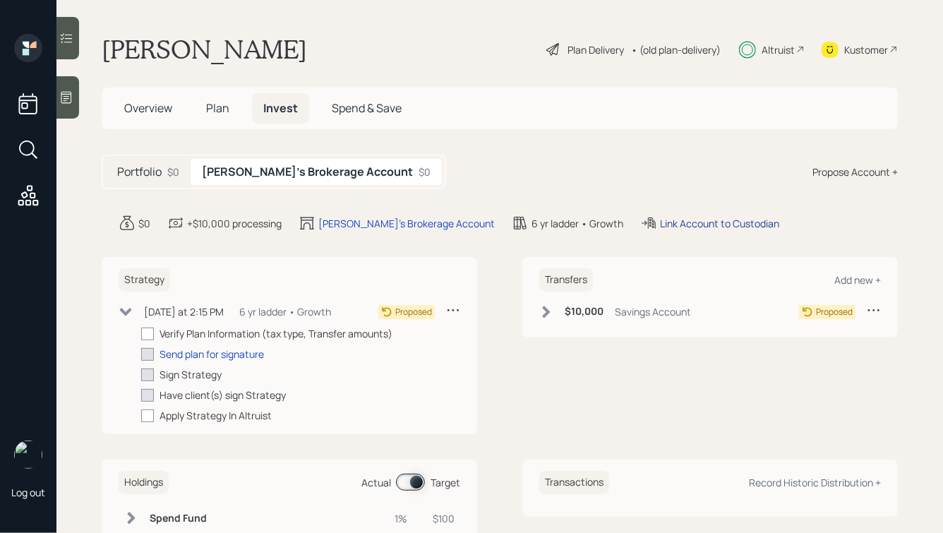
click at [660, 229] on div "Link Account to Custodian" at bounding box center [719, 223] width 119 height 15
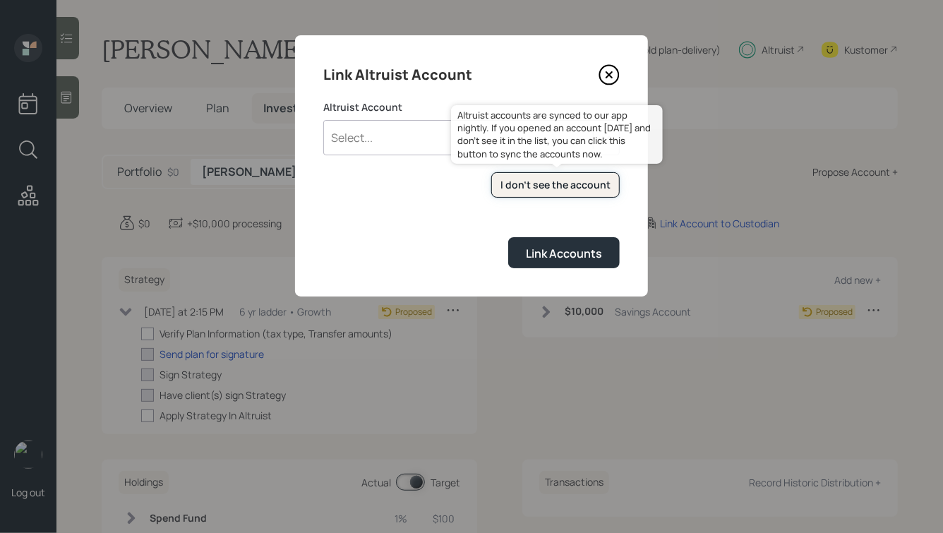
click at [521, 186] on div "I don't see the account" at bounding box center [555, 185] width 110 height 14
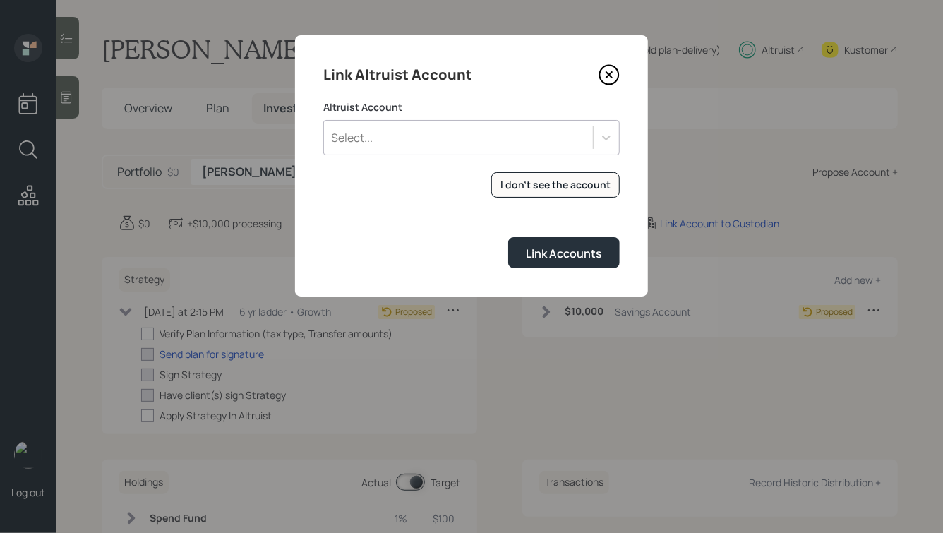
click at [512, 140] on div "Select..." at bounding box center [458, 138] width 269 height 24
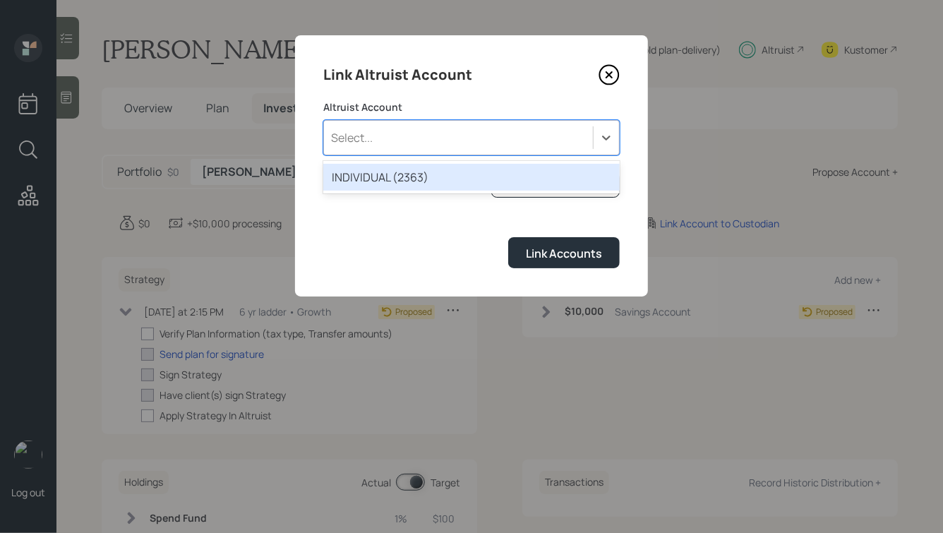
click at [459, 179] on div "INDIVIDUAL (2363)" at bounding box center [471, 177] width 296 height 27
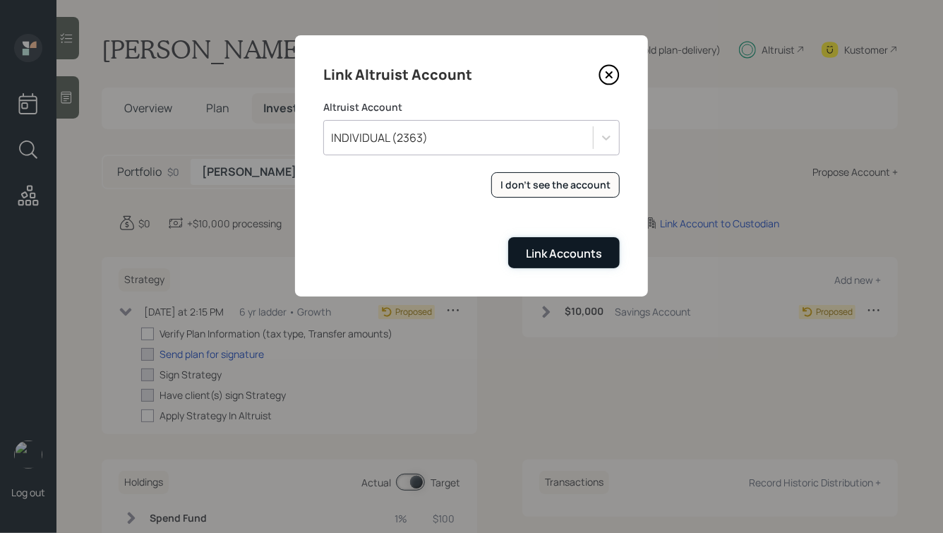
click at [550, 243] on button "Link Accounts" at bounding box center [563, 252] width 111 height 30
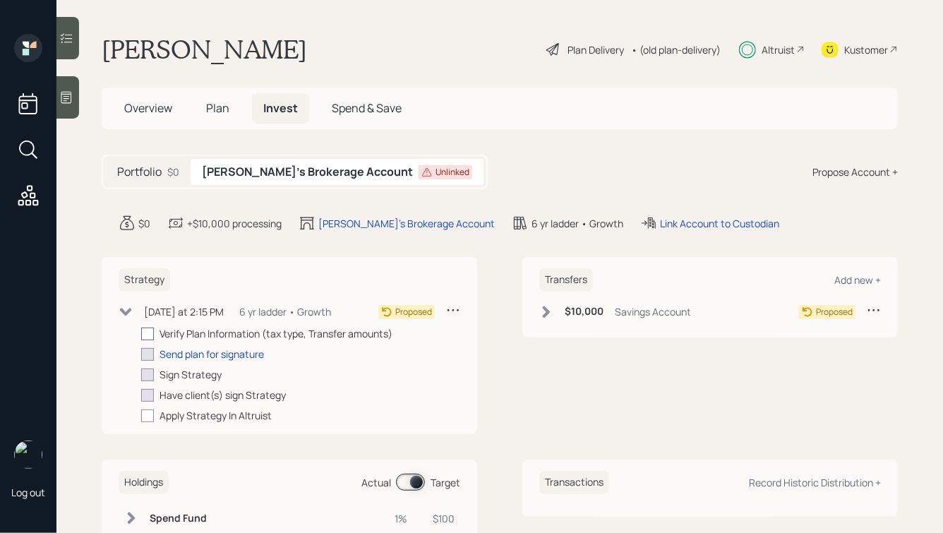
click at [149, 330] on div at bounding box center [147, 333] width 13 height 13
click at [141, 333] on input "checkbox" at bounding box center [140, 333] width 1 height 1
checkbox input "true"
click at [184, 361] on div "Send plan for signature" at bounding box center [211, 353] width 104 height 15
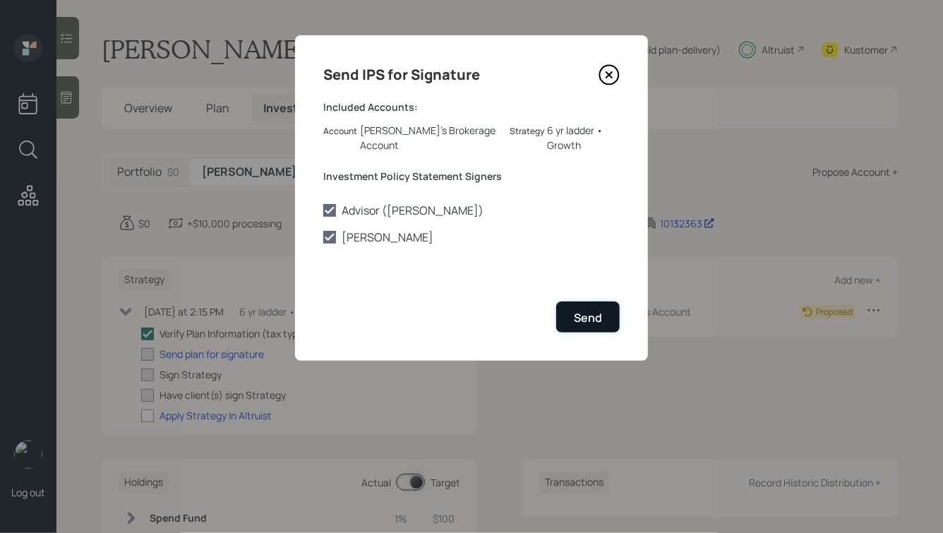
click at [577, 310] on div "Send" at bounding box center [588, 318] width 28 height 16
checkbox input "true"
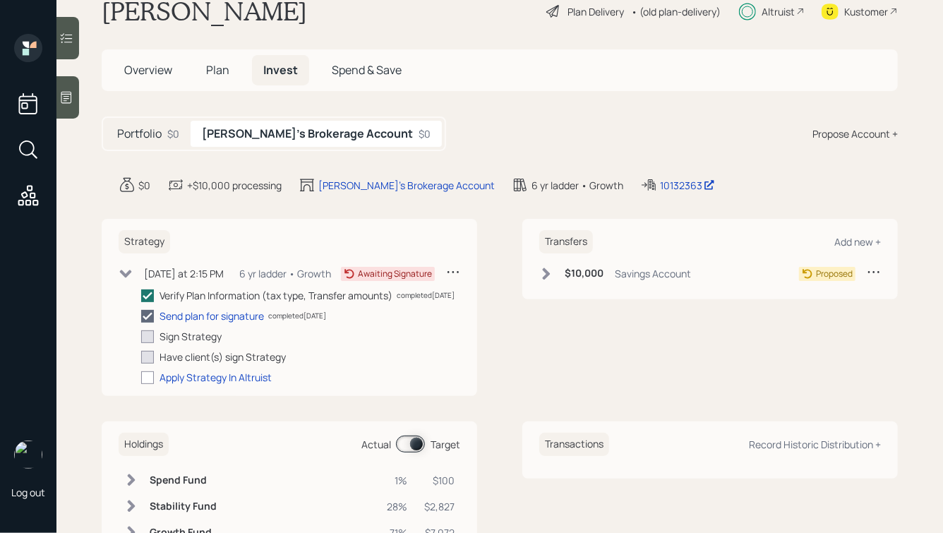
scroll to position [55, 0]
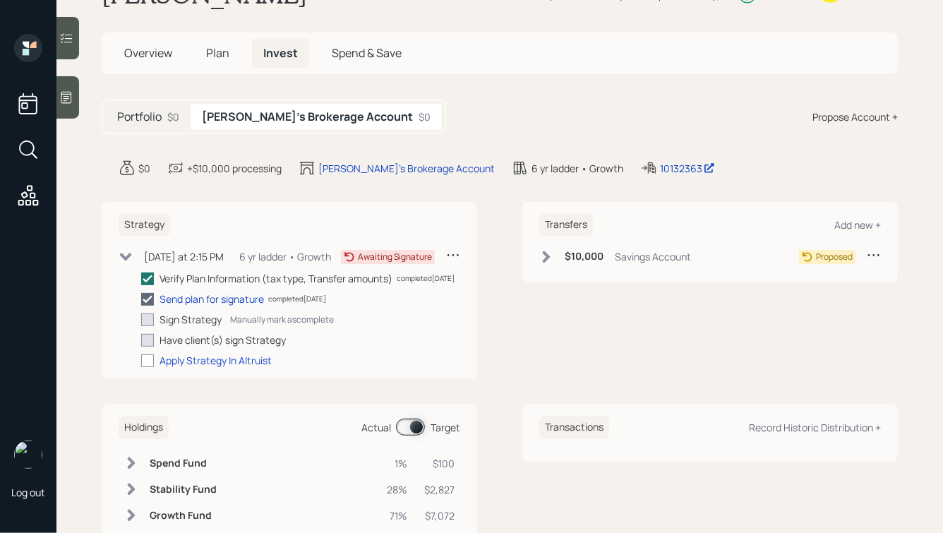
click at [150, 326] on div at bounding box center [147, 319] width 13 height 13
click at [141, 320] on input "checkbox" at bounding box center [140, 319] width 1 height 1
checkbox input "false"
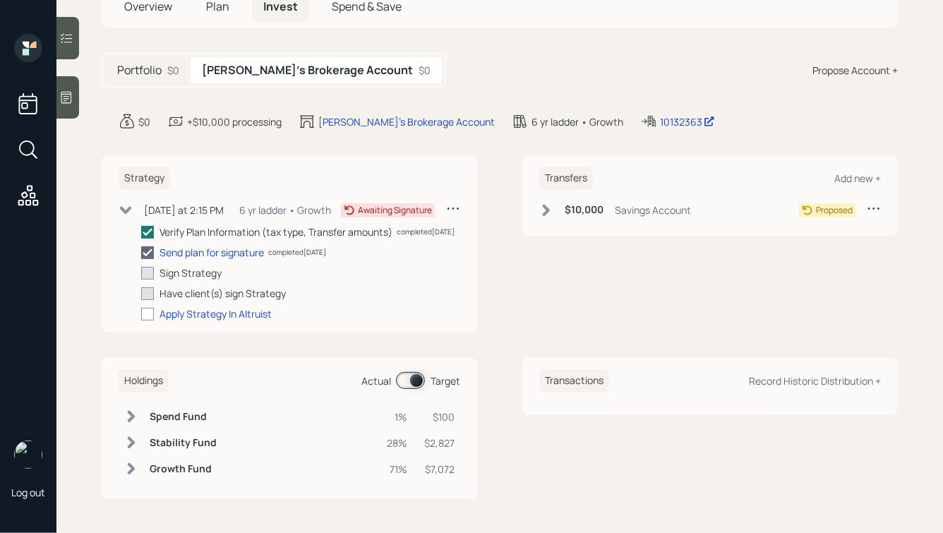
scroll to position [0, 0]
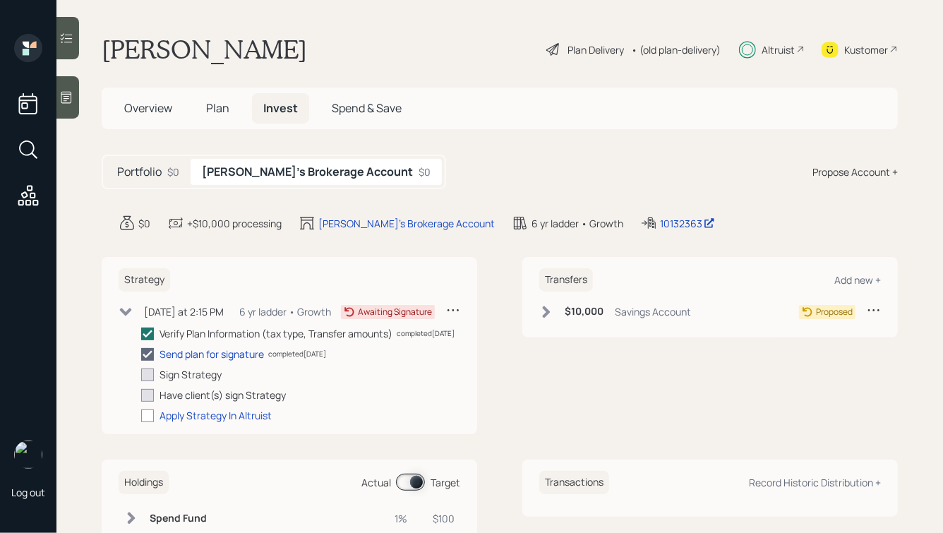
click at [545, 315] on icon at bounding box center [547, 312] width 8 height 12
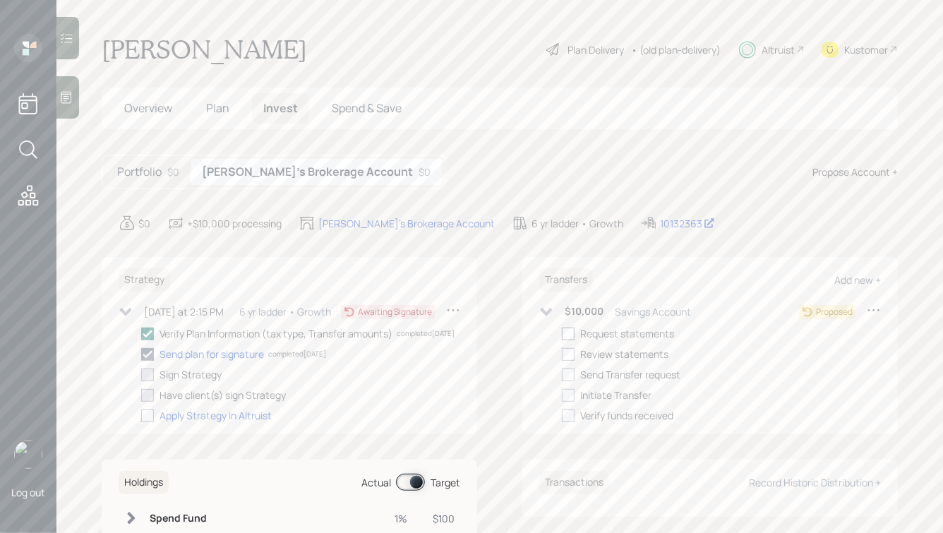
click at [569, 335] on div at bounding box center [568, 333] width 13 height 13
click at [562, 334] on input "checkbox" at bounding box center [561, 333] width 1 height 1
checkbox input "false"
checkbox input "true"
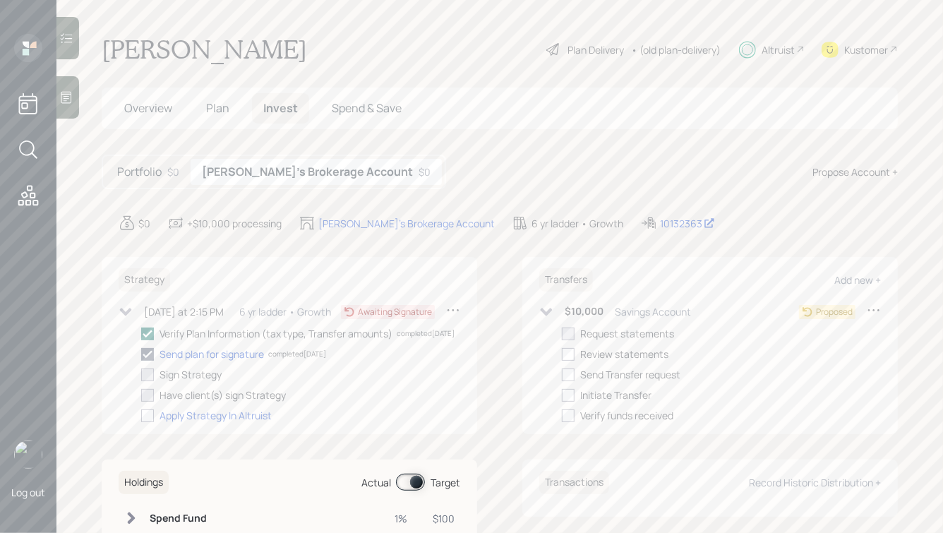
checkbox input "true"
click at [569, 352] on div at bounding box center [568, 354] width 13 height 13
click at [562, 353] on input "checkbox" at bounding box center [561, 353] width 1 height 1
checkbox input "true"
click at [569, 370] on div at bounding box center [568, 374] width 13 height 13
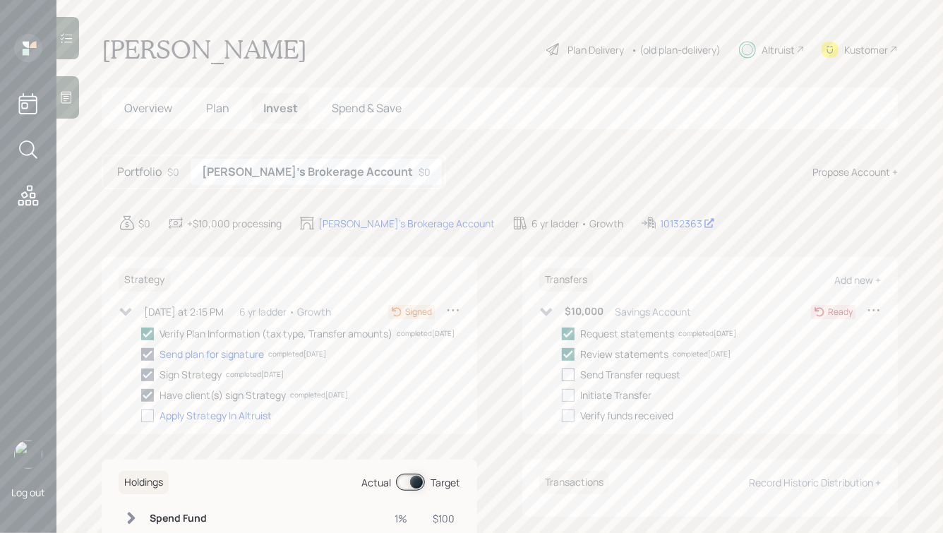
click at [562, 374] on input "checkbox" at bounding box center [561, 374] width 1 height 1
checkbox input "true"
click at [572, 395] on div at bounding box center [568, 395] width 13 height 13
click at [562, 395] on input "checkbox" at bounding box center [561, 394] width 1 height 1
checkbox input "true"
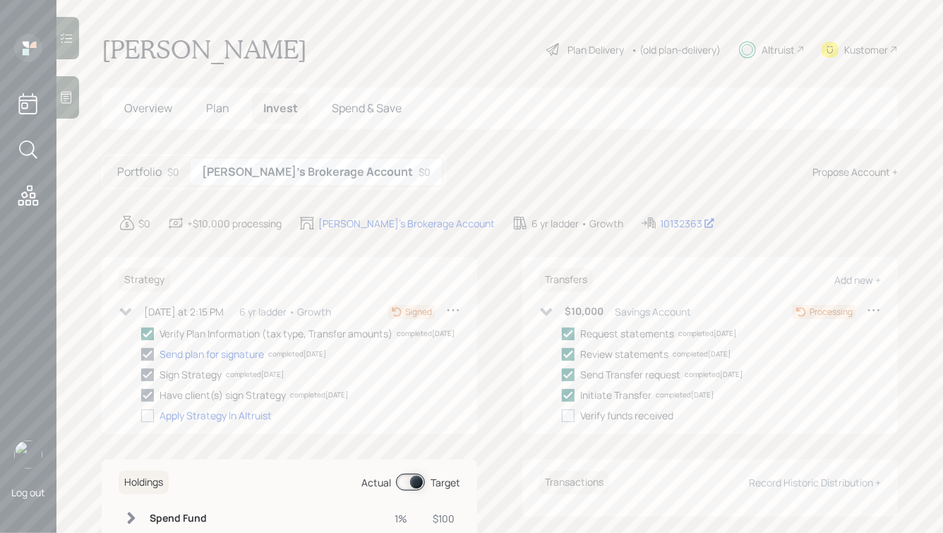
click at [145, 170] on h5 "Portfolio" at bounding box center [139, 171] width 44 height 13
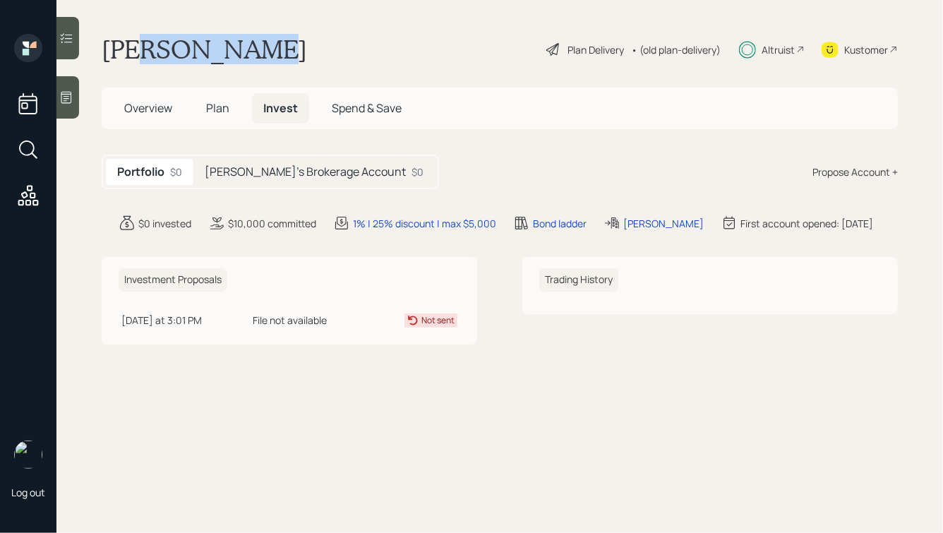
drag, startPoint x: 273, startPoint y: 40, endPoint x: 145, endPoint y: 37, distance: 127.7
click at [145, 37] on div "Daniel Clyne Plan Delivery • (old plan-delivery) Altruist Kustomer" at bounding box center [500, 49] width 796 height 31
click at [145, 37] on h1 "Daniel Clyne" at bounding box center [204, 49] width 205 height 31
click at [134, 98] on h5 "Overview" at bounding box center [148, 108] width 71 height 30
